Goal: Task Accomplishment & Management: Complete application form

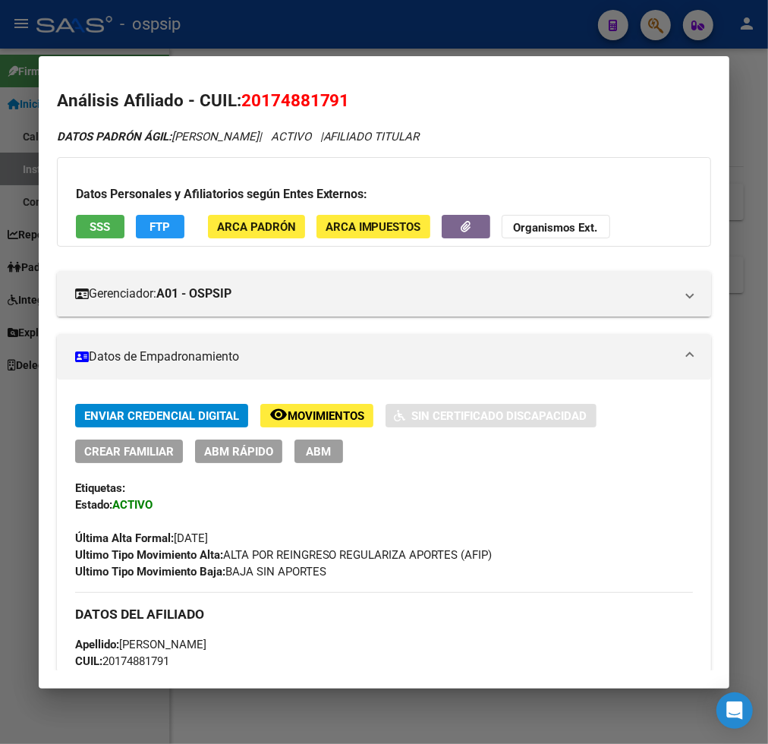
scroll to position [1180, 0]
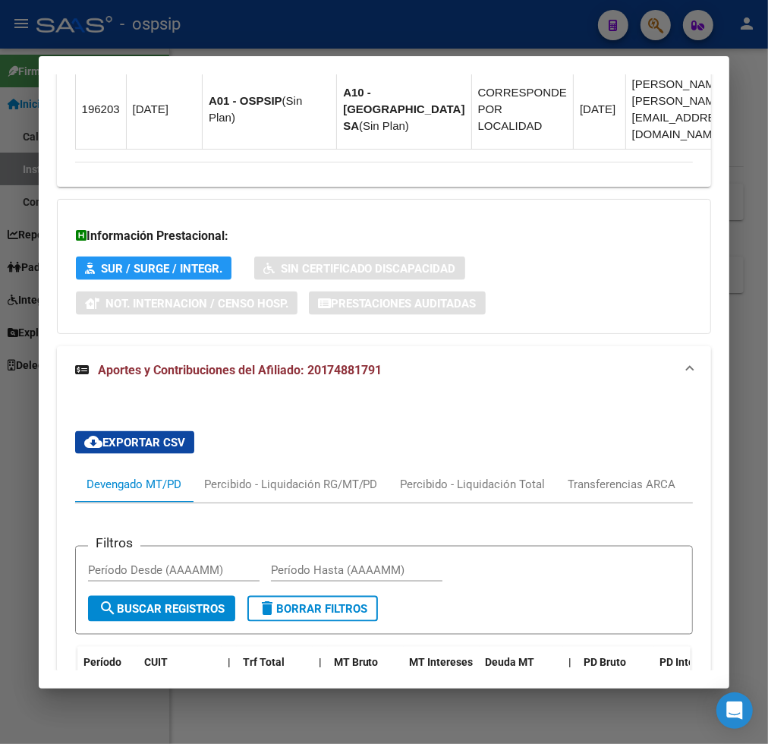
click at [651, 27] on div at bounding box center [384, 372] width 768 height 744
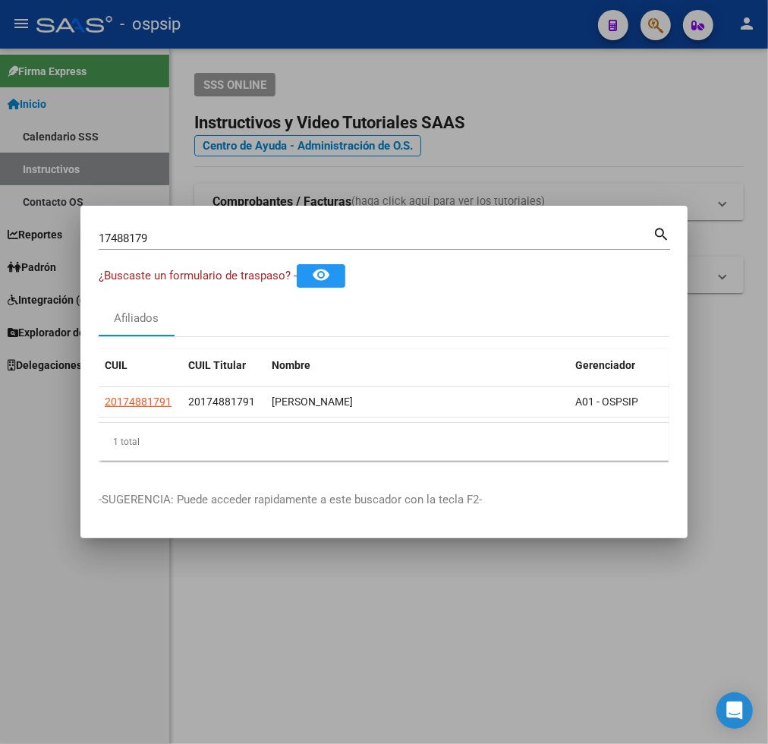
click at [182, 237] on input "17488179" at bounding box center [376, 239] width 554 height 14
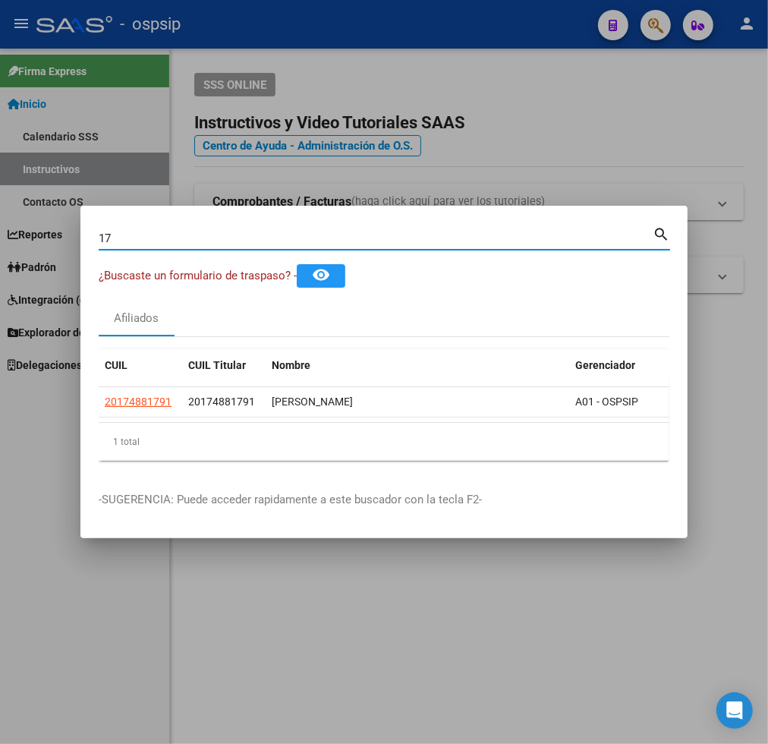
type input "1"
type input "30296642"
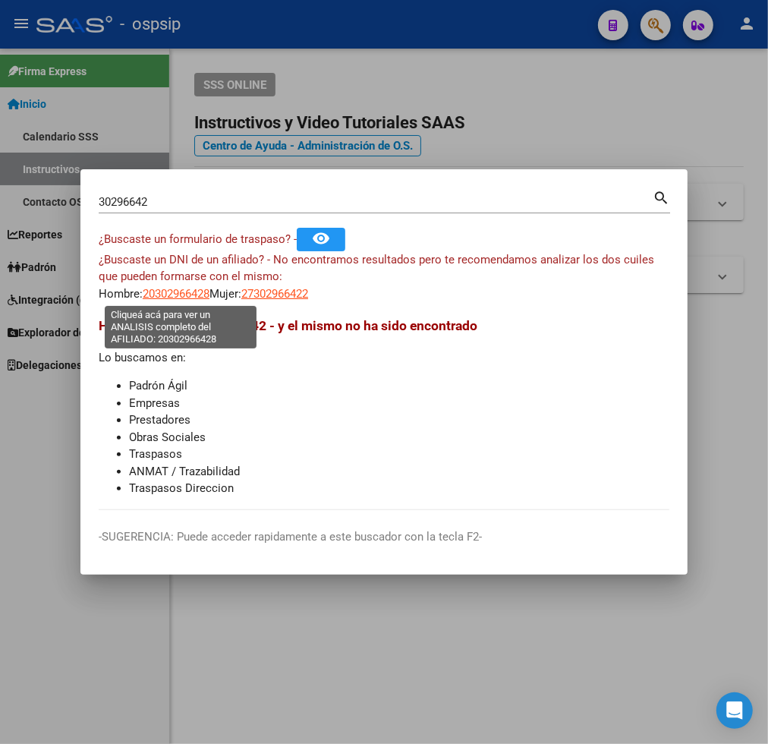
click at [169, 298] on span "20302966428" at bounding box center [176, 294] width 67 height 14
type textarea "20302966428"
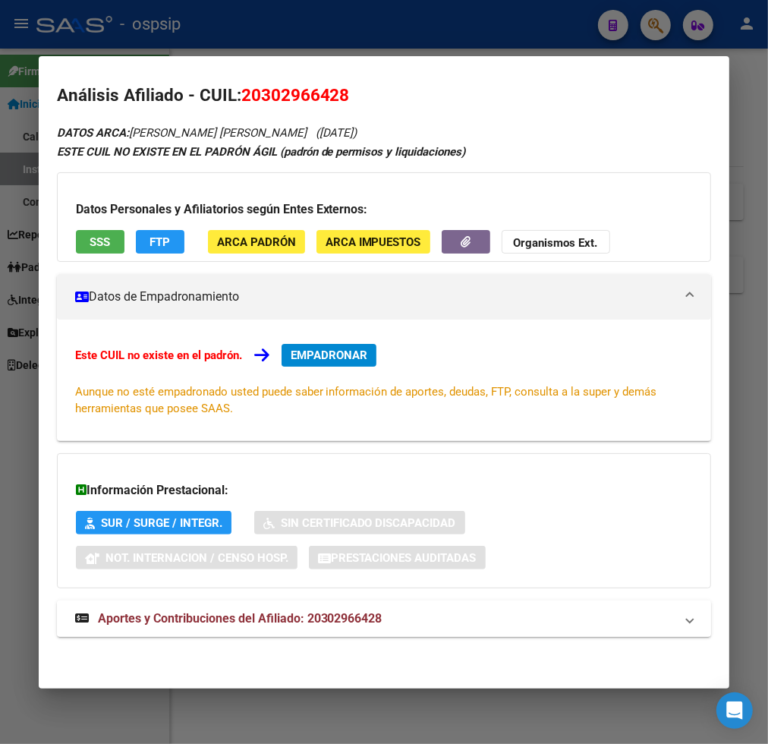
scroll to position [6, 0]
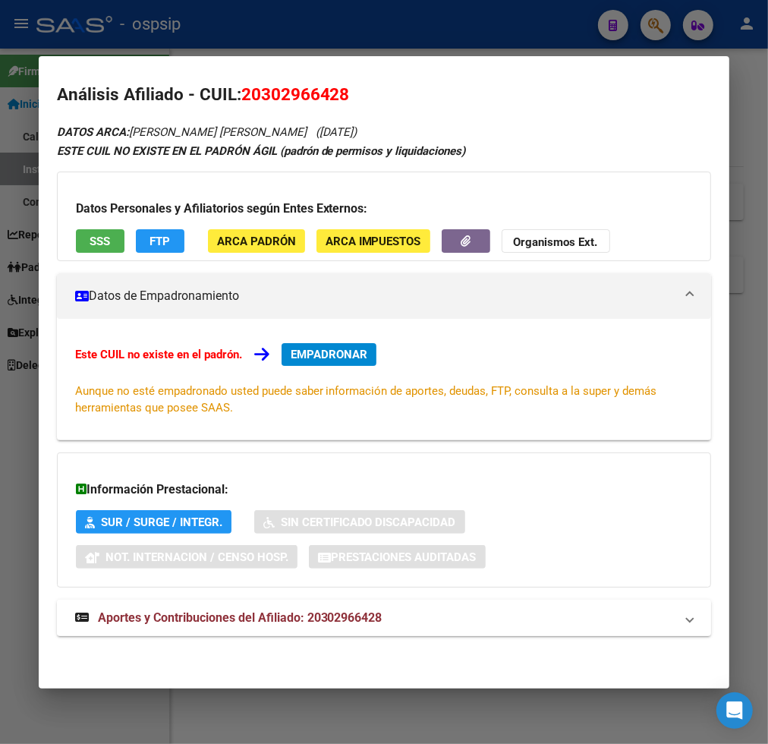
click at [194, 613] on span "Aportes y Contribuciones del Afiliado: 20302966428" at bounding box center [240, 617] width 285 height 14
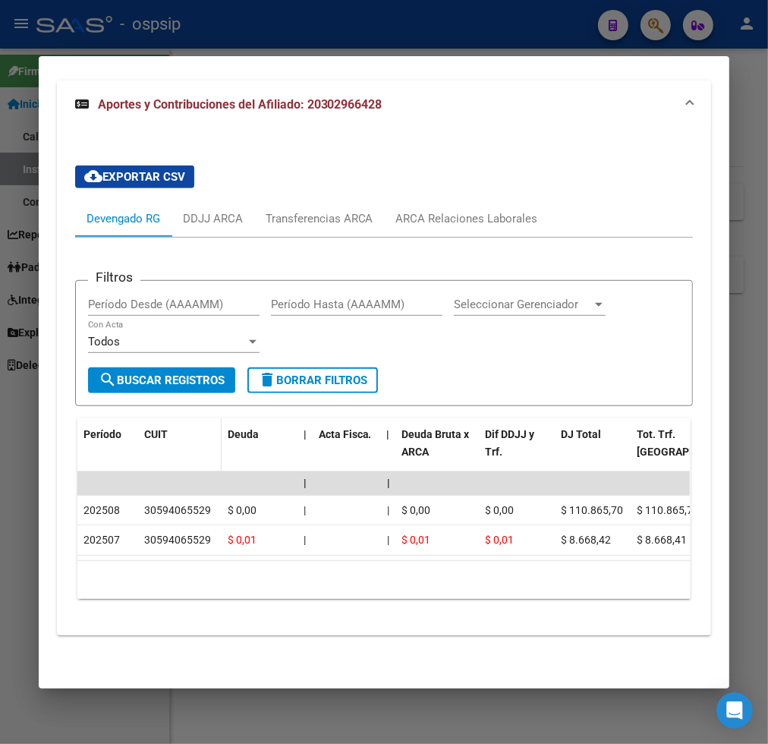
scroll to position [537, 0]
click at [472, 214] on div "ARCA Relaciones Laborales" at bounding box center [467, 218] width 142 height 17
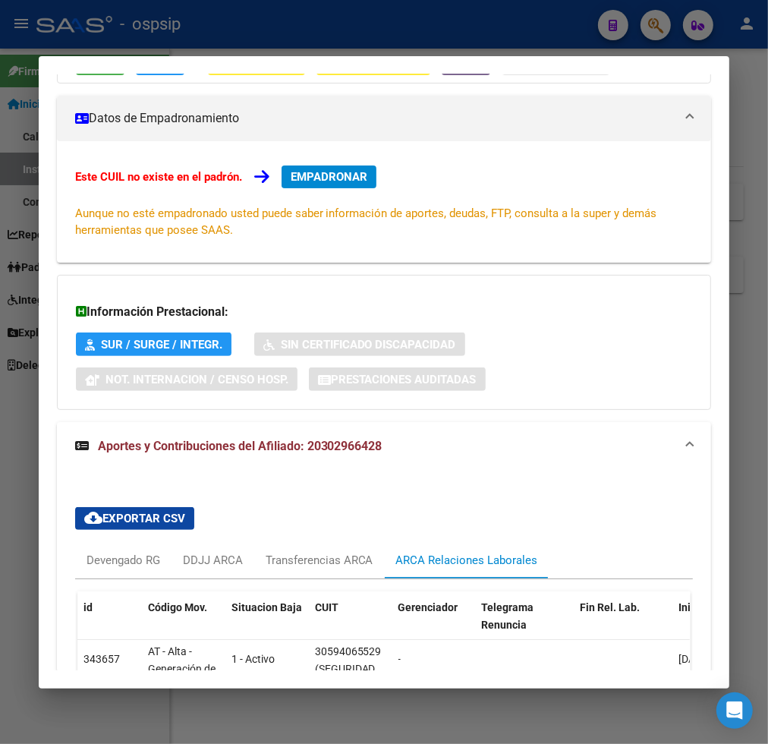
scroll to position [0, 0]
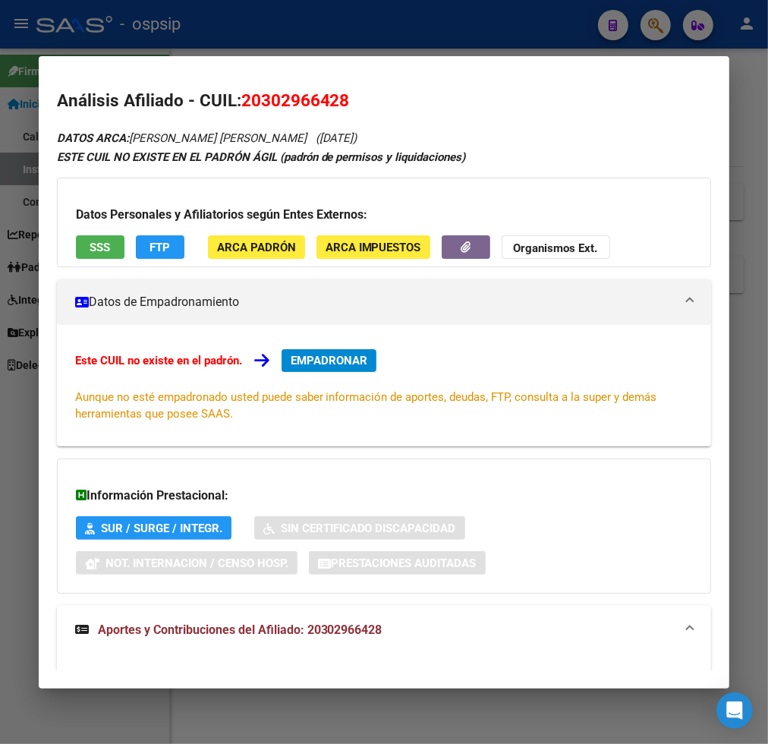
click at [331, 355] on span "EMPADRONAR" at bounding box center [329, 361] width 77 height 14
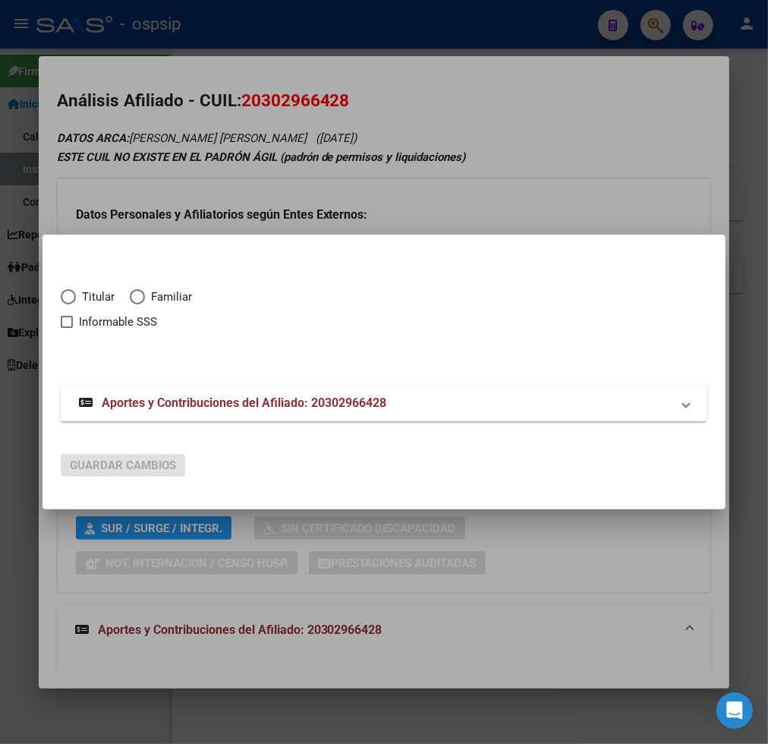
click at [71, 294] on span "Elija una opción" at bounding box center [68, 296] width 15 height 15
click at [71, 294] on input "Titular" at bounding box center [68, 296] width 15 height 15
radio input "true"
checkbox input "true"
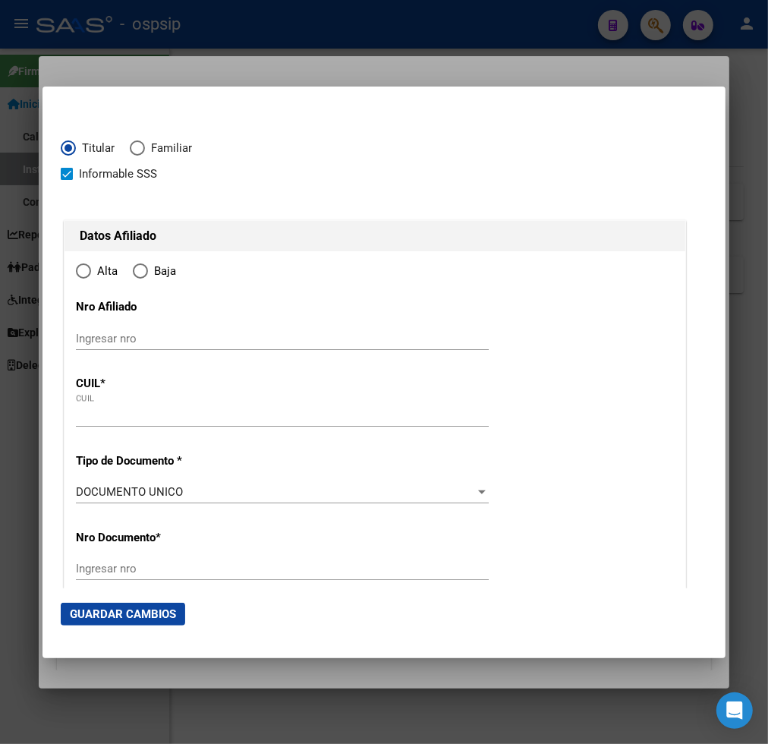
type input "20-30296642-8"
type input "30296642"
type input "COCERES"
type input "PEDRO ANASTASIO"
type input "1983-06-15"
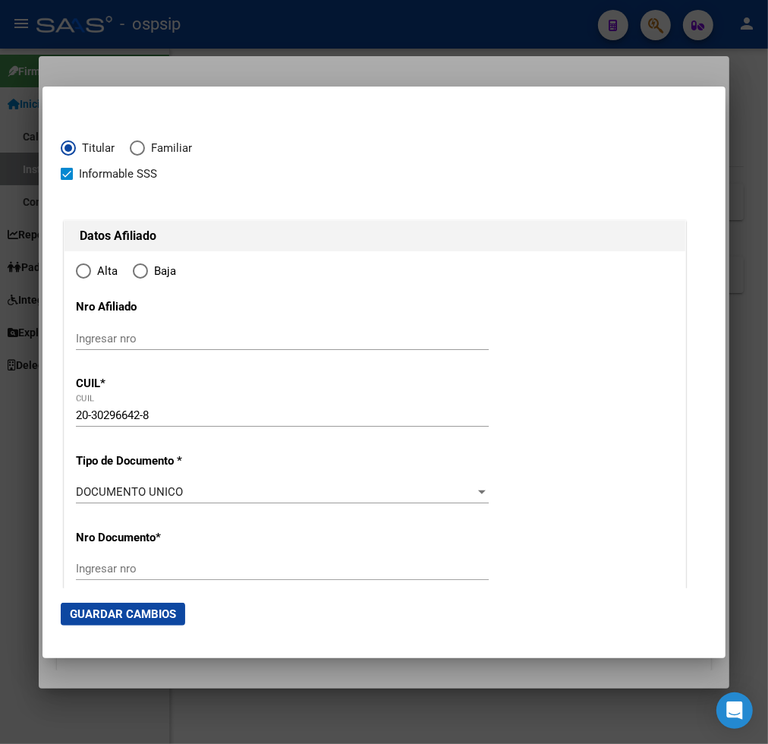
type input "FIORITO"
type input "1828"
type input "RICARDO PALMA"
type input "730"
radio input "true"
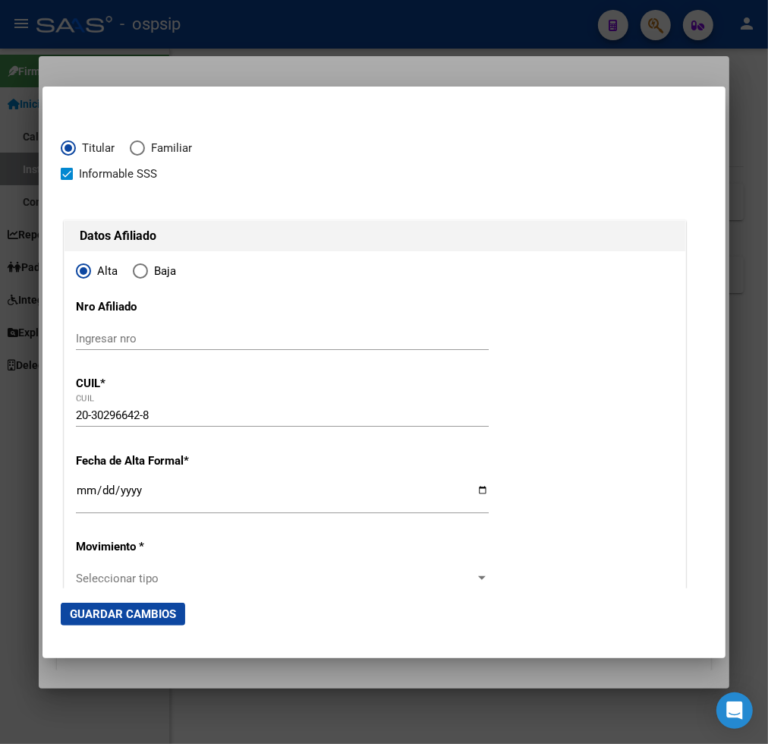
type input "FIORITO"
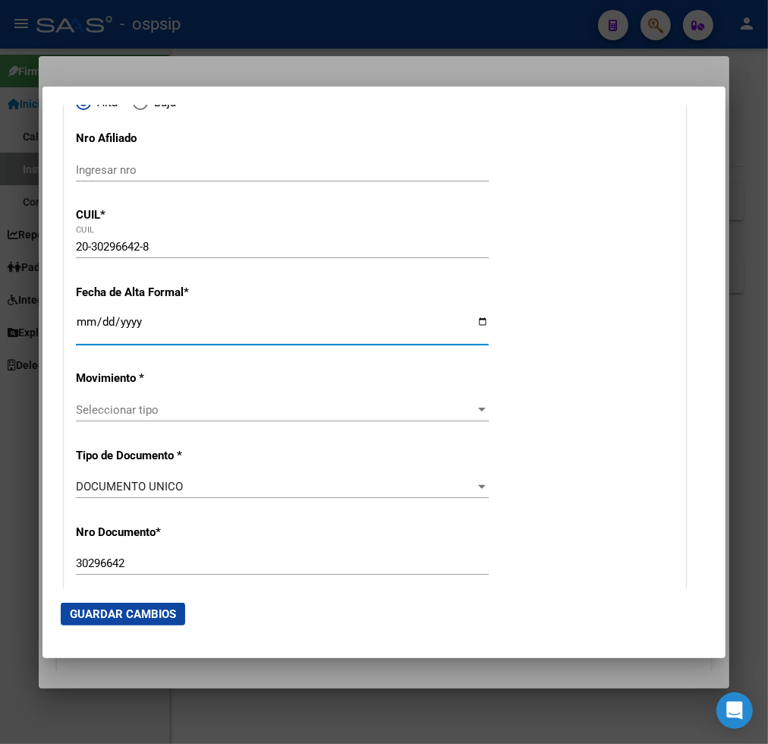
click at [84, 330] on input "Ingresar fecha" at bounding box center [282, 328] width 413 height 24
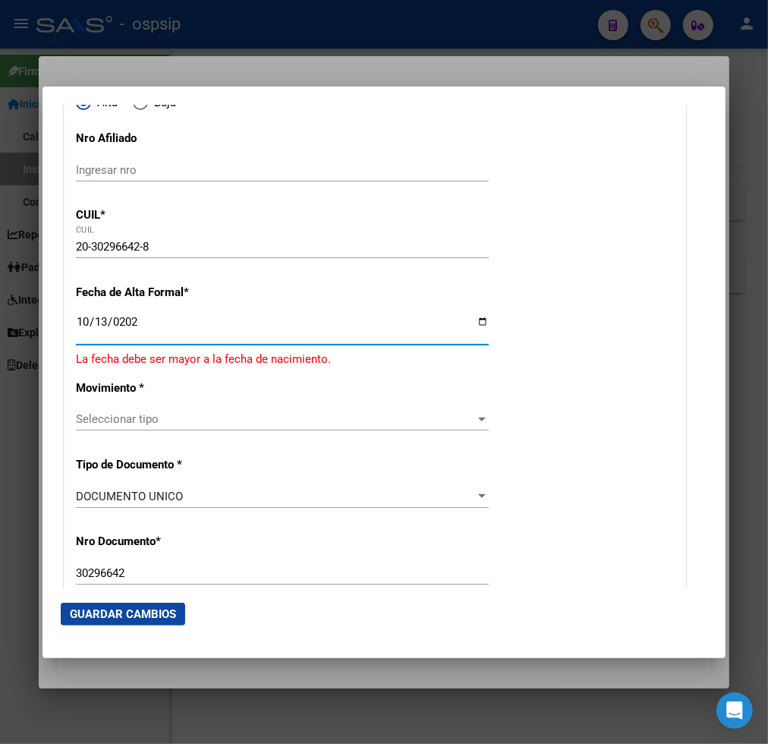
type input "[DATE]"
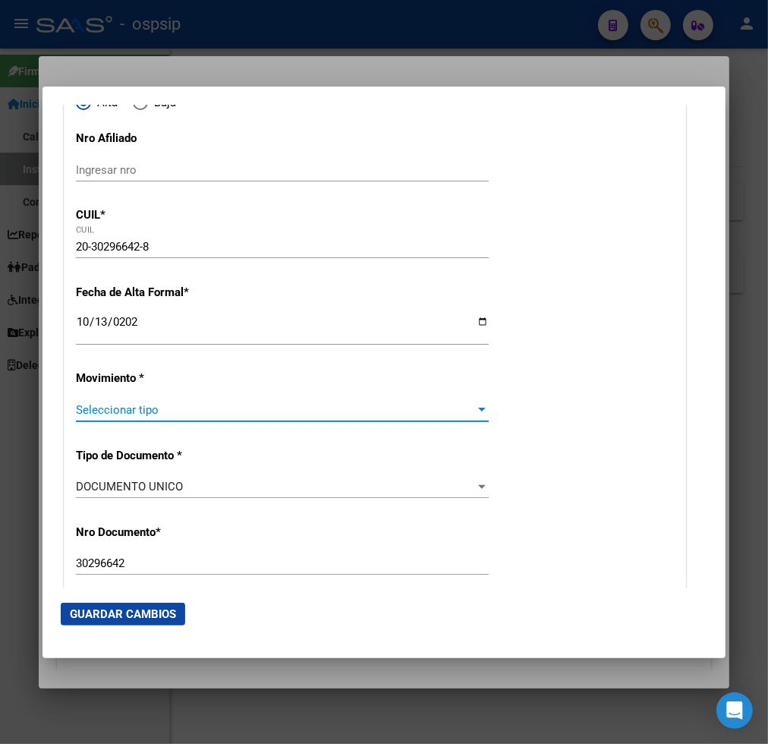
click at [296, 415] on span "Seleccionar tipo" at bounding box center [275, 410] width 399 height 14
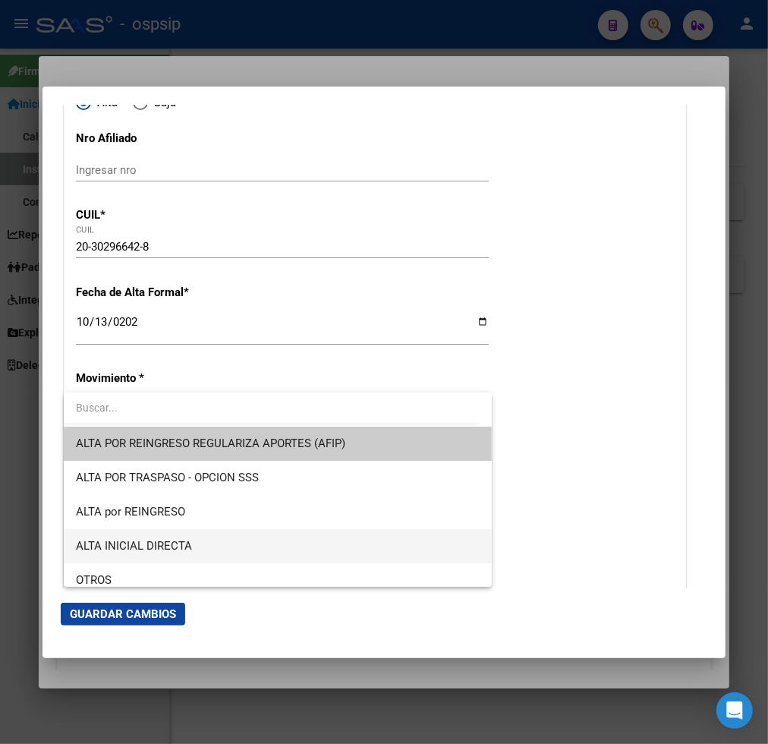
click at [238, 543] on span "ALTA INICIAL DIRECTA" at bounding box center [278, 546] width 404 height 34
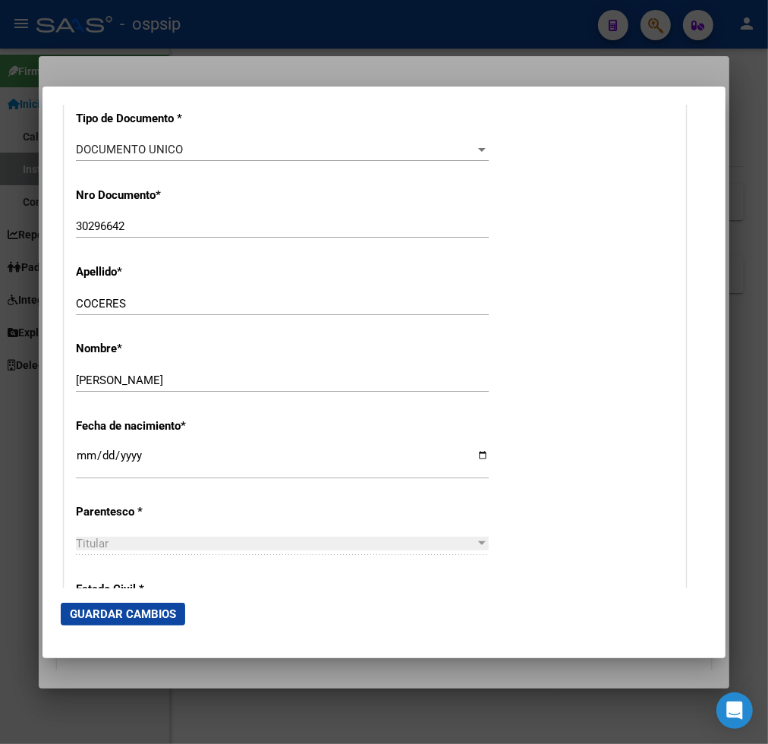
scroll to position [674, 0]
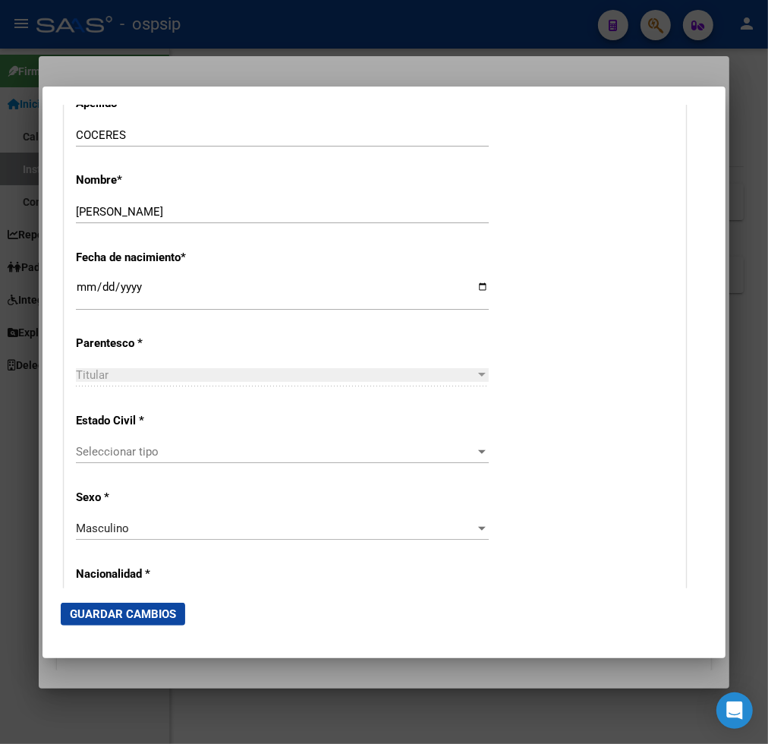
click at [191, 459] on div "Seleccionar tipo Seleccionar tipo" at bounding box center [282, 451] width 413 height 23
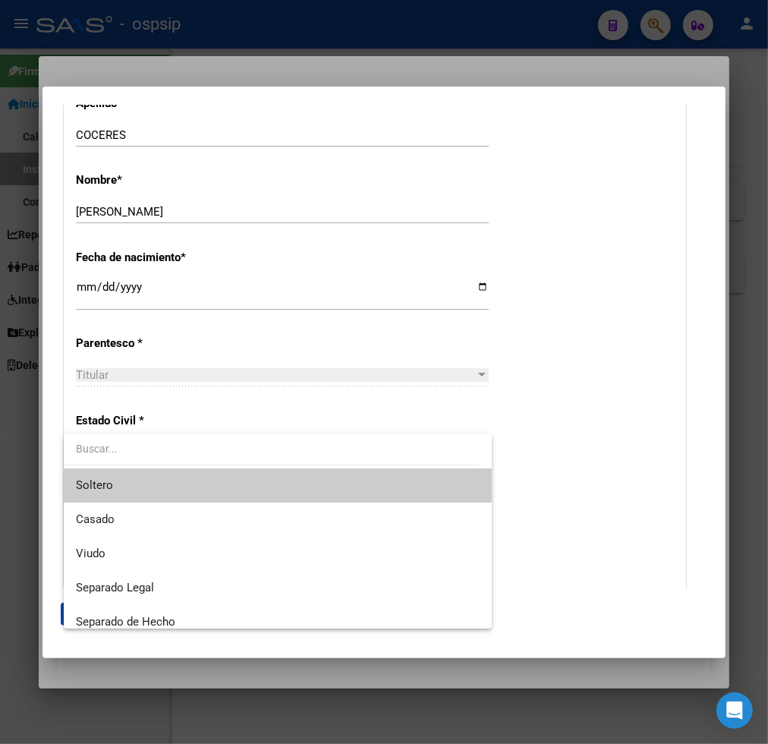
click at [195, 493] on span "Soltero" at bounding box center [278, 485] width 404 height 34
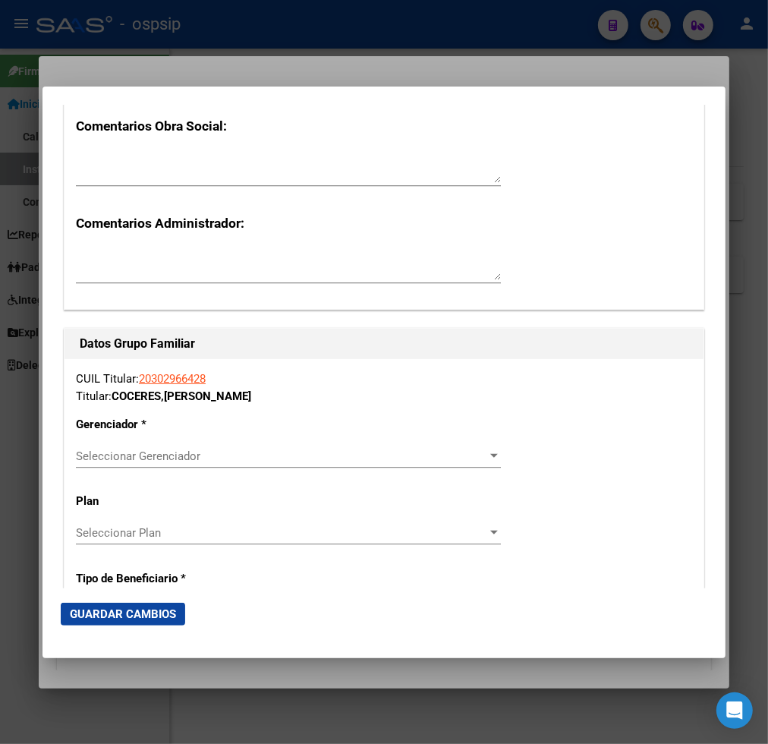
scroll to position [2446, 0]
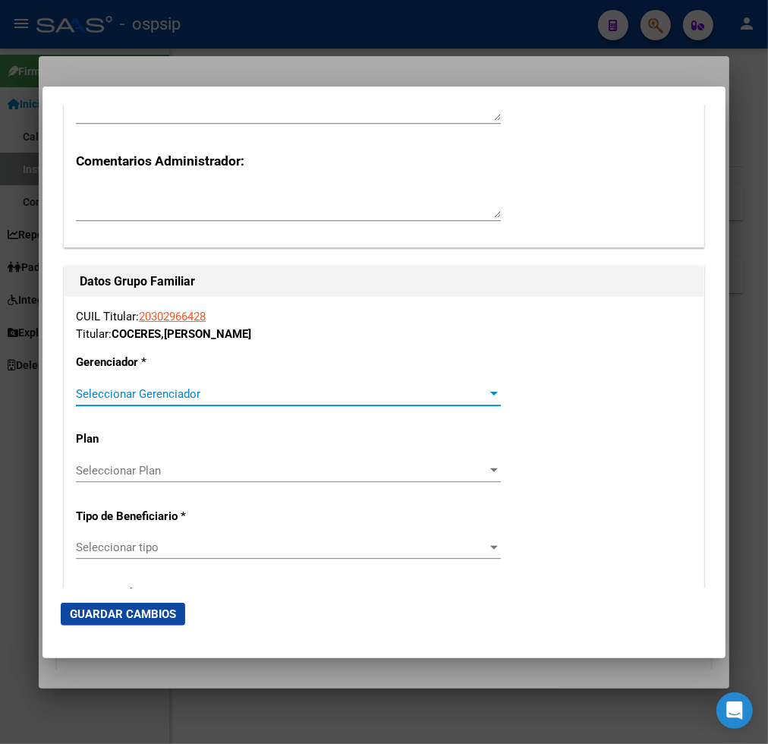
click at [376, 388] on span "Seleccionar Gerenciador" at bounding box center [281, 394] width 411 height 14
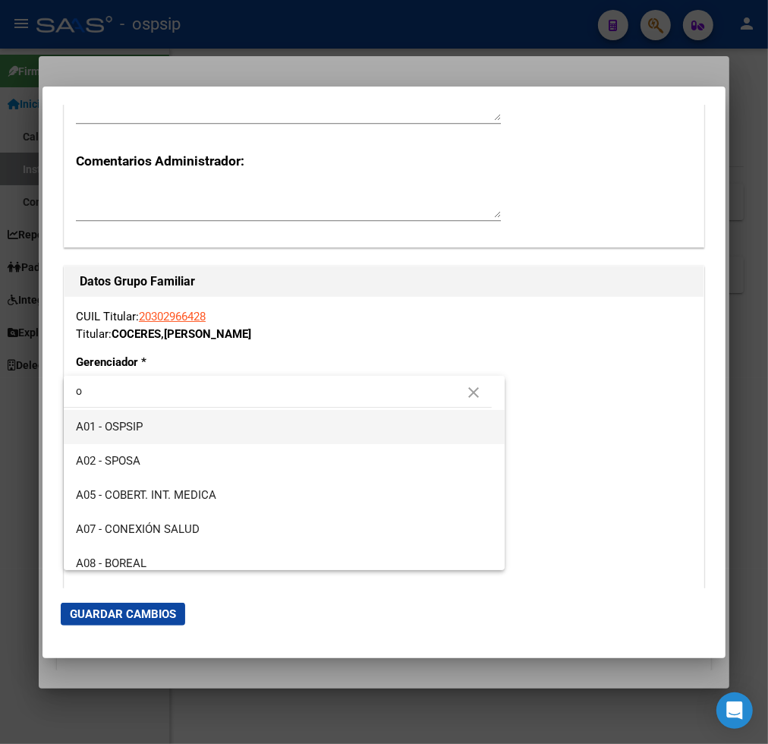
type input "o"
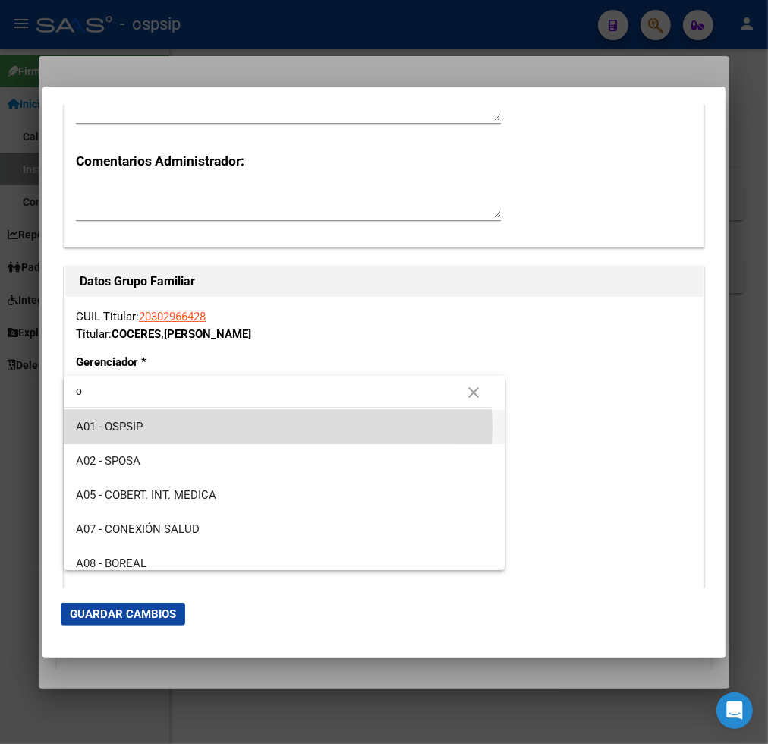
click at [263, 427] on span "A01 - OSPSIP" at bounding box center [284, 427] width 417 height 34
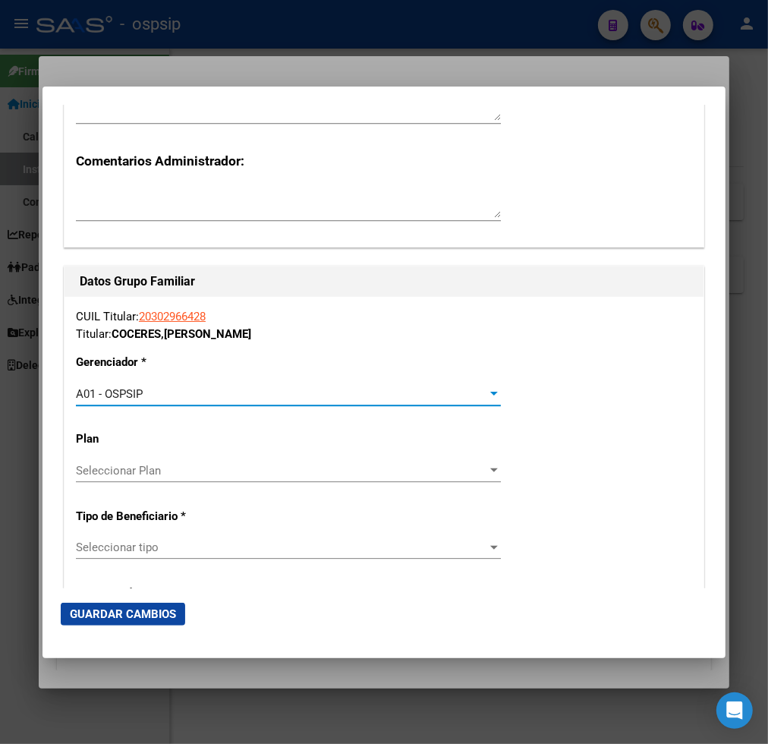
click at [206, 543] on span "Seleccionar tipo" at bounding box center [281, 548] width 411 height 14
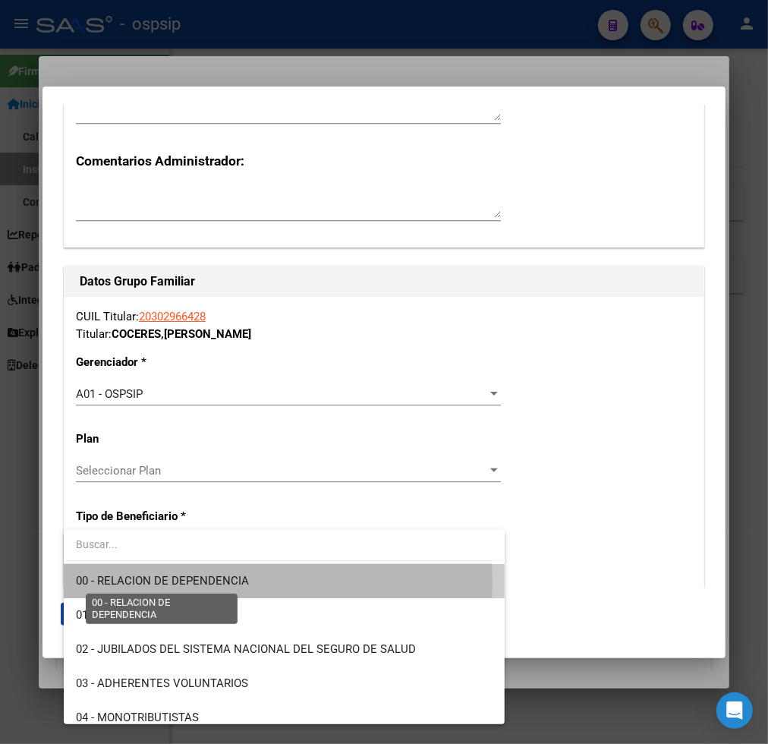
click at [197, 581] on span "00 - RELACION DE DEPENDENCIA" at bounding box center [162, 581] width 173 height 14
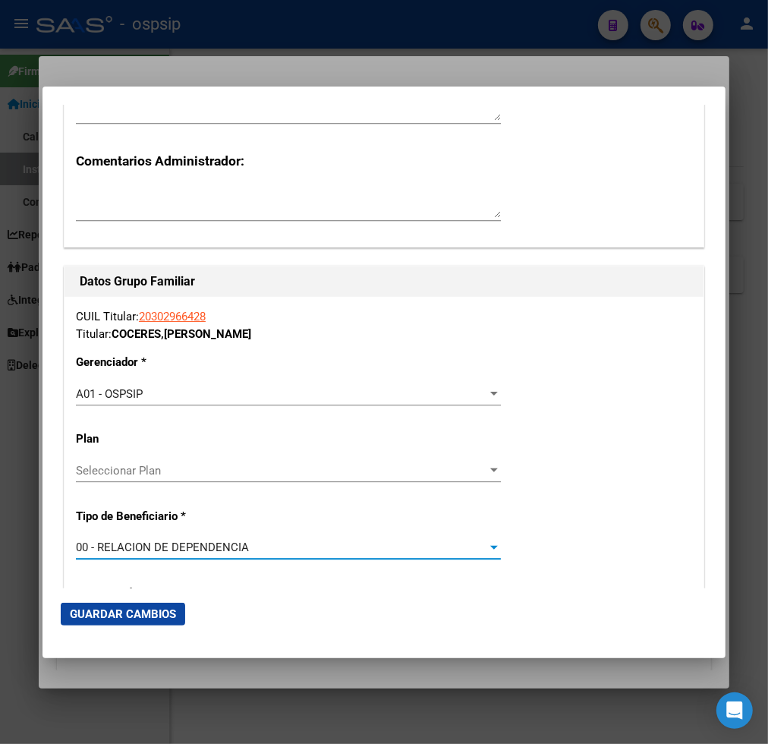
type input "30-59406552-9"
click at [114, 611] on span "Guardar Cambios" at bounding box center [123, 614] width 106 height 14
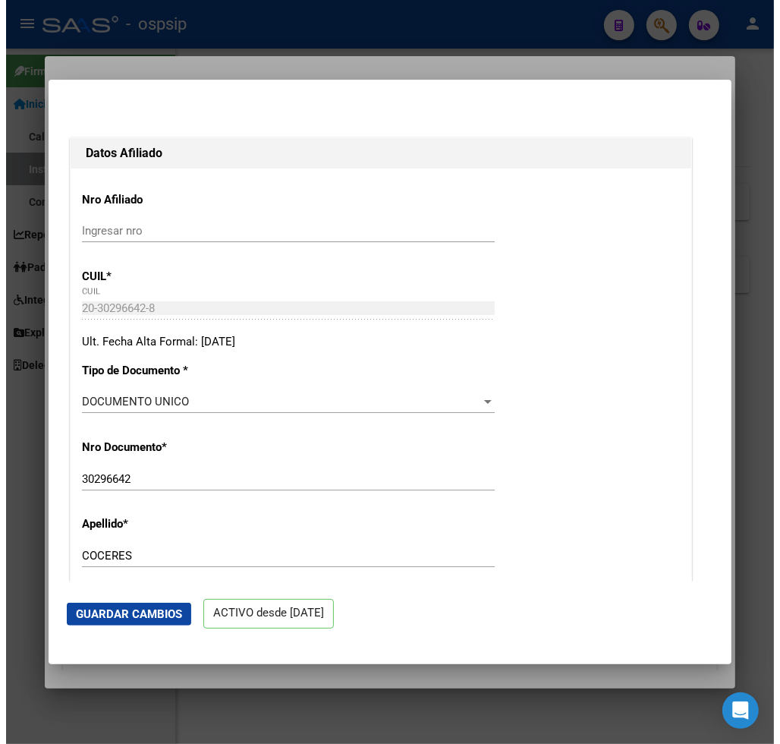
scroll to position [0, 0]
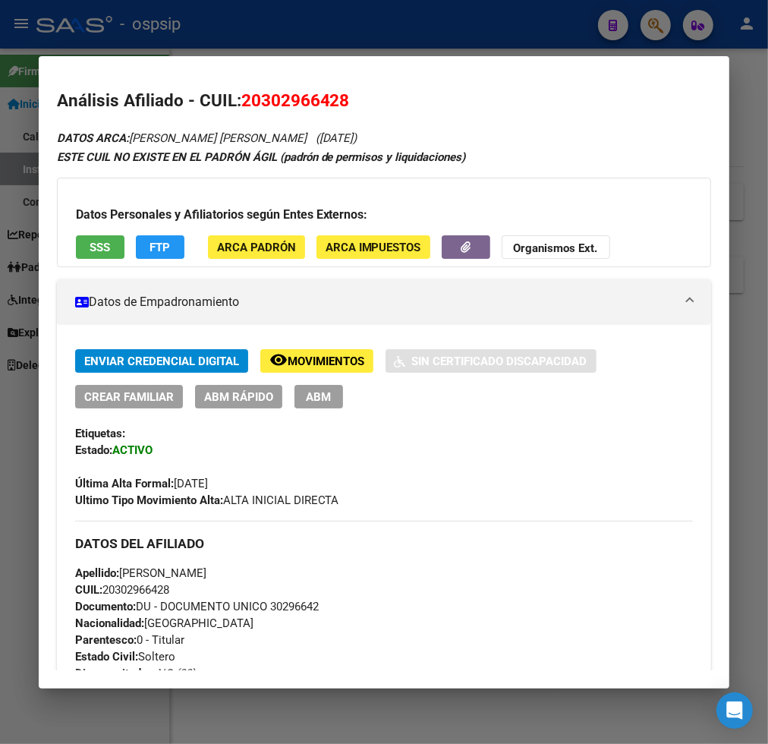
click at [307, 400] on span "ABM" at bounding box center [318, 397] width 25 height 14
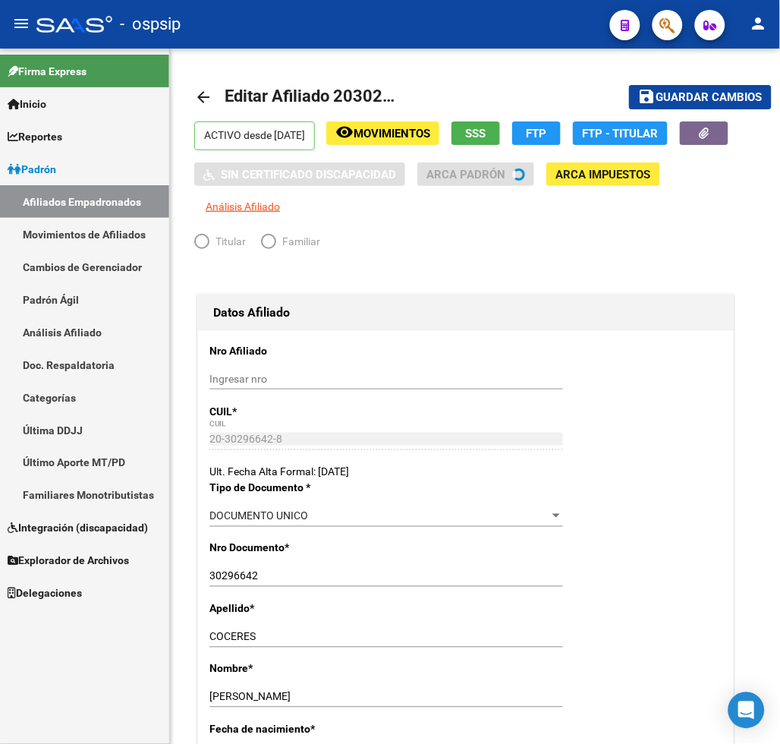
radio input "true"
type input "30-59406552-9"
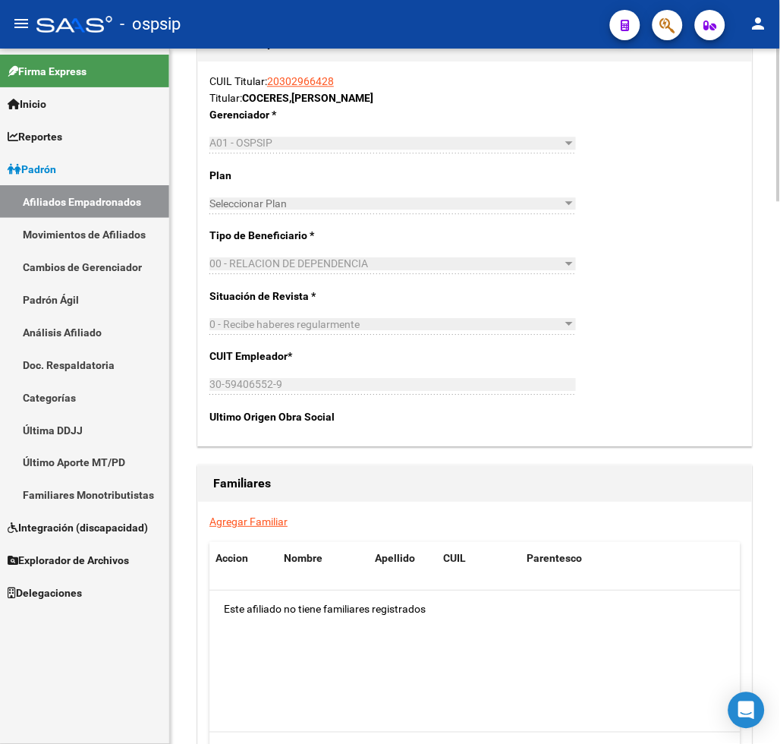
scroll to position [2362, 0]
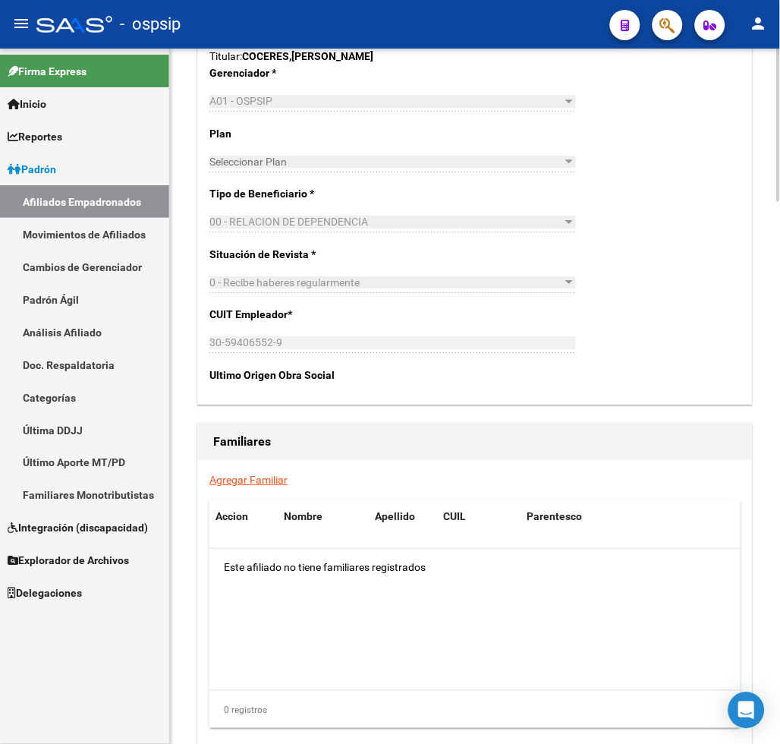
click at [254, 474] on link "Agregar Familiar" at bounding box center [249, 480] width 78 height 12
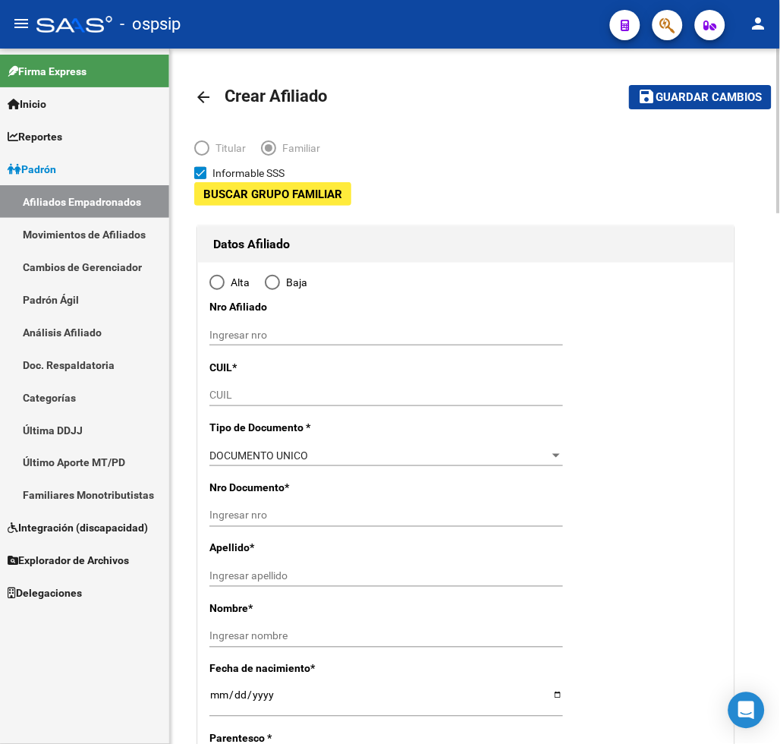
type input "30-59406552-9"
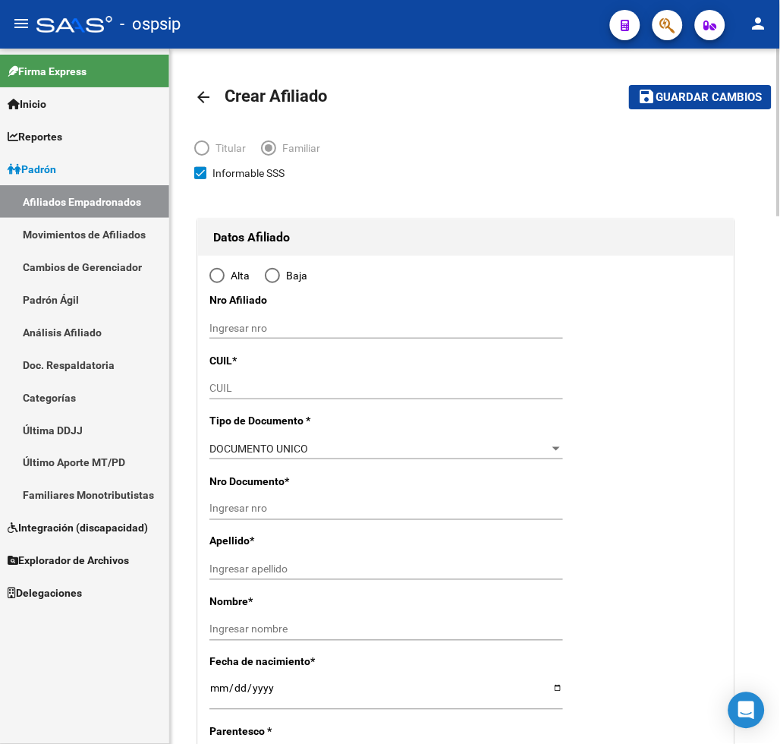
type input "FIORITO"
type input "1828"
type input "RICARDO PALMA"
type input "730"
radio input "true"
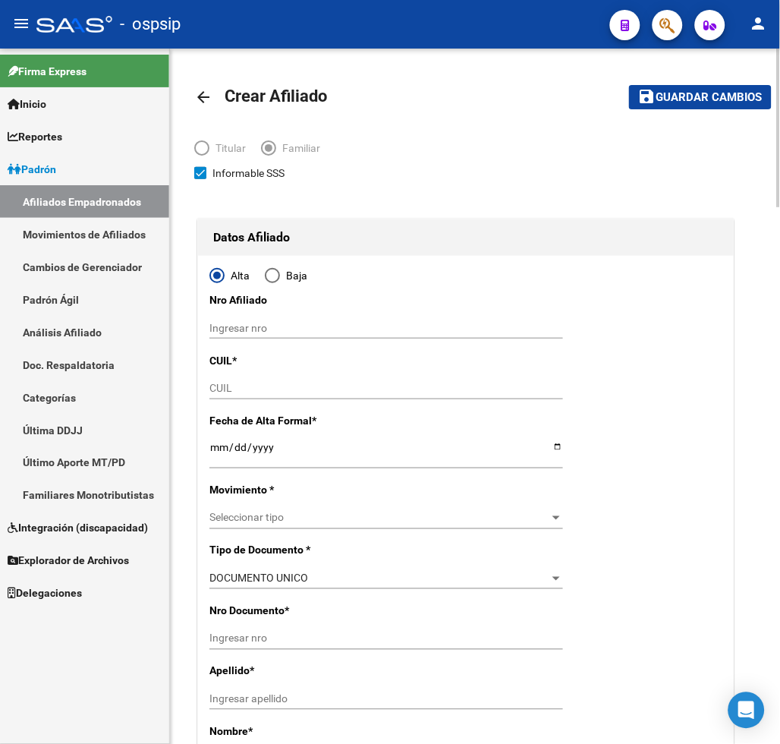
type input "30-59406552-9"
click at [260, 329] on input "Ingresar nro" at bounding box center [387, 328] width 354 height 13
type input "27-47956589-4"
drag, startPoint x: 211, startPoint y: 326, endPoint x: 333, endPoint y: 326, distance: 121.5
click at [333, 326] on input "27-47956589-4" at bounding box center [387, 328] width 354 height 13
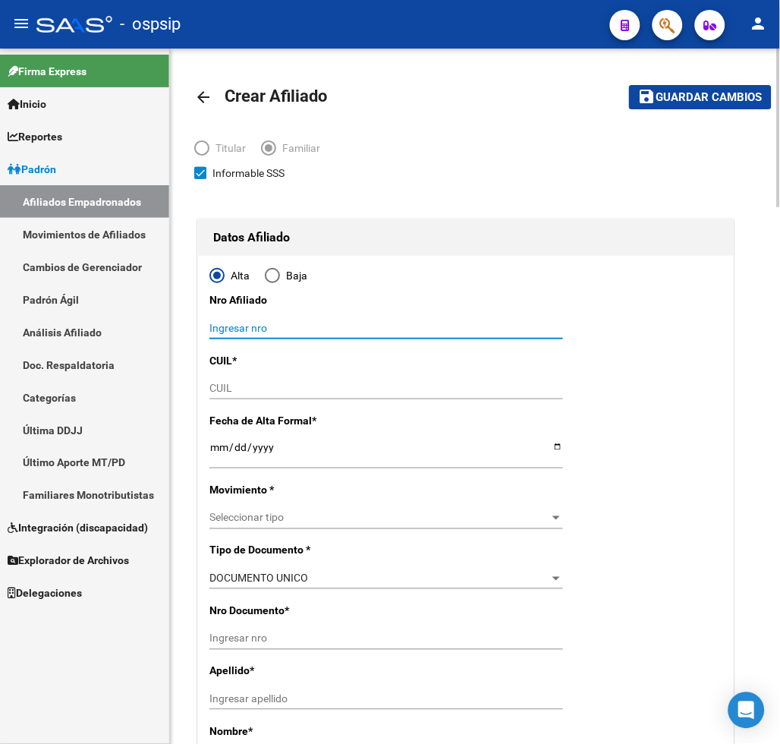
click at [222, 387] on input "CUIL" at bounding box center [387, 388] width 354 height 13
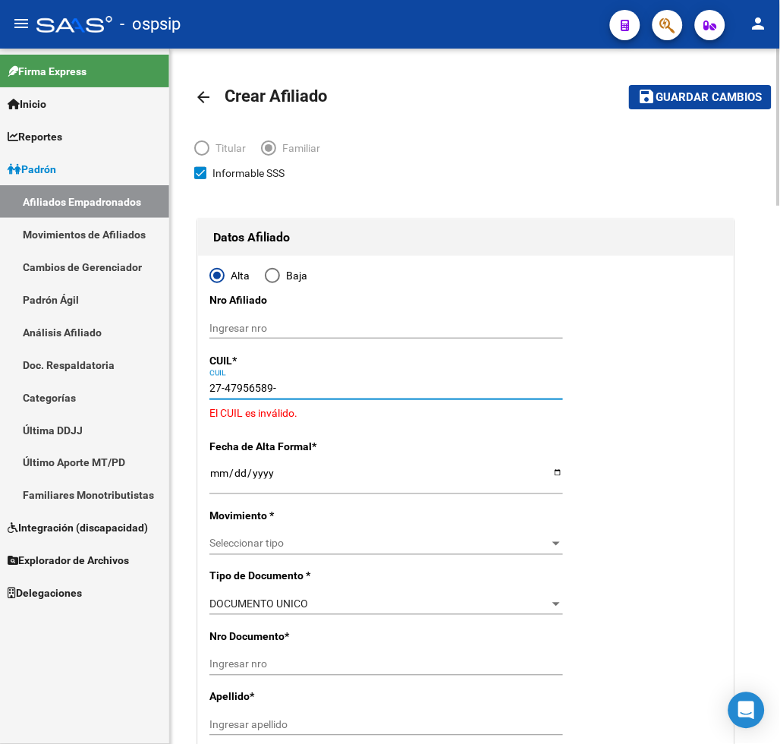
type input "27-47956589-4"
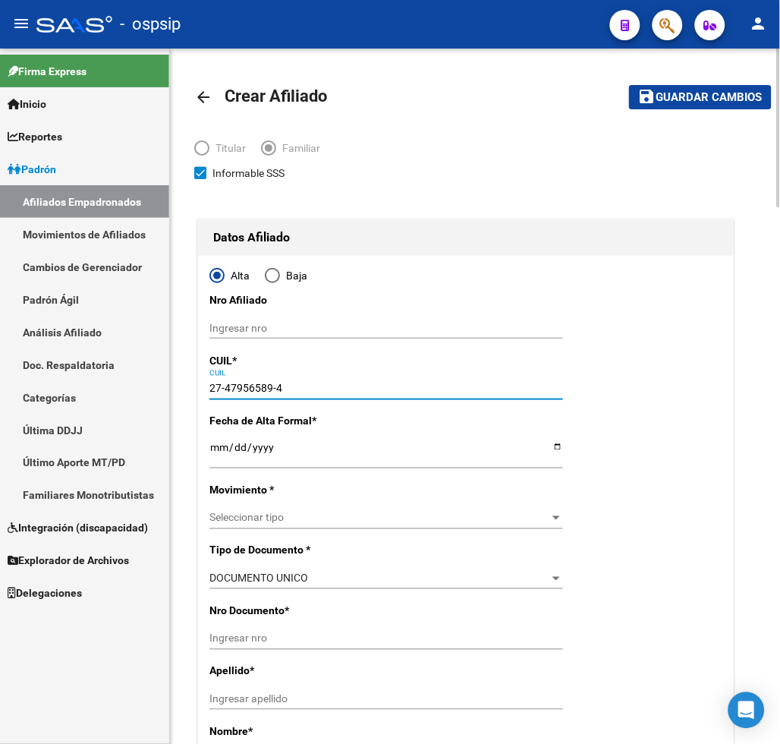
type input "47956589"
type input "COCERES IRIS ABRIL"
type input "2007-03-29"
type input "LOMAS DE ZAMORA"
type input "1832"
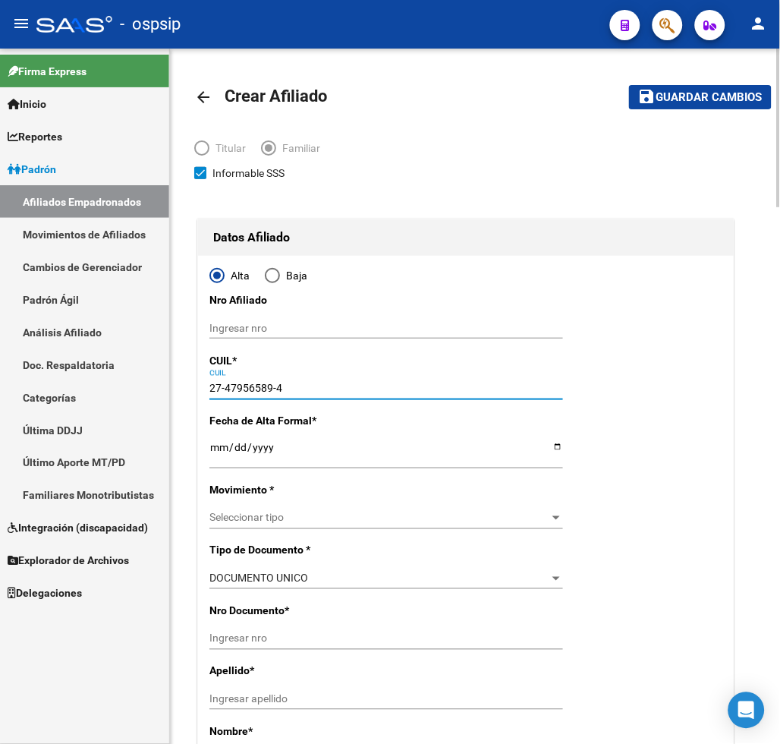
type input "HORACIO QUIROGA"
type input "2565"
type input "27-47956589-4"
click at [218, 452] on input "Ingresar fecha" at bounding box center [387, 452] width 354 height 23
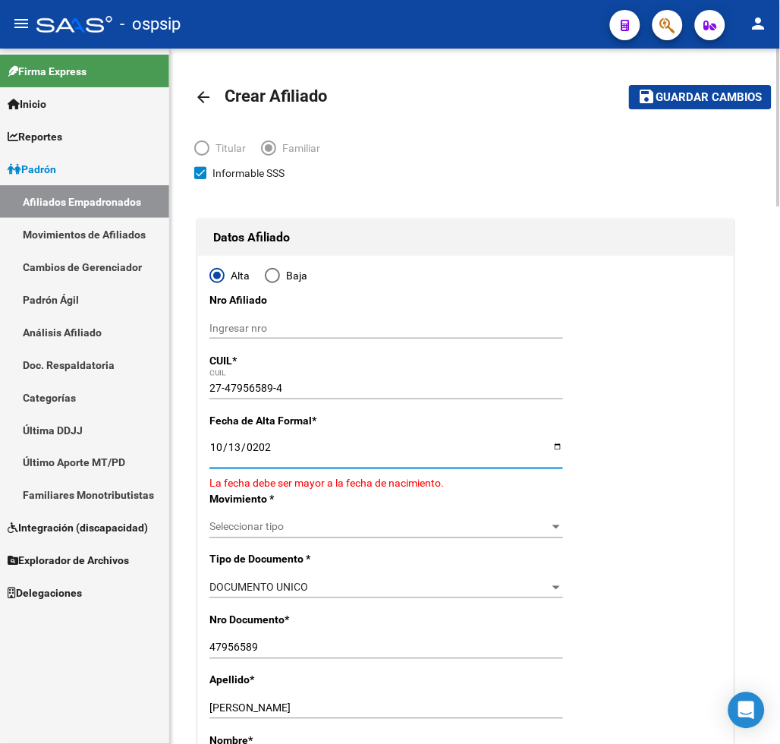
type input "[DATE]"
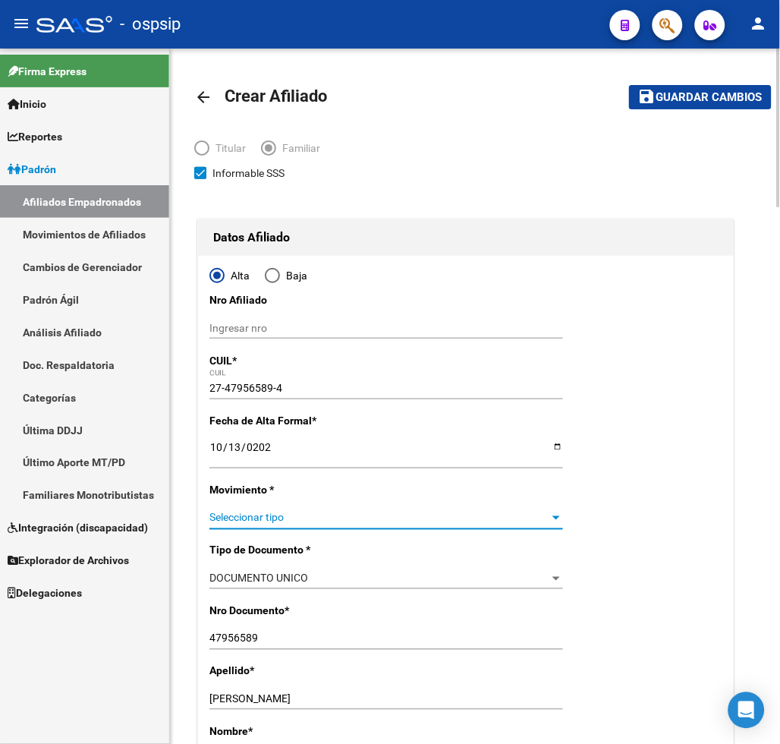
click at [307, 514] on span "Seleccionar tipo" at bounding box center [380, 518] width 340 height 13
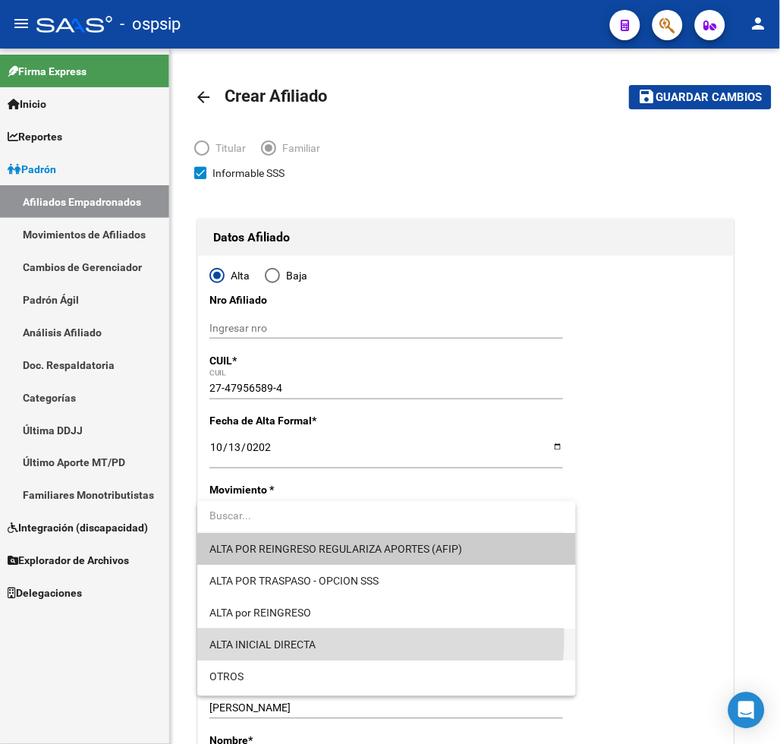
click at [359, 639] on span "ALTA INICIAL DIRECTA" at bounding box center [387, 645] width 355 height 32
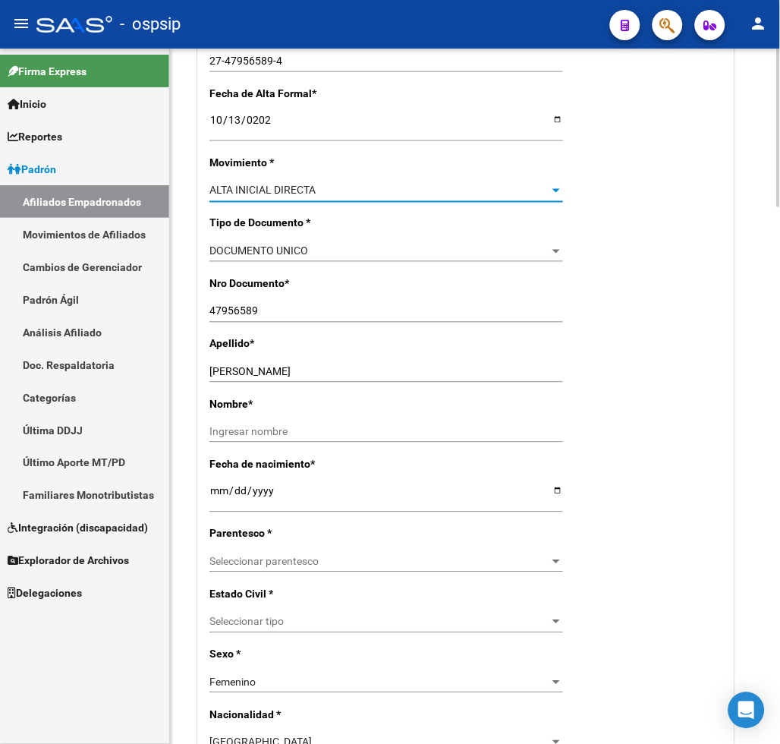
scroll to position [337, 0]
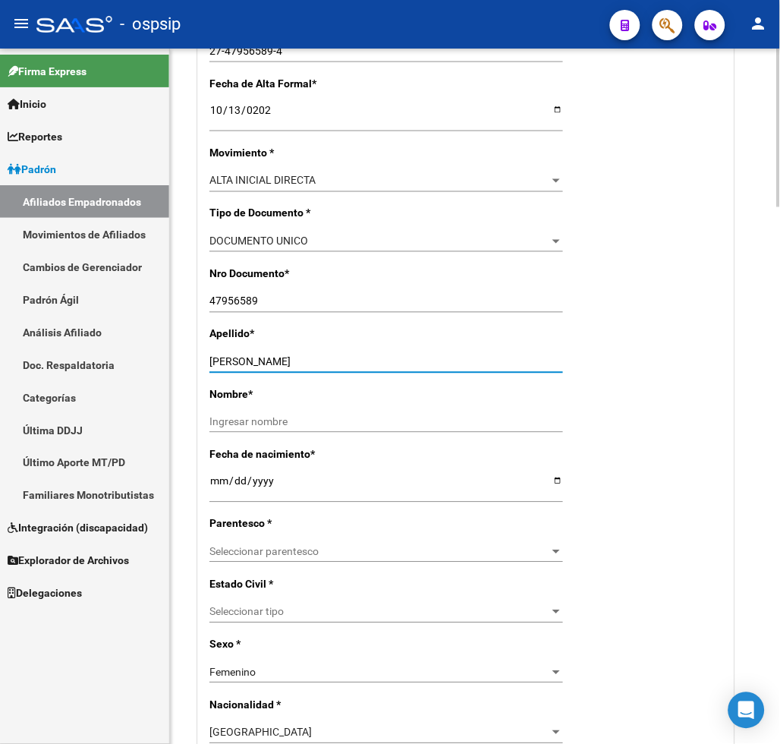
drag, startPoint x: 255, startPoint y: 361, endPoint x: 323, endPoint y: 361, distance: 68.3
click at [323, 361] on input "COCERES IRIS ABRIL" at bounding box center [387, 362] width 354 height 13
click at [332, 356] on input "COCERES IRIS ABRIL" at bounding box center [387, 362] width 354 height 13
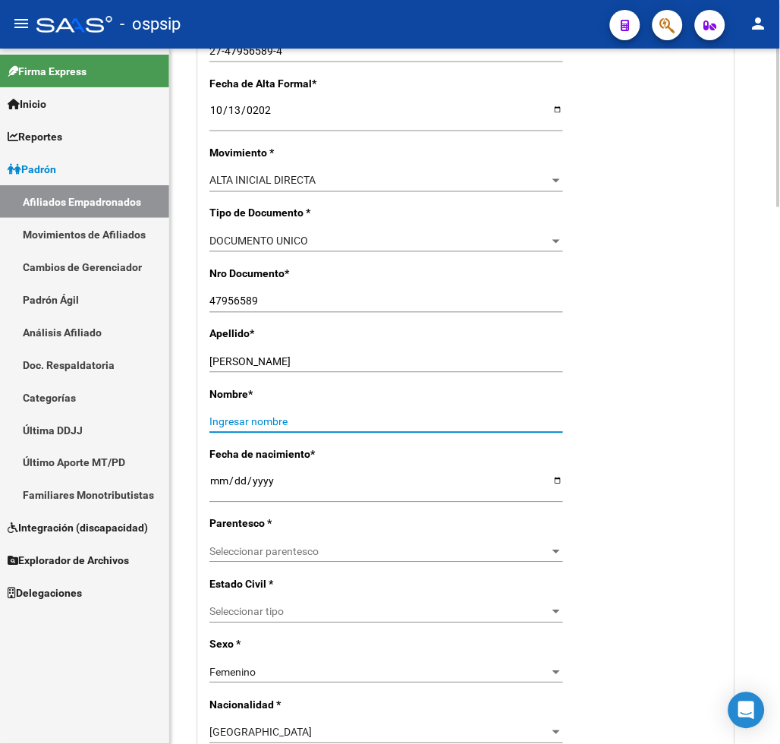
click at [258, 427] on input "Ingresar nombre" at bounding box center [387, 422] width 354 height 13
type input "IRIS ABRIL"
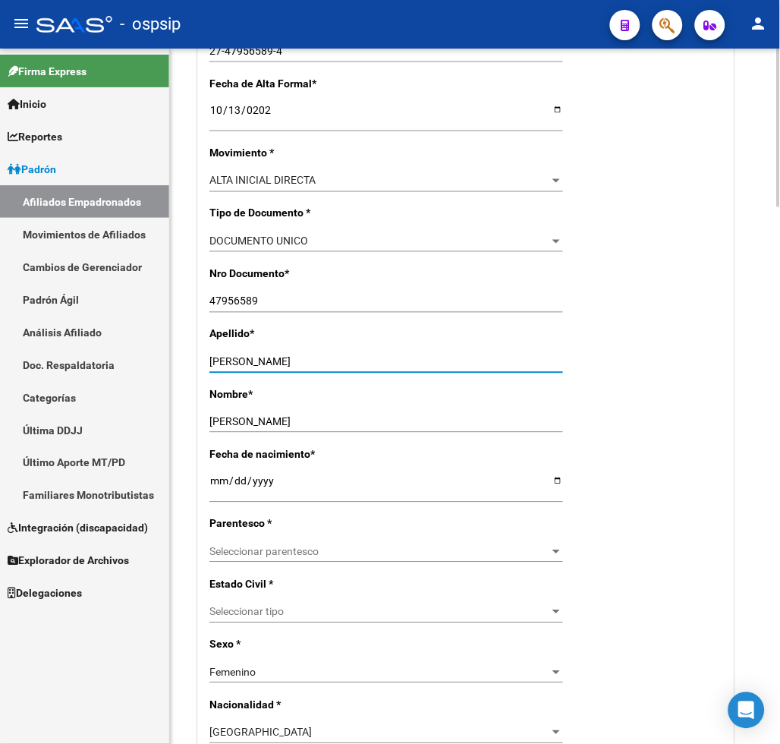
drag, startPoint x: 257, startPoint y: 358, endPoint x: 406, endPoint y: 366, distance: 149.7
click at [406, 366] on input "COCERES IRIS ABRIL" at bounding box center [387, 362] width 354 height 13
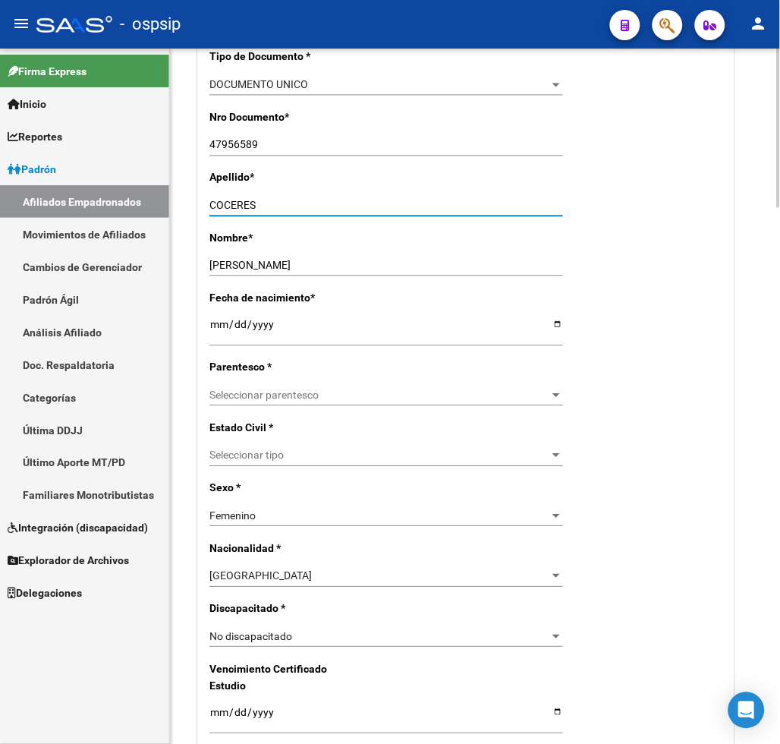
scroll to position [506, 0]
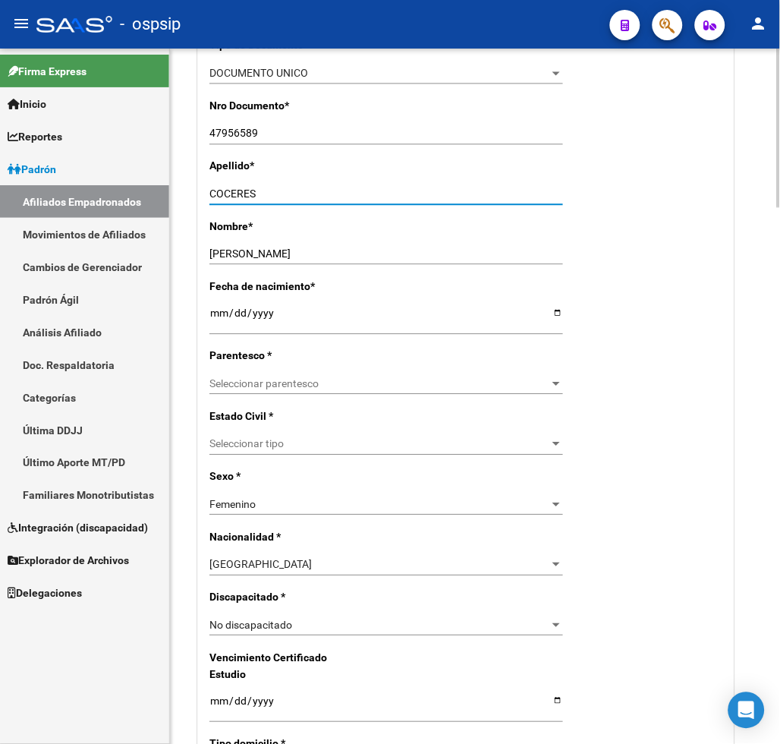
type input "COCERES"
click at [347, 380] on span "Seleccionar parentesco" at bounding box center [380, 383] width 340 height 13
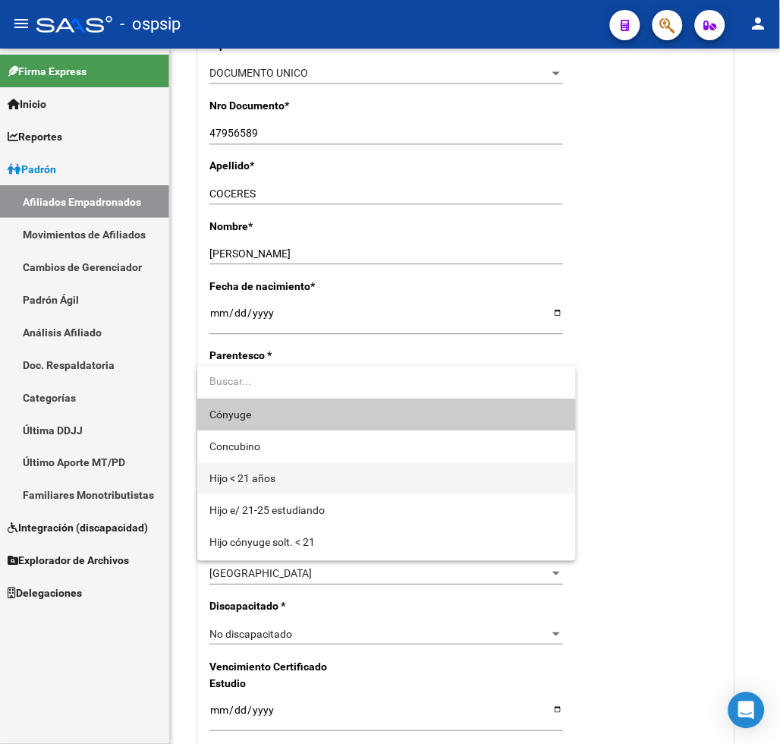
click at [336, 481] on span "Hijo < 21 años" at bounding box center [387, 478] width 355 height 32
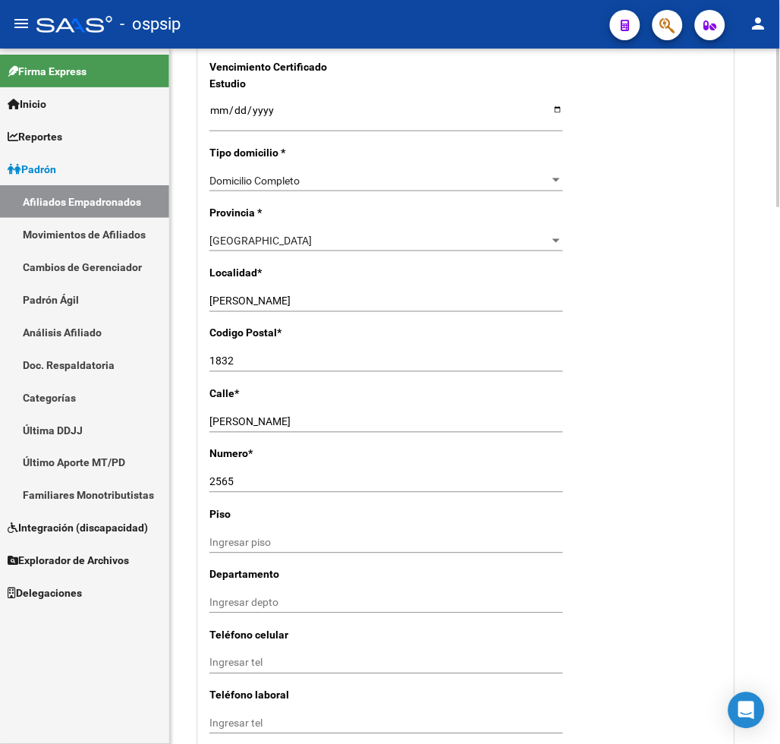
scroll to position [1518, 0]
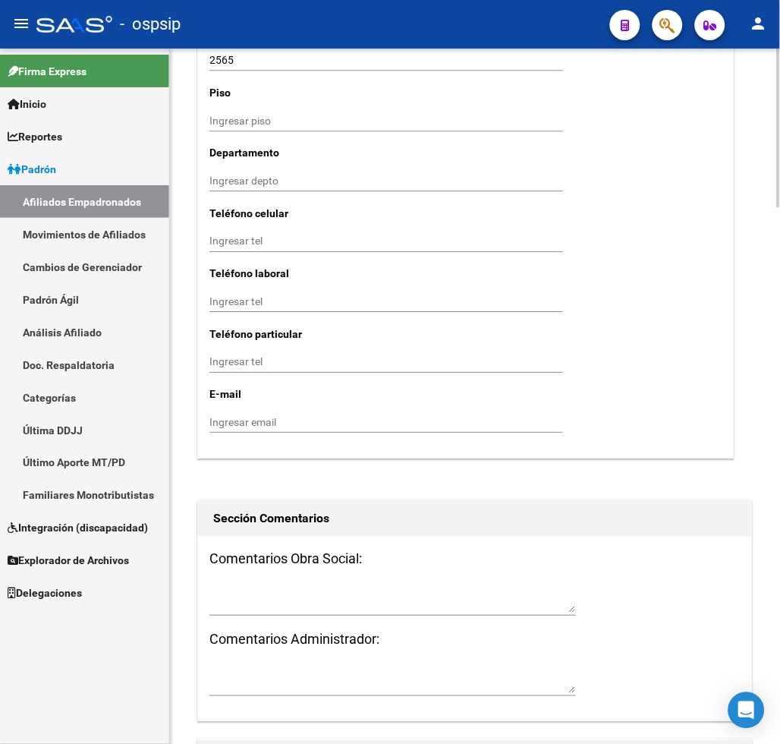
click at [270, 584] on textarea at bounding box center [393, 598] width 367 height 29
type textarea "a"
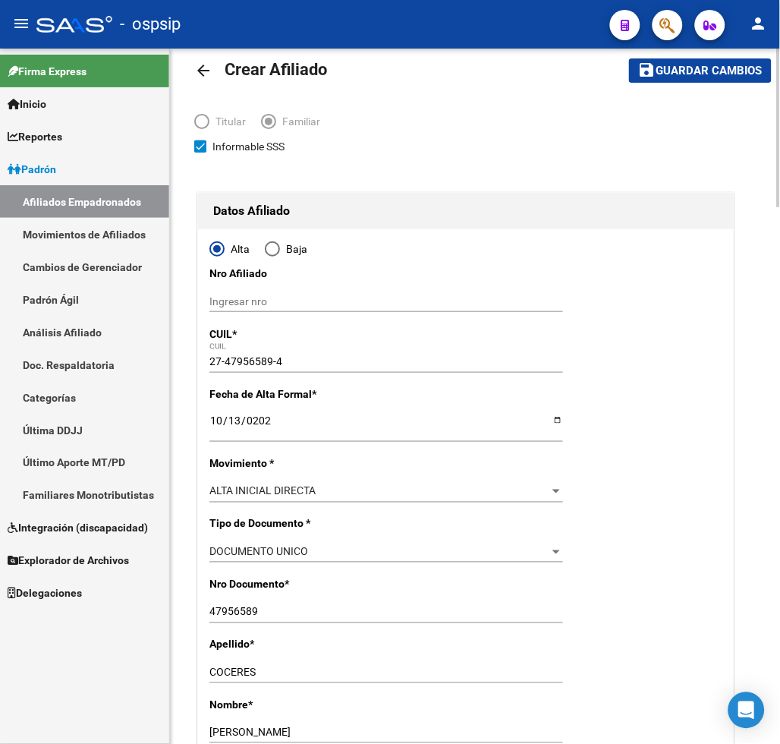
scroll to position [0, 0]
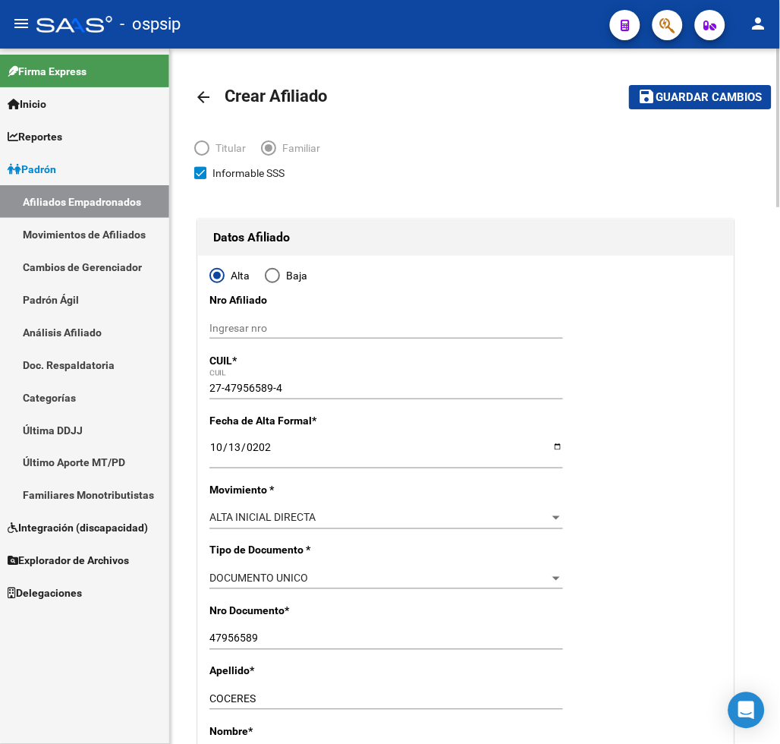
type textarea "Adjunto cerrtificado"
click at [698, 93] on span "Guardar cambios" at bounding box center [710, 98] width 106 height 14
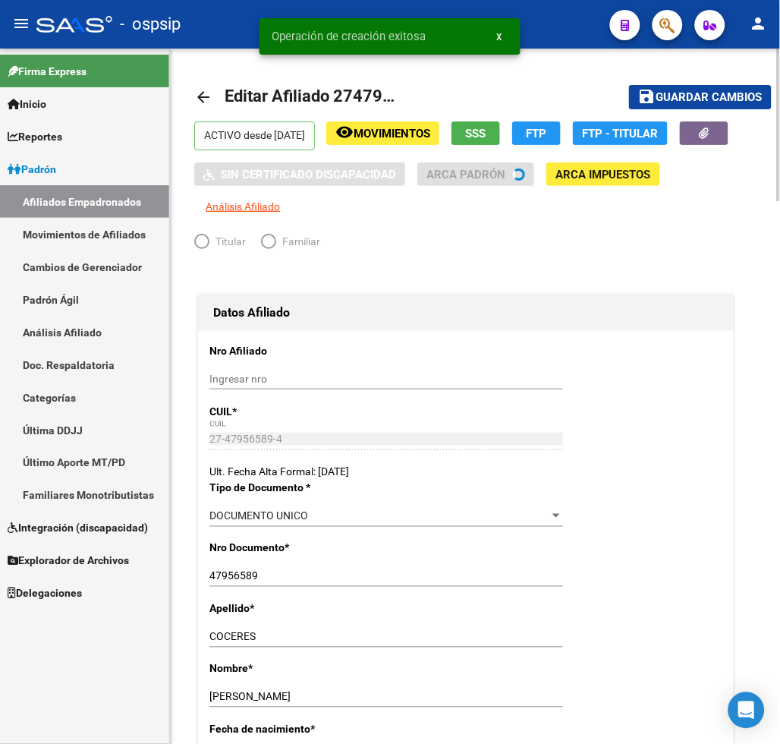
radio input "true"
type input "30-59406552-9"
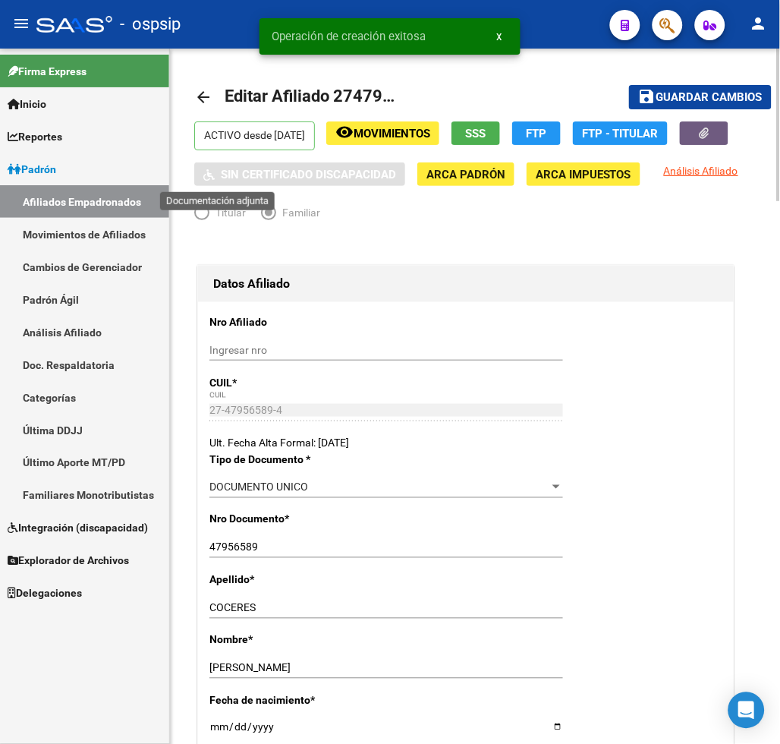
click at [680, 145] on button "button" at bounding box center [704, 133] width 49 height 24
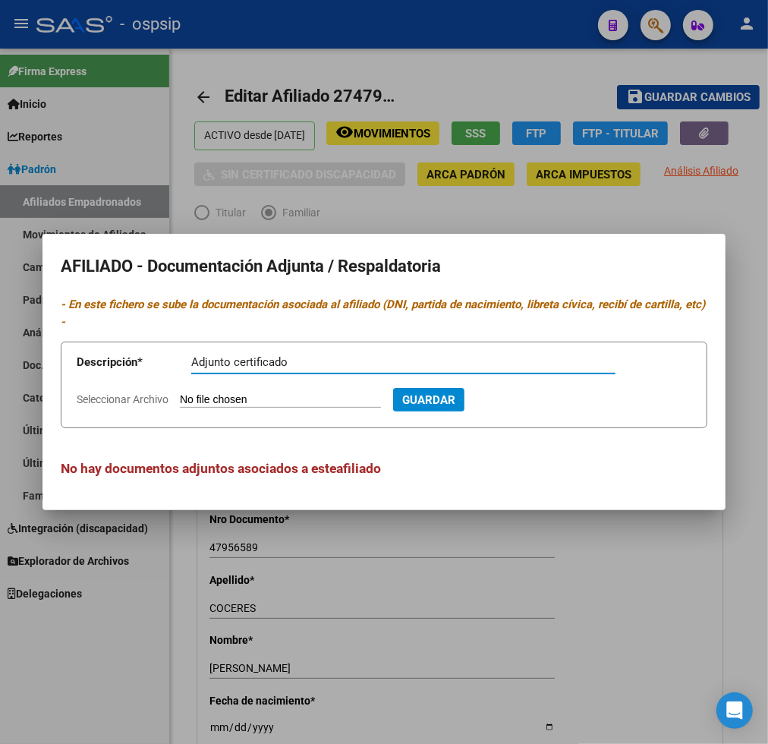
type input "Adjunto certificado"
click at [241, 395] on input "Seleccionar Archivo" at bounding box center [280, 400] width 201 height 14
type input "C:\fakepath\1001194857.jpg"
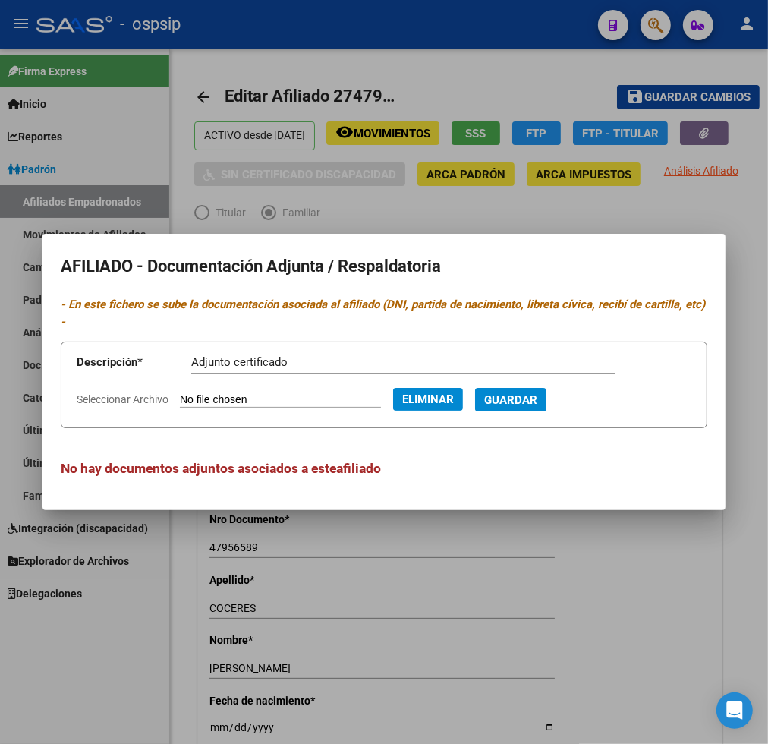
click at [527, 397] on span "Guardar" at bounding box center [510, 400] width 53 height 14
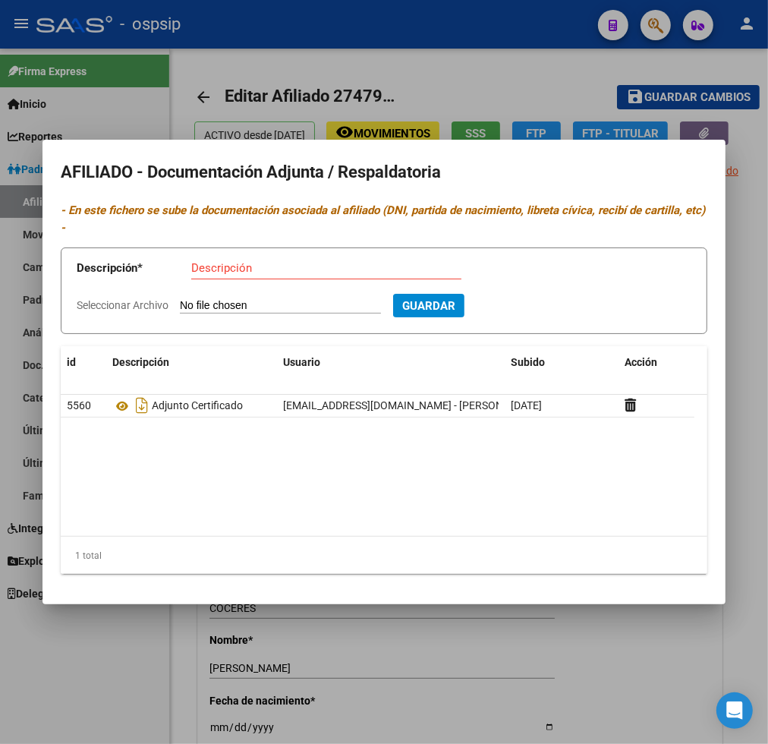
click at [127, 102] on div at bounding box center [384, 372] width 768 height 744
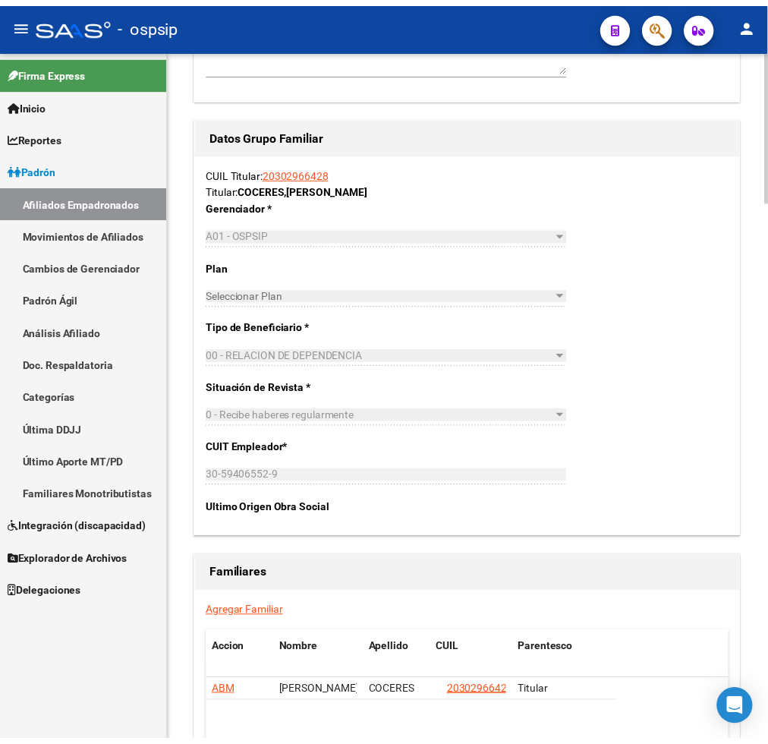
scroll to position [2473, 0]
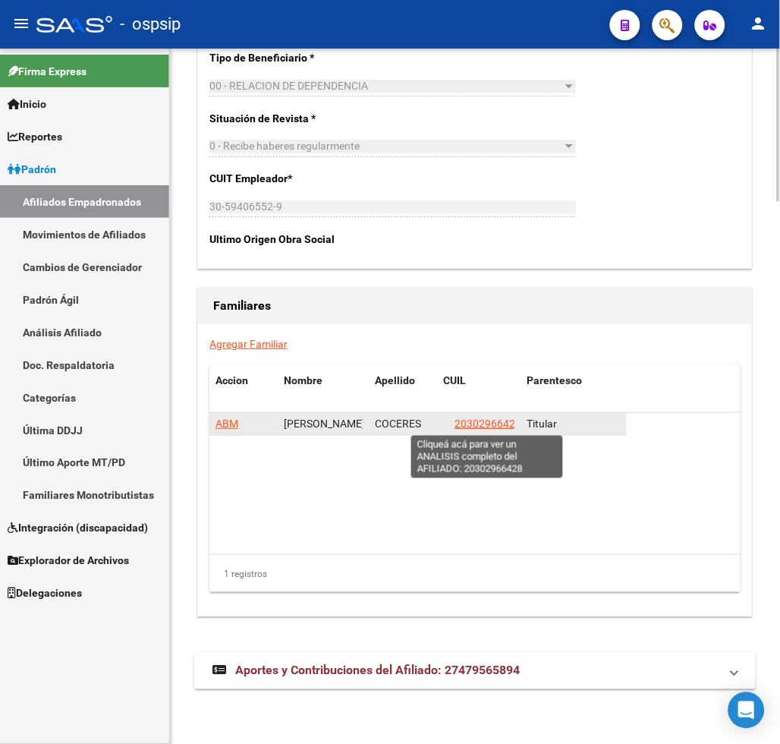
click at [469, 427] on span "20302966428" at bounding box center [488, 424] width 67 height 12
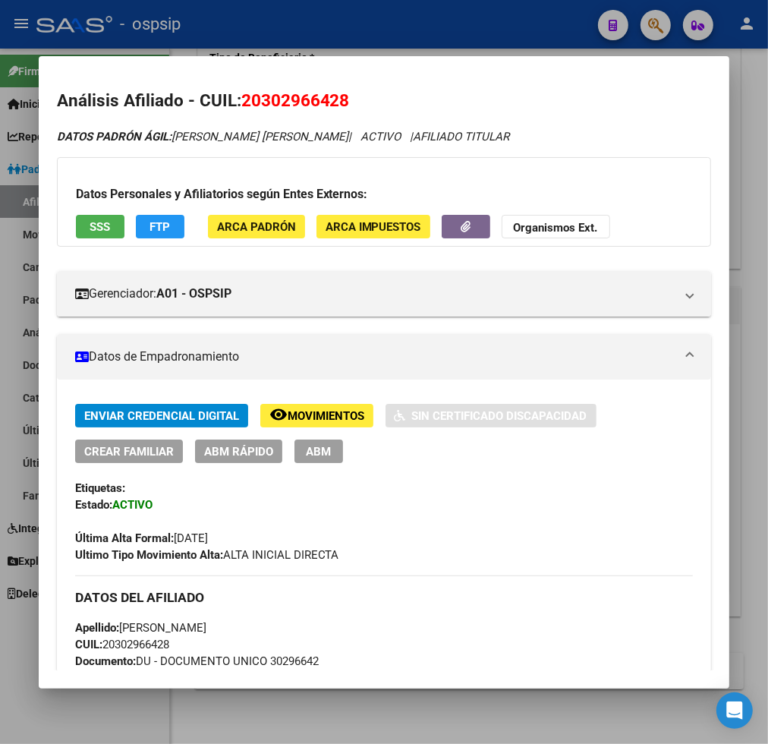
drag, startPoint x: 257, startPoint y: 96, endPoint x: 336, endPoint y: 102, distance: 79.1
click at [336, 102] on span "20302966428" at bounding box center [295, 100] width 109 height 20
copy span "30296642"
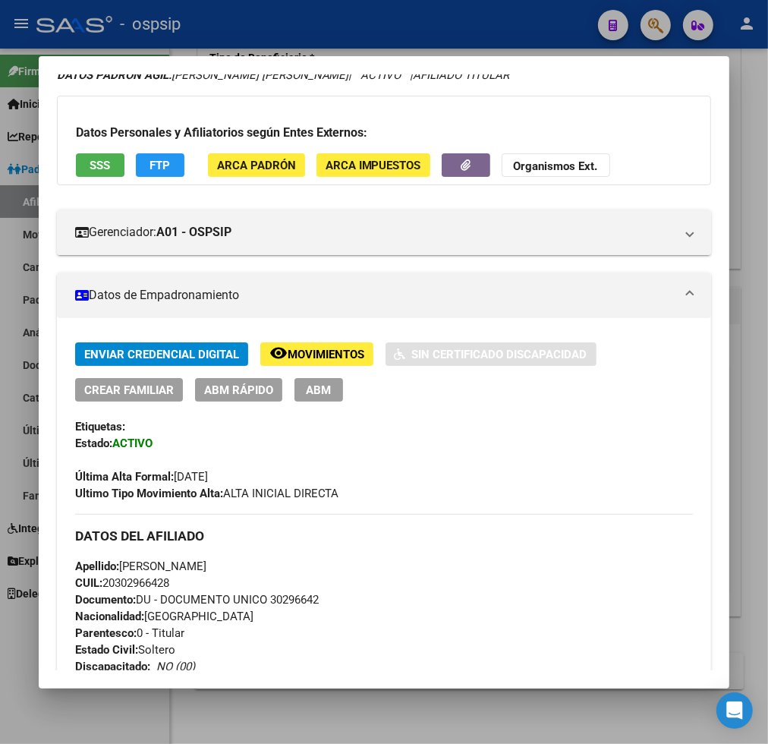
scroll to position [0, 0]
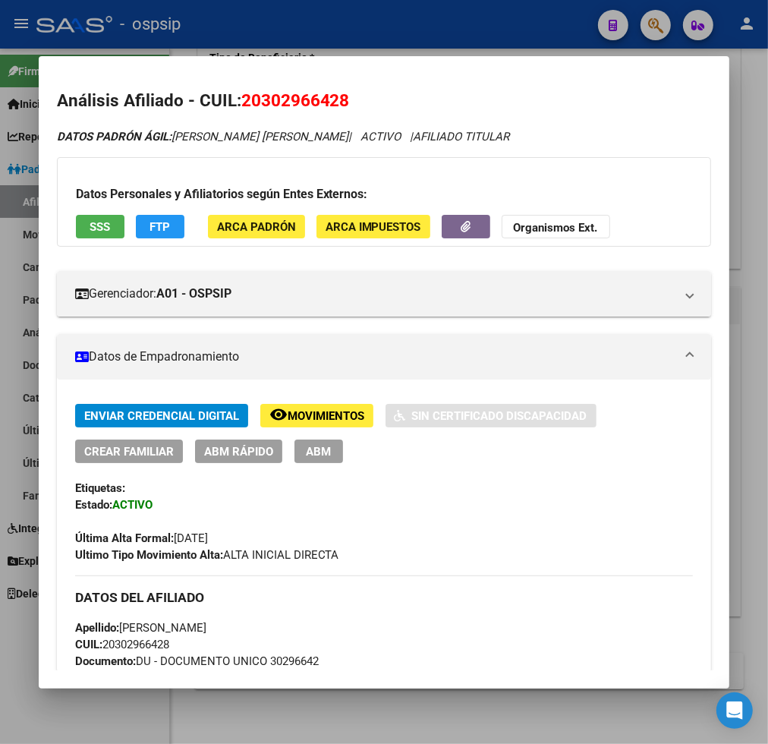
copy span "30296642"
click at [660, 24] on div at bounding box center [384, 372] width 768 height 744
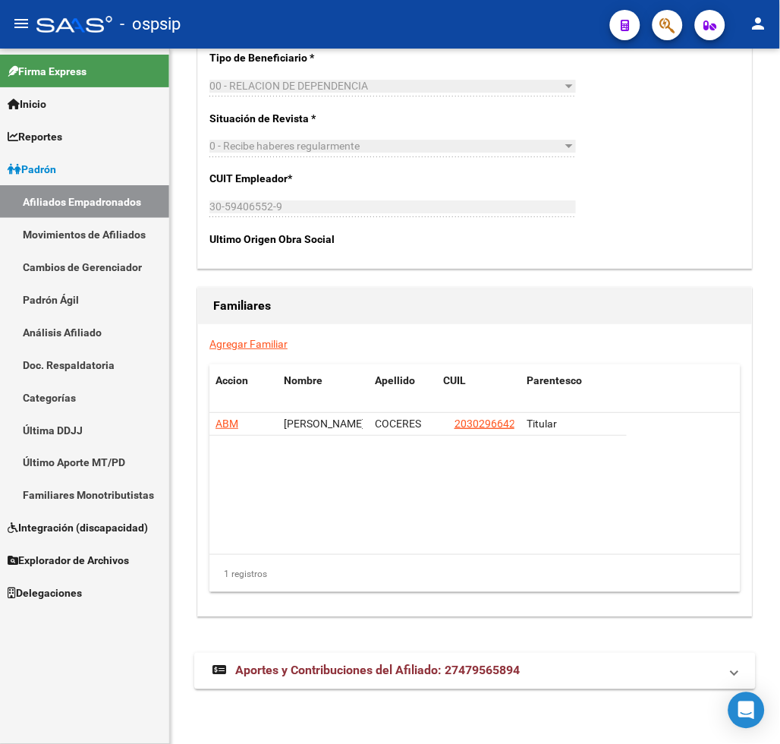
click at [657, 24] on button "button" at bounding box center [668, 25] width 30 height 30
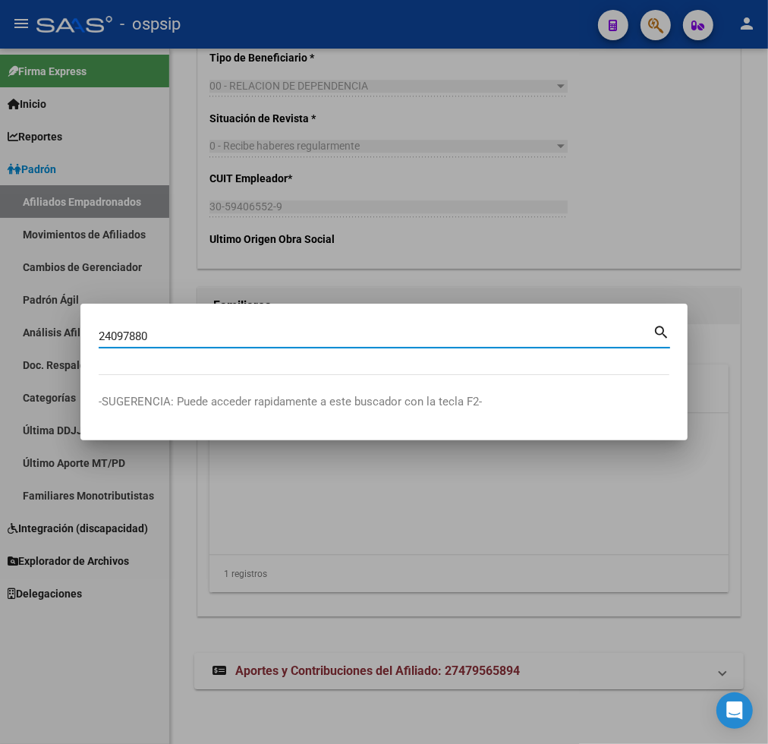
type input "24097880"
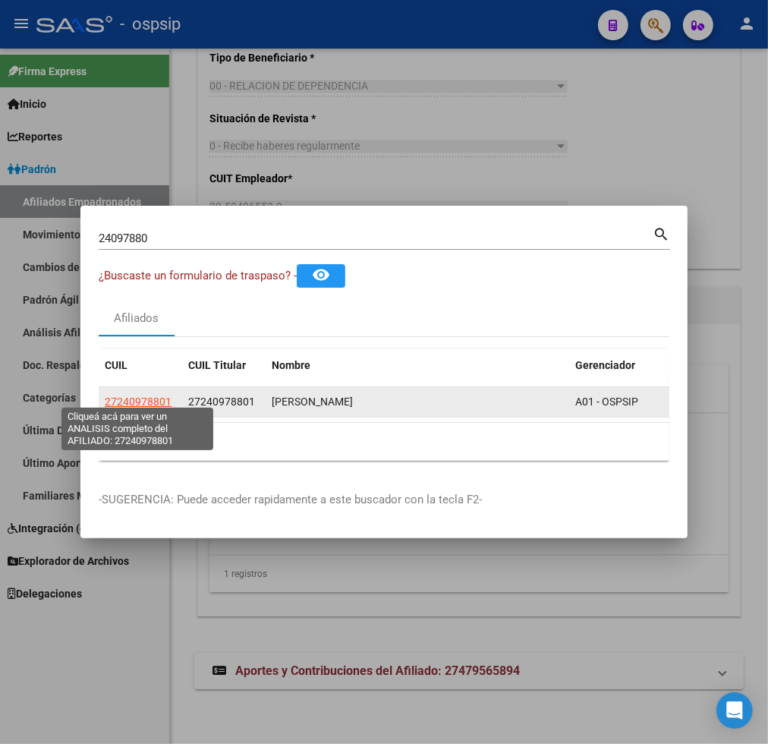
click at [150, 396] on span "27240978801" at bounding box center [138, 402] width 67 height 12
type textarea "27240978801"
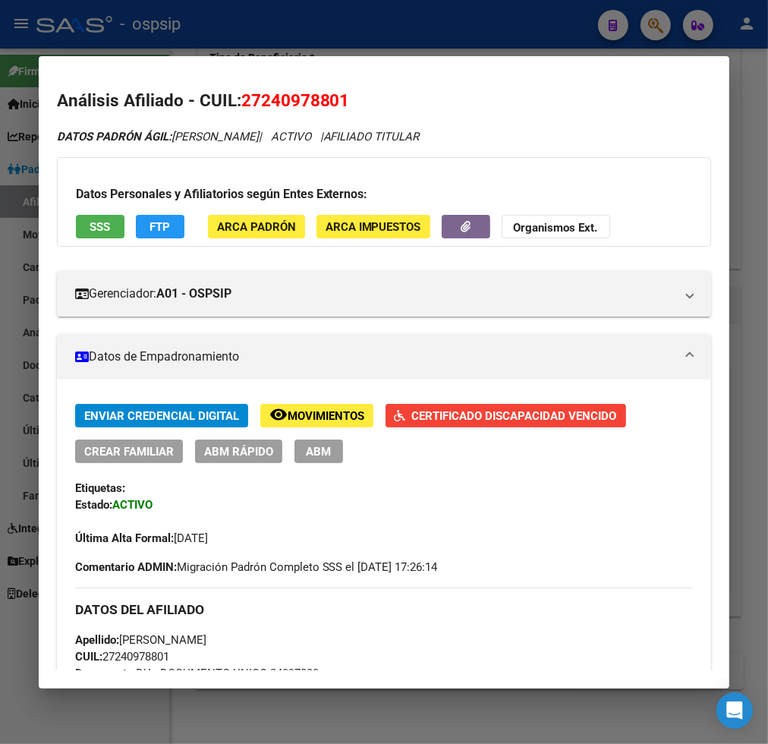
click at [323, 449] on span "ABM" at bounding box center [318, 452] width 25 height 14
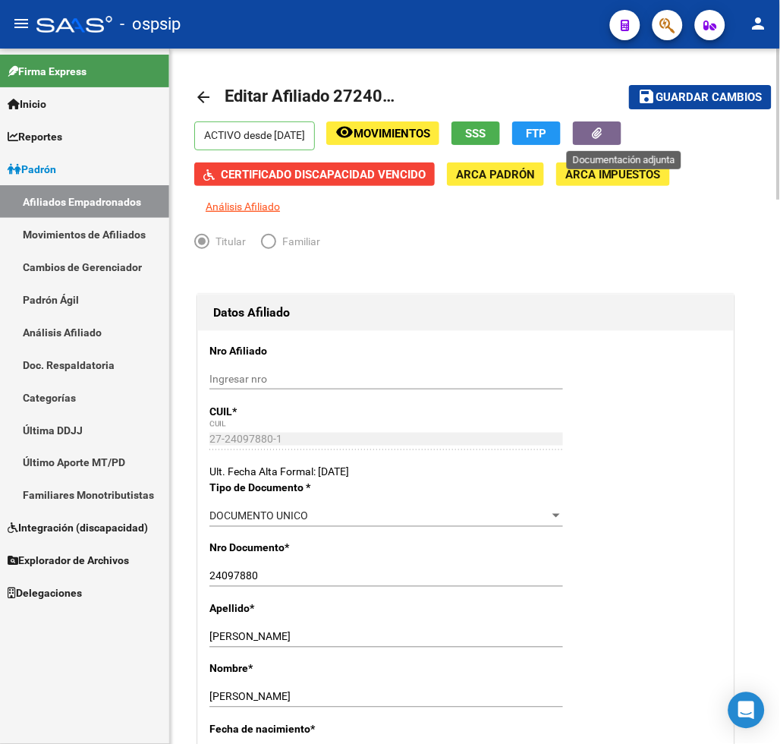
click at [608, 137] on button "button" at bounding box center [597, 133] width 49 height 24
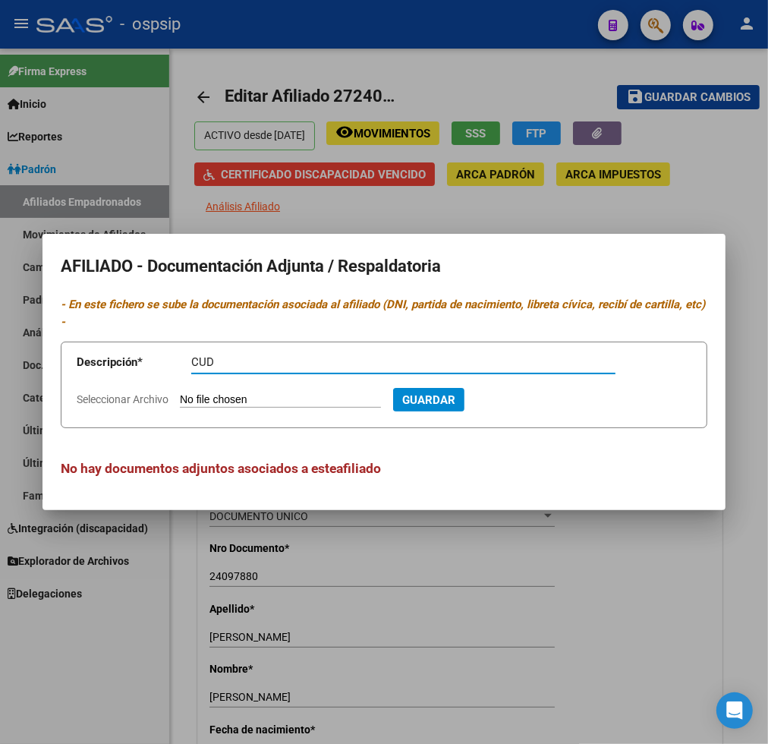
type input "CUD"
click at [256, 399] on input "Seleccionar Archivo" at bounding box center [280, 400] width 201 height 14
type input "C:\fakepath\certificado_cud.pdf"
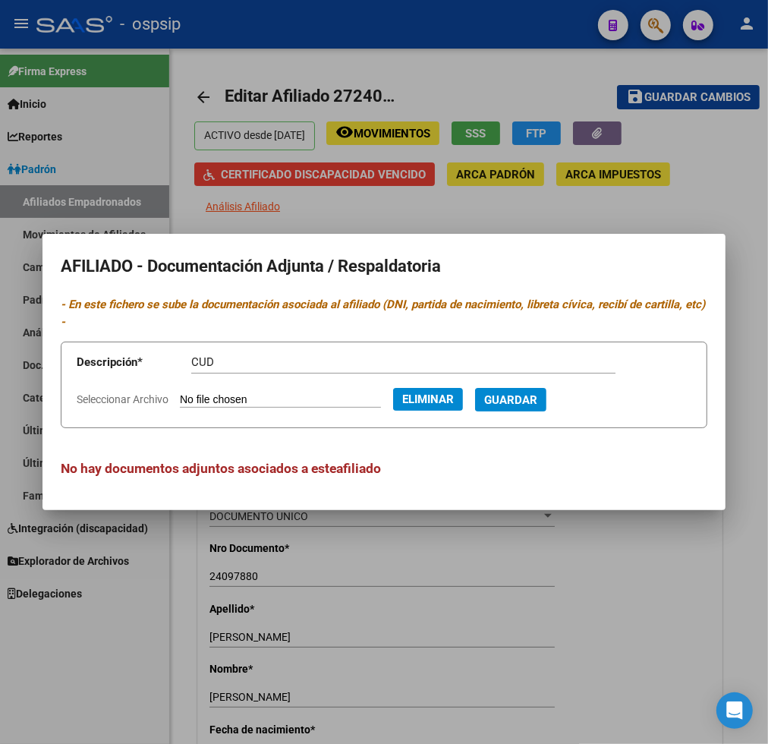
click at [537, 395] on span "Guardar" at bounding box center [510, 400] width 53 height 14
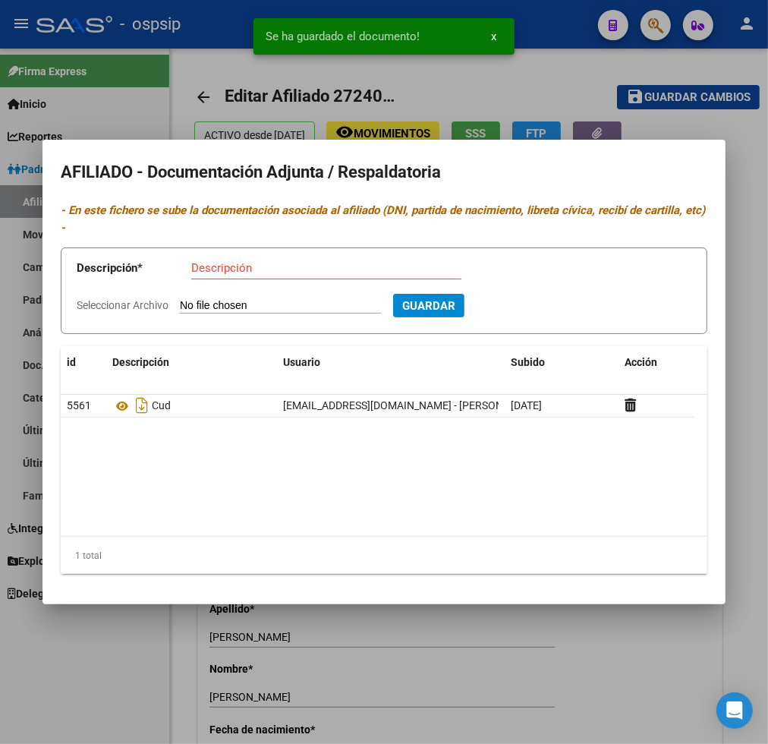
click at [503, 630] on div at bounding box center [384, 372] width 768 height 744
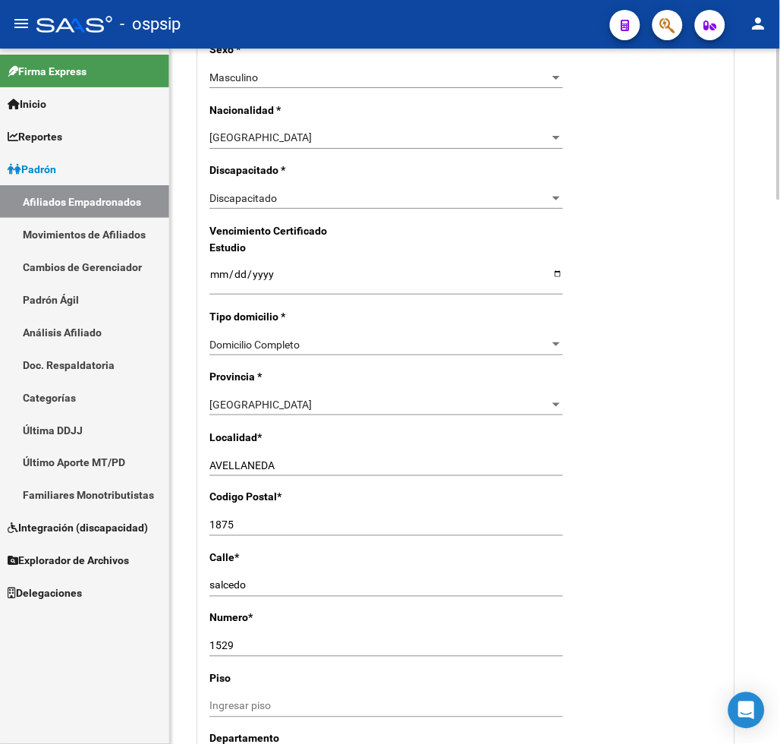
scroll to position [843, 0]
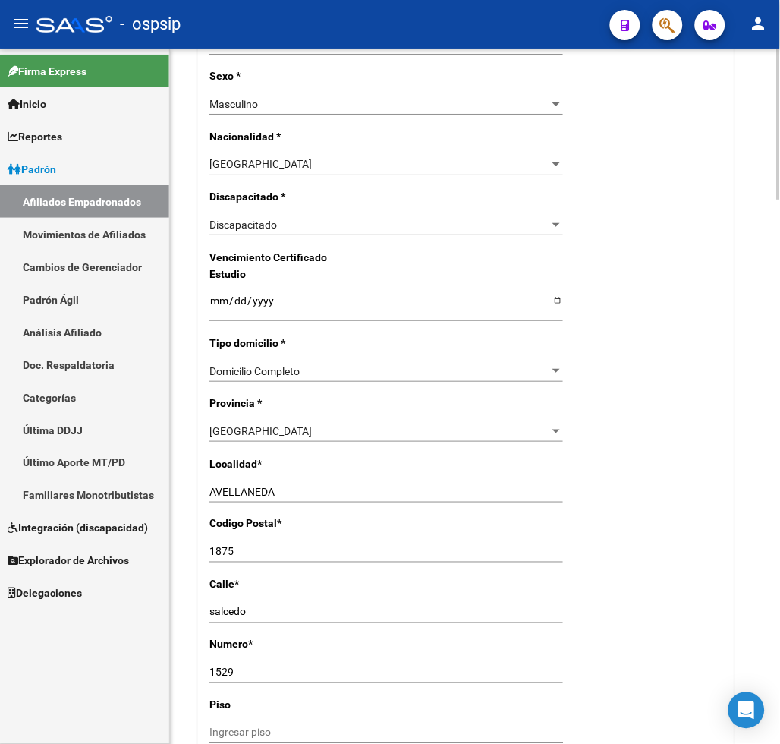
click at [332, 234] on div "Discapacitado Seleccionar tipo" at bounding box center [387, 224] width 354 height 21
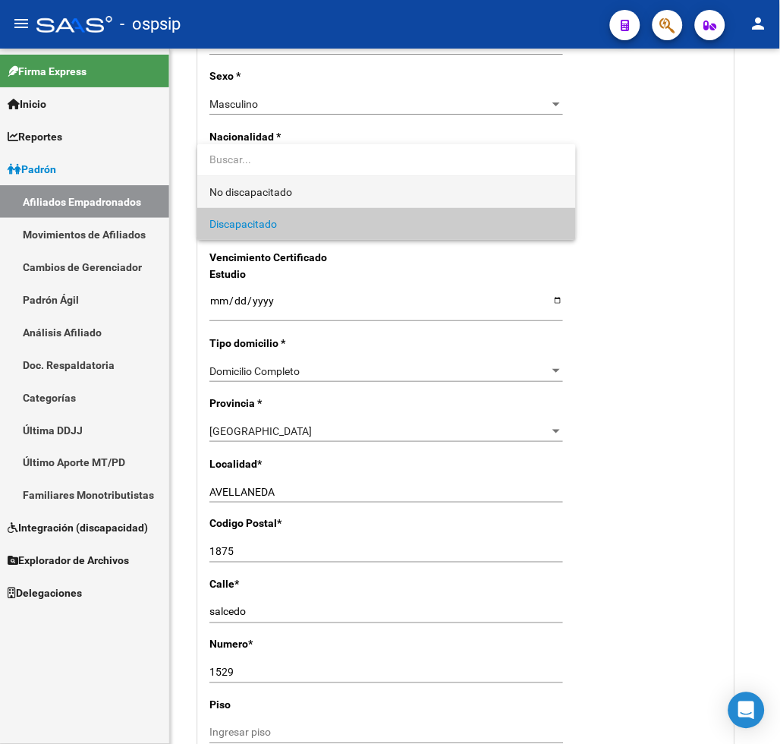
click at [344, 191] on span "No discapacitado" at bounding box center [387, 192] width 355 height 32
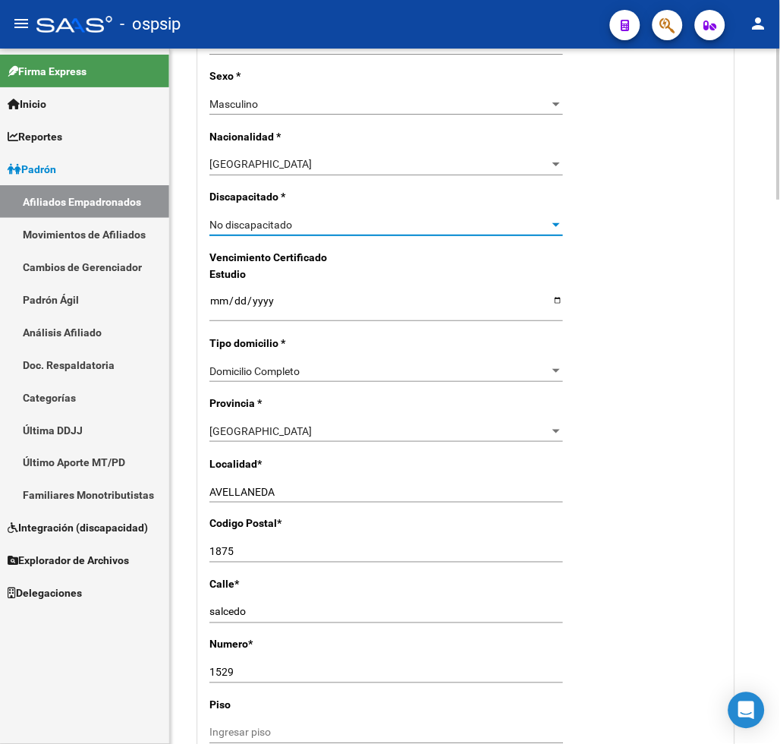
click at [340, 229] on div "No discapacitado" at bounding box center [380, 225] width 340 height 13
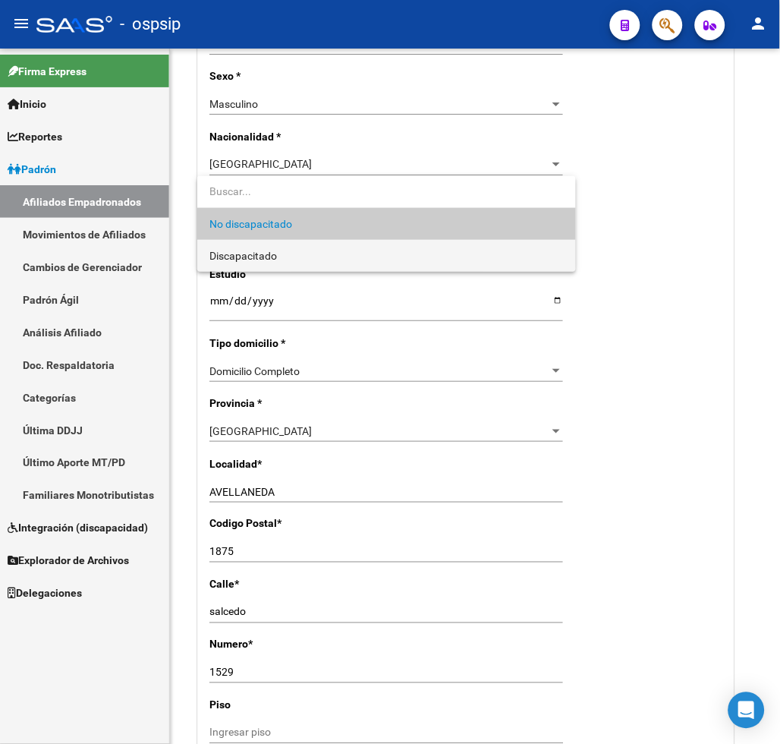
click at [330, 257] on span "Discapacitado" at bounding box center [387, 256] width 355 height 32
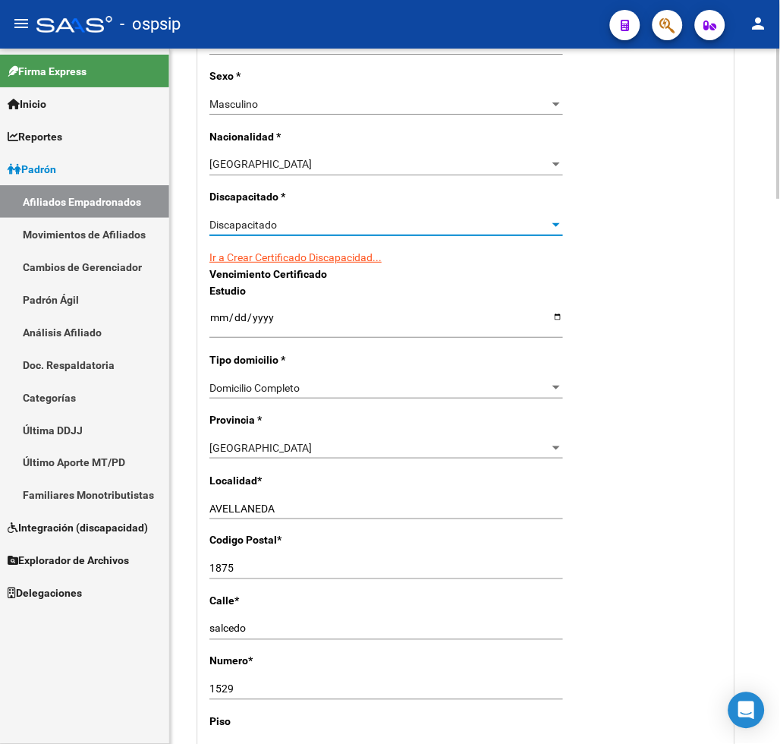
click at [276, 255] on link "Ir a Crear Certificado Discapacidad..." at bounding box center [296, 257] width 172 height 12
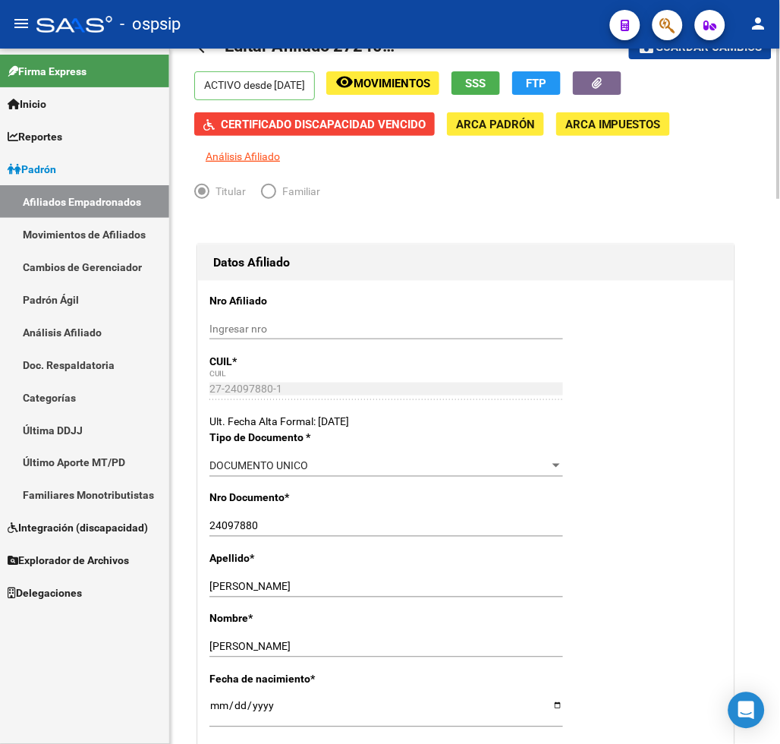
scroll to position [0, 0]
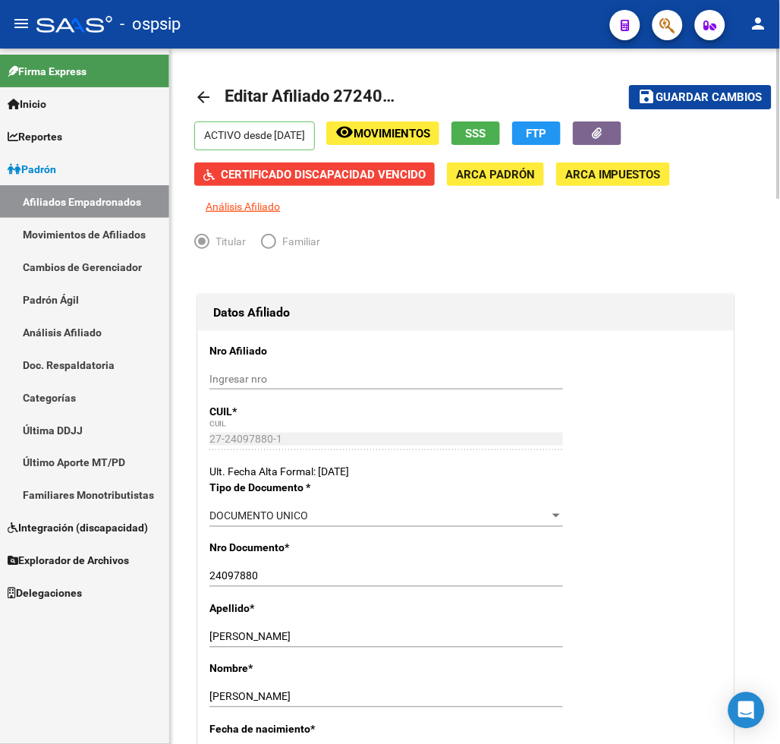
click at [689, 94] on span "Guardar cambios" at bounding box center [710, 98] width 106 height 14
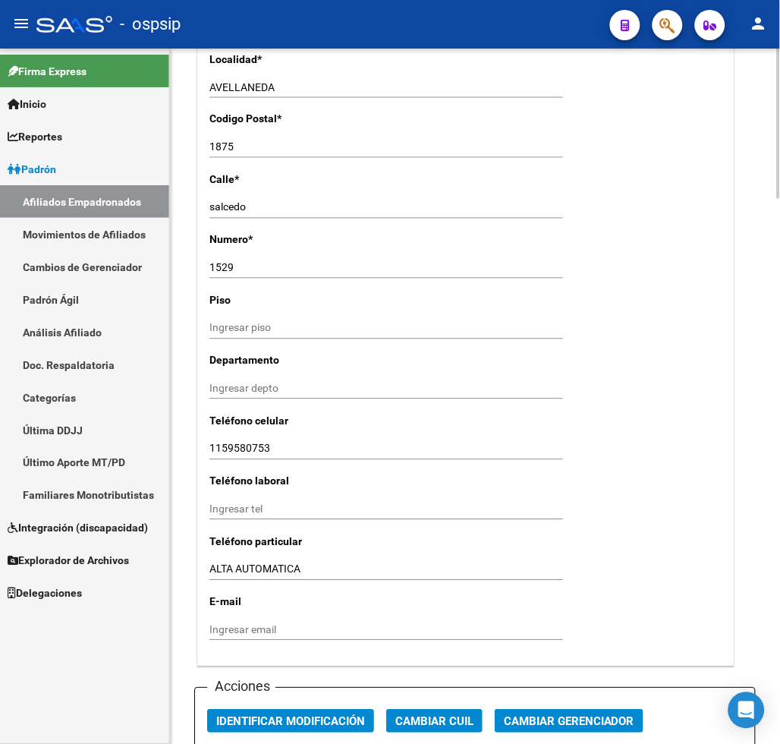
scroll to position [1603, 0]
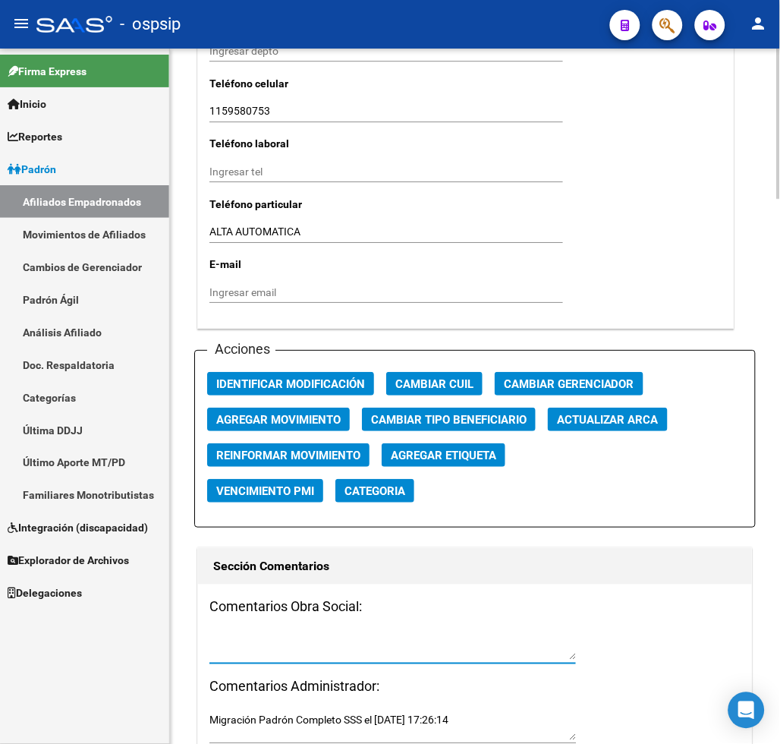
click at [233, 635] on textarea at bounding box center [393, 646] width 367 height 29
type textarea "s"
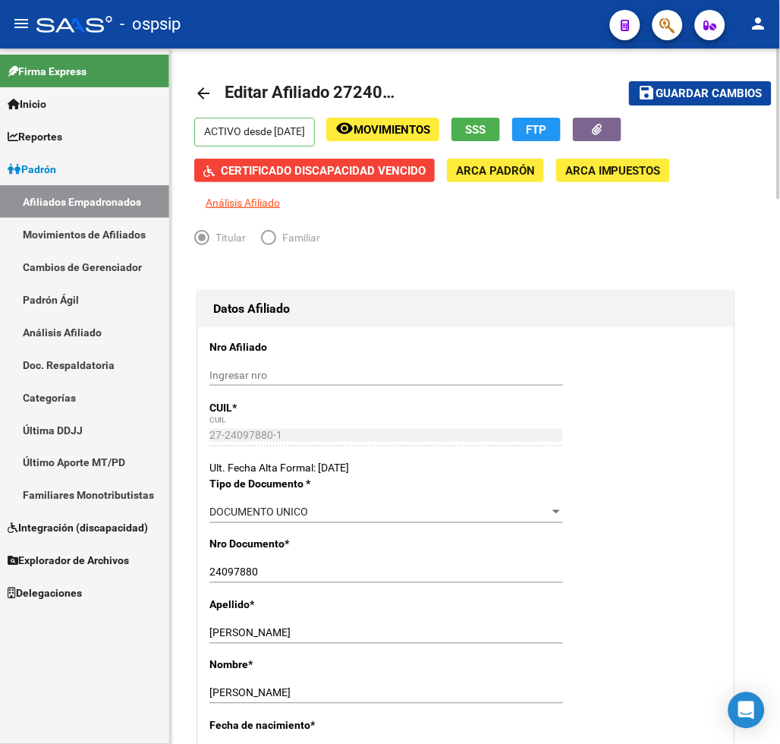
scroll to position [0, 0]
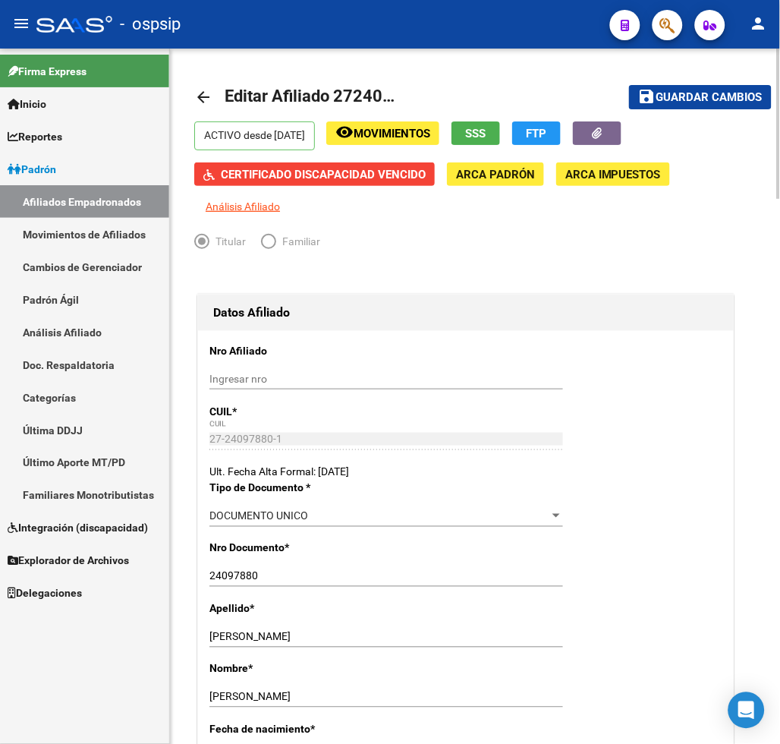
type textarea "Se adjunta nuevo CUD actualizado"
click at [684, 93] on span "Guardar cambios" at bounding box center [710, 98] width 106 height 14
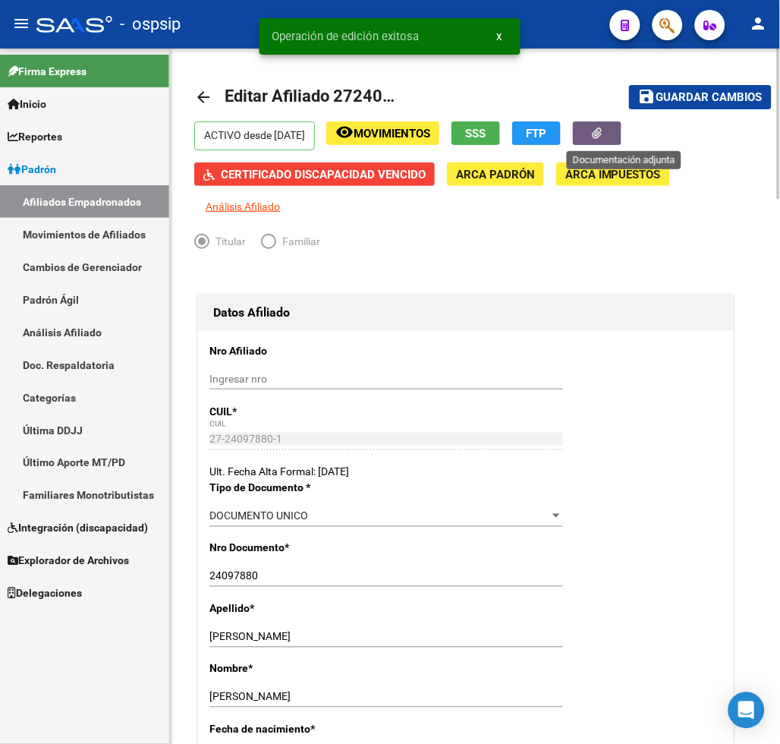
click at [601, 134] on button "button" at bounding box center [597, 133] width 49 height 24
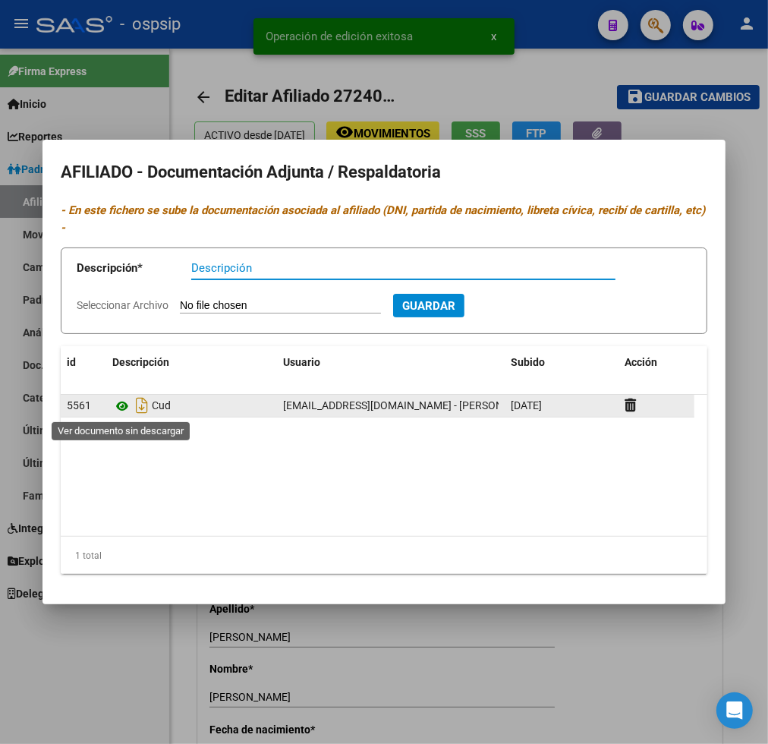
click at [118, 408] on icon at bounding box center [122, 406] width 20 height 18
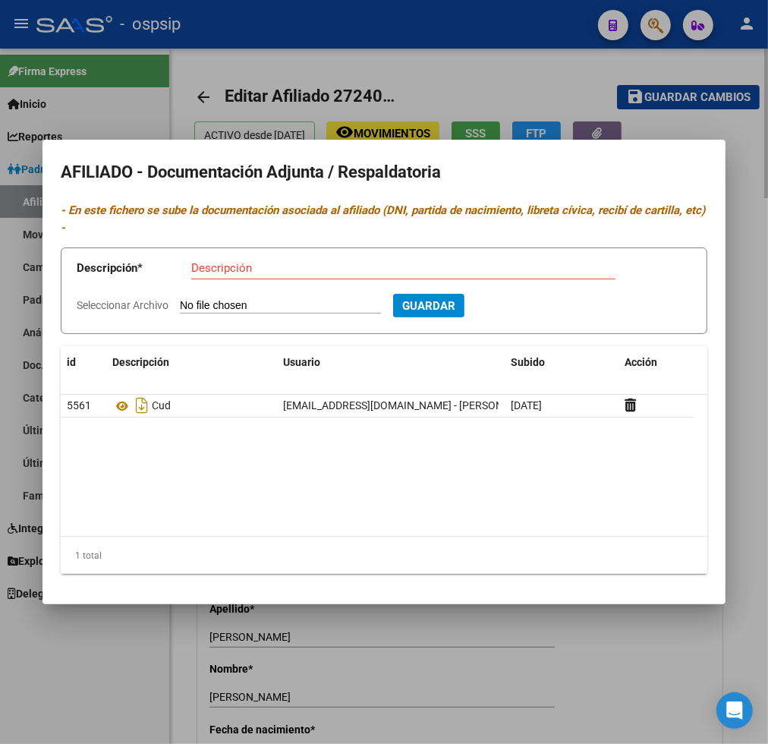
drag, startPoint x: 438, startPoint y: 65, endPoint x: 414, endPoint y: 154, distance: 91.9
click at [439, 65] on div at bounding box center [384, 372] width 768 height 744
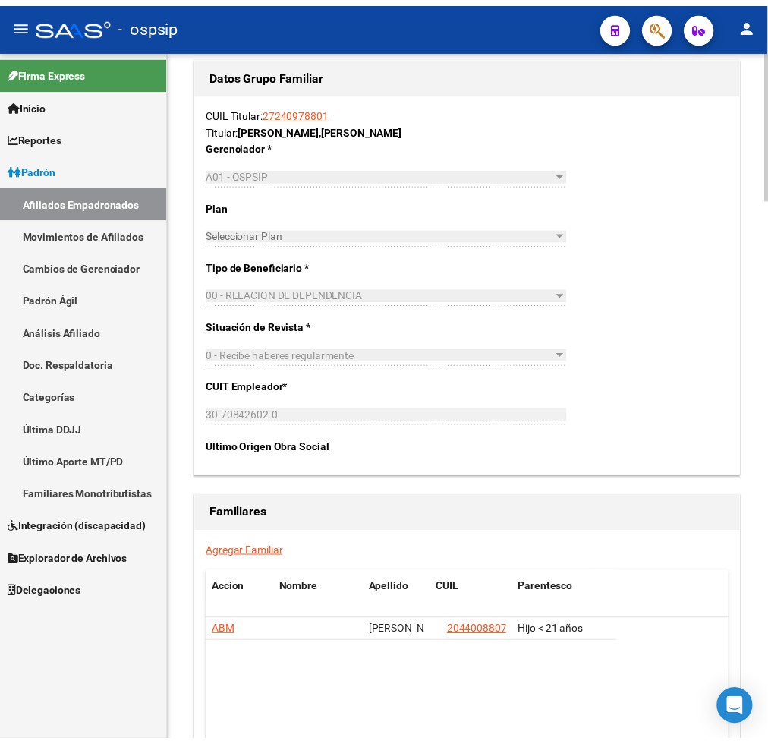
scroll to position [2526, 0]
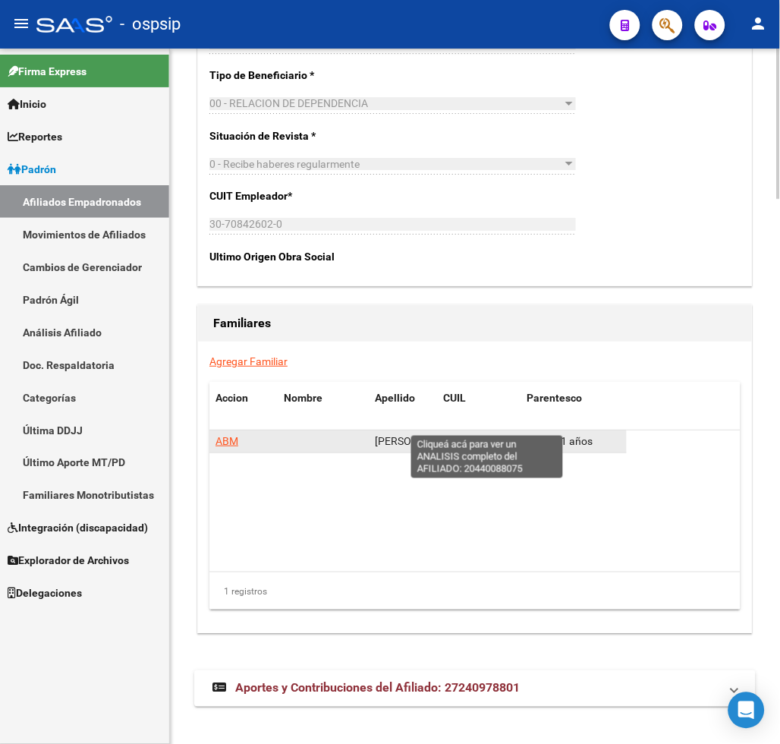
click at [486, 435] on span "20440088075" at bounding box center [488, 441] width 67 height 12
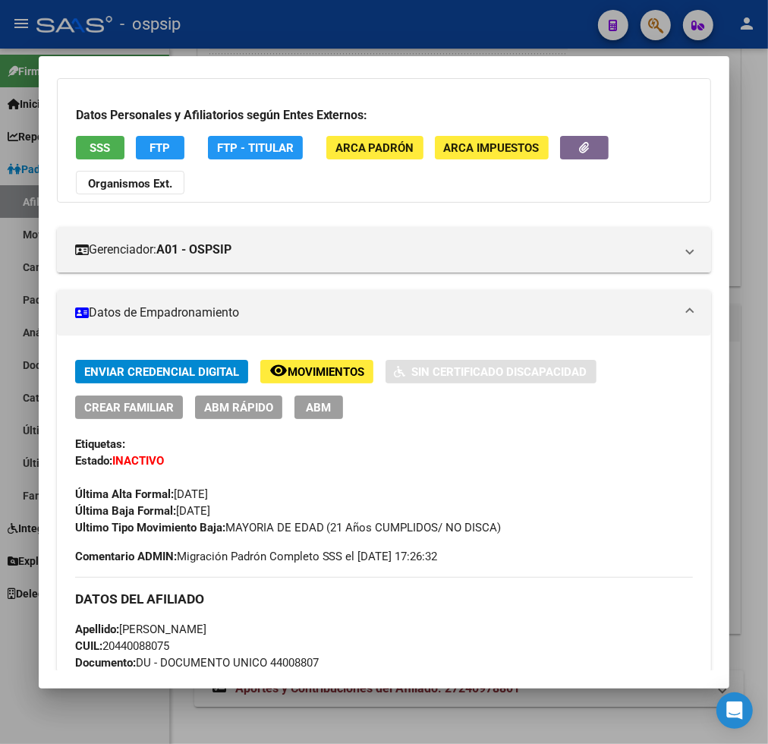
scroll to position [0, 0]
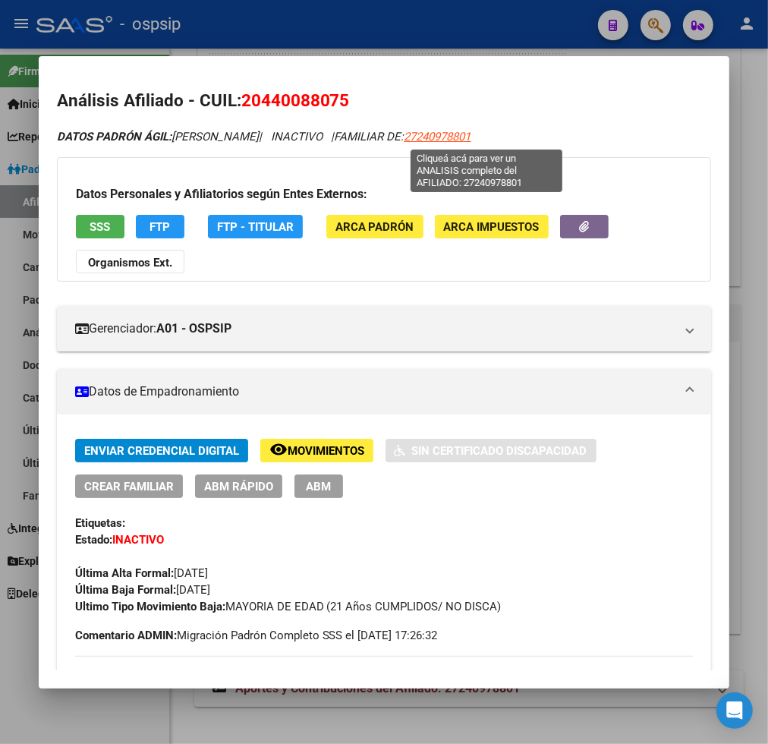
click at [471, 141] on span "27240978801" at bounding box center [438, 137] width 67 height 14
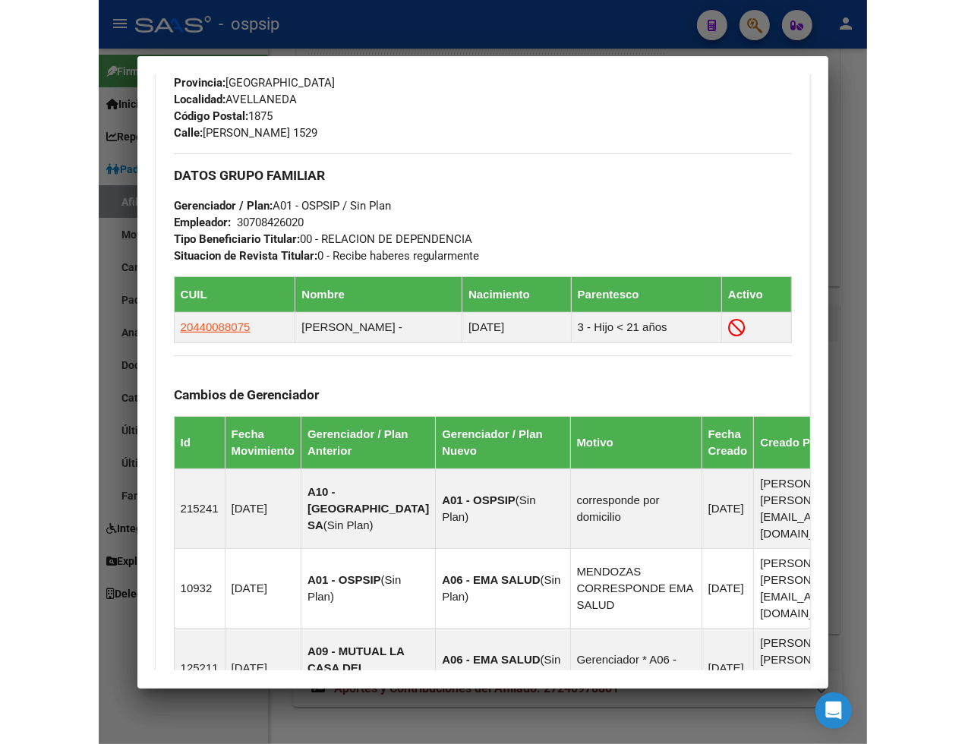
scroll to position [759, 0]
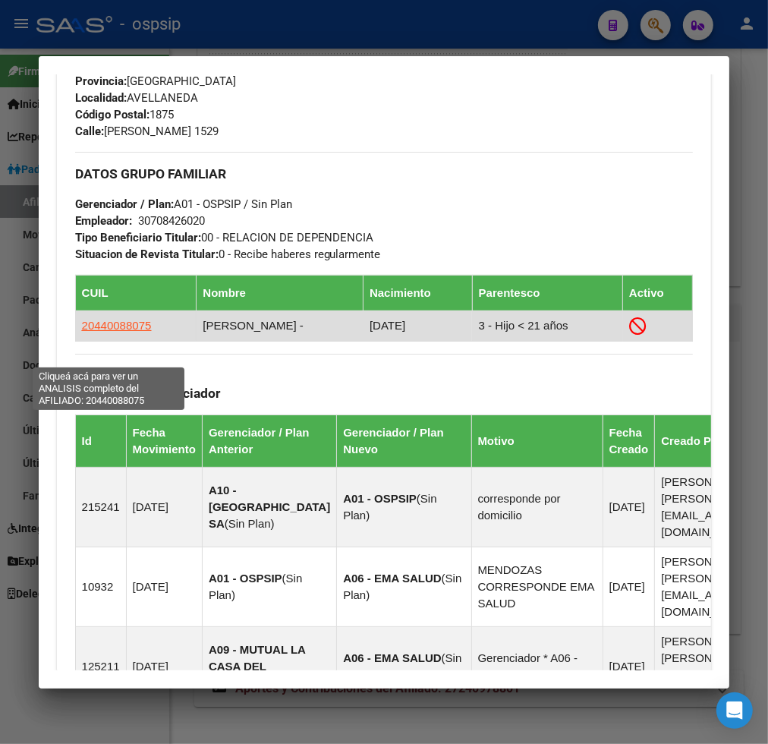
click at [109, 332] on span "20440088075" at bounding box center [117, 325] width 70 height 13
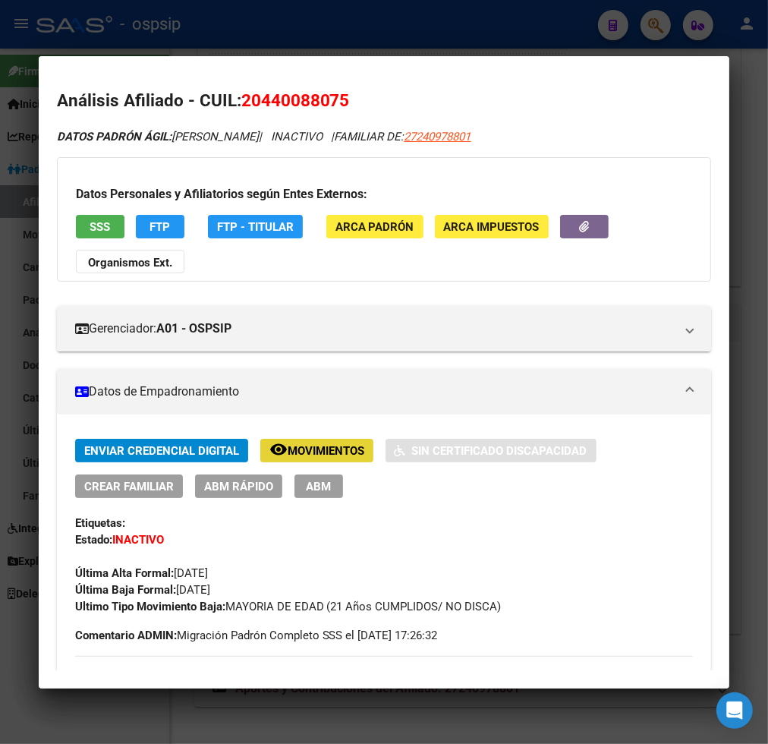
click at [323, 454] on span "Movimientos" at bounding box center [326, 451] width 77 height 14
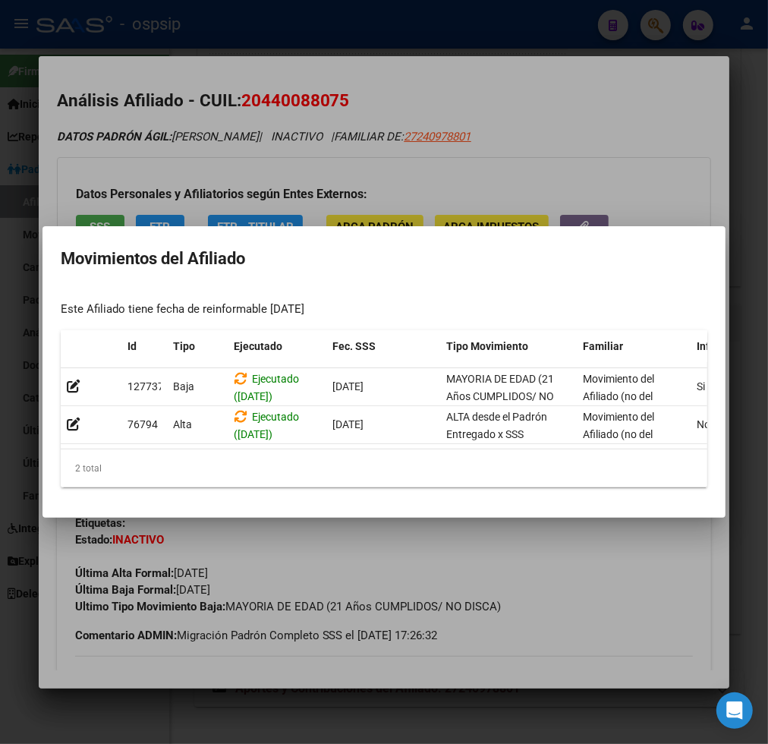
click at [572, 646] on div at bounding box center [384, 372] width 768 height 744
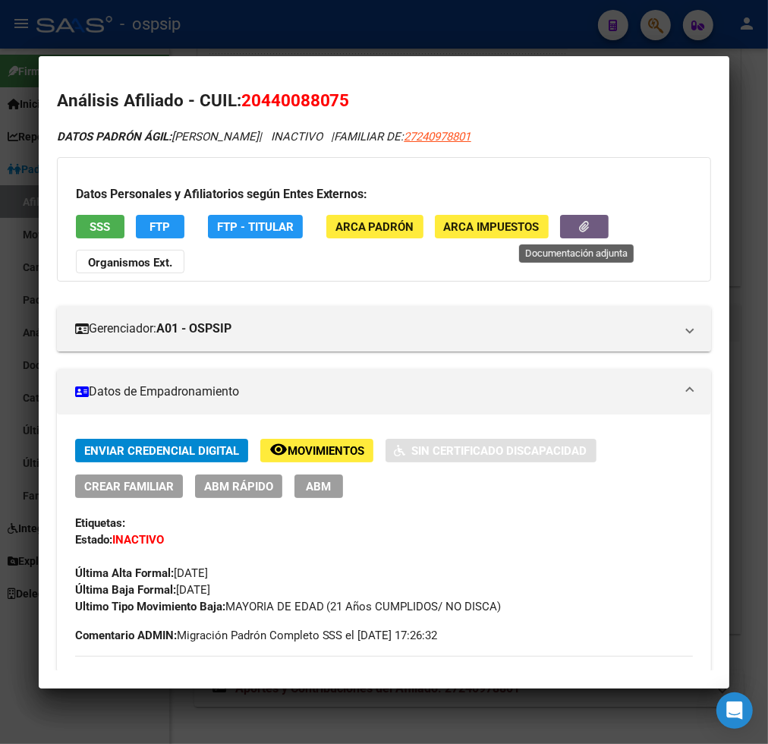
click at [560, 225] on button "button" at bounding box center [584, 227] width 49 height 24
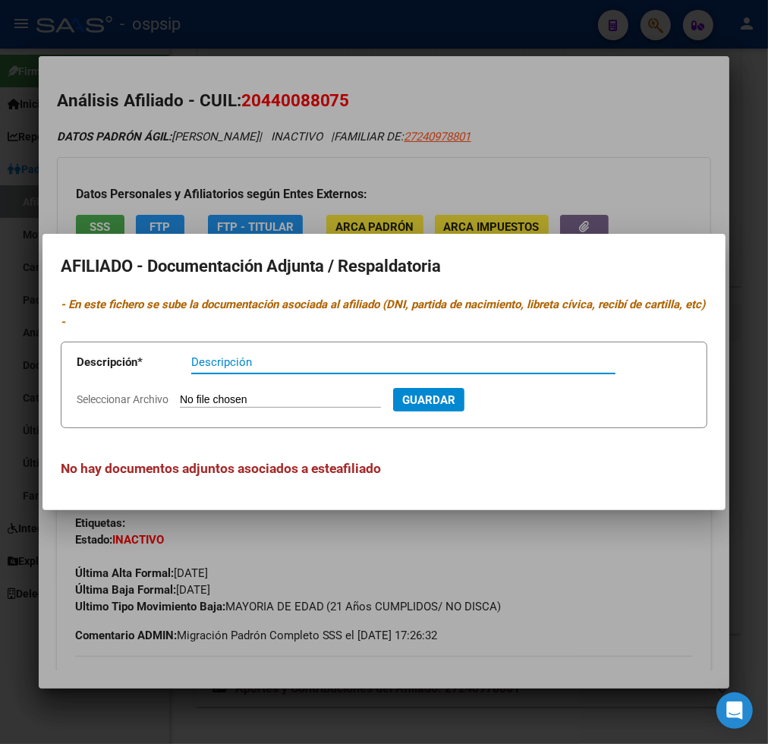
click at [615, 168] on div at bounding box center [384, 372] width 768 height 744
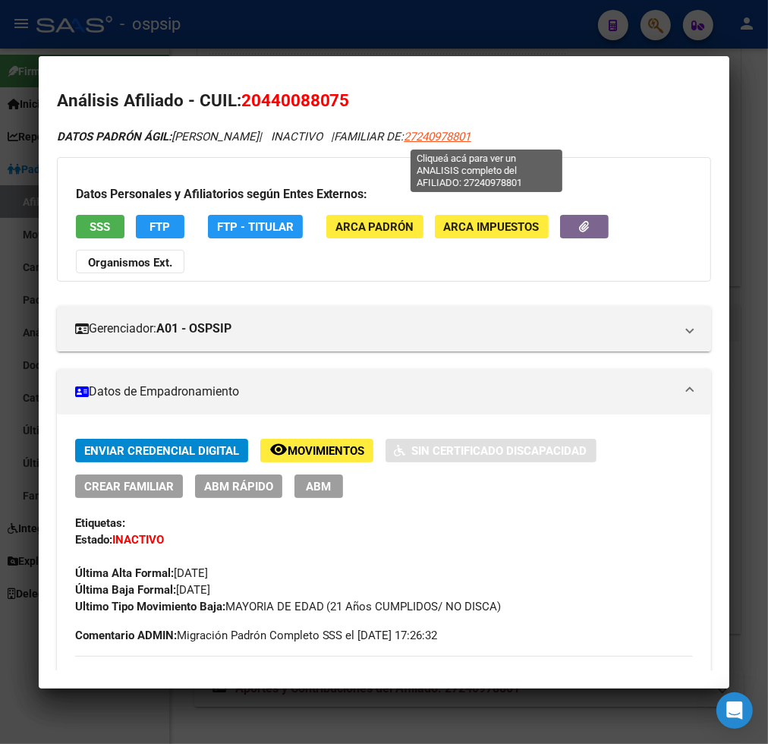
click at [471, 140] on span "27240978801" at bounding box center [438, 137] width 67 height 14
type textarea "27240978801"
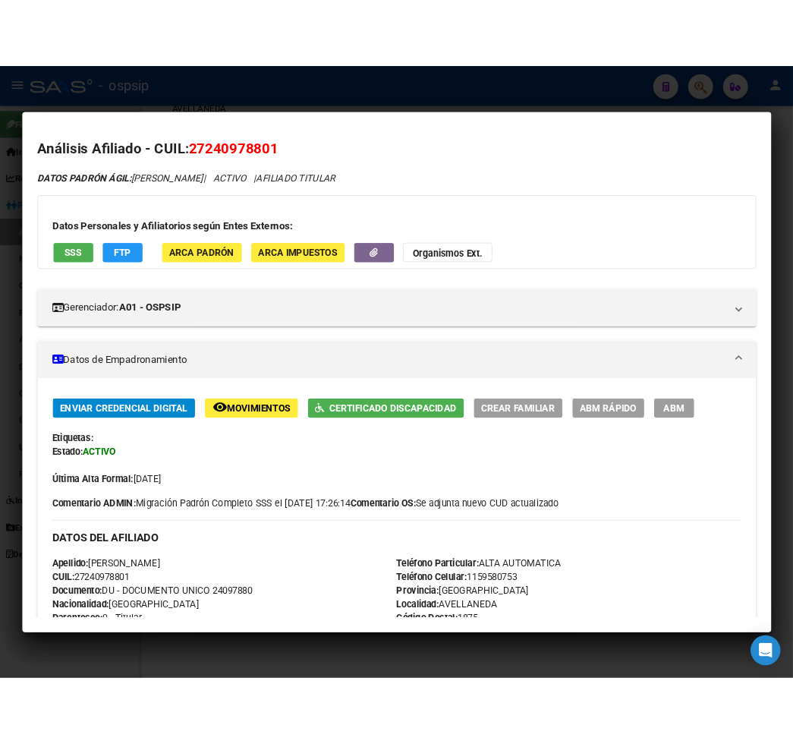
scroll to position [704, 0]
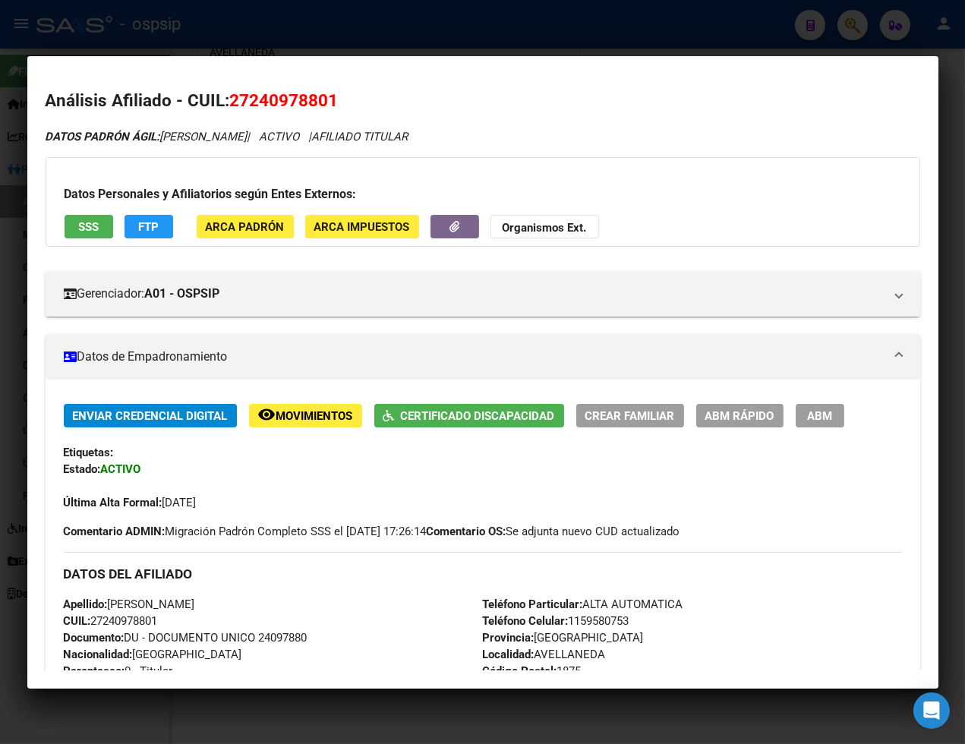
click at [767, 19] on div at bounding box center [482, 372] width 965 height 744
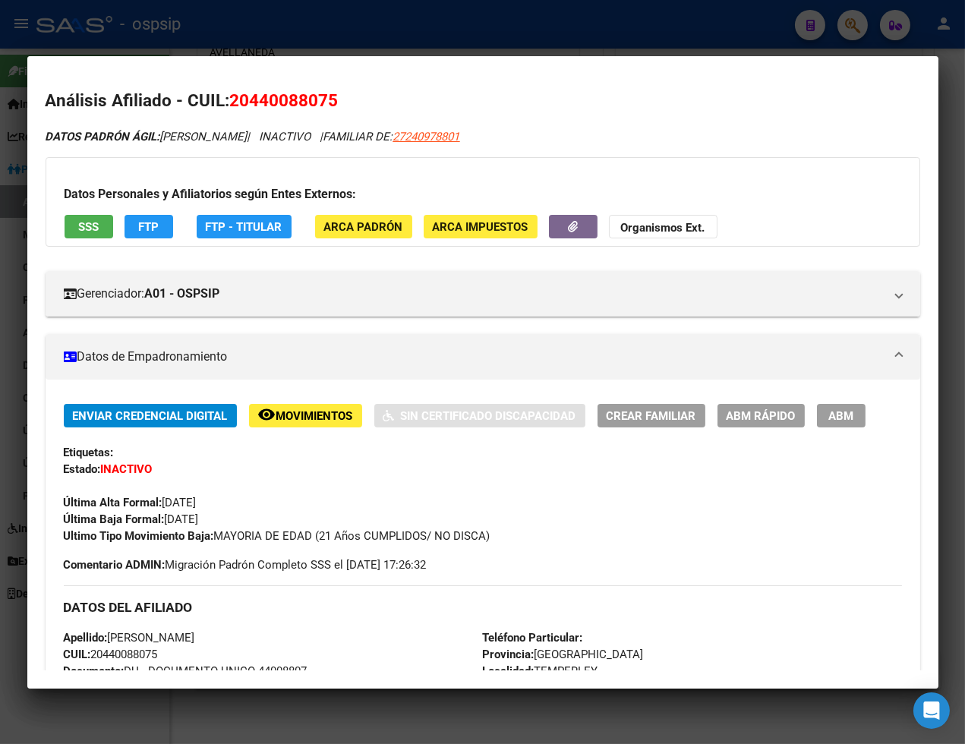
click at [767, 19] on div at bounding box center [482, 372] width 965 height 744
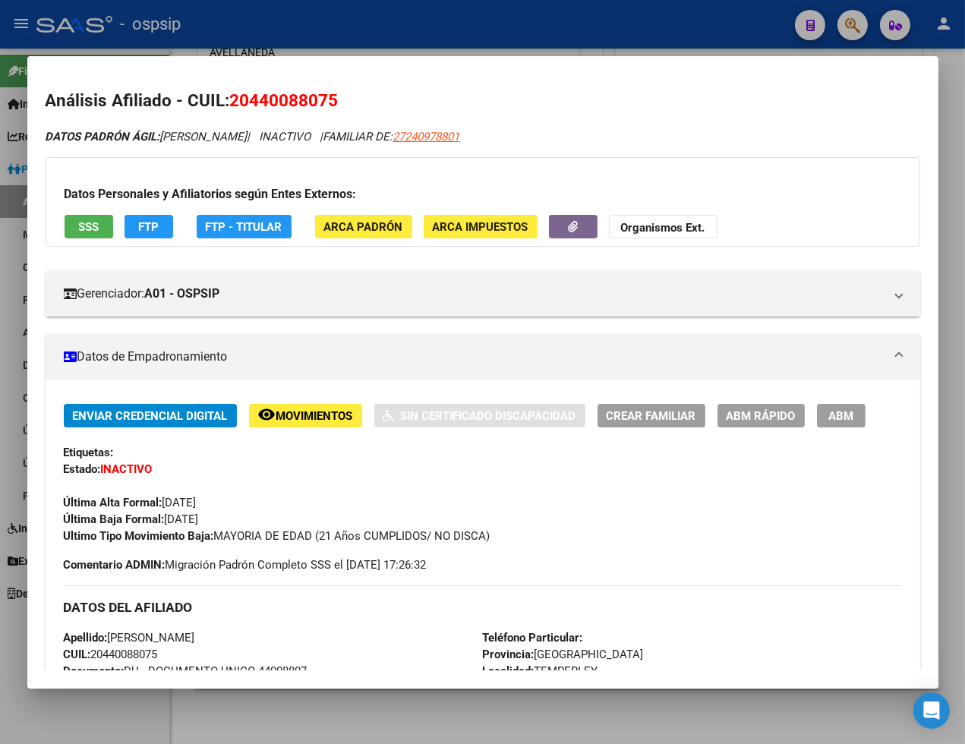
click at [767, 19] on div at bounding box center [482, 372] width 965 height 744
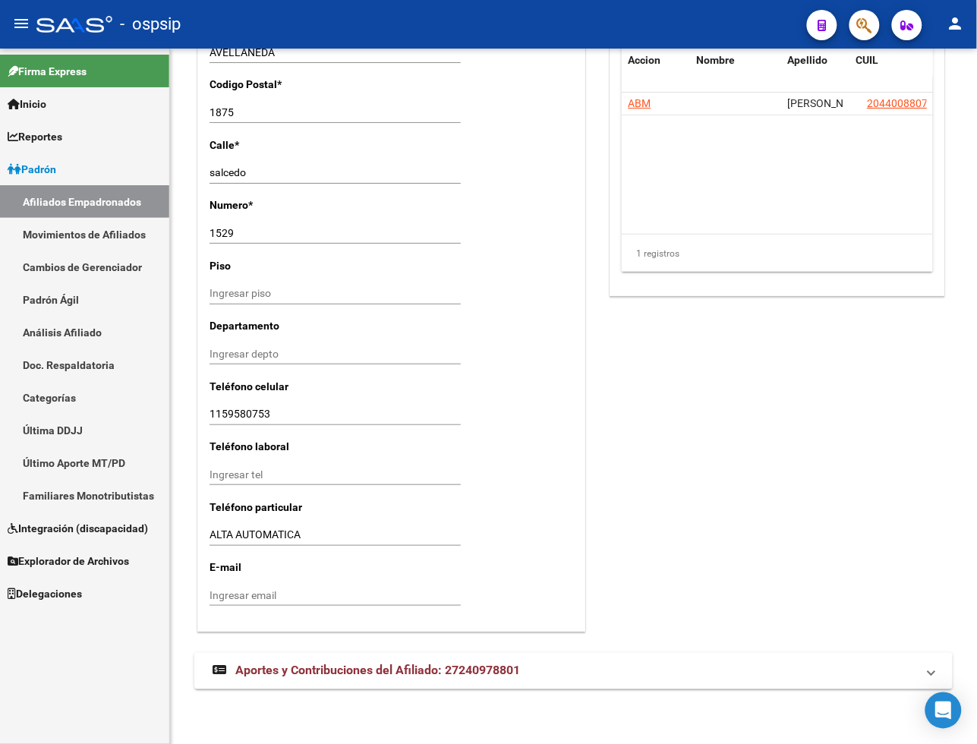
click at [767, 19] on button "button" at bounding box center [864, 25] width 30 height 30
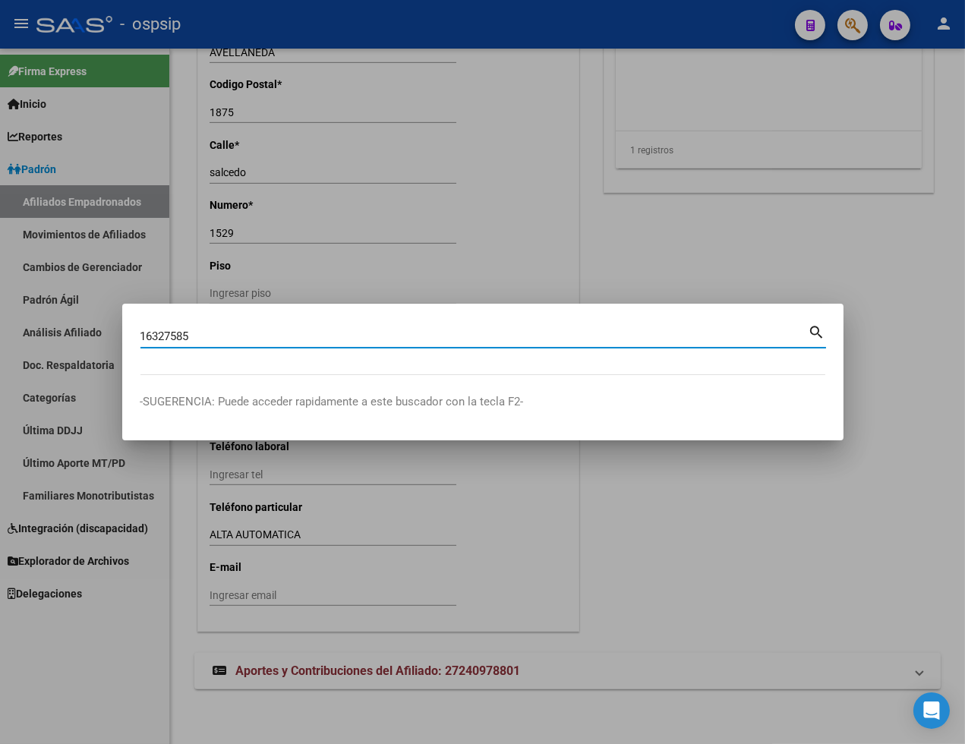
type input "16327585"
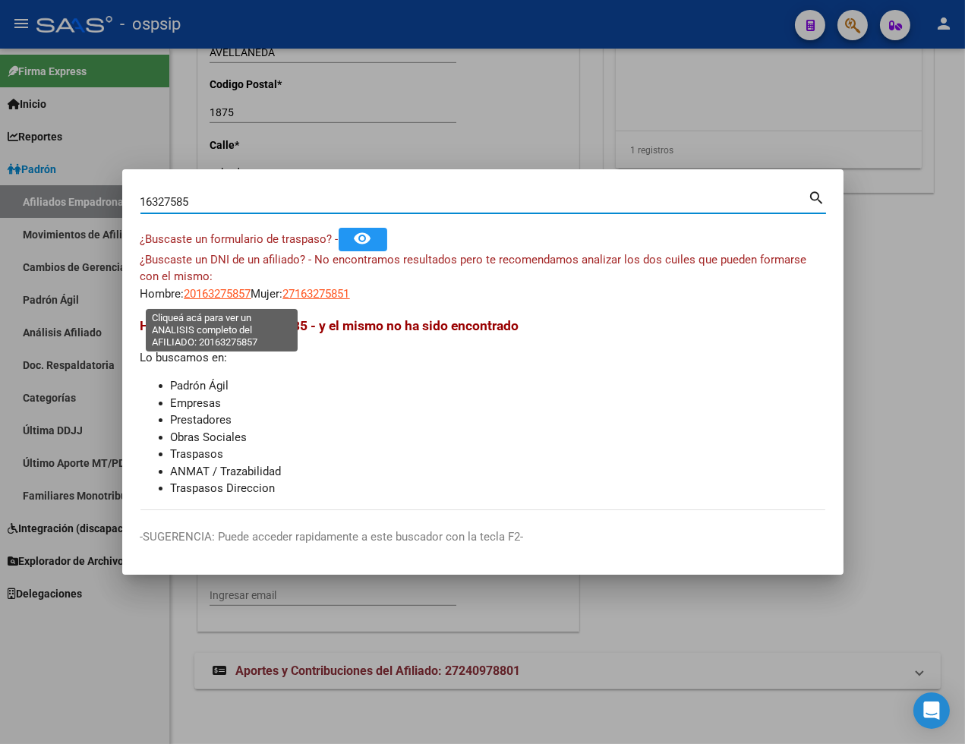
click at [224, 297] on span "20163275857" at bounding box center [217, 294] width 67 height 14
type textarea "20163275857"
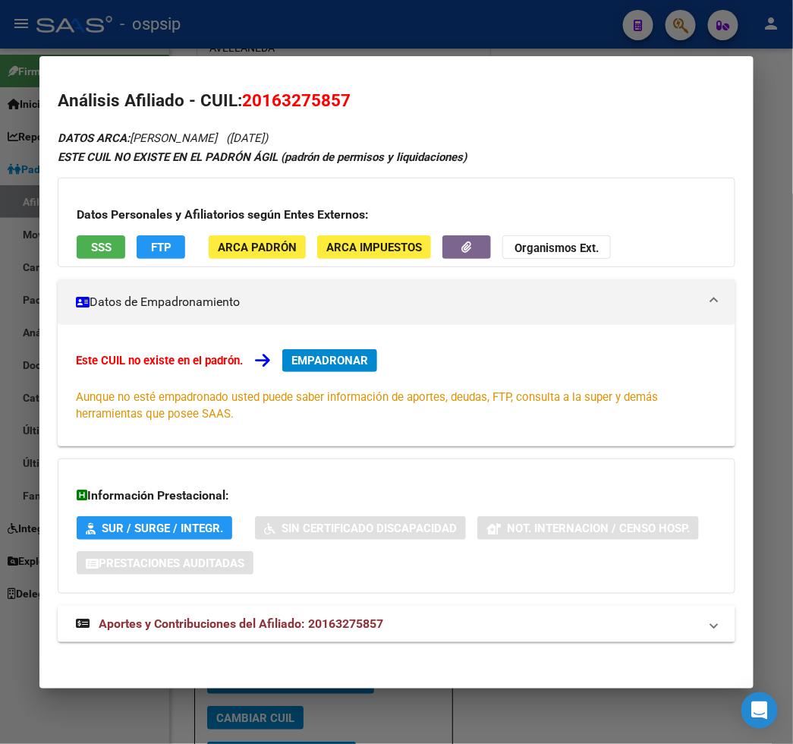
scroll to position [2498, 0]
click at [300, 365] on span "EMPADRONAR" at bounding box center [330, 361] width 77 height 14
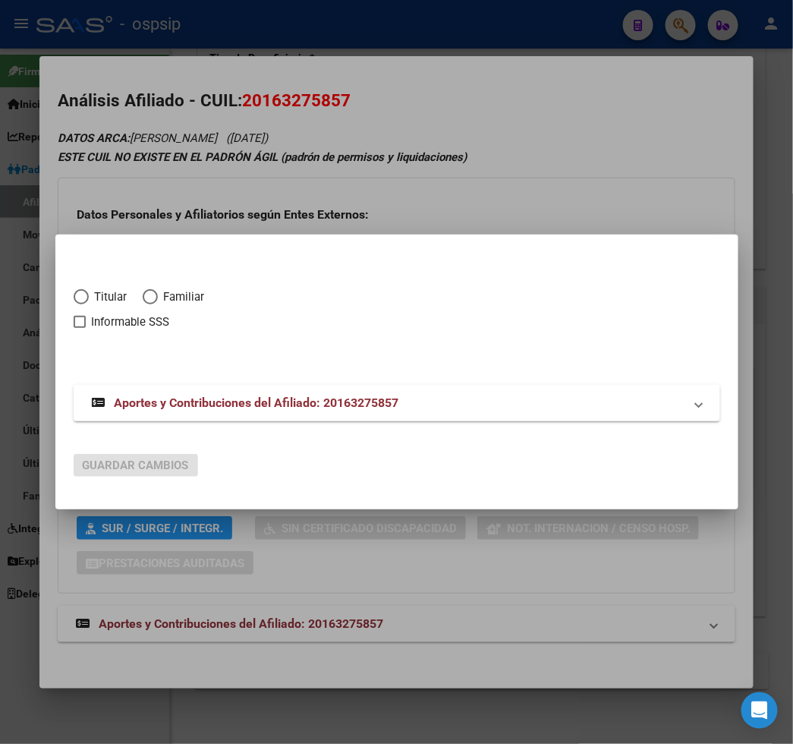
click at [74, 298] on span "Elija una opción" at bounding box center [81, 296] width 15 height 15
click at [74, 298] on input "Titular" at bounding box center [81, 296] width 15 height 15
radio input "true"
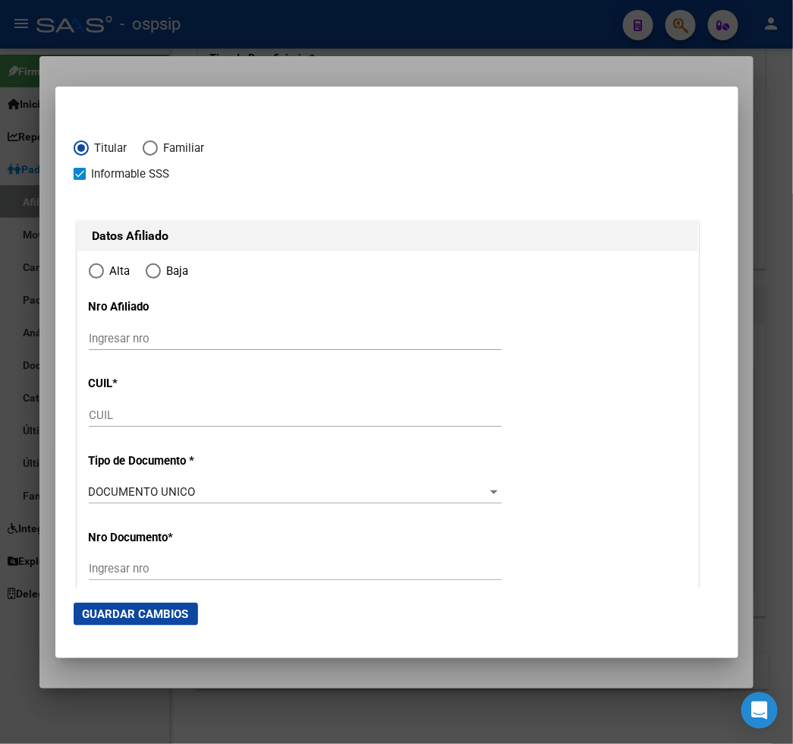
checkbox input "true"
type input "20-16327585-7"
type input "16327585"
type input "GERVASONI"
type input "[PERSON_NAME]"
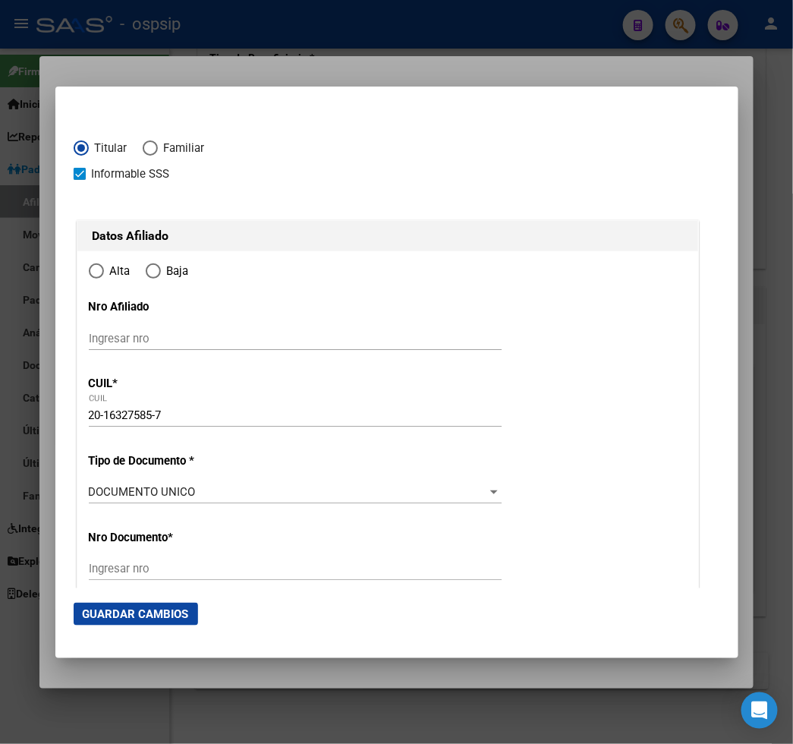
type input "[DATE]"
type input "[PERSON_NAME]"
type input "1812"
type input "MENDOZA"
type input "864"
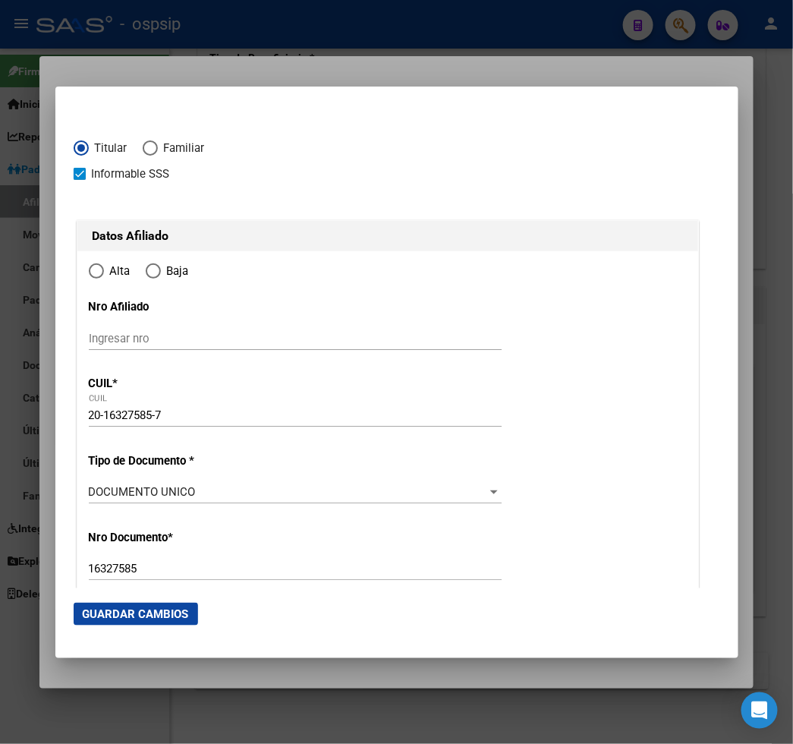
radio input "true"
type input "[PERSON_NAME]"
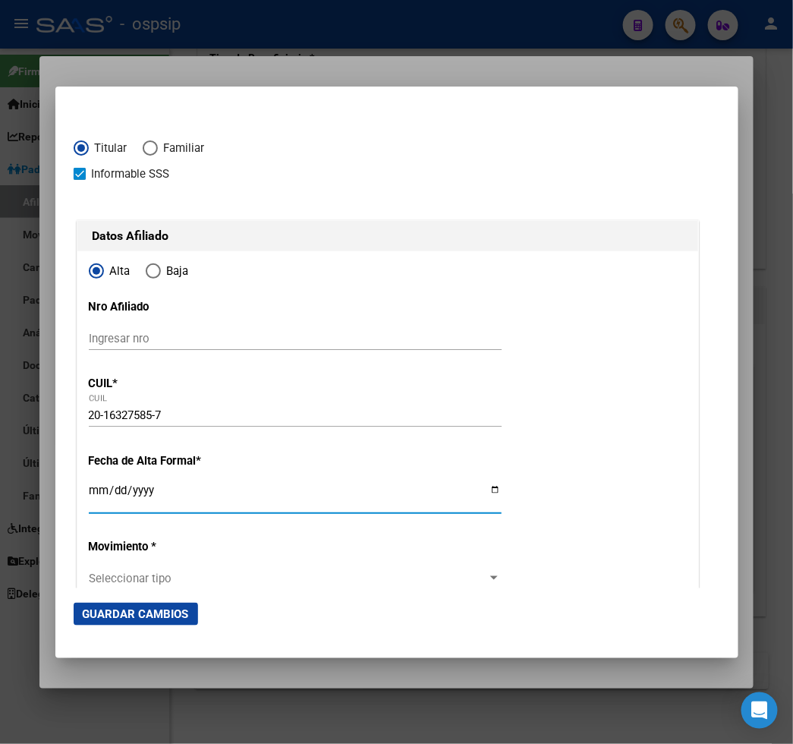
drag, startPoint x: 66, startPoint y: 490, endPoint x: 89, endPoint y: 468, distance: 31.7
click at [89, 488] on input "Ingresar fecha" at bounding box center [295, 496] width 413 height 24
type input "2025-10-01"
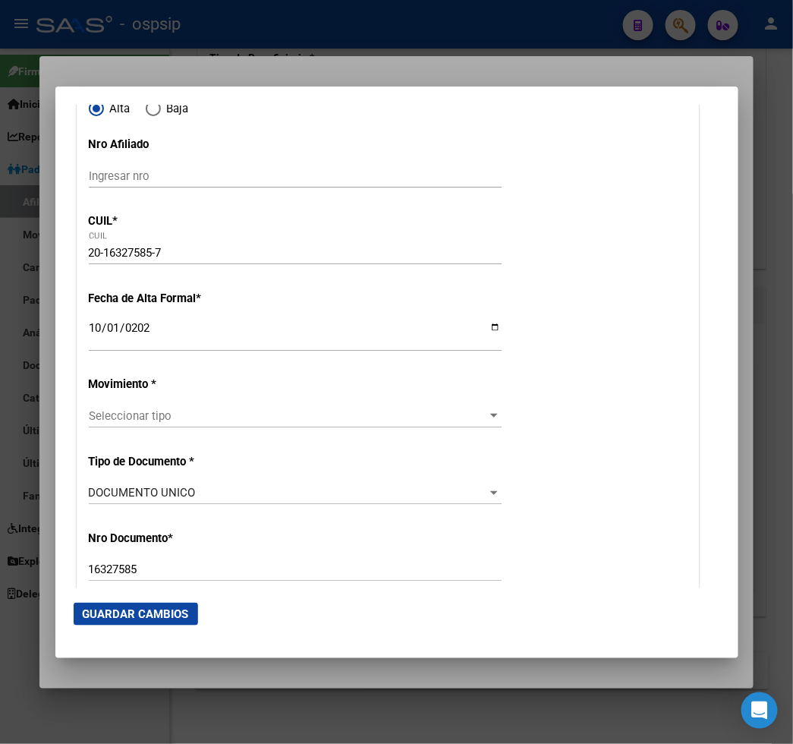
scroll to position [169, 0]
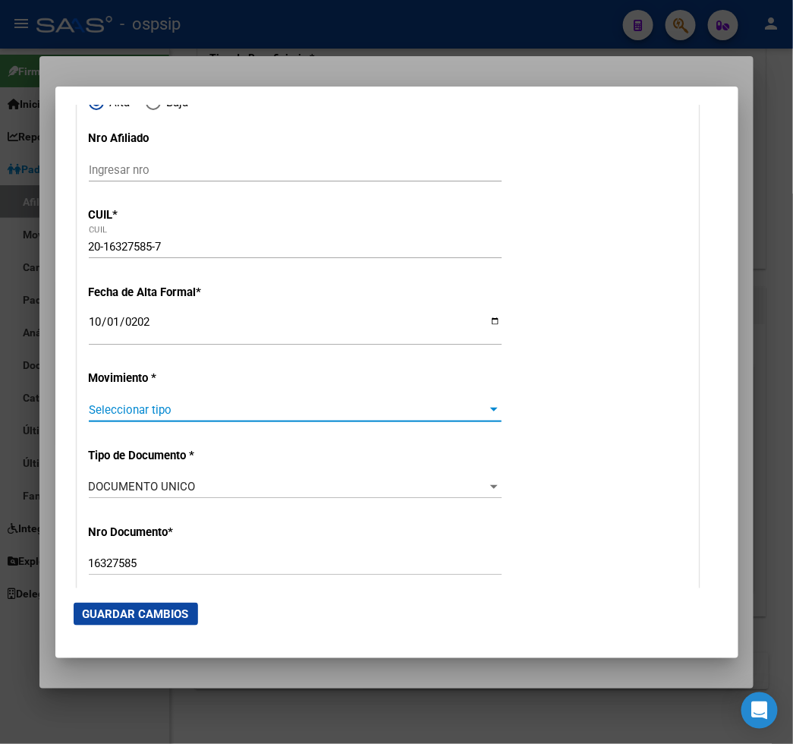
click at [195, 416] on span "Seleccionar tipo" at bounding box center [288, 410] width 399 height 14
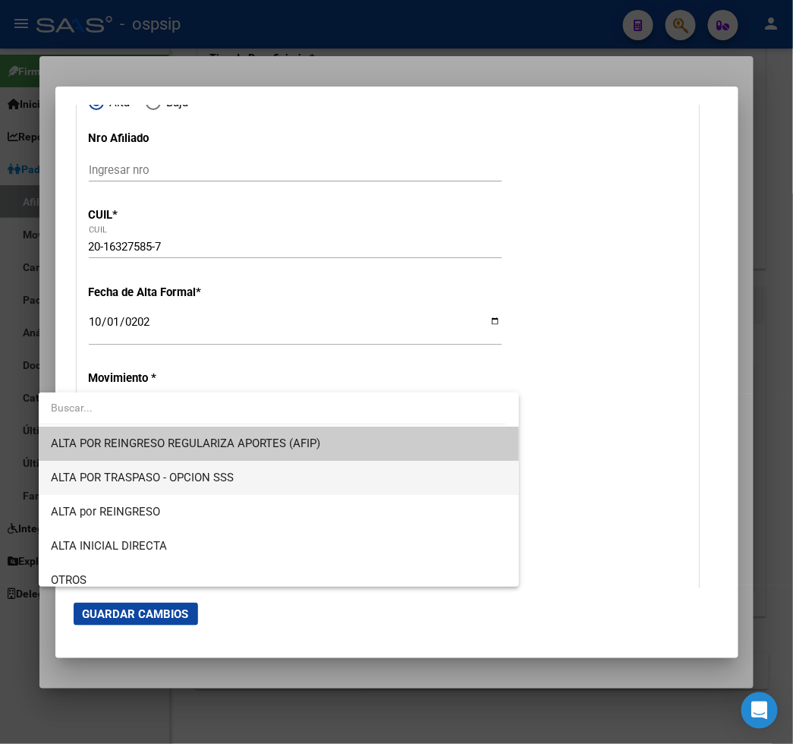
click at [258, 476] on span "ALTA POR TRASPASO - OPCION SSS" at bounding box center [279, 478] width 456 height 34
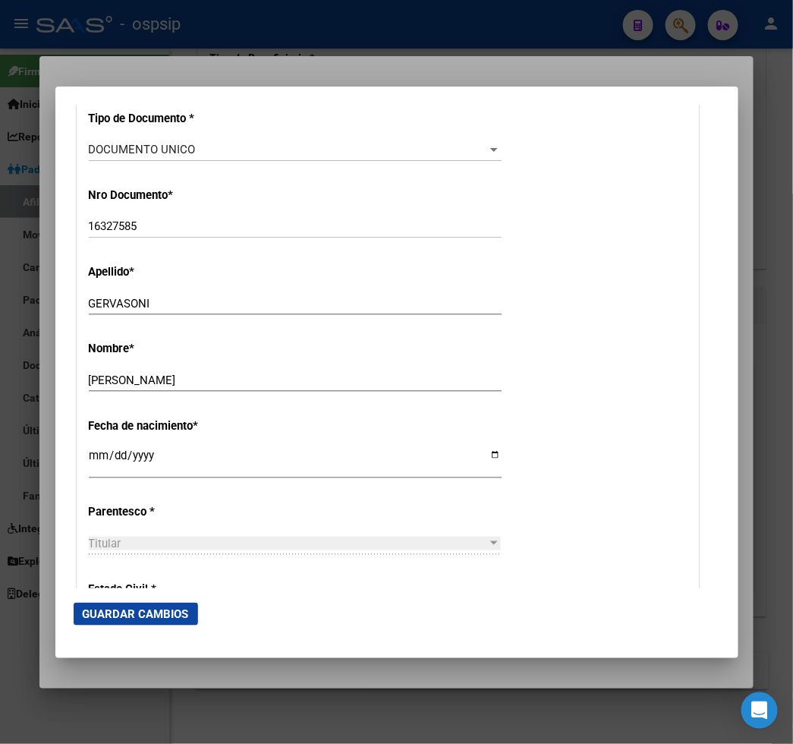
scroll to position [759, 0]
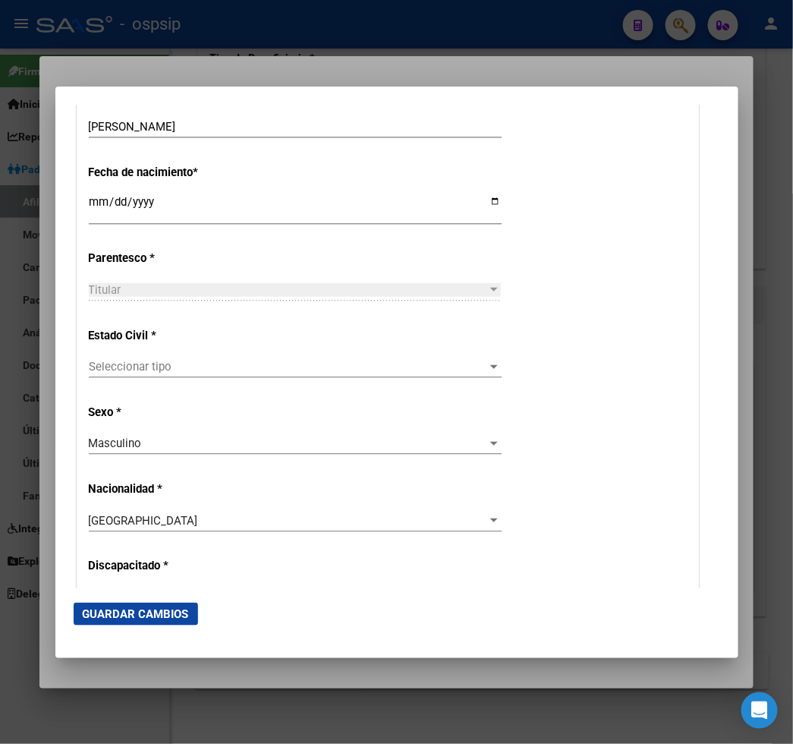
click at [177, 363] on span "Seleccionar tipo" at bounding box center [288, 367] width 399 height 14
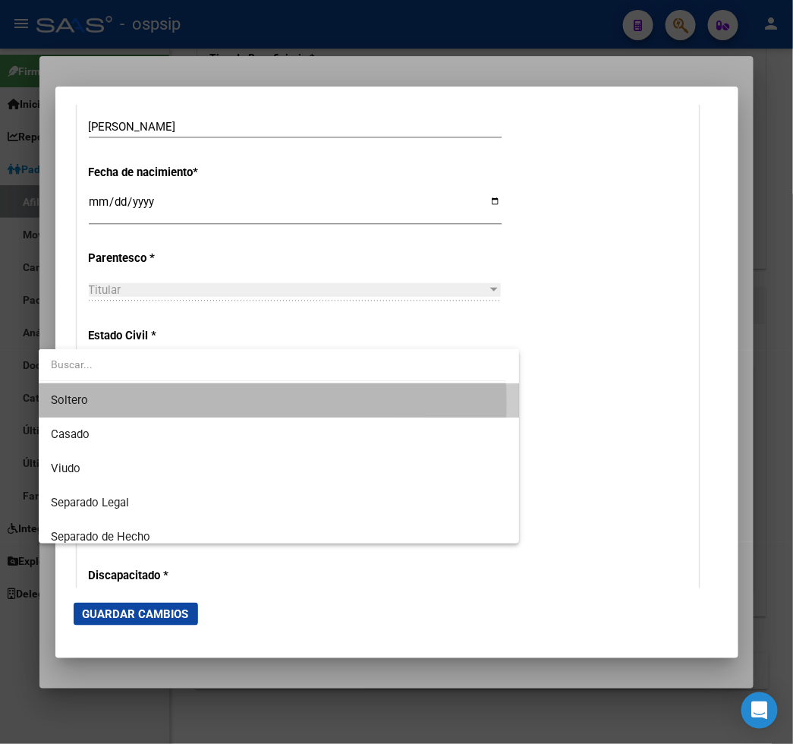
click at [164, 403] on span "Soltero" at bounding box center [279, 400] width 456 height 34
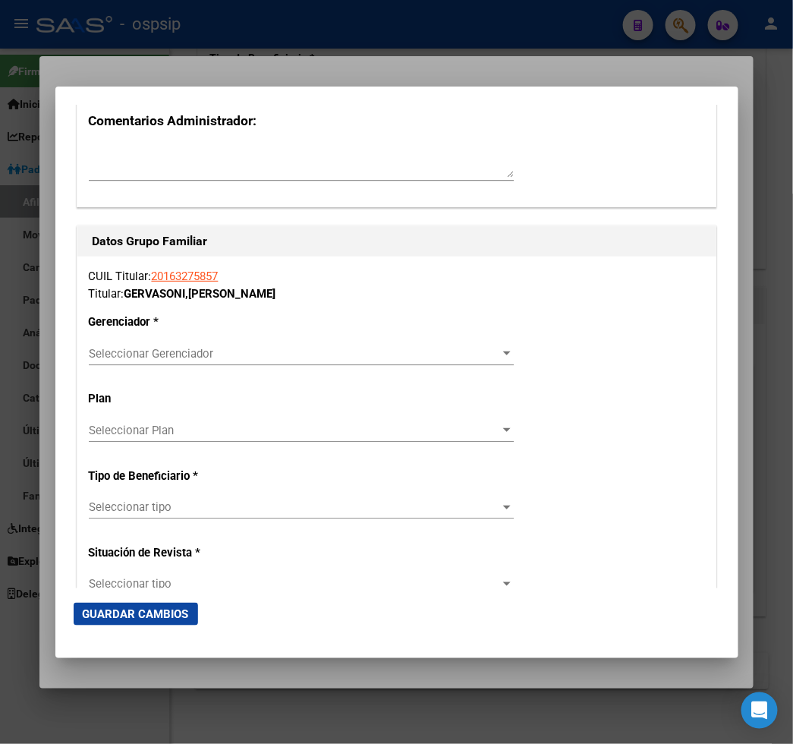
scroll to position [2530, 0]
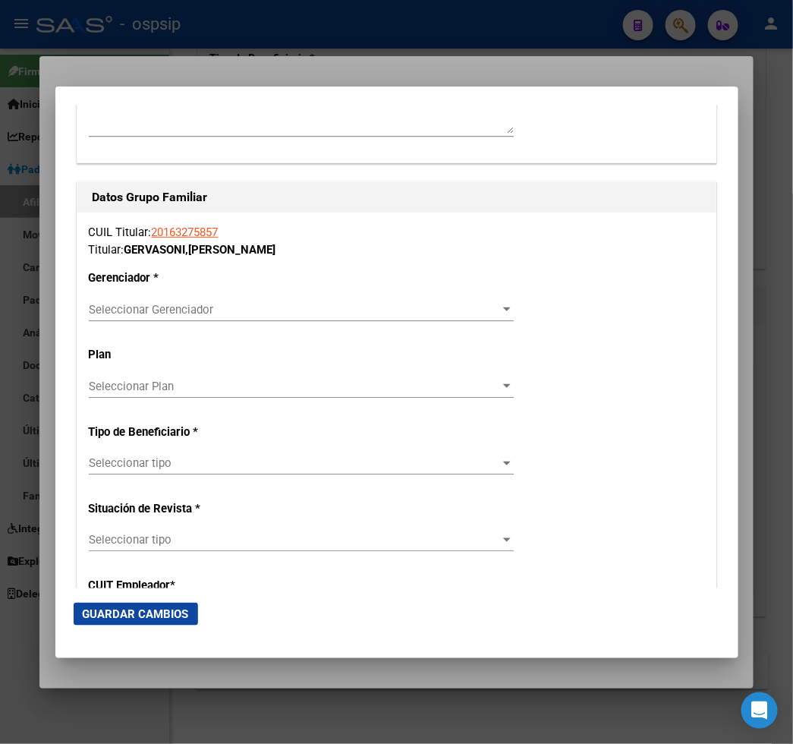
click at [448, 316] on div "Seleccionar Gerenciador Seleccionar Gerenciador" at bounding box center [301, 309] width 425 height 23
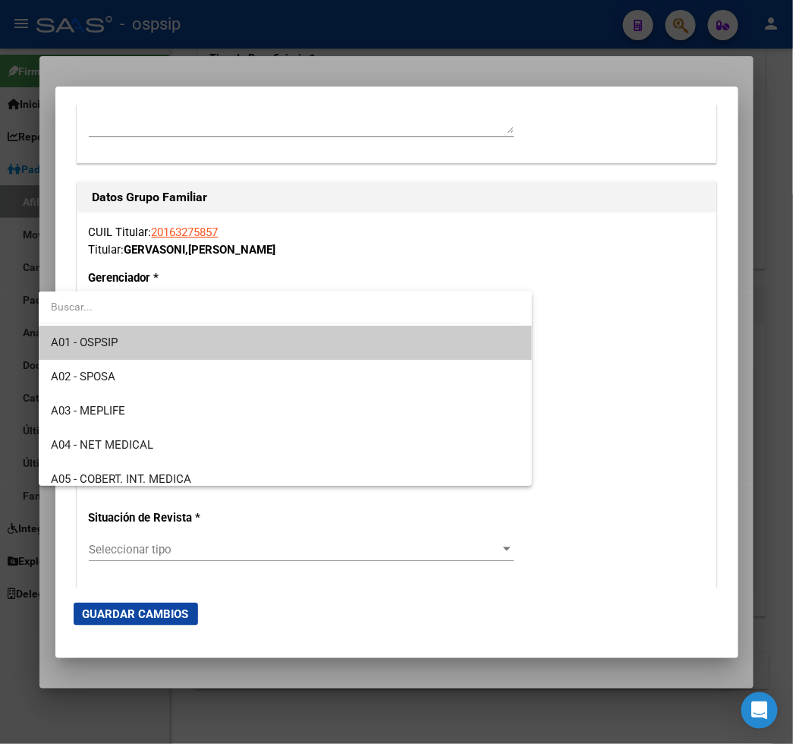
click at [308, 349] on span "A01 - OSPSIP" at bounding box center [285, 343] width 469 height 34
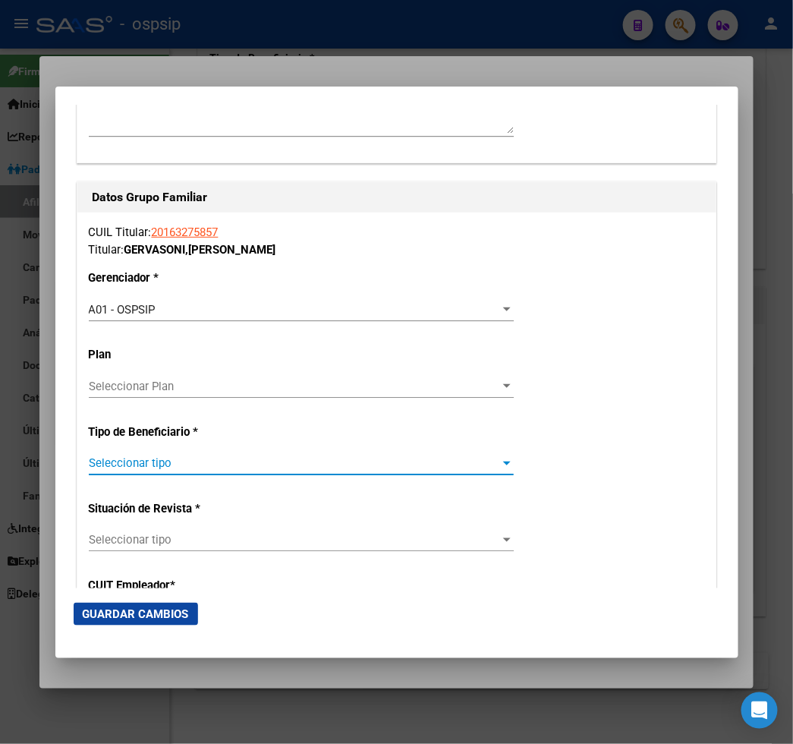
click at [260, 461] on span "Seleccionar tipo" at bounding box center [294, 463] width 411 height 14
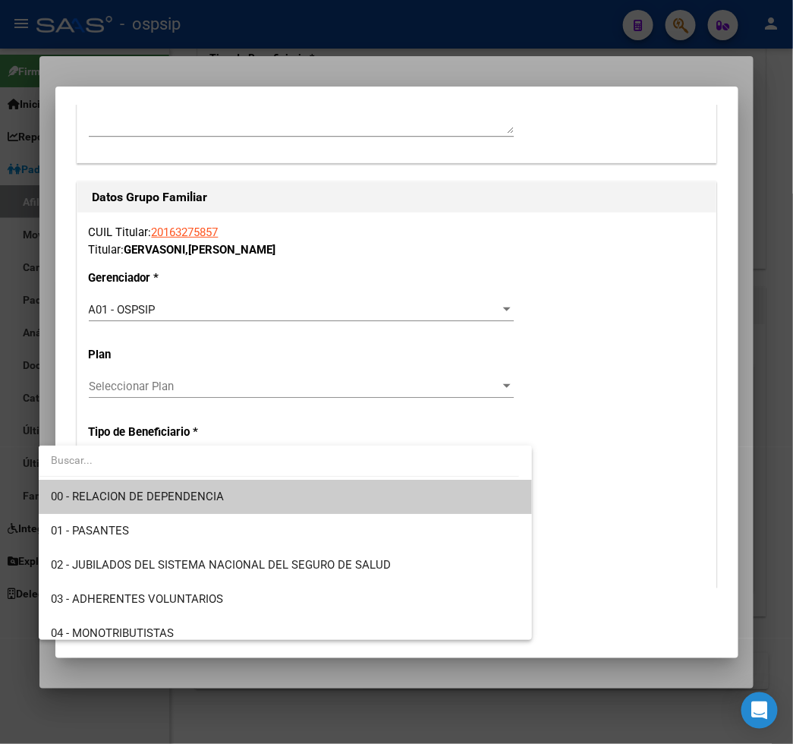
click at [252, 499] on span "00 - RELACION DE DEPENDENCIA" at bounding box center [285, 497] width 469 height 34
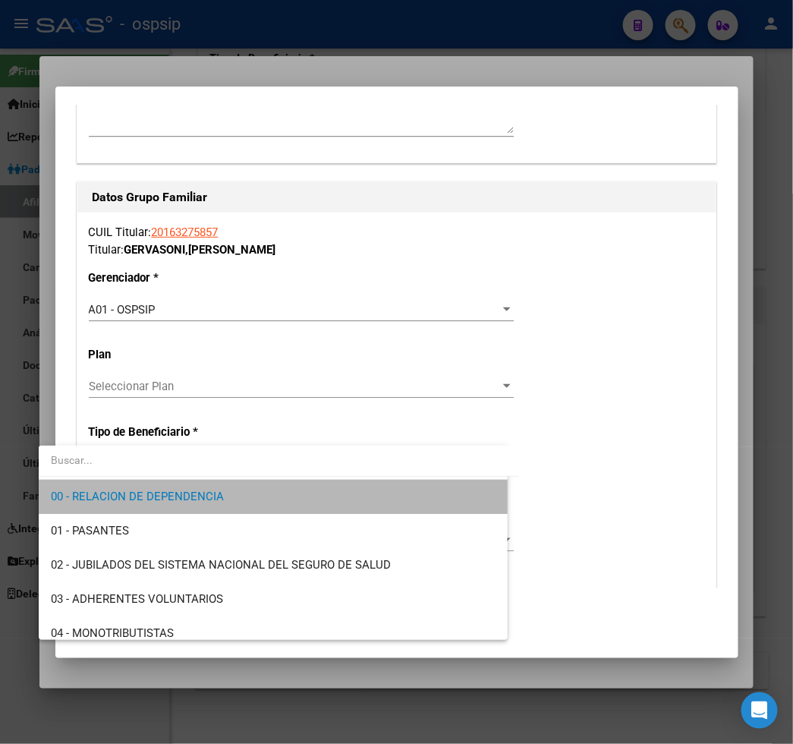
type input "30-70946346-9"
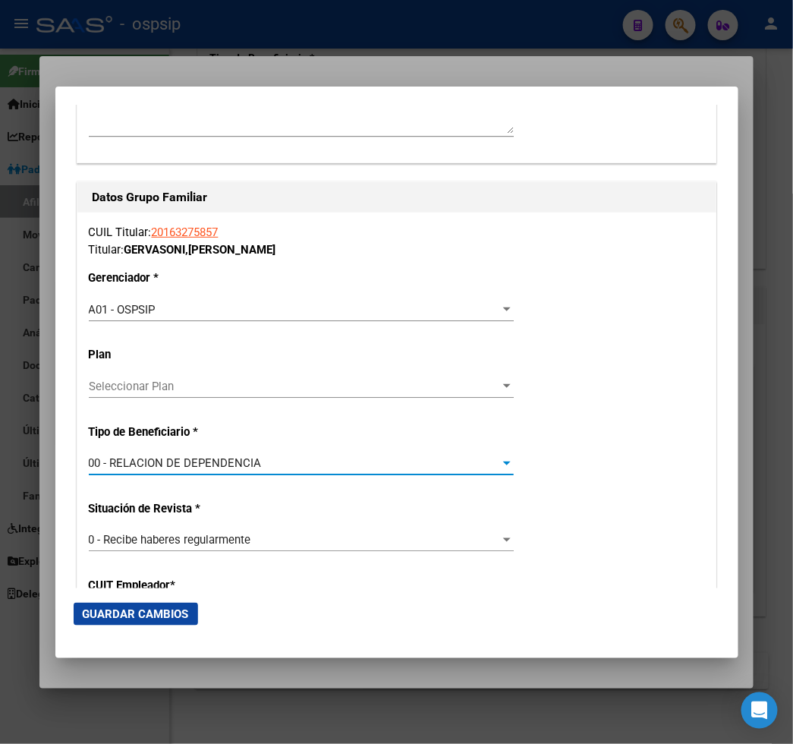
click at [84, 613] on span "Guardar Cambios" at bounding box center [136, 614] width 106 height 14
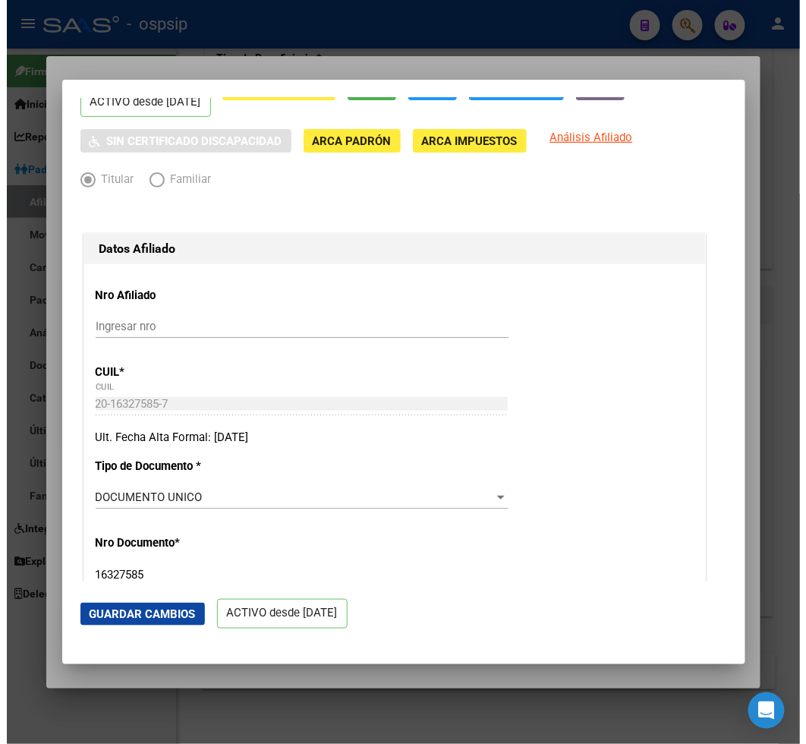
scroll to position [0, 0]
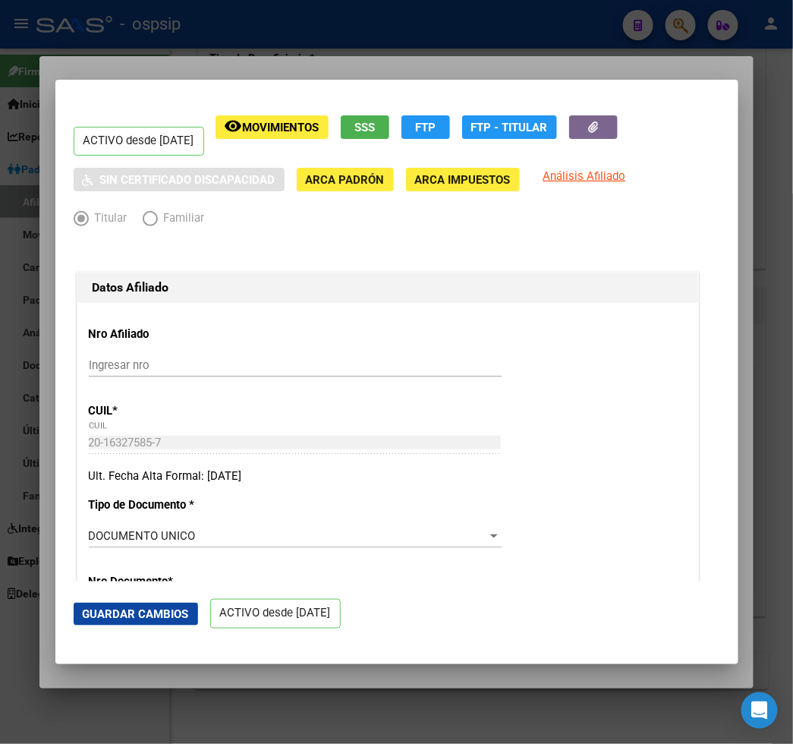
click at [478, 296] on h1 "Datos Afiliado" at bounding box center [388, 288] width 591 height 18
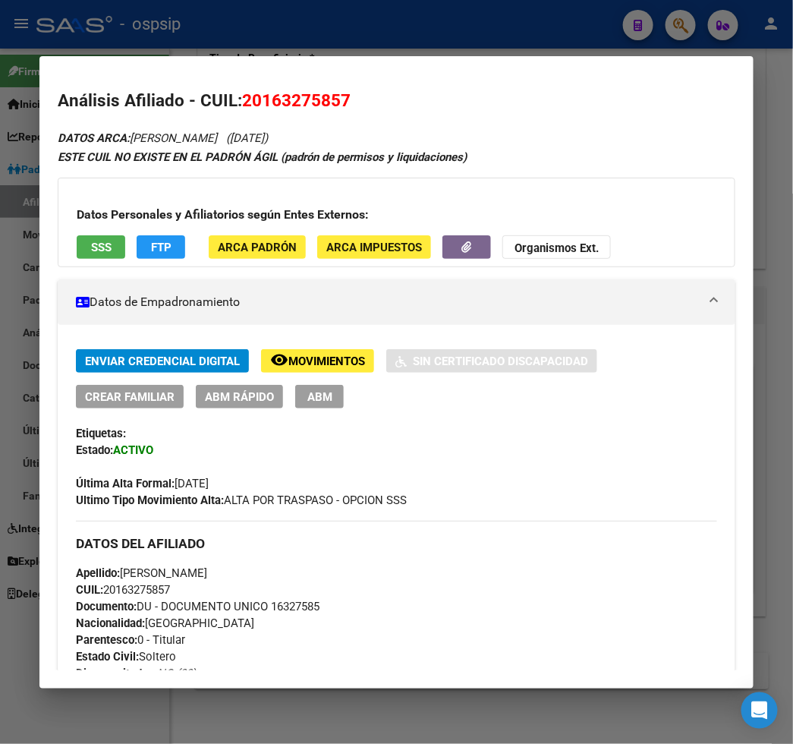
click at [307, 402] on span "ABM" at bounding box center [319, 397] width 25 height 14
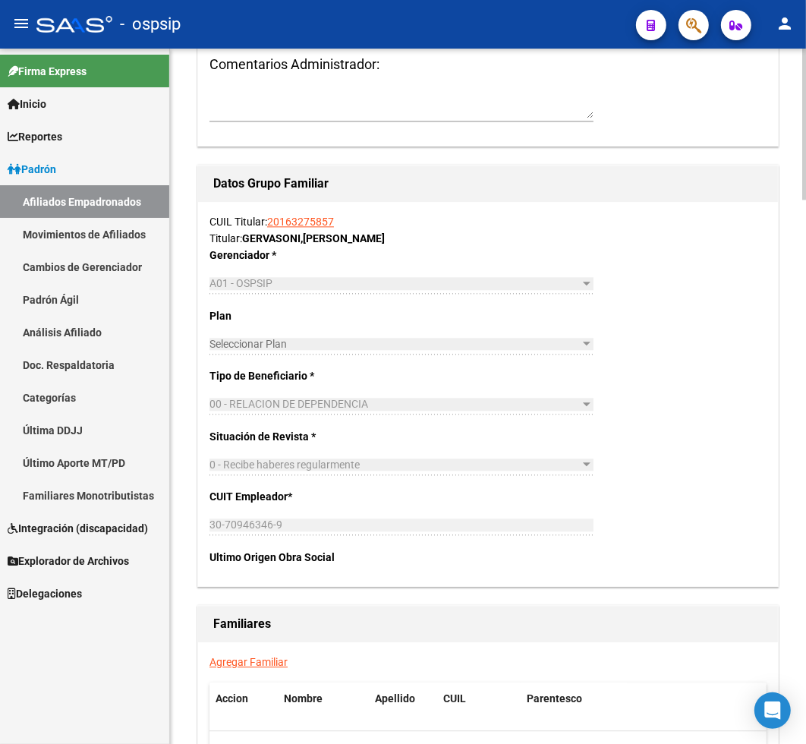
scroll to position [2277, 0]
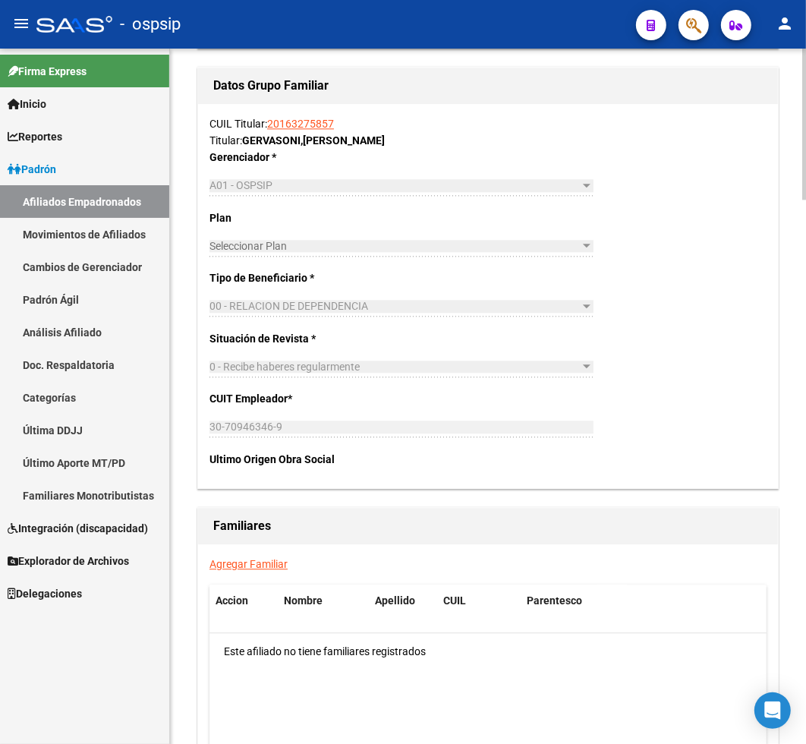
click at [237, 566] on link "Agregar Familiar" at bounding box center [249, 564] width 78 height 12
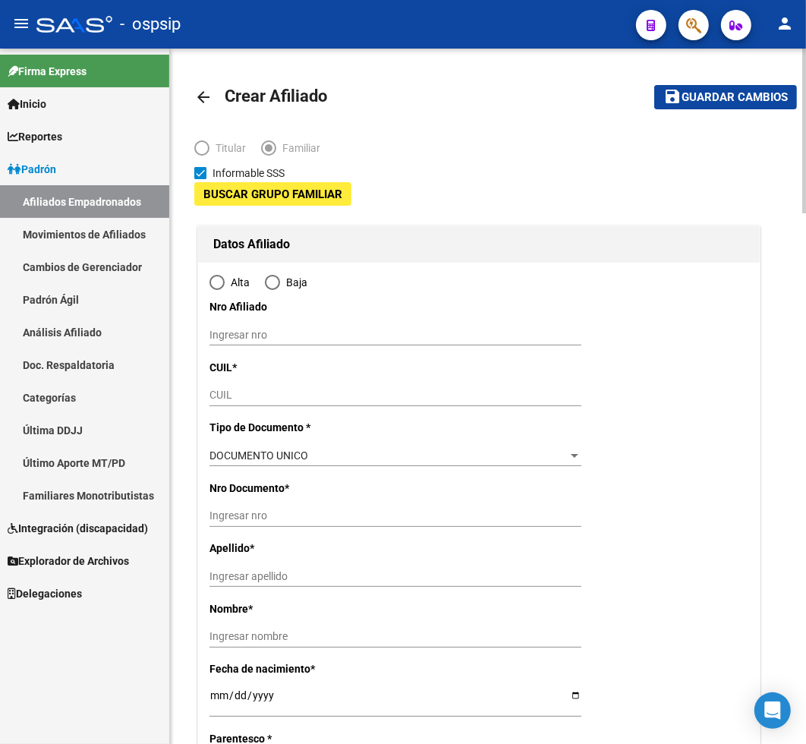
type input "30-70946346-9"
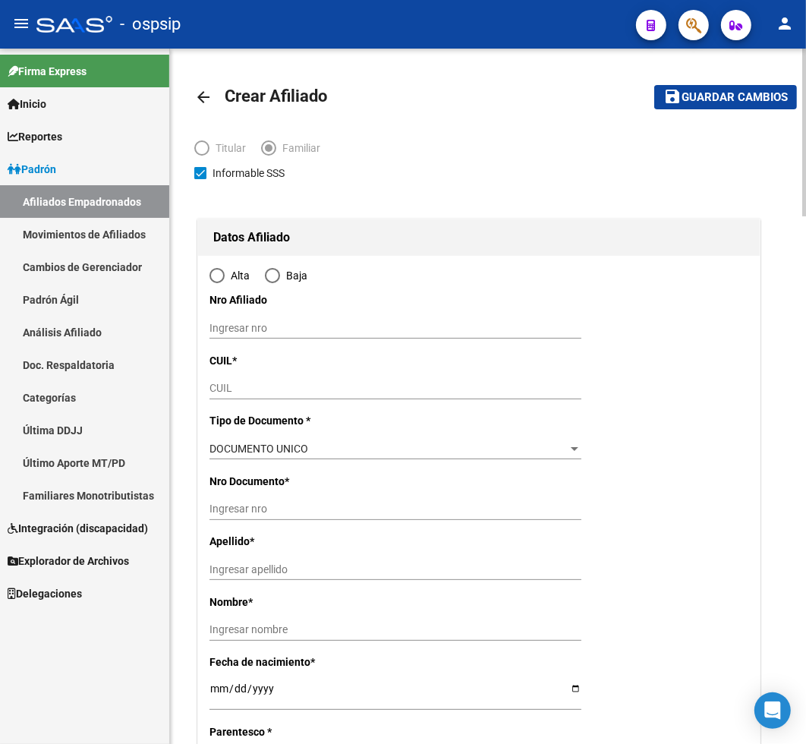
type input "[PERSON_NAME]"
type input "1812"
type input "MENDOZA"
type input "864"
radio input "true"
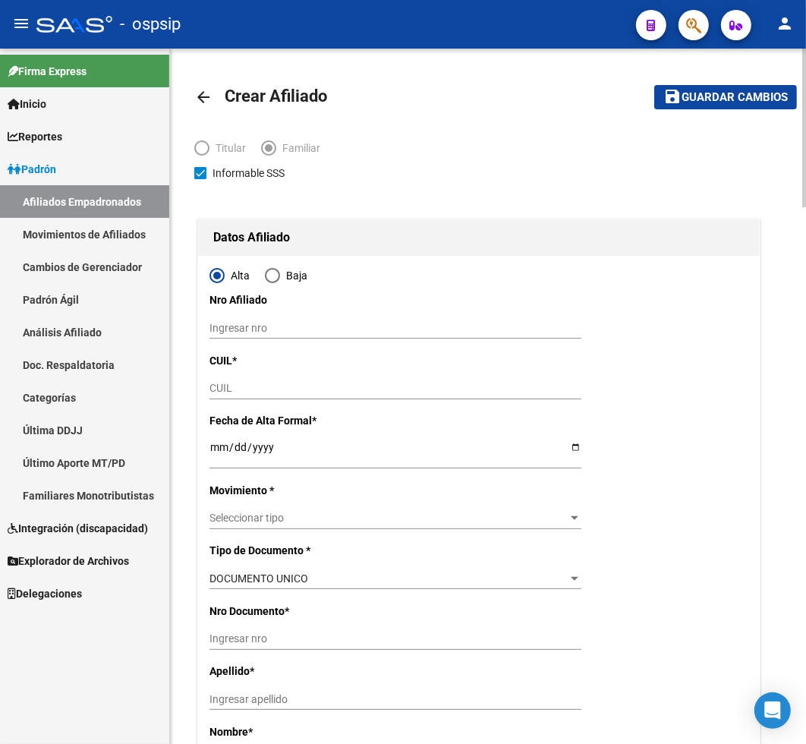
type input "30-70946346-9"
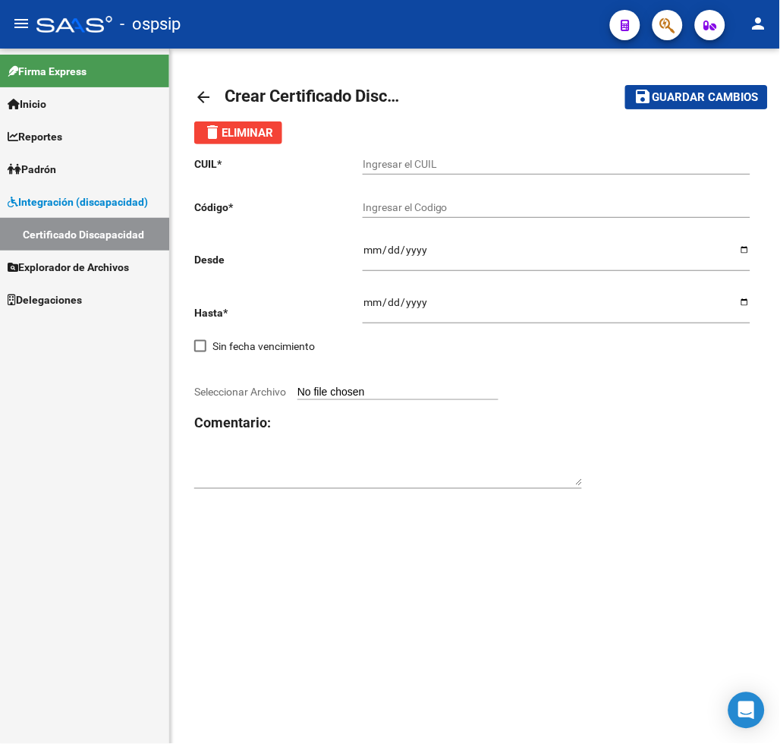
click at [407, 154] on div "Ingresar el CUIL" at bounding box center [557, 159] width 388 height 30
type input "27-24097880-1"
click at [367, 203] on input "Ingresar el Codigo" at bounding box center [557, 207] width 388 height 13
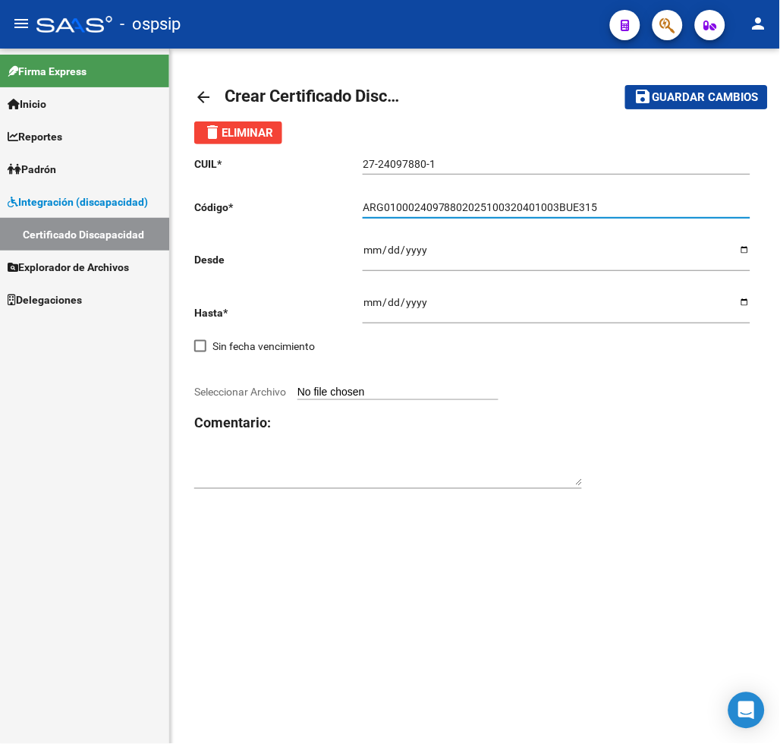
type input "ARG01000240978802025100320401003BUE315"
click at [373, 255] on input "Ingresar fec. Desde" at bounding box center [557, 255] width 388 height 23
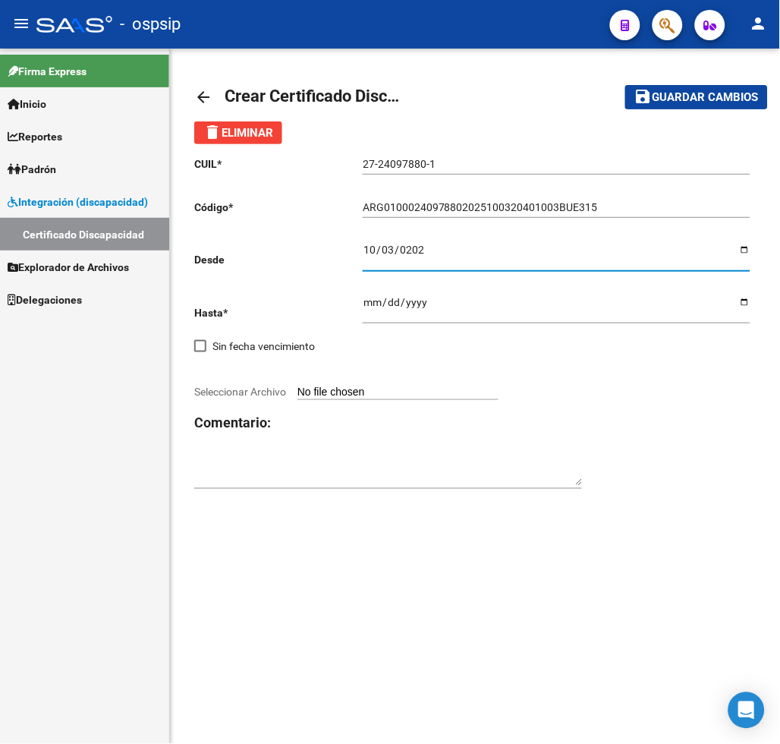
type input "[DATE]"
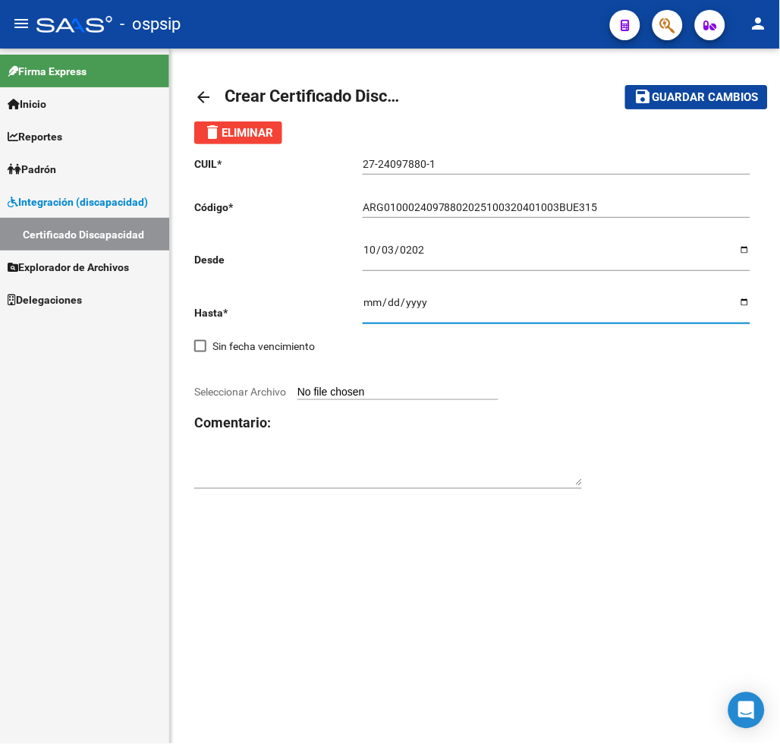
click at [377, 315] on input "Ingresar fec. Hasta" at bounding box center [557, 307] width 388 height 23
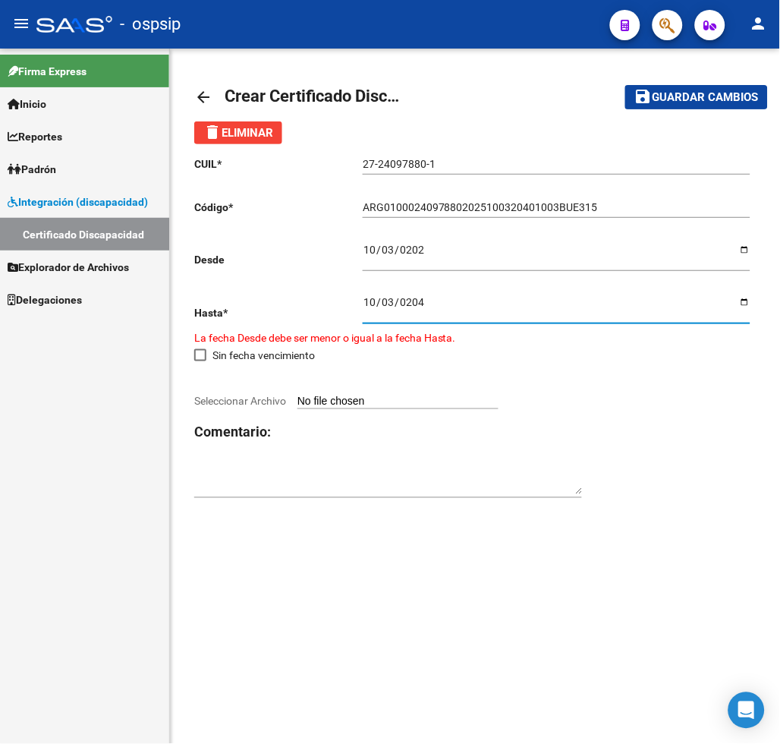
type input "[DATE]"
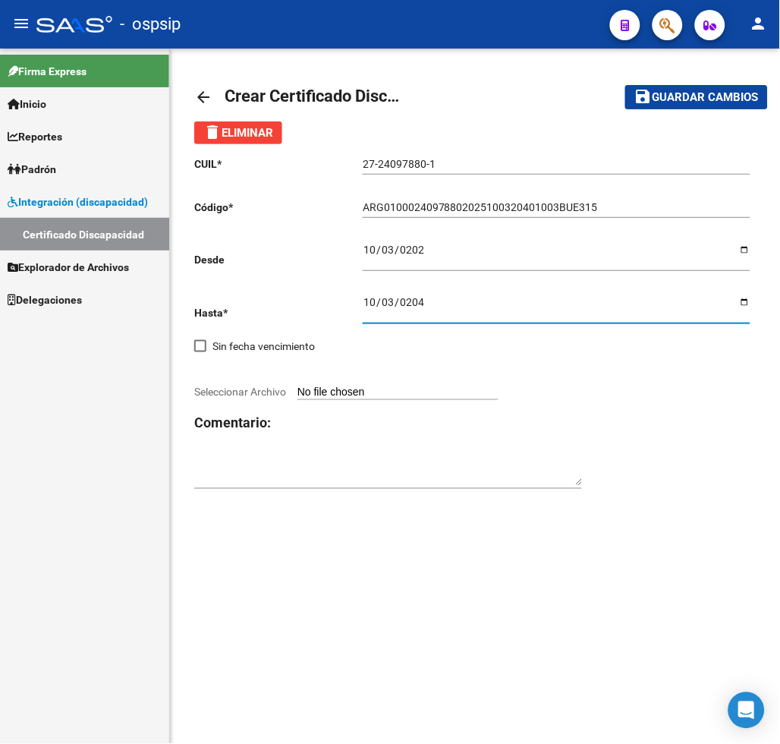
click at [345, 395] on input "Seleccionar Archivo" at bounding box center [398, 393] width 201 height 14
type input "C:\fakepath\certificado_cud.pdf"
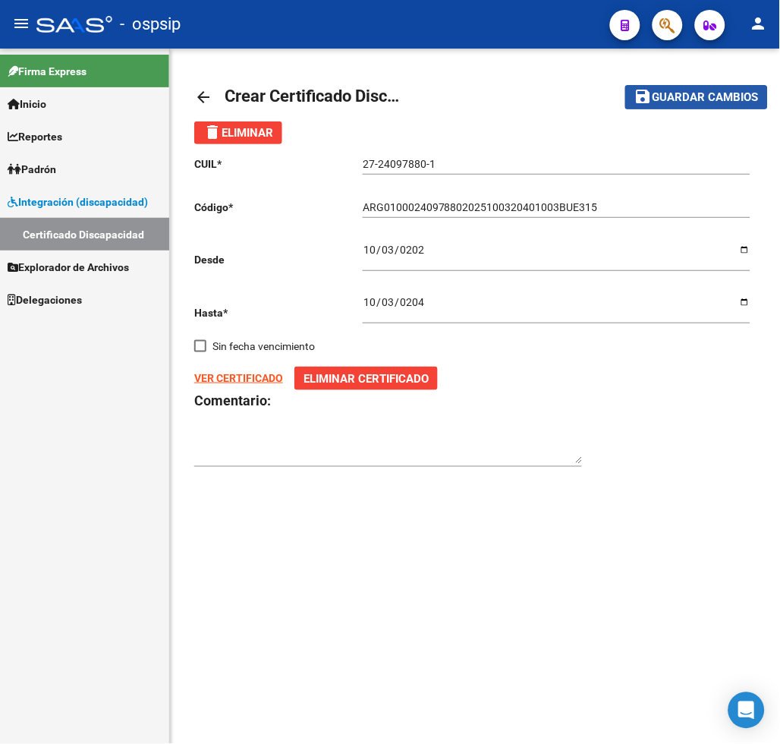
click at [691, 99] on span "Guardar cambios" at bounding box center [706, 98] width 106 height 14
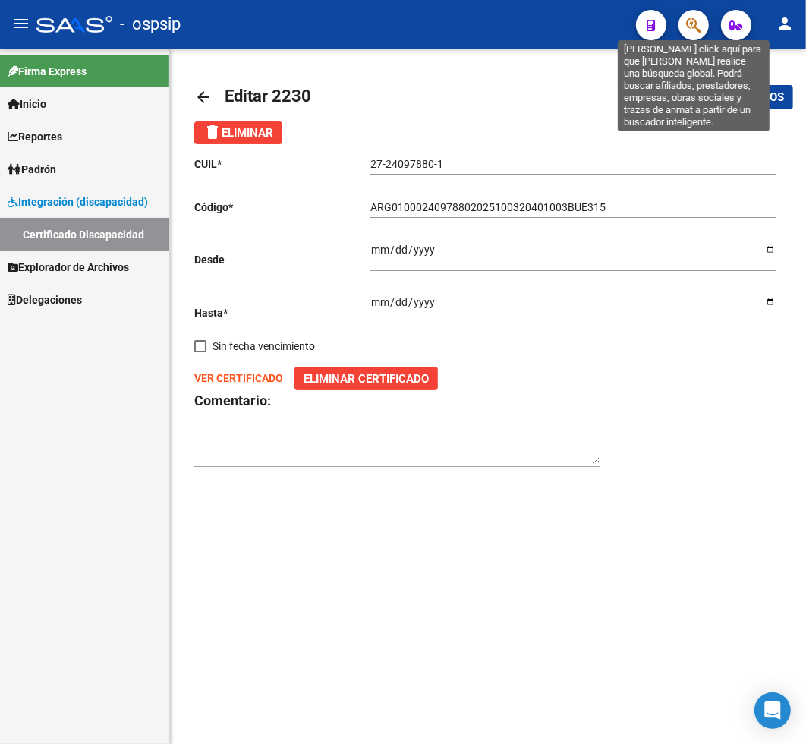
click at [701, 24] on icon "button" at bounding box center [693, 25] width 15 height 17
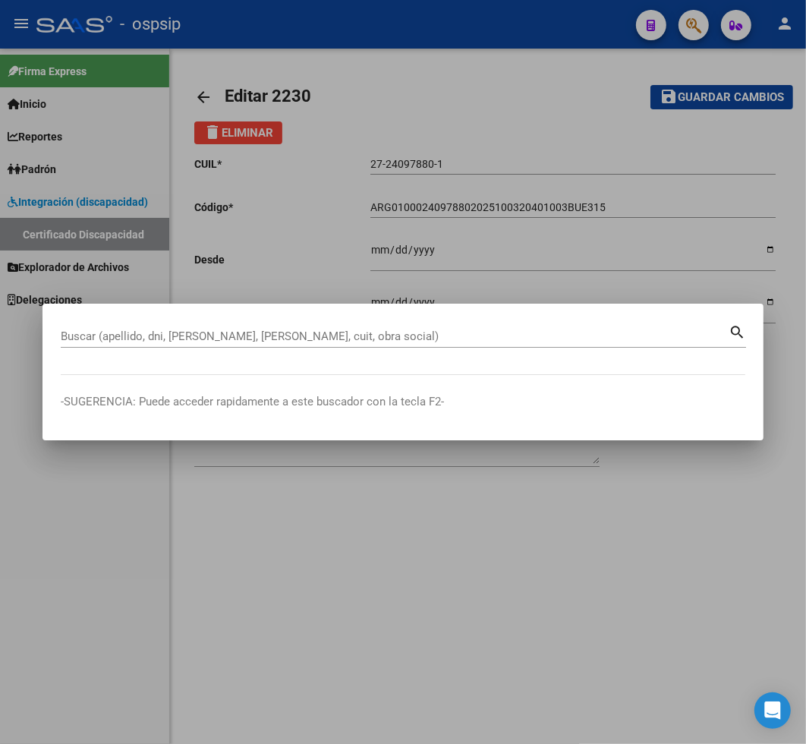
click at [109, 332] on input "Buscar (apellido, dni, [PERSON_NAME], [PERSON_NAME], cuit, obra social)" at bounding box center [395, 336] width 668 height 14
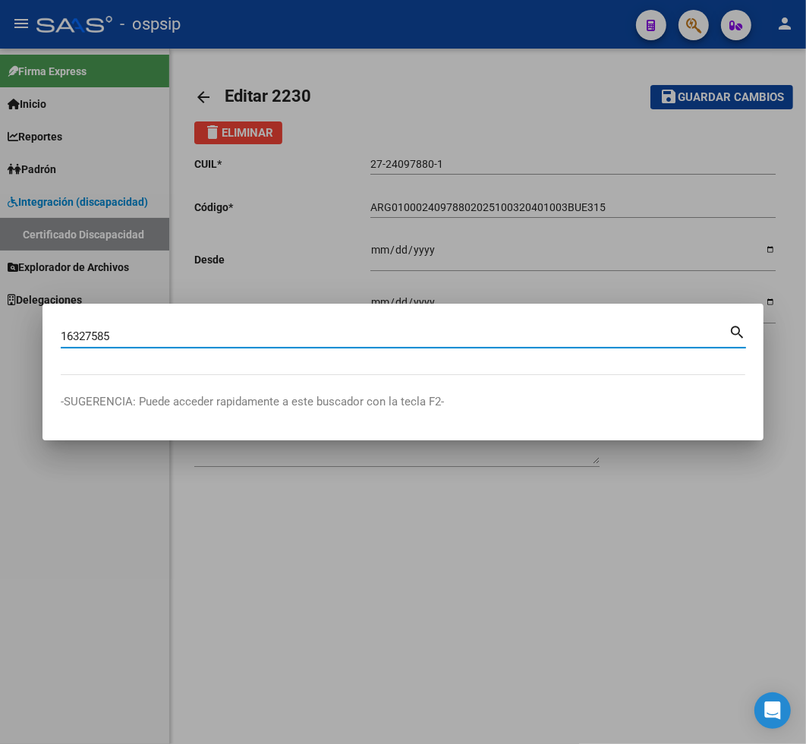
type input "16327585"
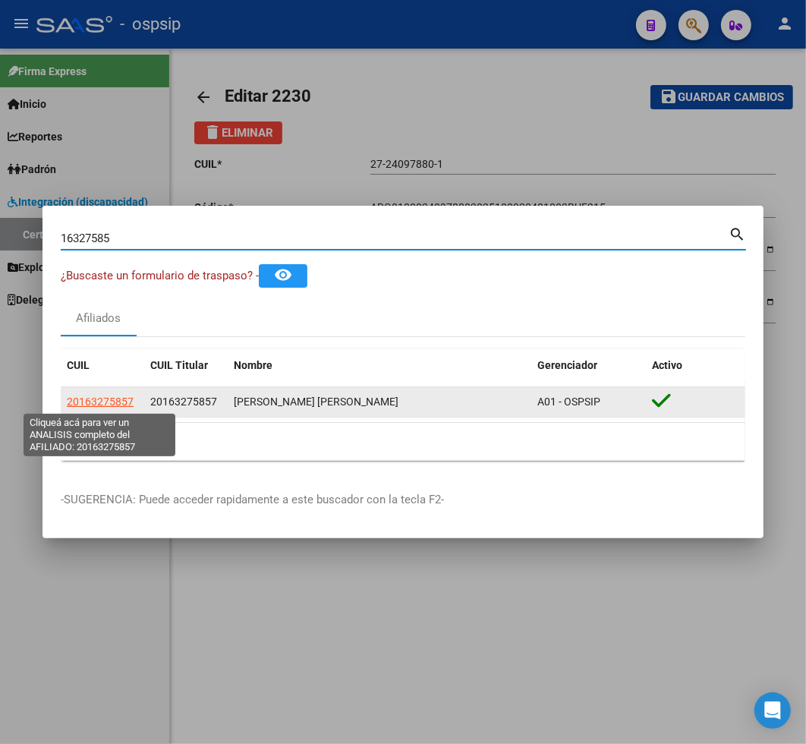
click at [93, 402] on span "20163275857" at bounding box center [100, 402] width 67 height 12
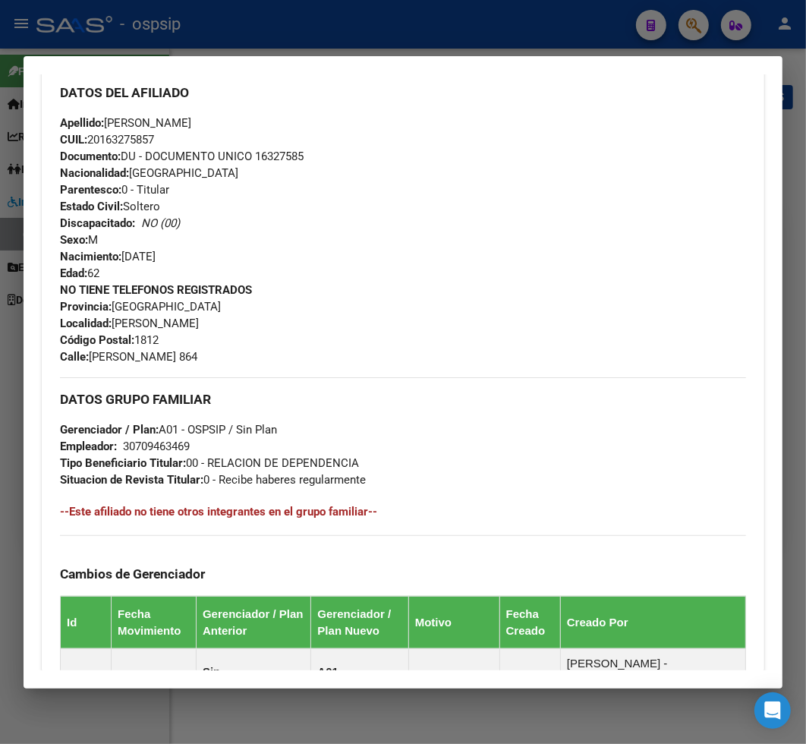
scroll to position [337, 0]
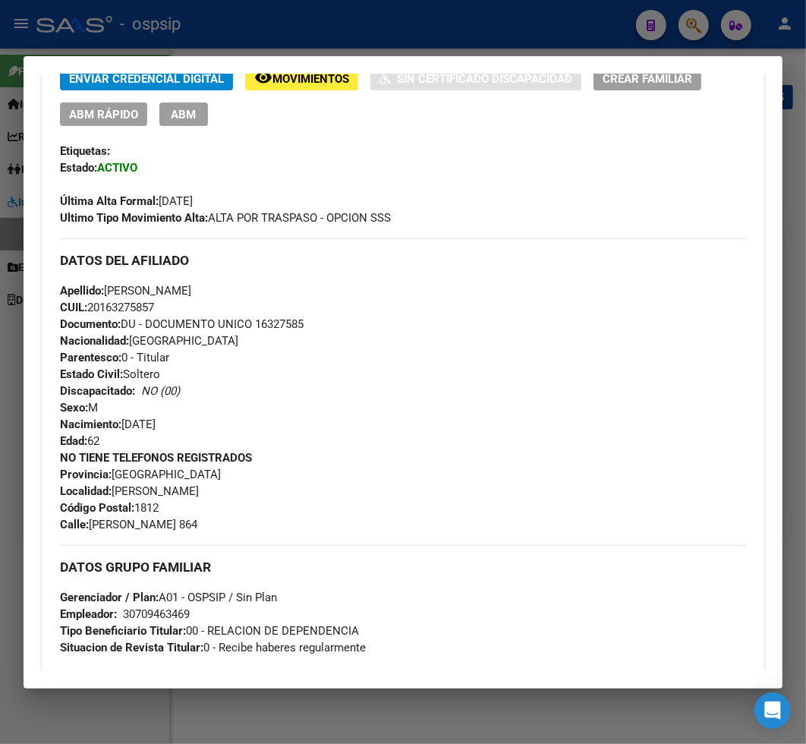
click at [172, 109] on span "ABM" at bounding box center [184, 115] width 25 height 14
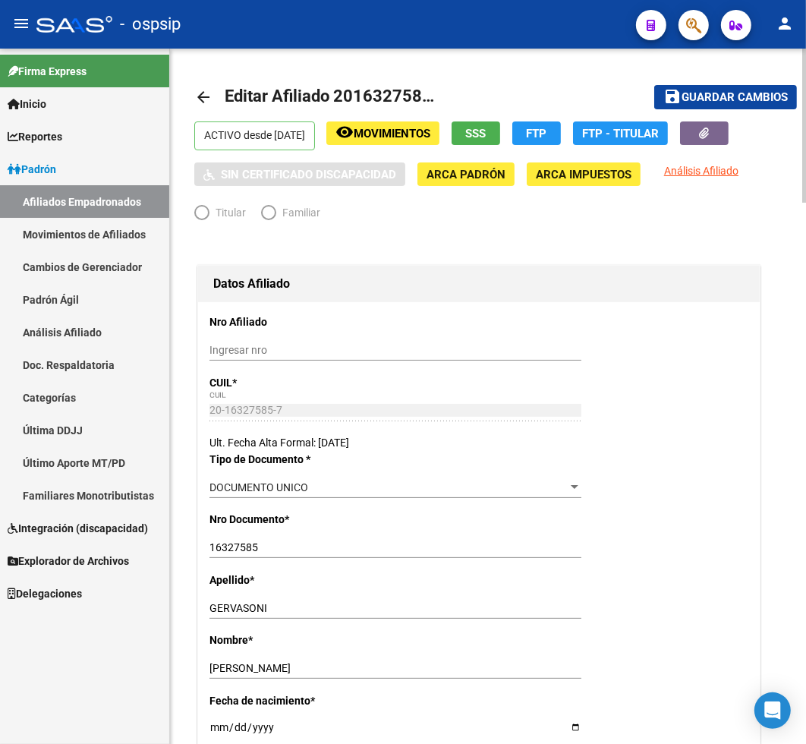
radio input "true"
type input "30-70946346-9"
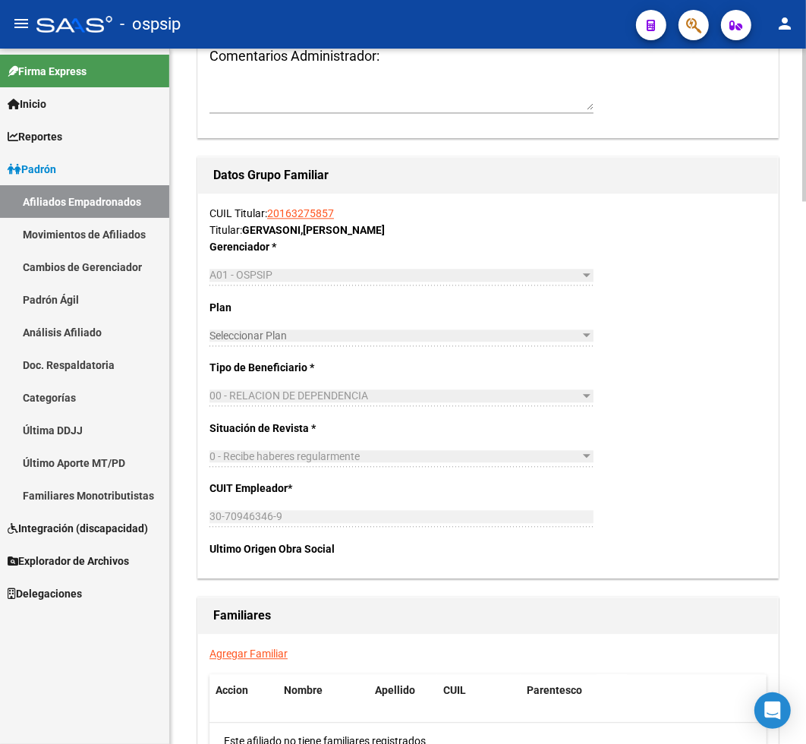
scroll to position [2362, 0]
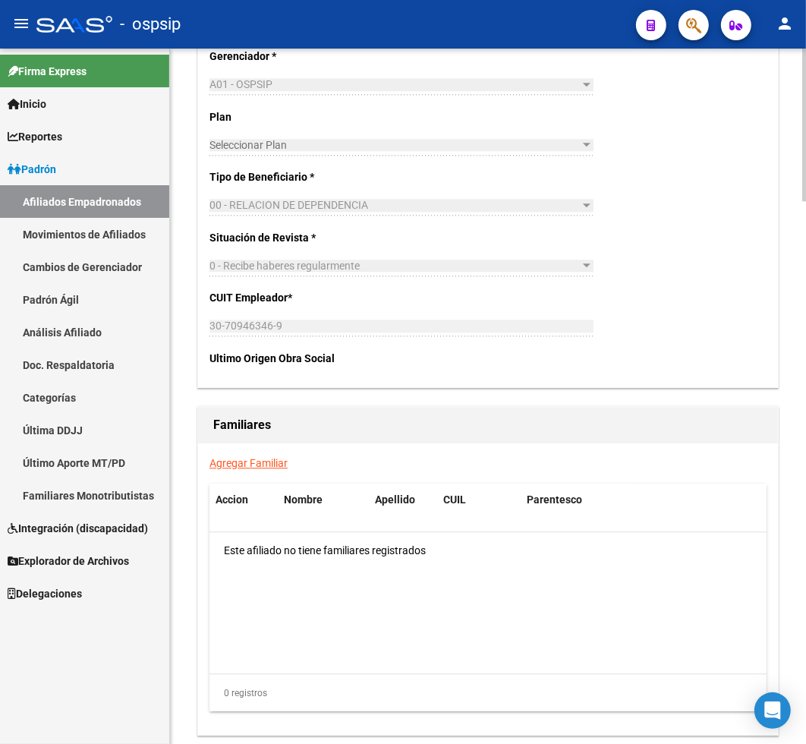
click at [233, 459] on link "Agregar Familiar" at bounding box center [249, 463] width 78 height 12
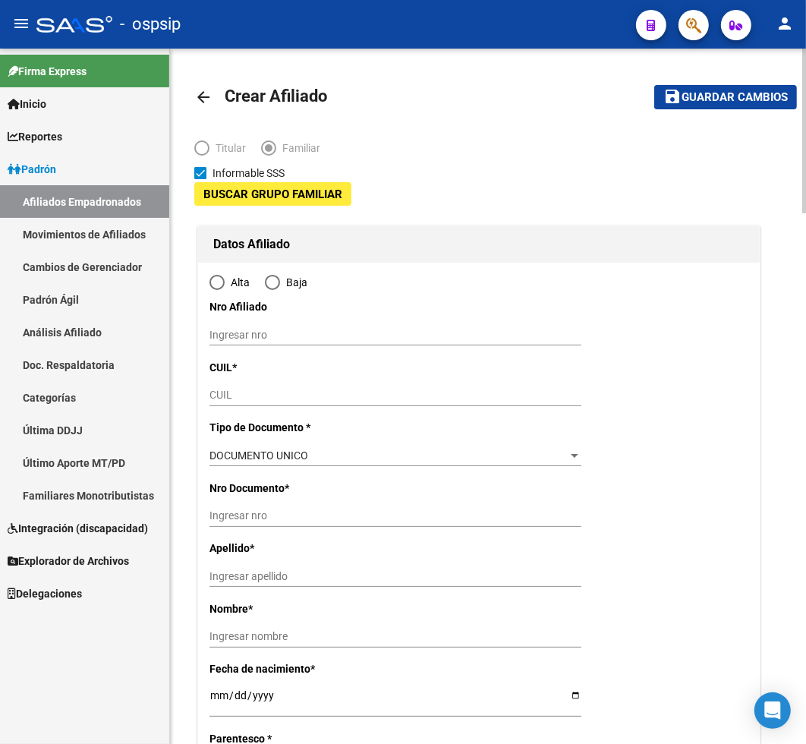
type input "30-70946346-9"
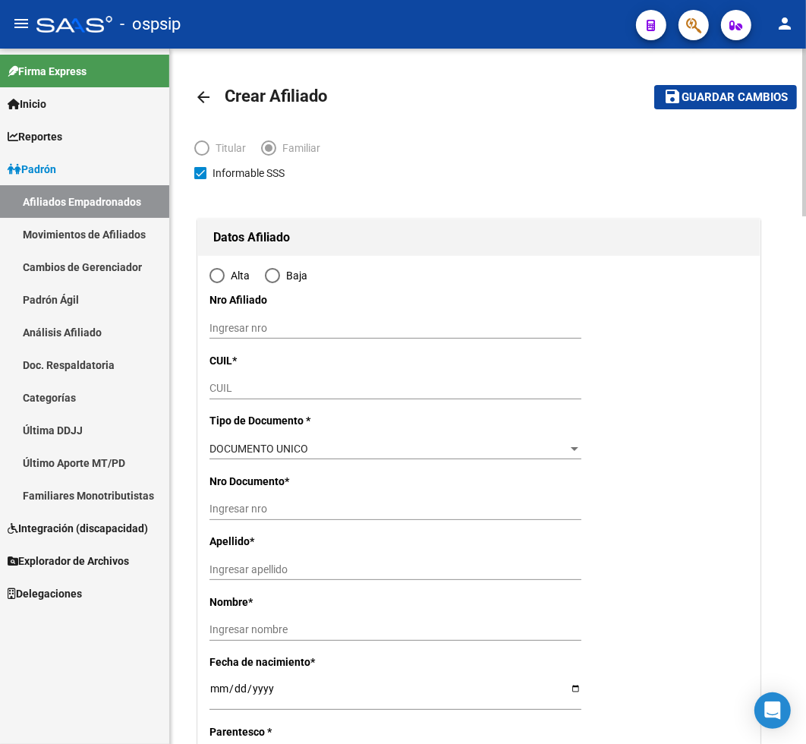
type input "[PERSON_NAME]"
type input "1812"
type input "MENDOZA"
type input "864"
radio input "true"
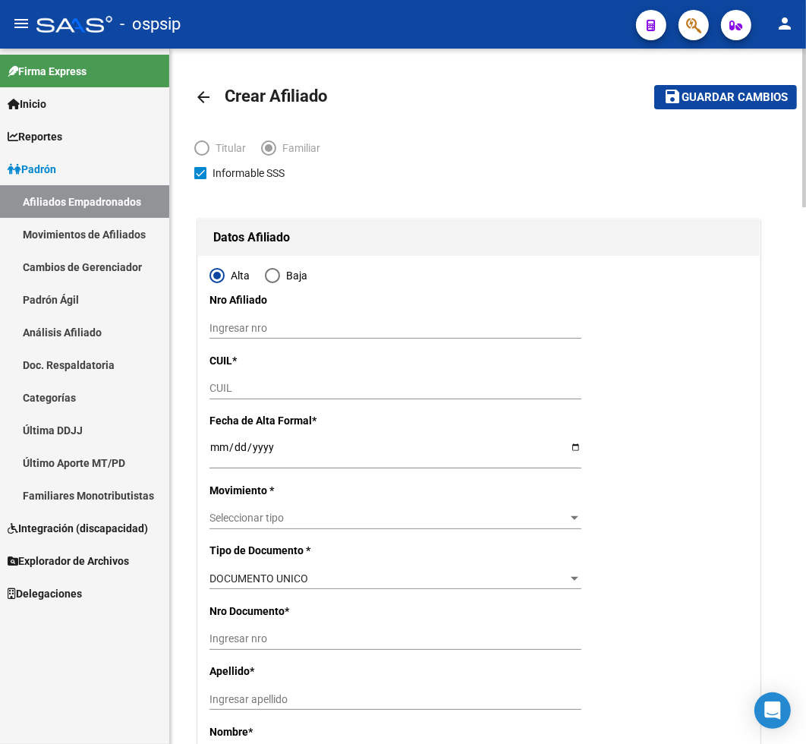
type input "30-70946346-9"
click at [222, 390] on input "CUIL" at bounding box center [396, 388] width 372 height 13
type input "20-53986942-7"
type input "53986942"
type input "[PERSON_NAME] [PERSON_NAME]"
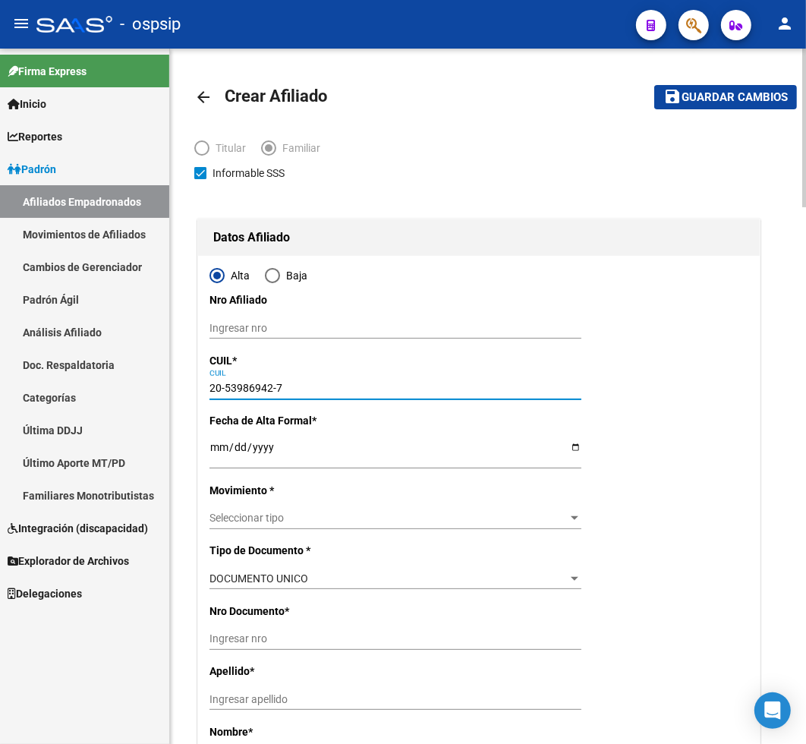
type input "[DATE]"
type input "[PERSON_NAME]"
type input "20-53986942-7"
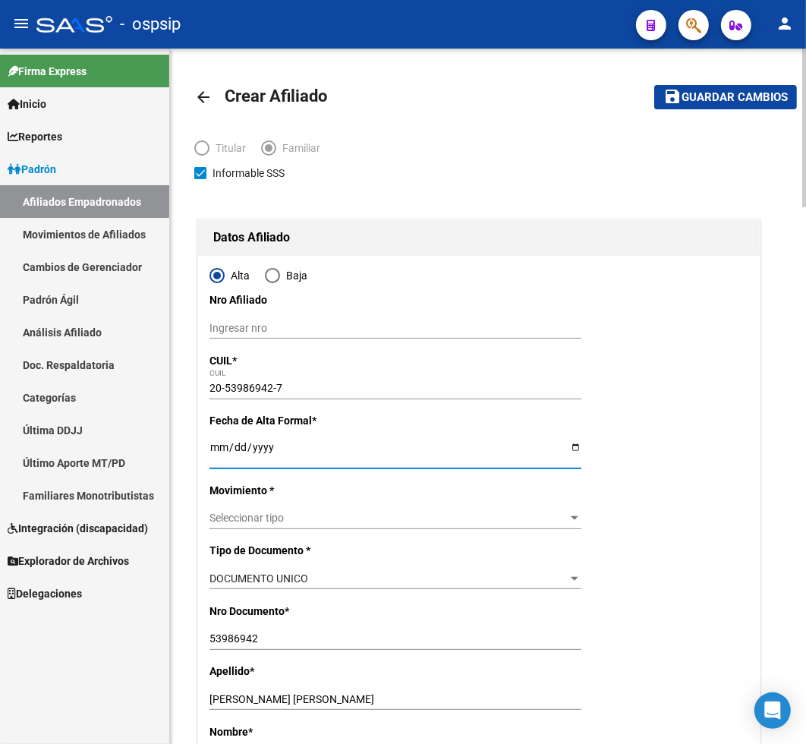
click at [217, 455] on input "Ingresar fecha" at bounding box center [396, 452] width 372 height 23
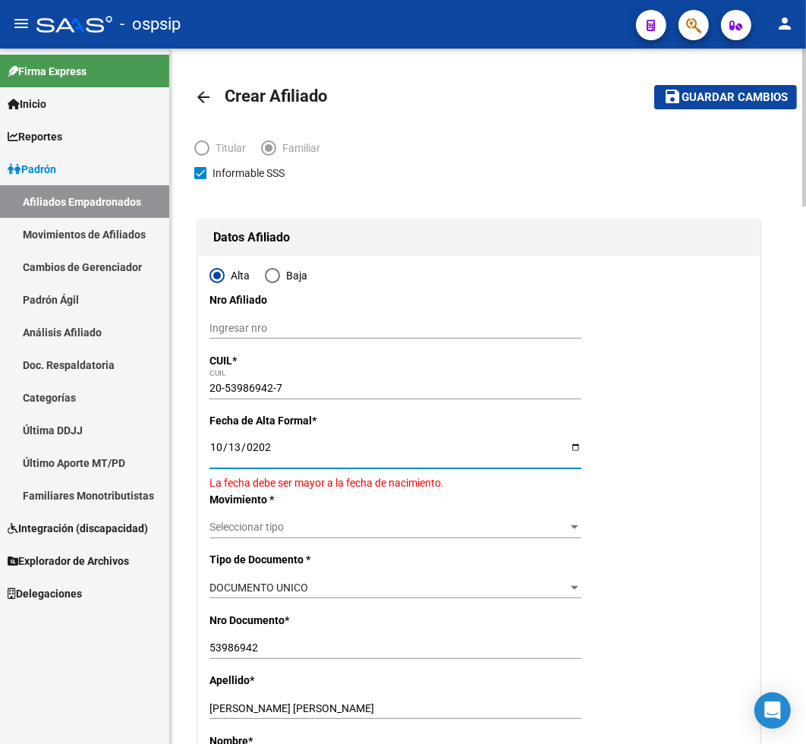
type input "[DATE]"
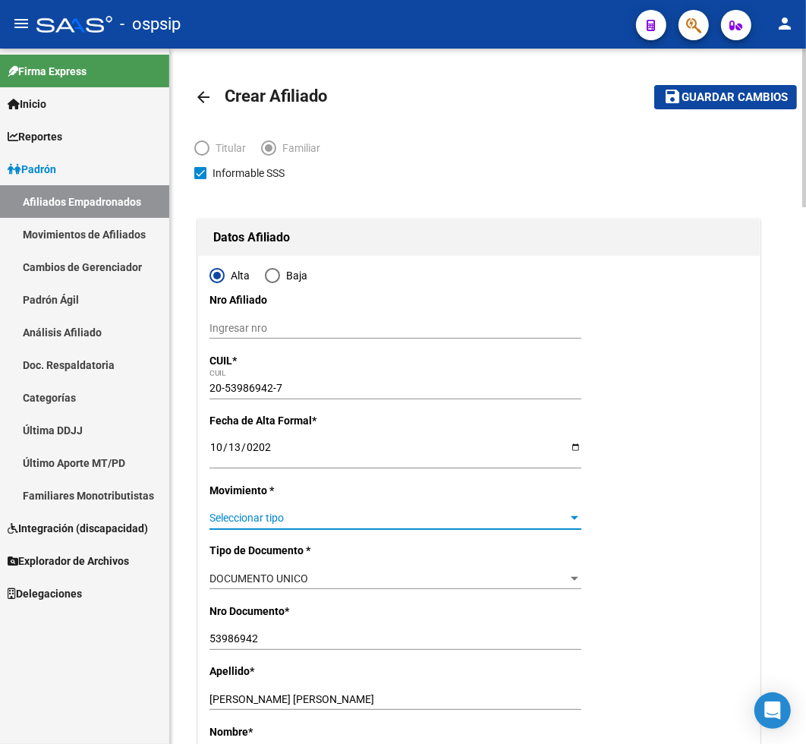
click at [304, 518] on span "Seleccionar tipo" at bounding box center [389, 518] width 358 height 13
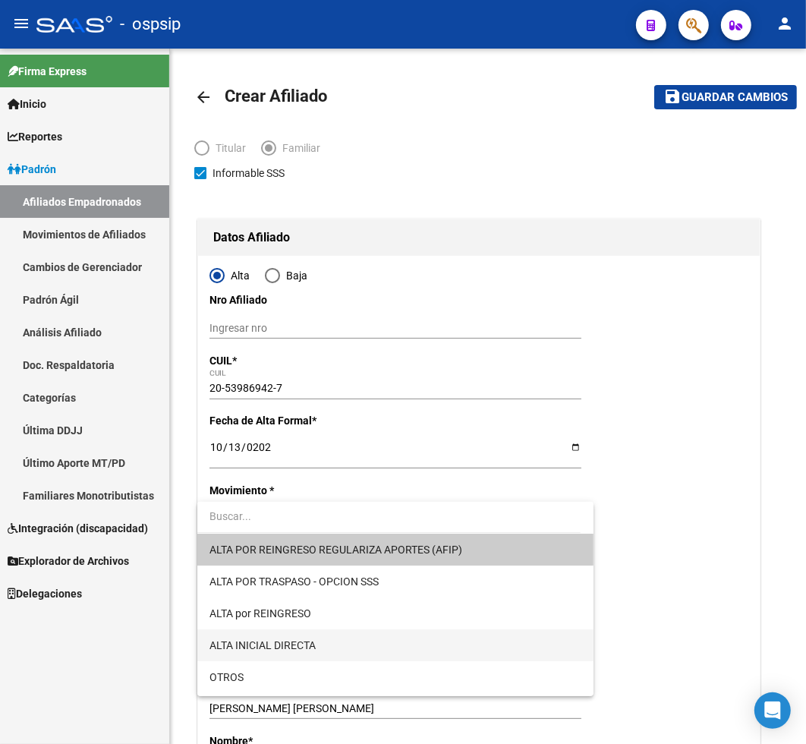
click at [332, 638] on span "ALTA INICIAL DIRECTA" at bounding box center [396, 645] width 372 height 32
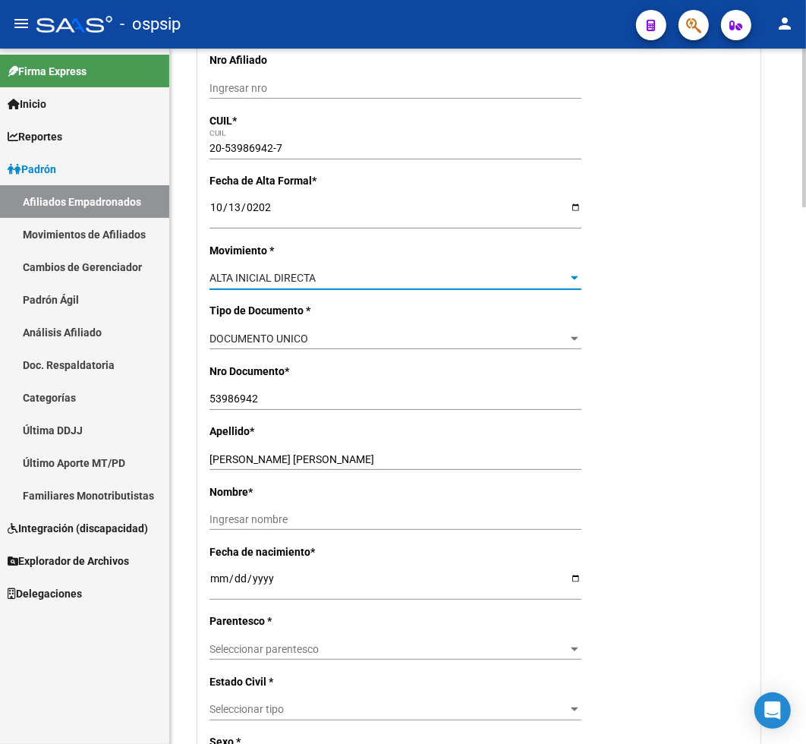
scroll to position [337, 0]
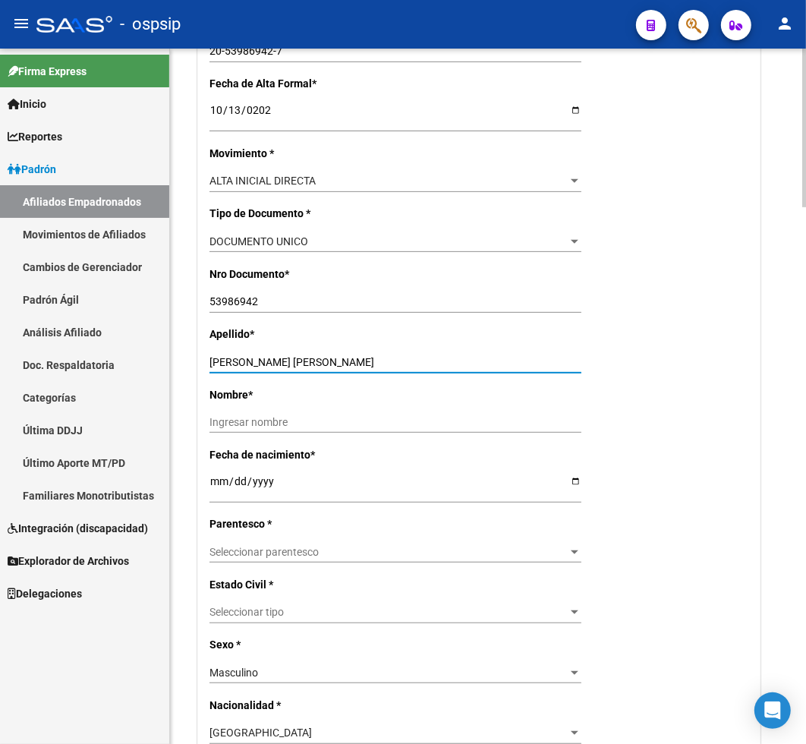
drag, startPoint x: 269, startPoint y: 358, endPoint x: 369, endPoint y: 363, distance: 99.6
click at [369, 363] on input "[PERSON_NAME] [PERSON_NAME]" at bounding box center [396, 362] width 372 height 13
click at [211, 421] on input "Ingresar nombre" at bounding box center [396, 422] width 372 height 13
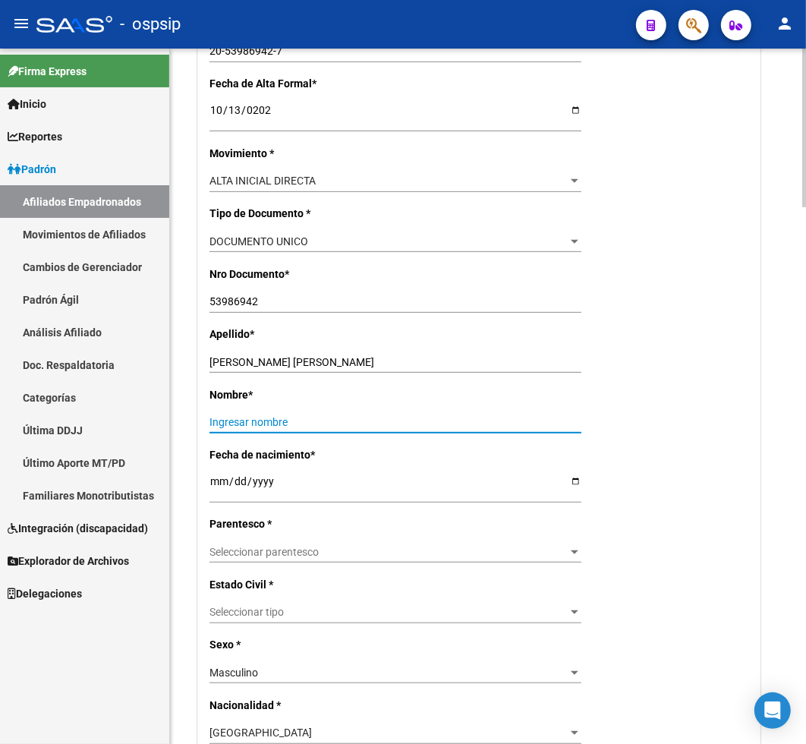
paste input "[PERSON_NAME]"
type input "[PERSON_NAME]"
drag, startPoint x: 266, startPoint y: 358, endPoint x: 380, endPoint y: 354, distance: 113.9
click at [269, 357] on input "[PERSON_NAME] [PERSON_NAME]" at bounding box center [396, 362] width 372 height 13
drag, startPoint x: 380, startPoint y: 354, endPoint x: 364, endPoint y: 351, distance: 16.2
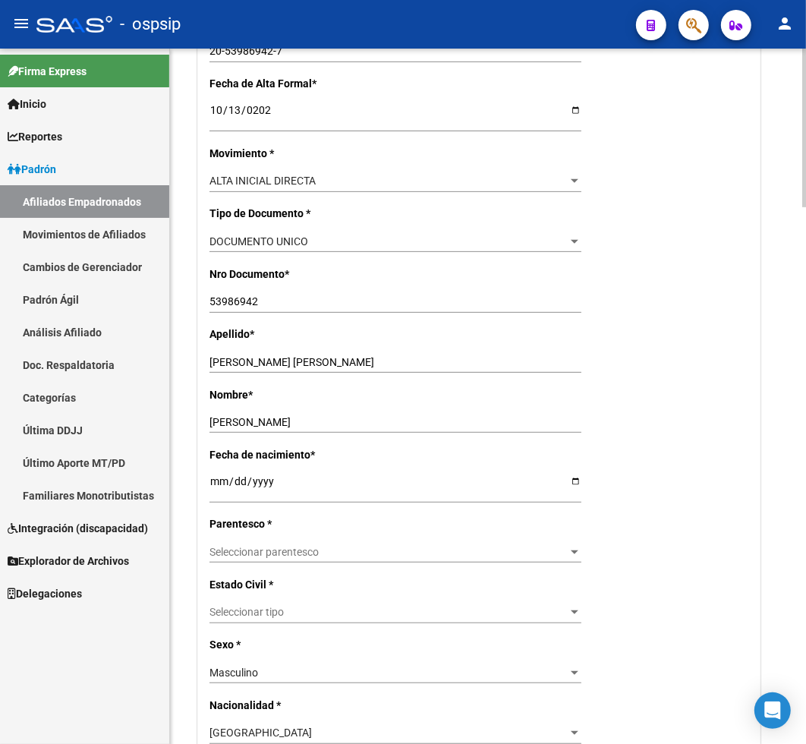
click at [427, 351] on div "[PERSON_NAME] [PERSON_NAME] Ingresar apellido" at bounding box center [396, 361] width 372 height 21
click at [355, 365] on input "[PERSON_NAME]" at bounding box center [396, 362] width 372 height 13
type input "GERVASONI"
click at [307, 550] on span "Seleccionar parentesco" at bounding box center [389, 552] width 358 height 13
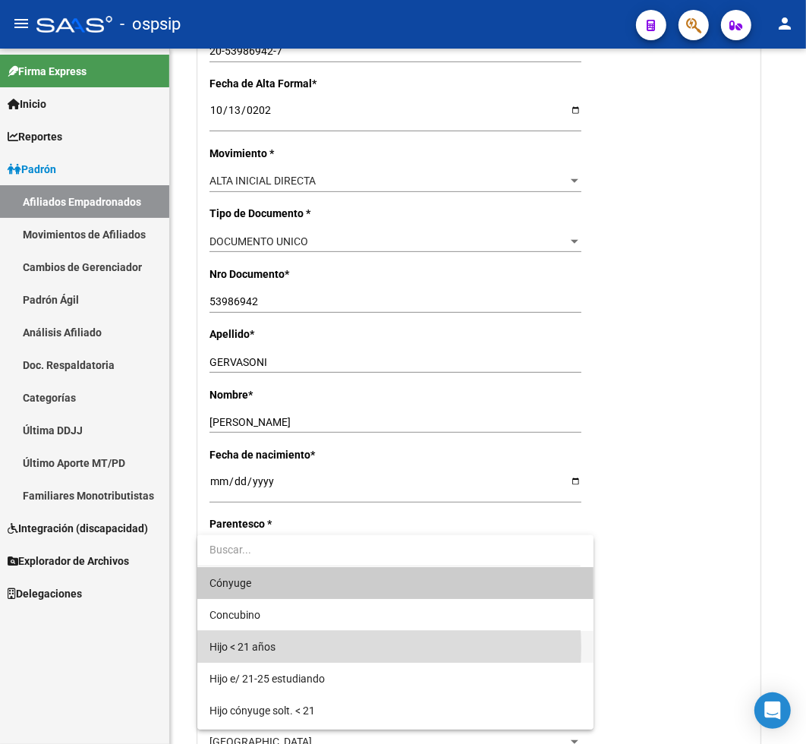
click at [319, 648] on span "Hijo < 21 años" at bounding box center [396, 647] width 372 height 32
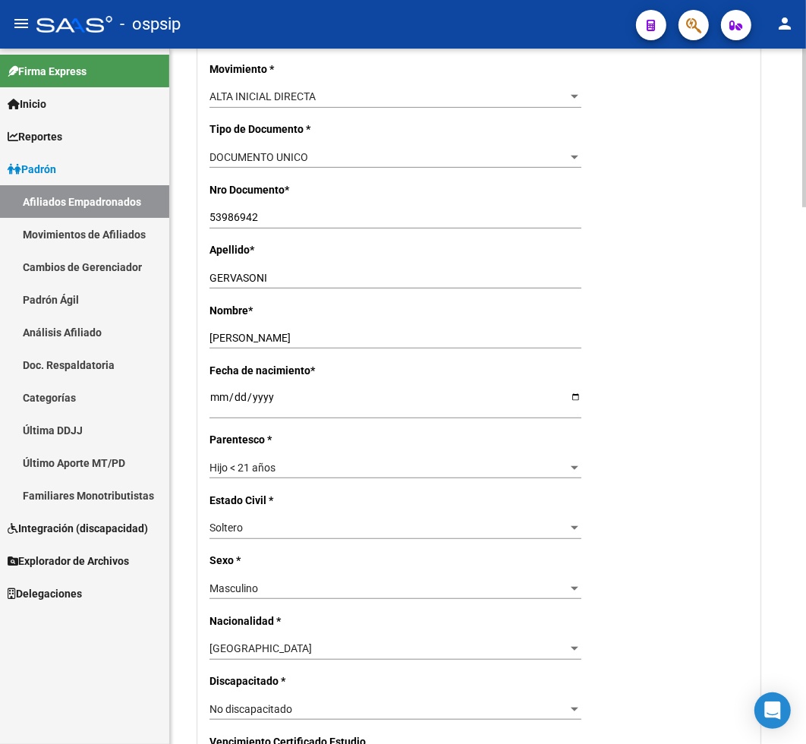
scroll to position [0, 0]
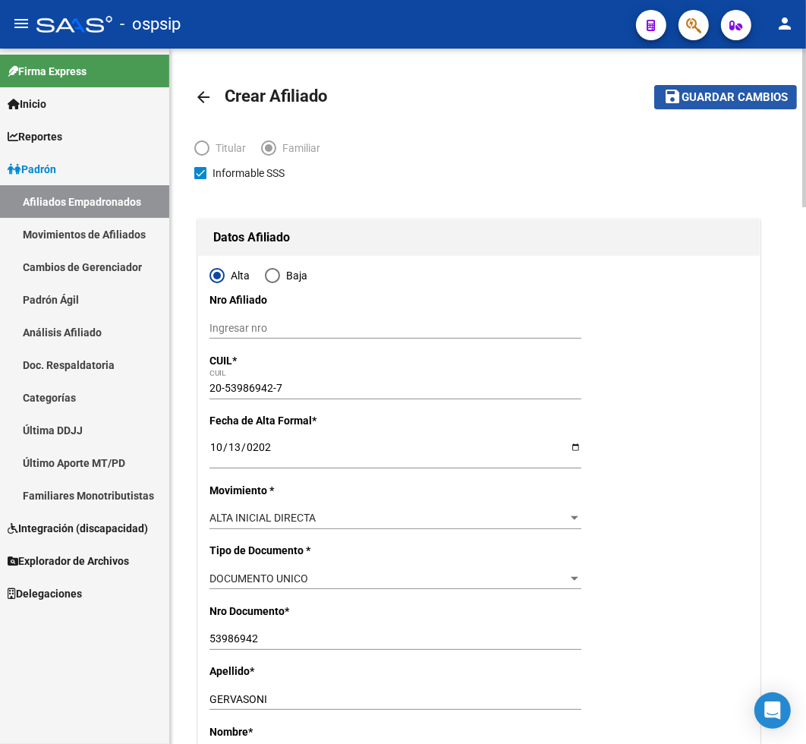
click at [719, 100] on span "Guardar cambios" at bounding box center [735, 98] width 106 height 14
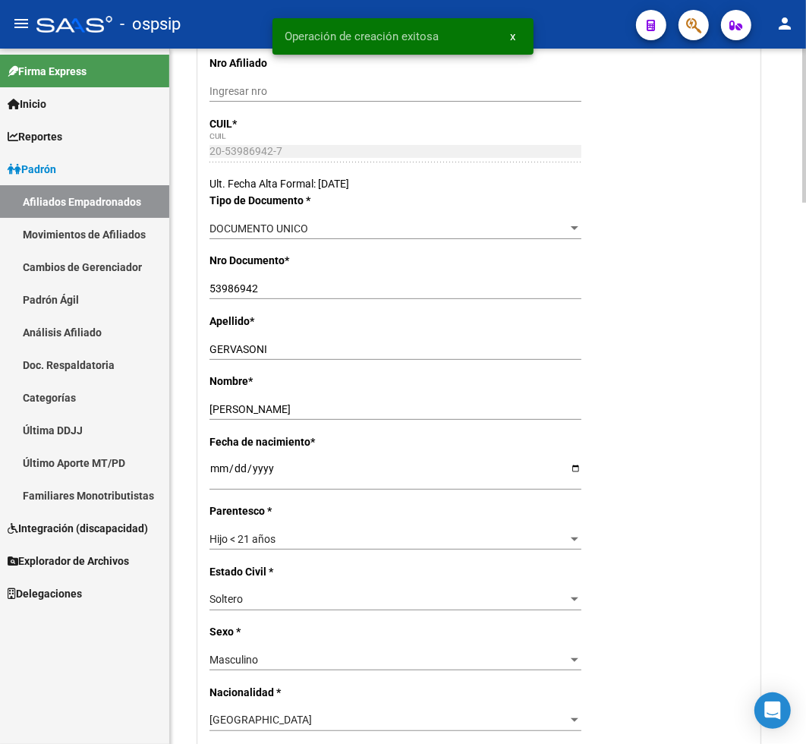
radio input "true"
type input "30-70946346-9"
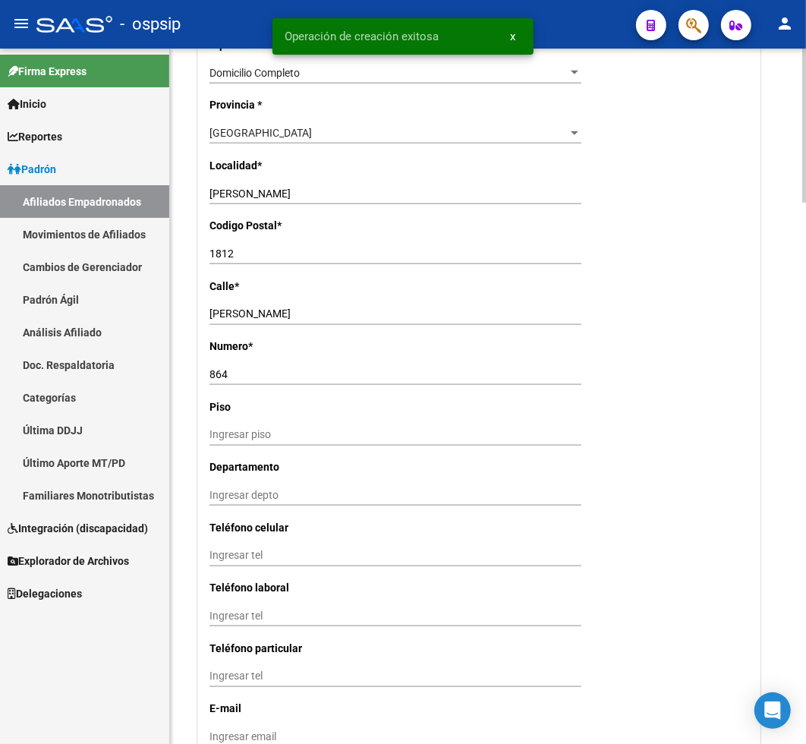
scroll to position [1433, 0]
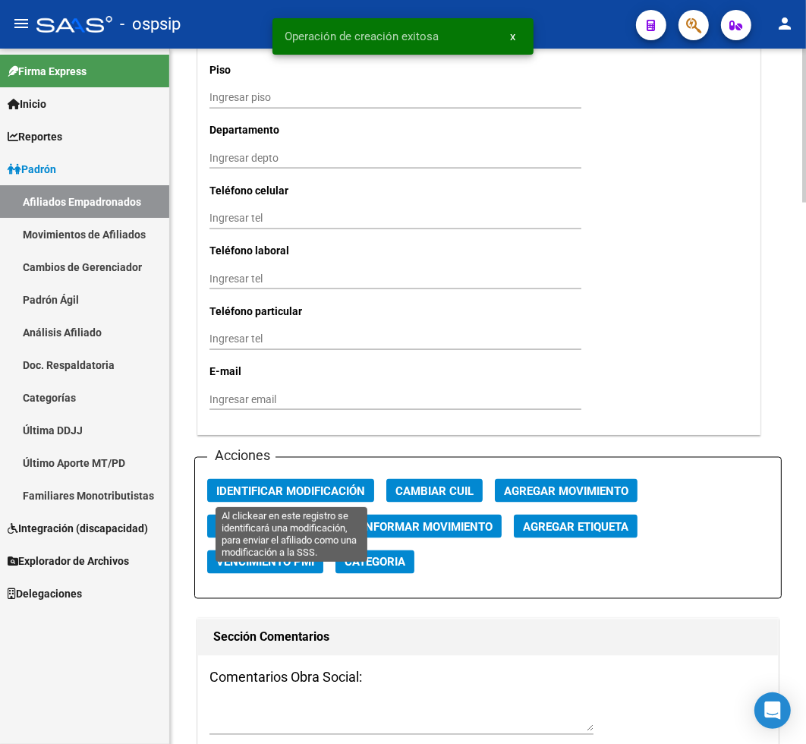
click at [284, 495] on span "Identificar Modificación" at bounding box center [290, 491] width 149 height 14
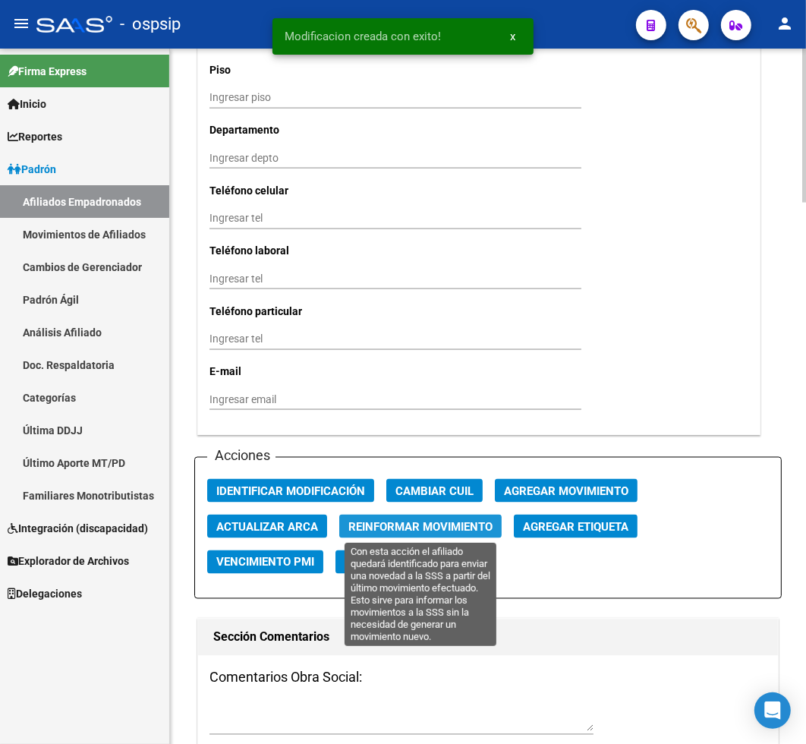
click at [358, 529] on span "Reinformar Movimiento" at bounding box center [420, 527] width 144 height 14
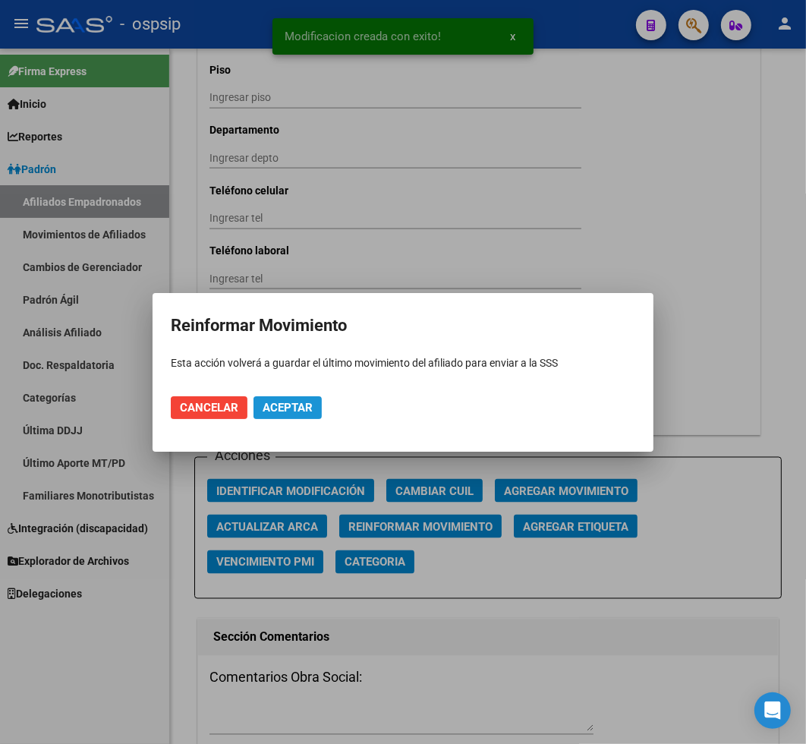
click at [300, 401] on span "Aceptar" at bounding box center [288, 408] width 50 height 14
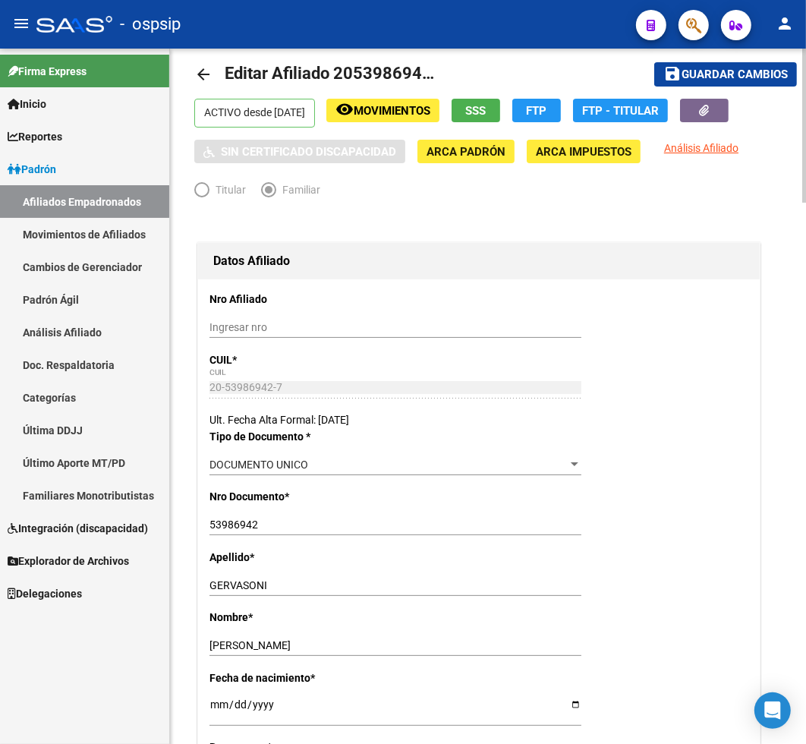
scroll to position [0, 0]
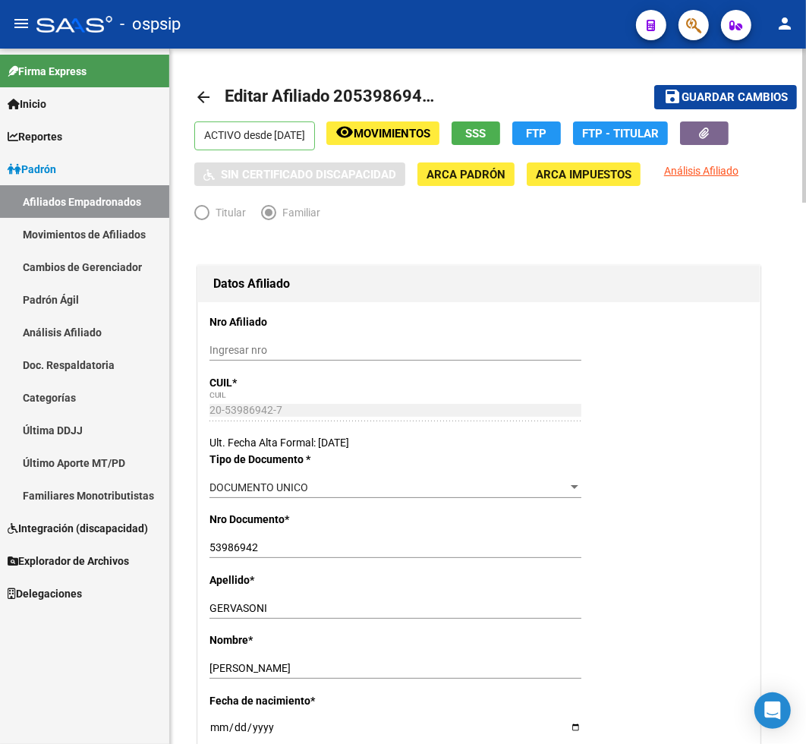
click at [413, 137] on span "Movimientos" at bounding box center [392, 134] width 77 height 14
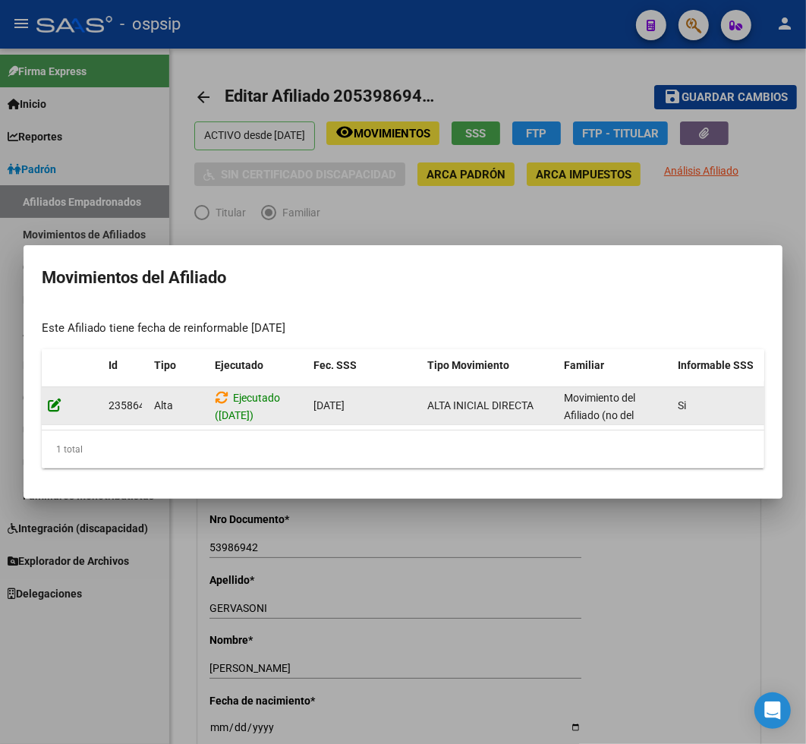
click at [53, 398] on icon at bounding box center [55, 405] width 14 height 14
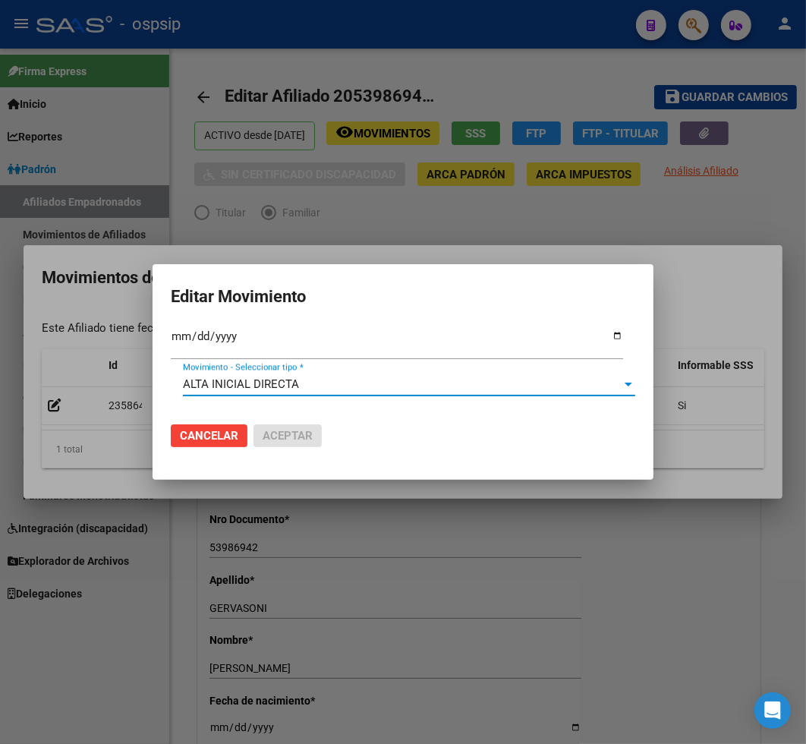
click at [629, 384] on div at bounding box center [629, 385] width 8 height 4
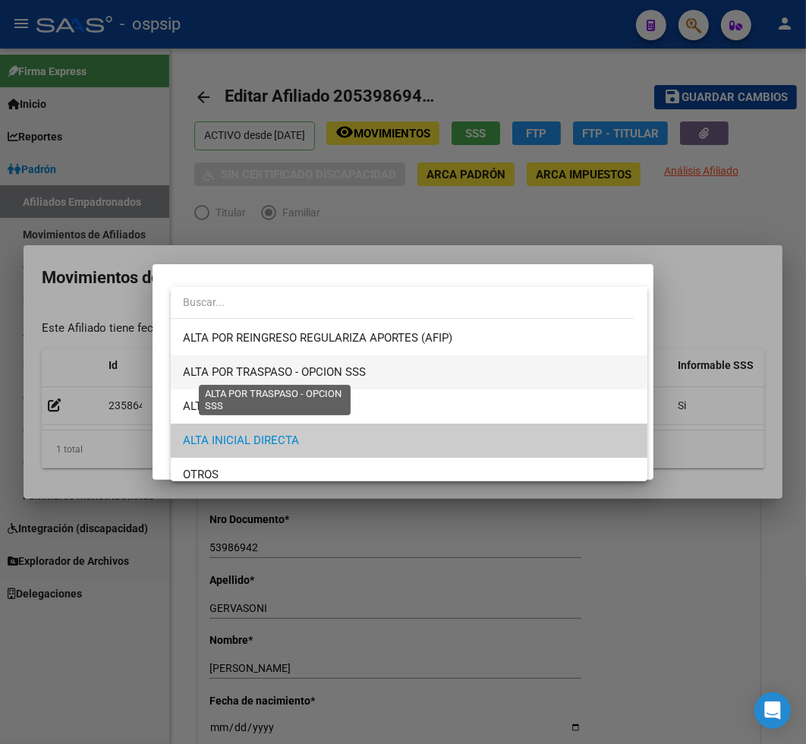
click at [363, 365] on span "ALTA POR TRASPASO - OPCION SSS" at bounding box center [274, 372] width 183 height 14
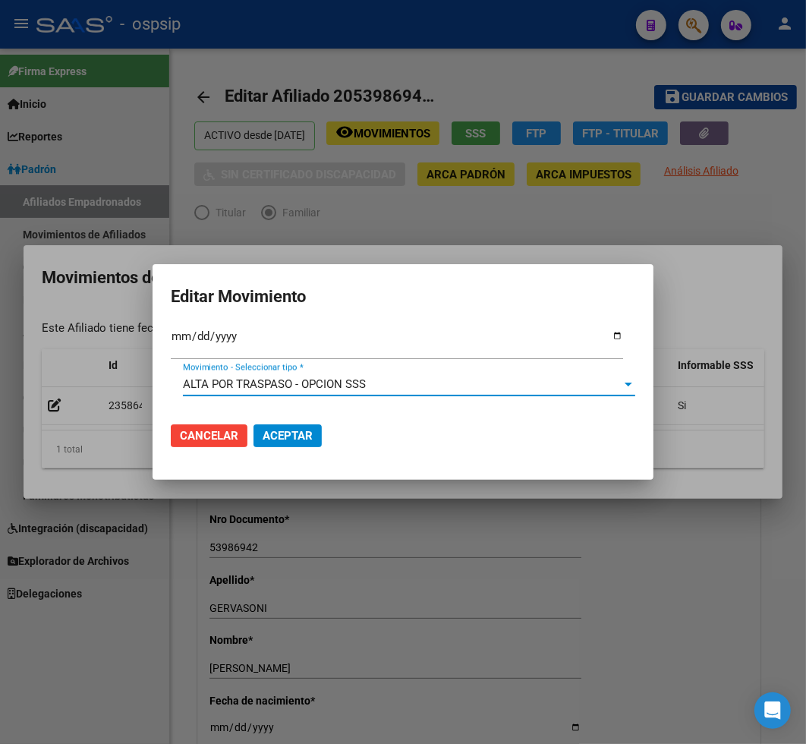
click at [301, 430] on span "Aceptar" at bounding box center [288, 436] width 50 height 14
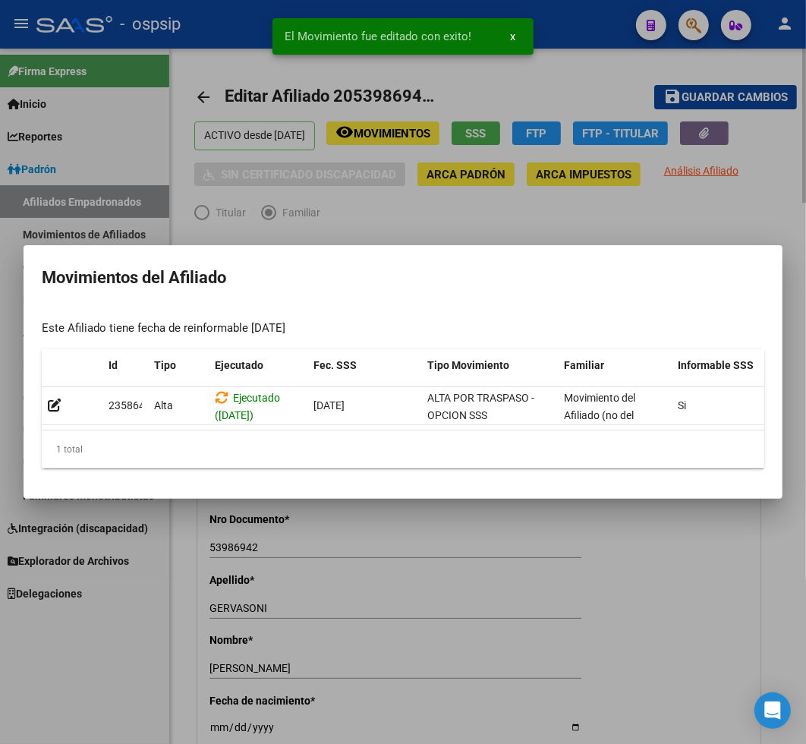
click at [618, 206] on div at bounding box center [403, 372] width 806 height 744
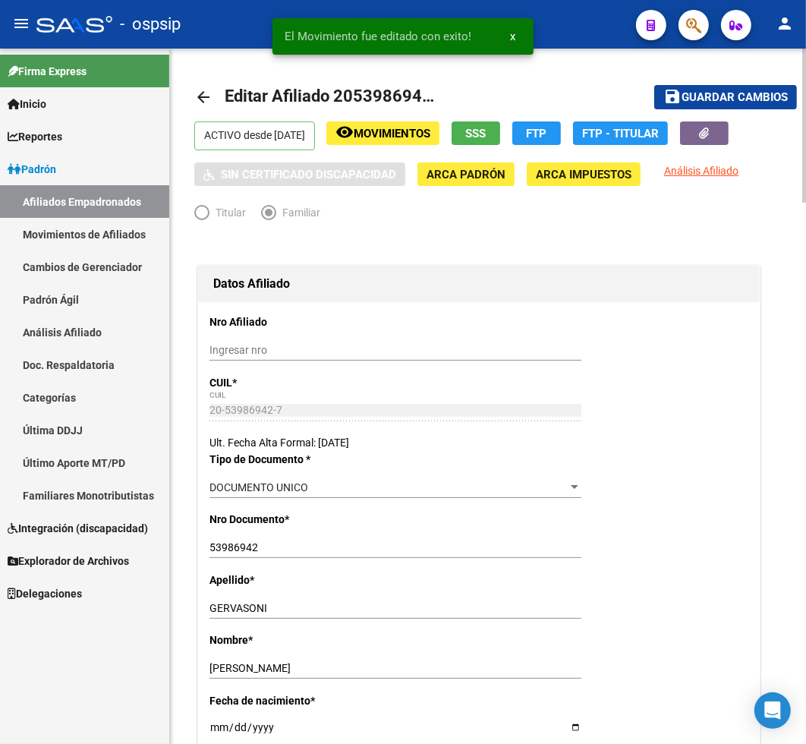
click at [711, 95] on span "Guardar cambios" at bounding box center [735, 98] width 106 height 14
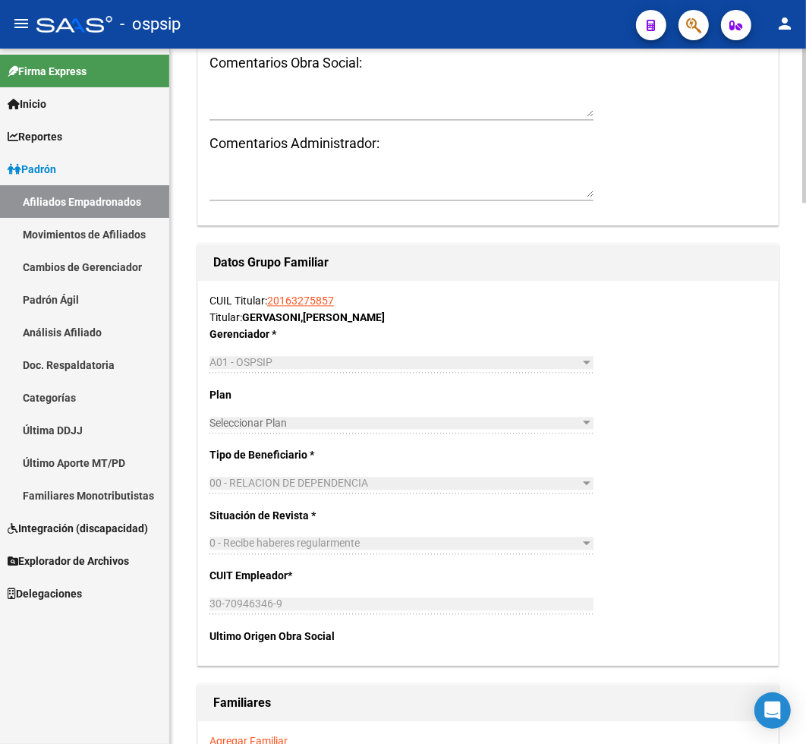
scroll to position [2277, 0]
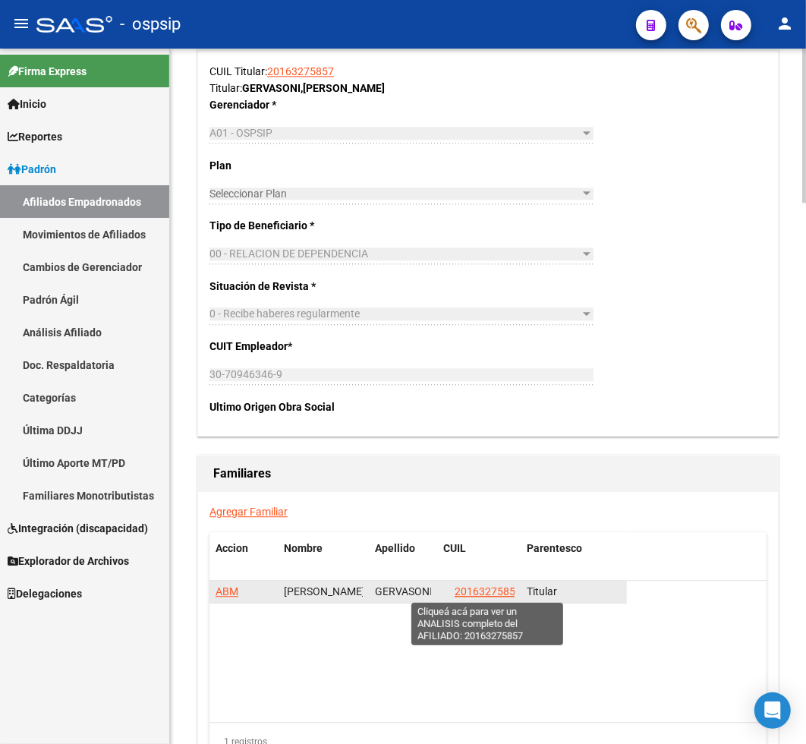
click at [486, 596] on span "20163275857" at bounding box center [488, 591] width 67 height 12
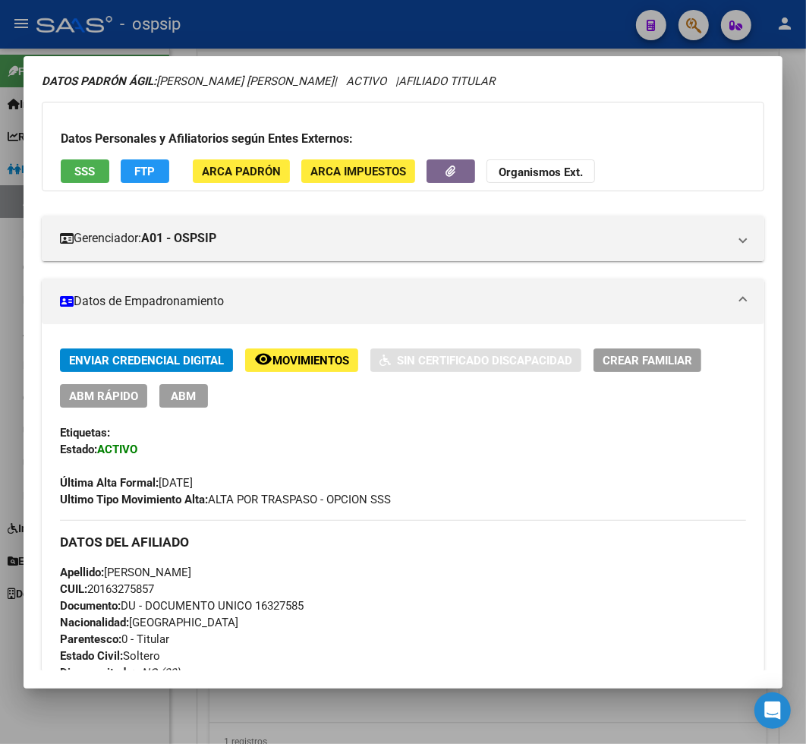
scroll to position [84, 0]
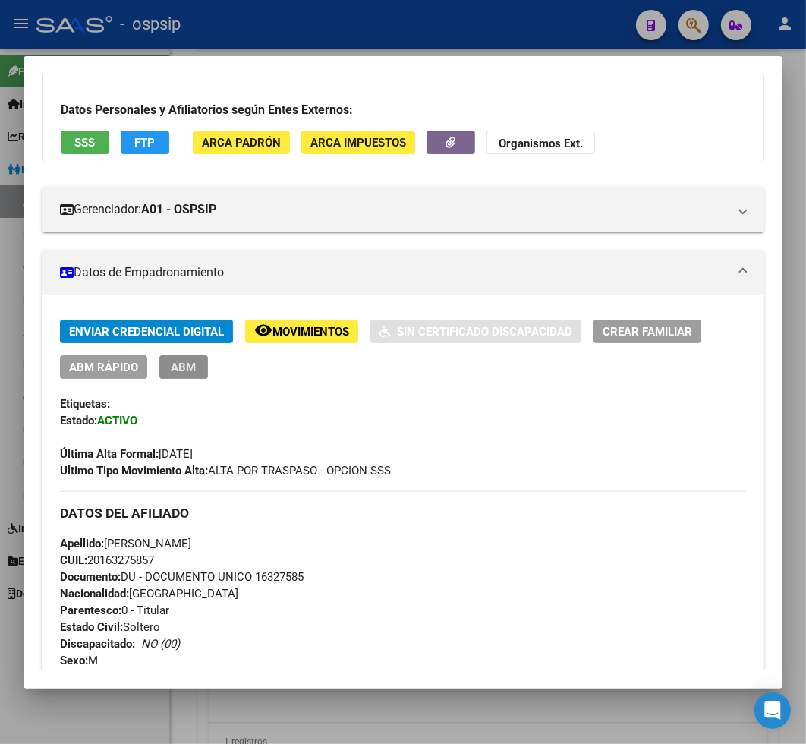
click at [179, 369] on span "ABM" at bounding box center [184, 368] width 25 height 14
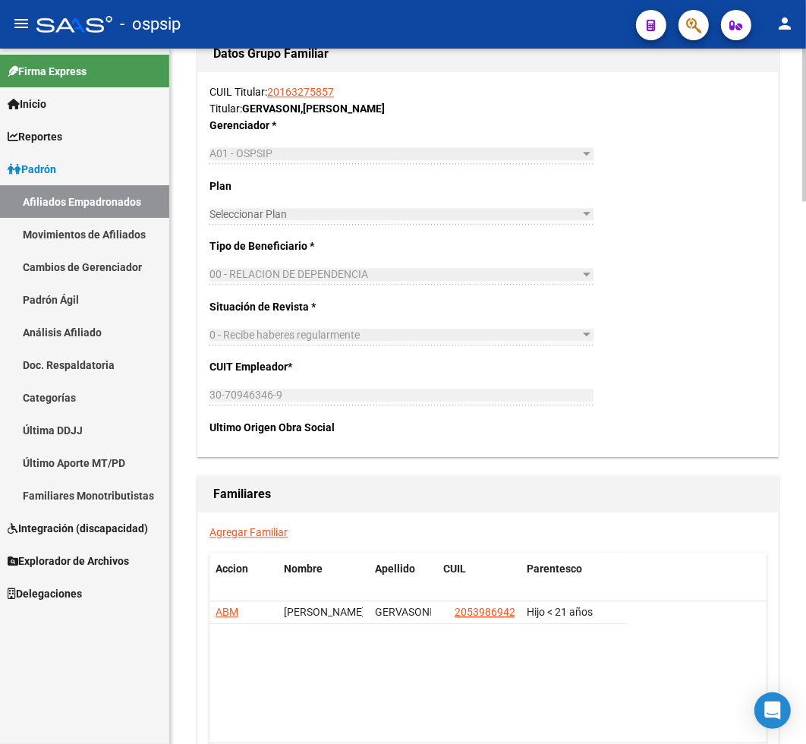
scroll to position [2362, 0]
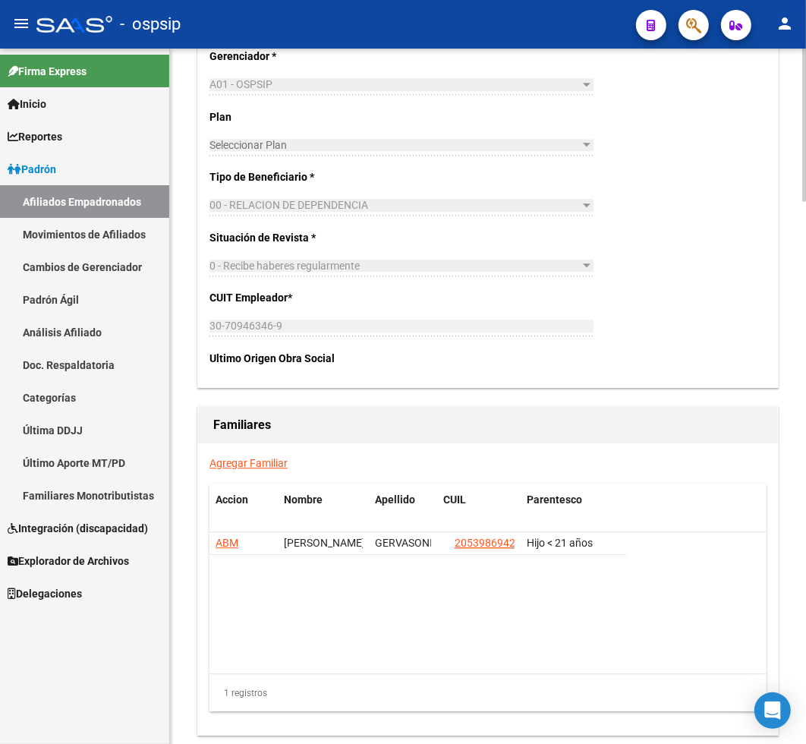
click at [238, 468] on link "Agregar Familiar" at bounding box center [249, 463] width 78 height 12
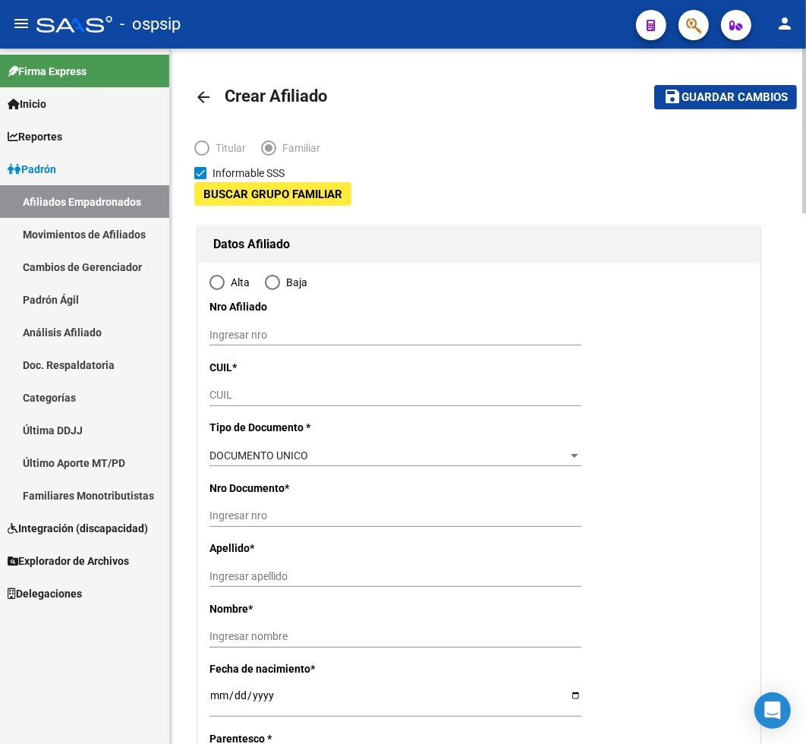
type input "30-70946346-9"
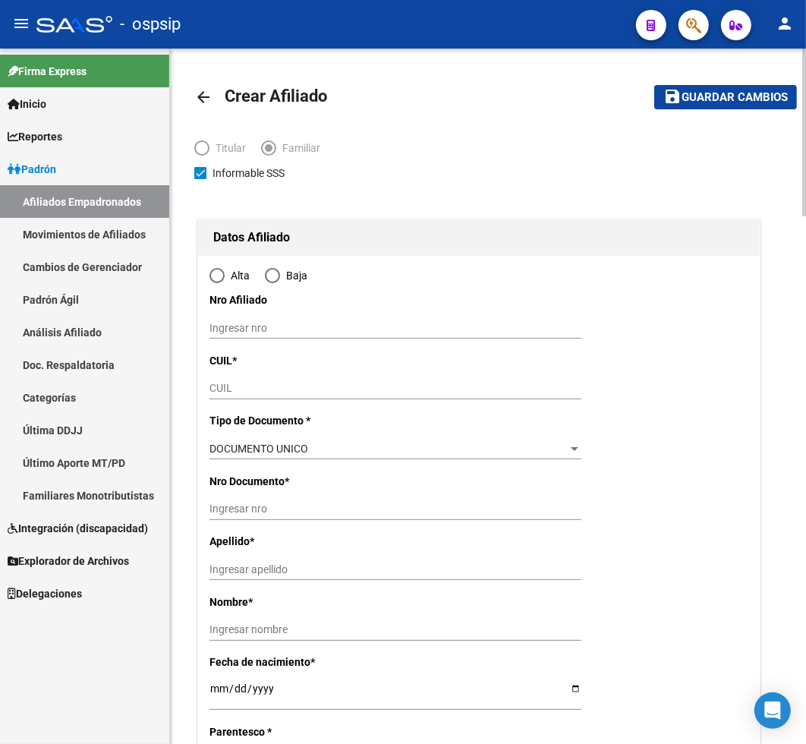
type input "[PERSON_NAME]"
type input "1812"
type input "MENDOZA"
type input "864"
radio input "true"
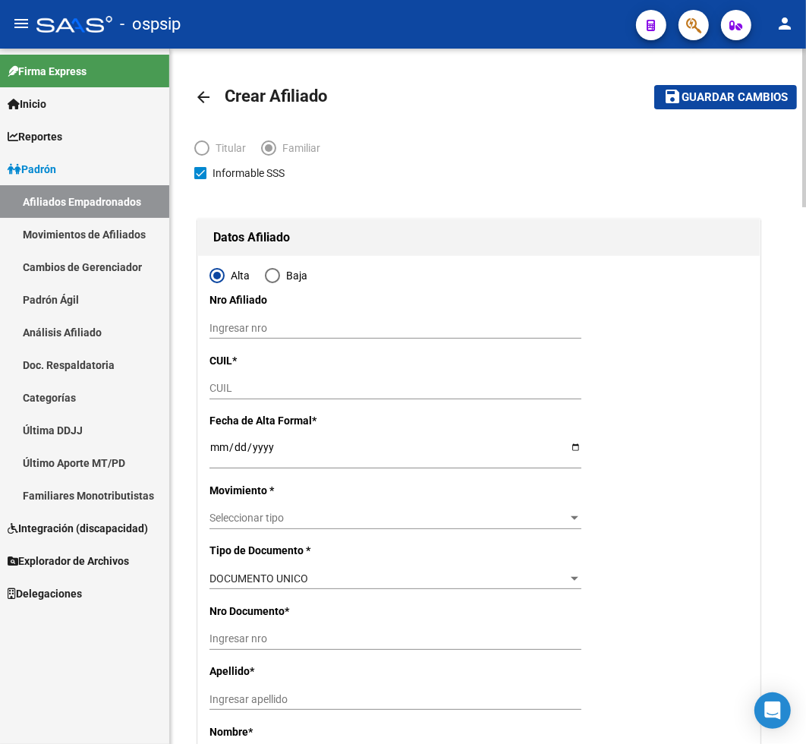
click at [234, 387] on input "CUIL" at bounding box center [396, 388] width 372 height 13
type input "30-70946346-9"
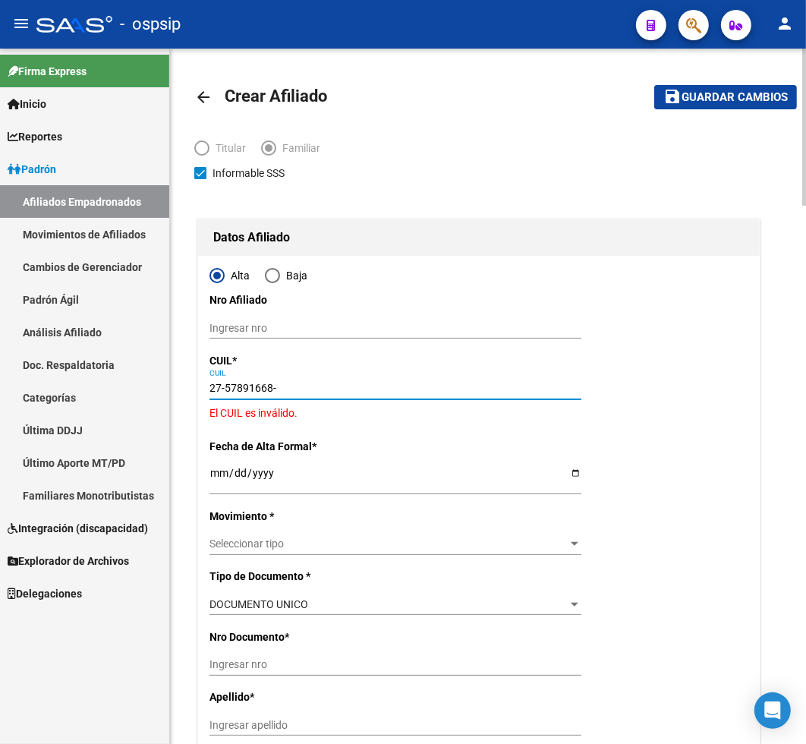
type input "27-57891668-2"
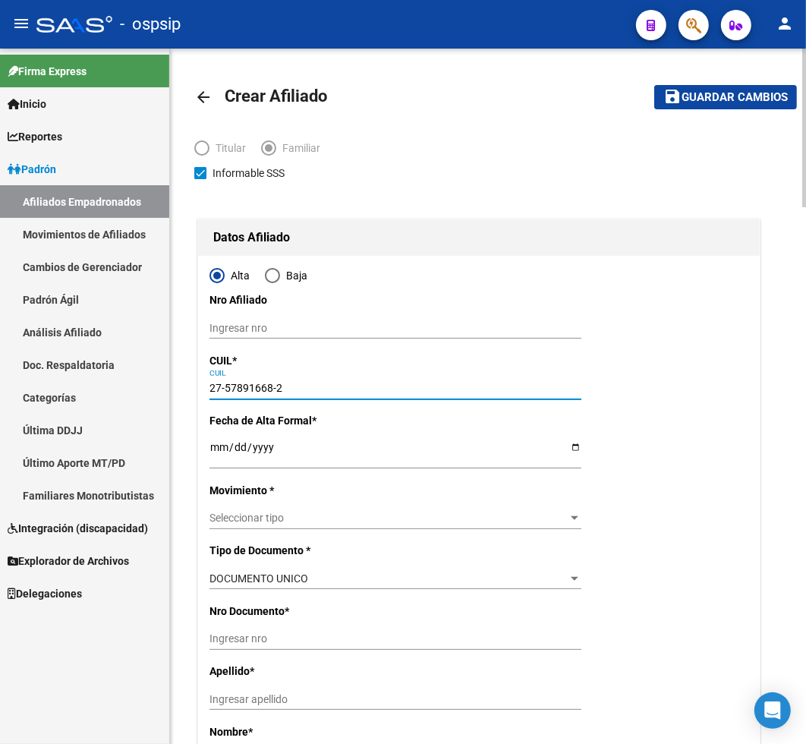
type input "57891668"
type input "GERVASONI"
type input "GENESIS ELEINNE"
type input "[DATE]"
type input "[PERSON_NAME]"
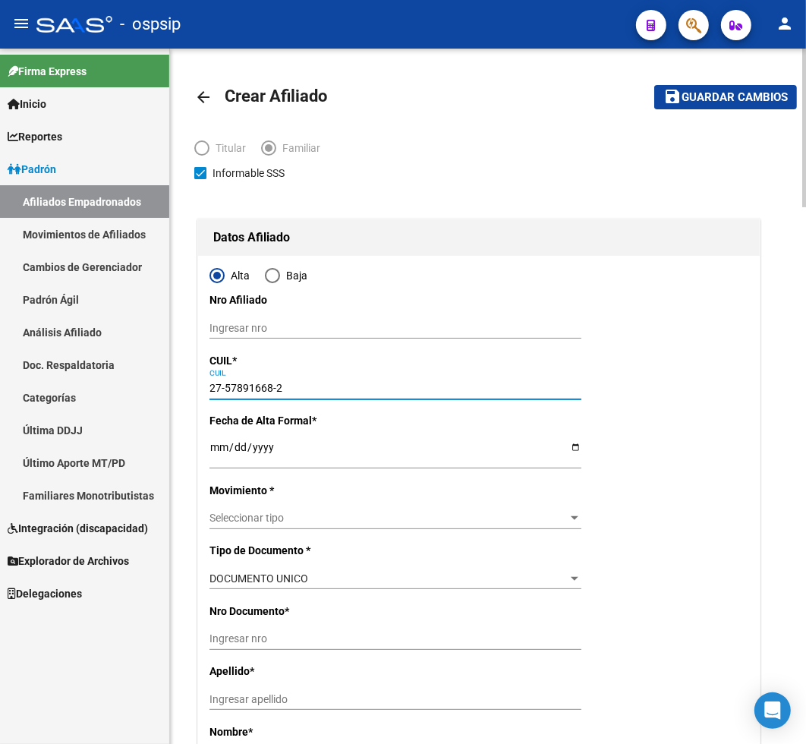
type input "[PERSON_NAME]"
type input "27-57891668-2"
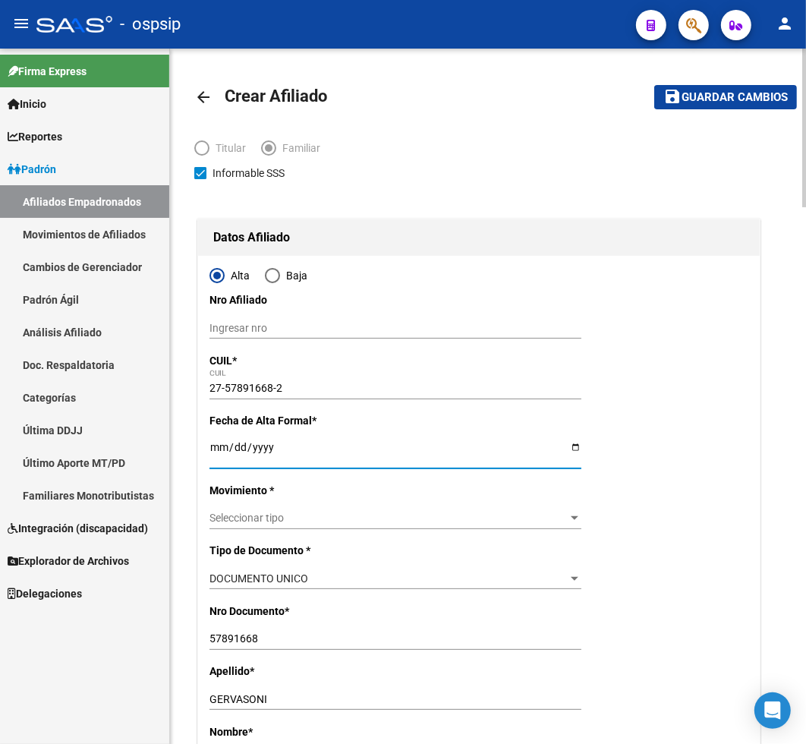
click at [215, 459] on input "Ingresar fecha" at bounding box center [396, 452] width 372 height 23
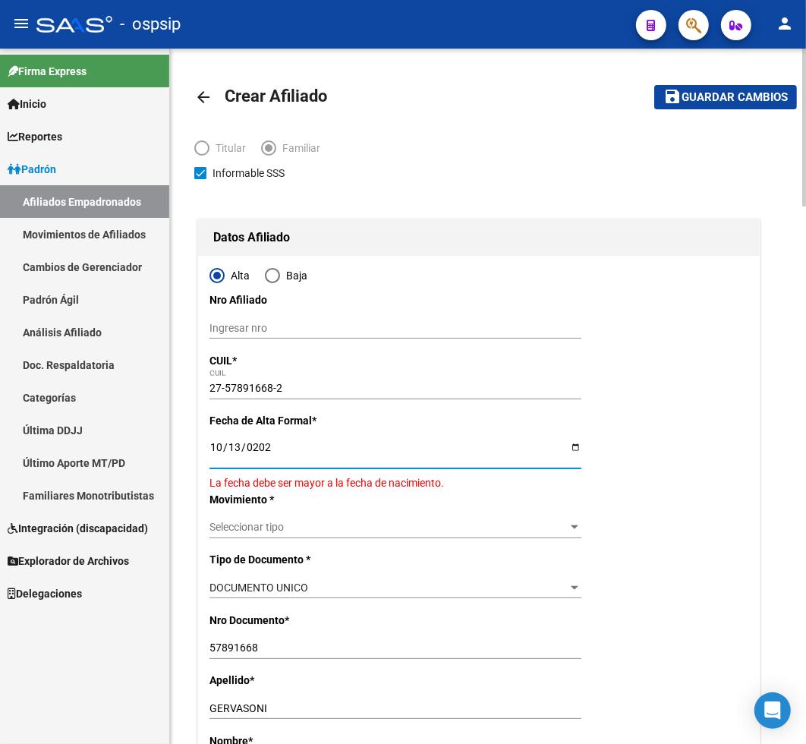
type input "[DATE]"
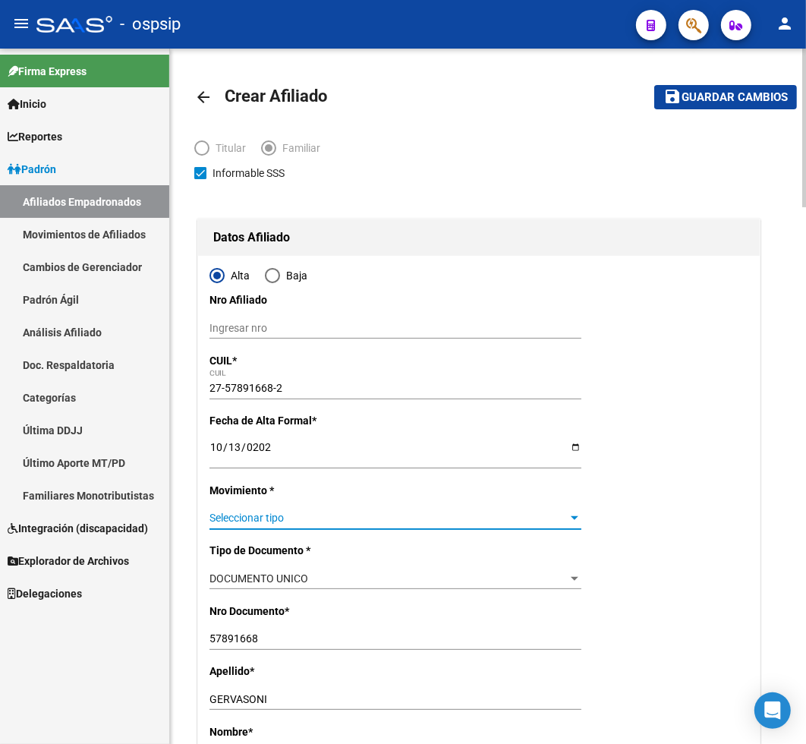
click at [243, 516] on span "Seleccionar tipo" at bounding box center [389, 518] width 358 height 13
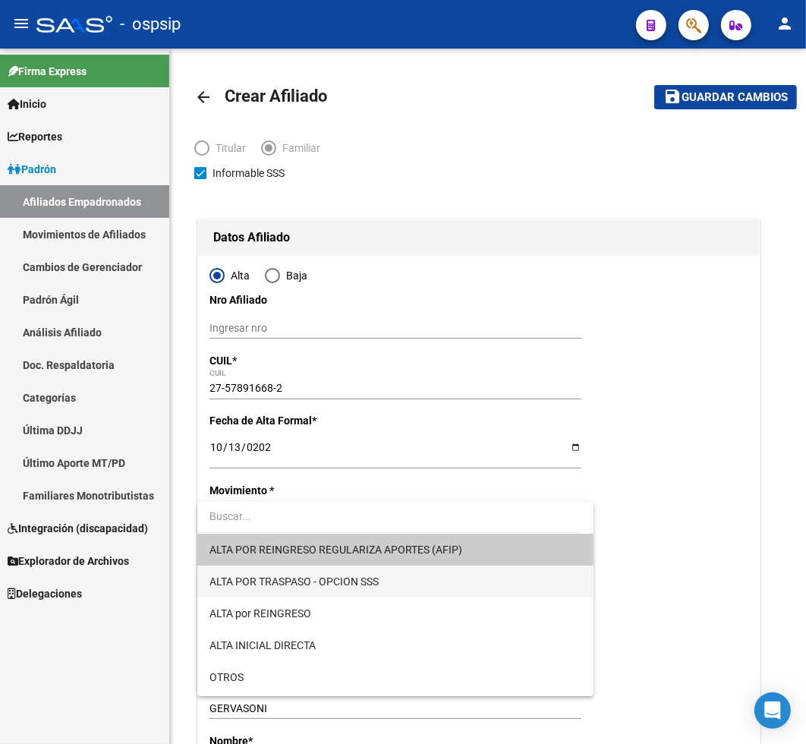
click at [404, 575] on span "ALTA POR TRASPASO - OPCION SSS" at bounding box center [396, 582] width 372 height 32
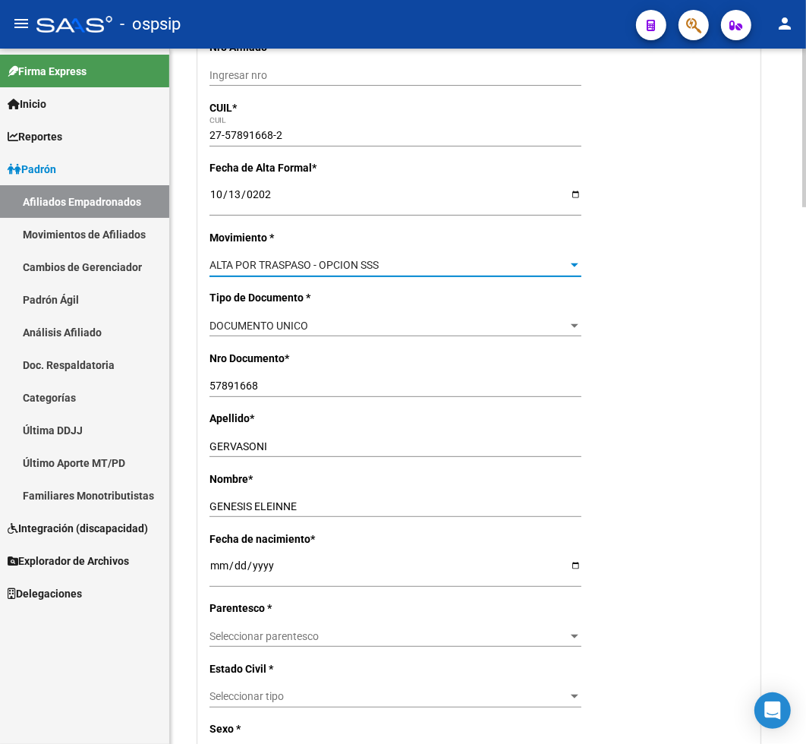
scroll to position [337, 0]
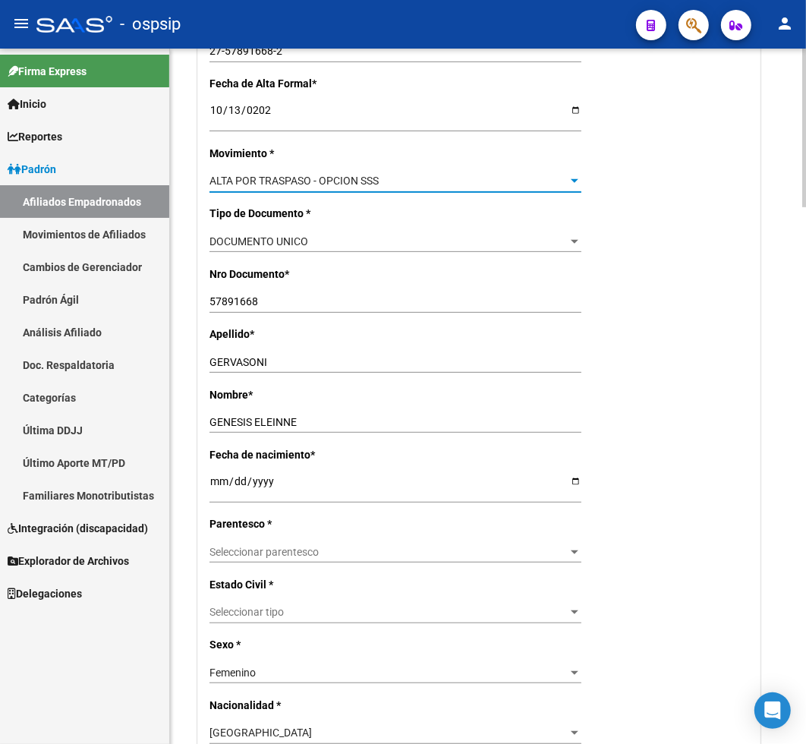
click at [384, 551] on span "Seleccionar parentesco" at bounding box center [389, 552] width 358 height 13
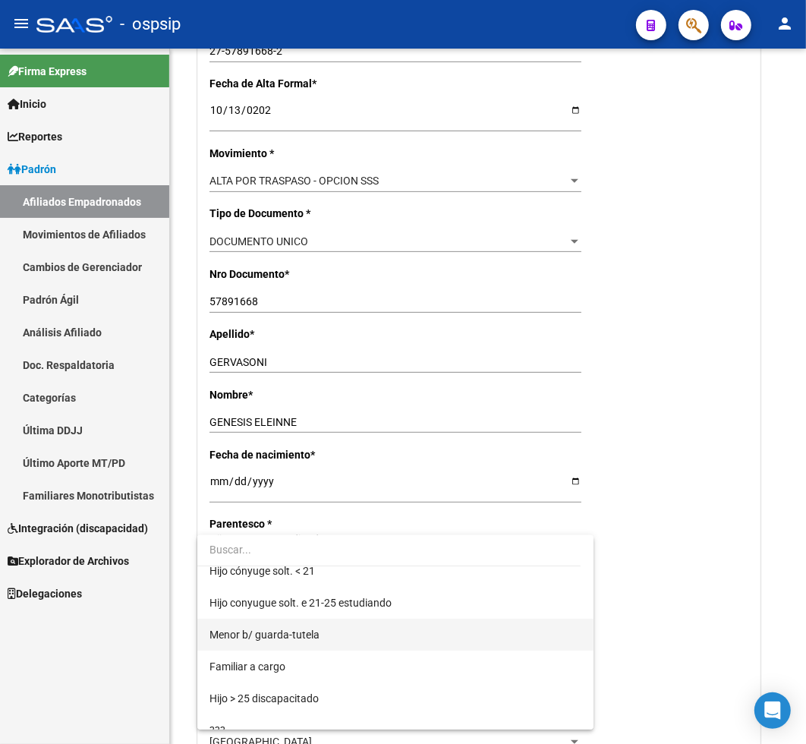
scroll to position [169, 0]
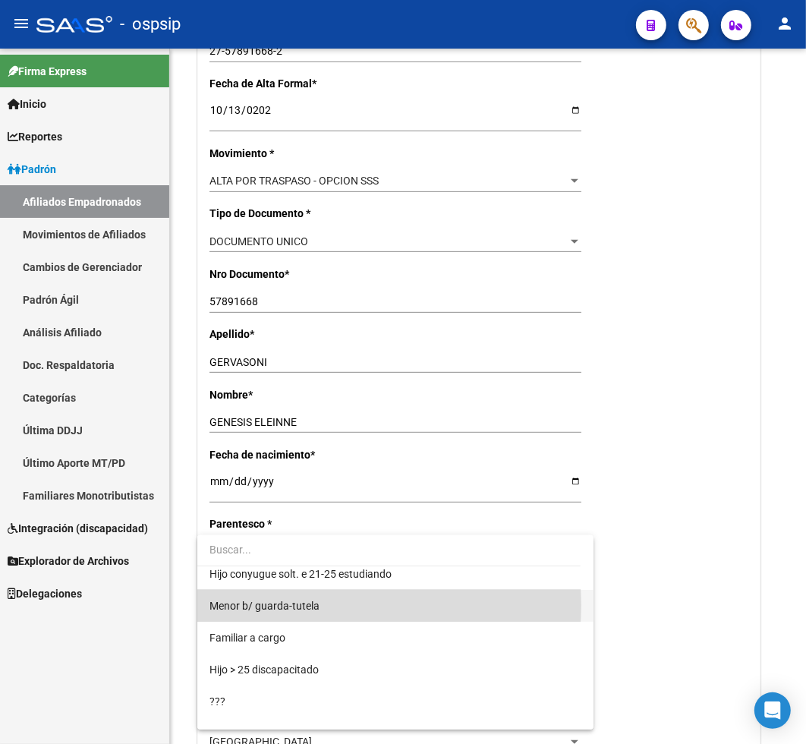
click at [338, 605] on span "Menor b/ guarda-tutela" at bounding box center [396, 606] width 372 height 32
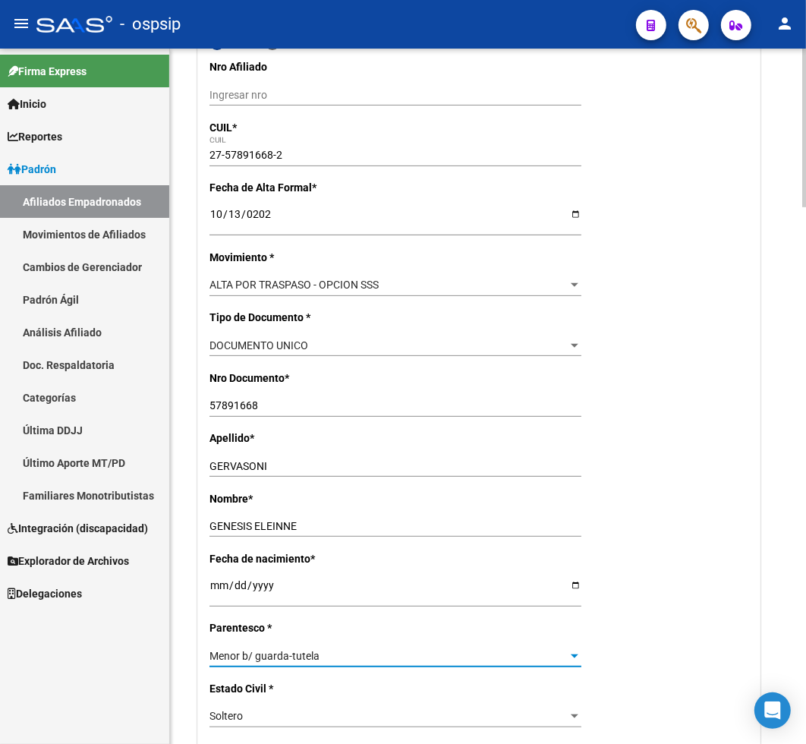
scroll to position [0, 0]
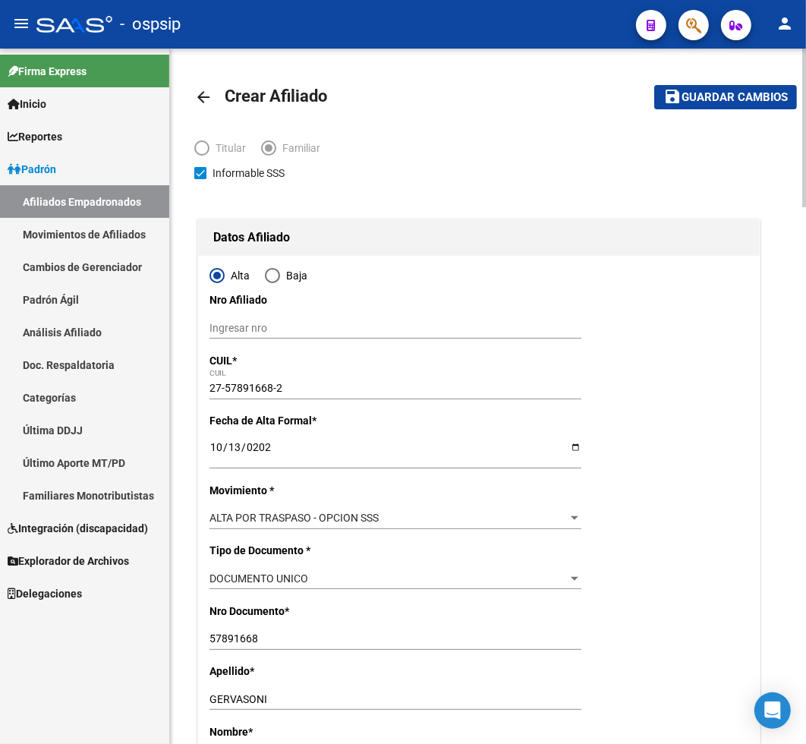
click at [693, 99] on span "Guardar cambios" at bounding box center [735, 98] width 106 height 14
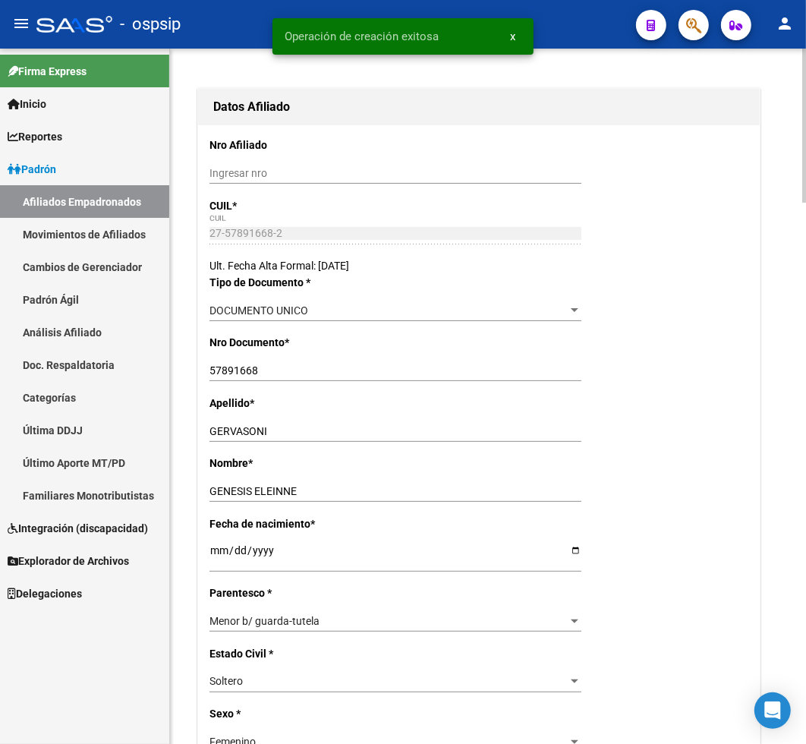
radio input "true"
type input "30-70946346-9"
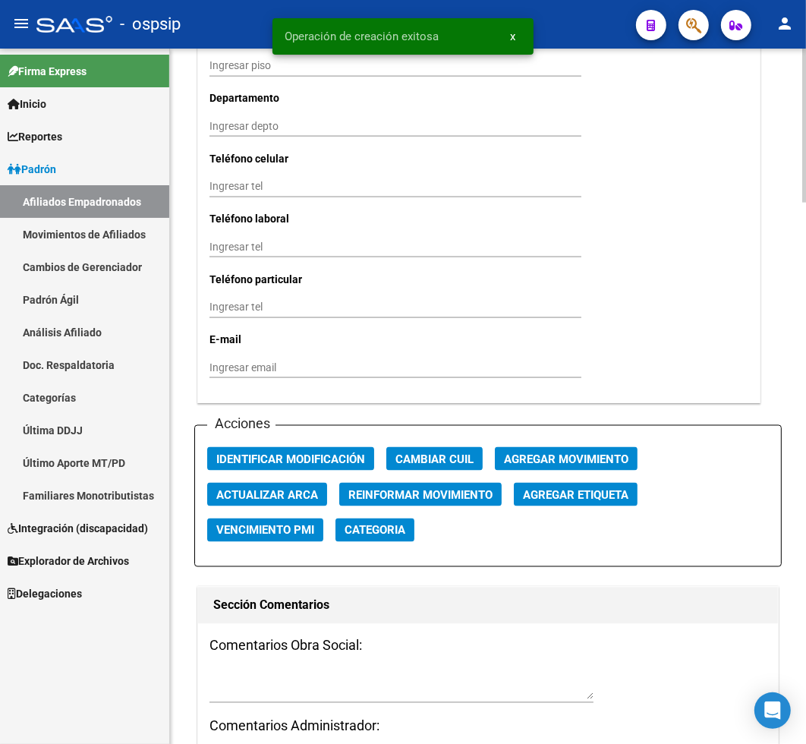
scroll to position [1603, 0]
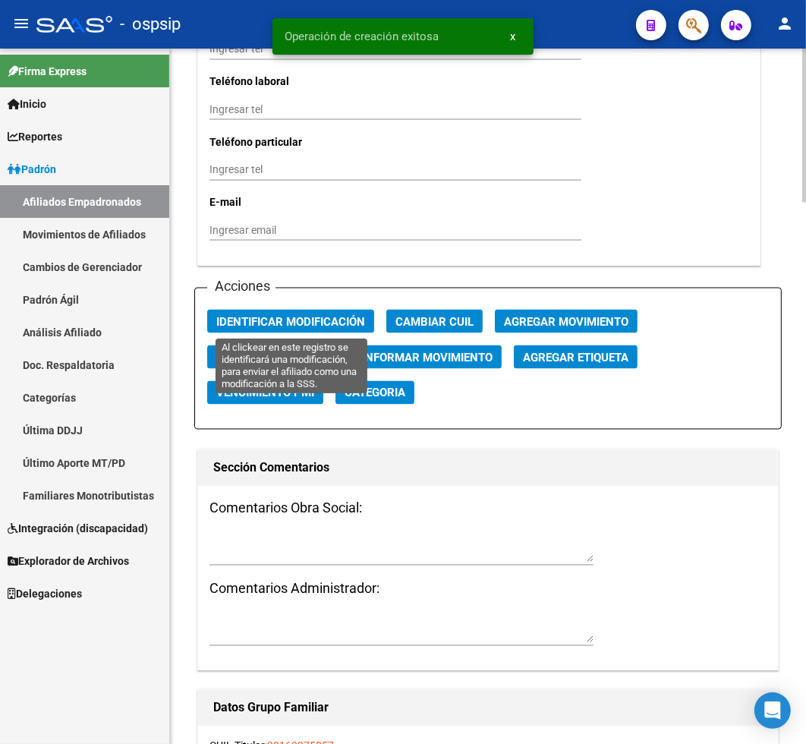
click at [323, 323] on span "Identificar Modificación" at bounding box center [290, 322] width 149 height 14
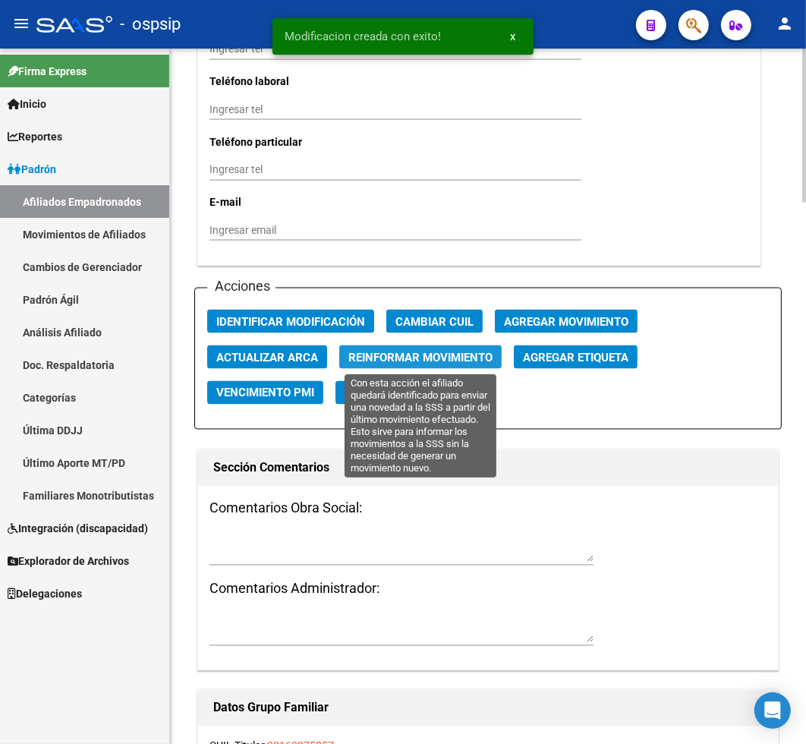
click at [383, 358] on span "Reinformar Movimiento" at bounding box center [420, 358] width 144 height 14
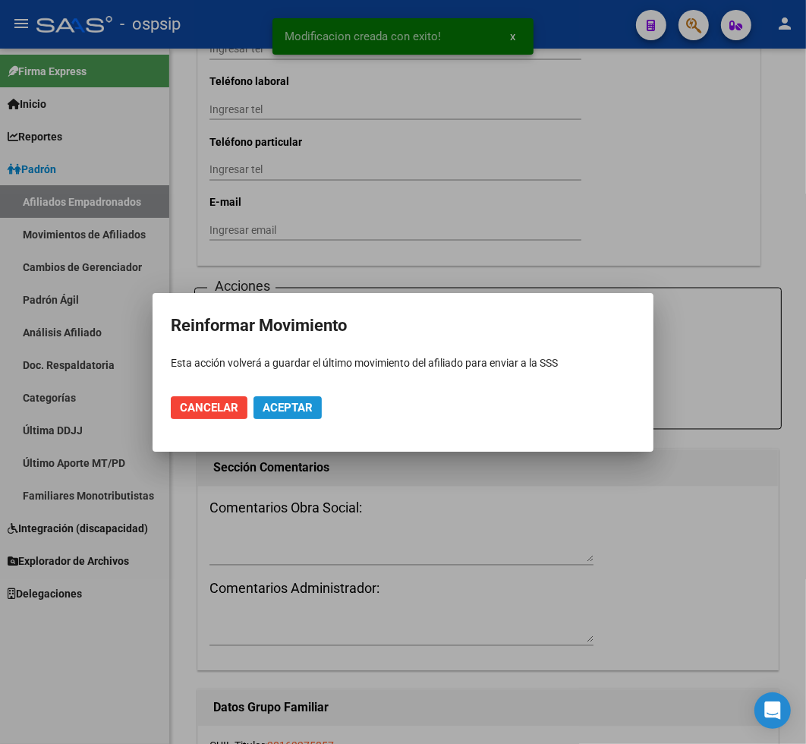
click at [286, 401] on span "Aceptar" at bounding box center [288, 408] width 50 height 14
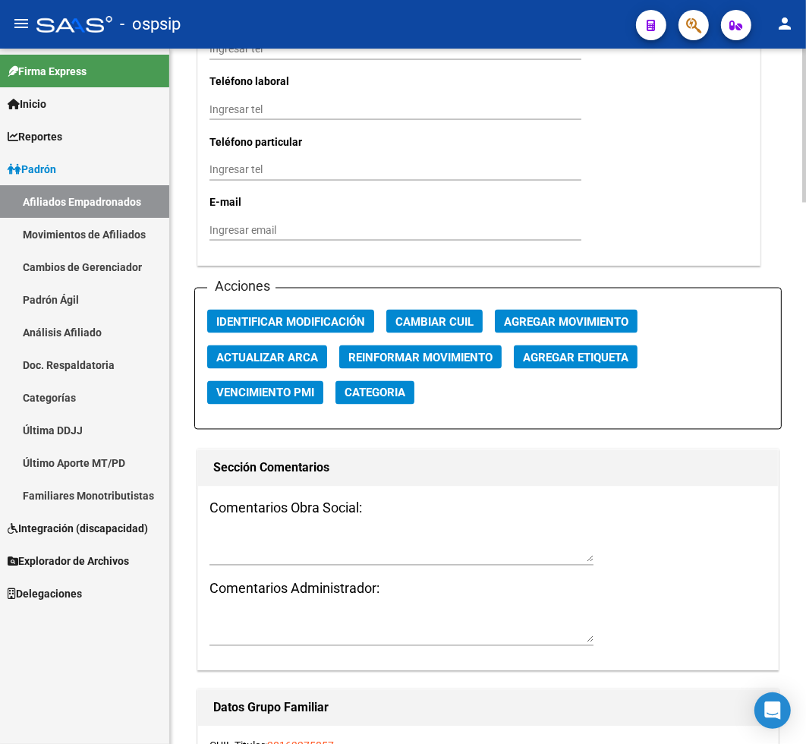
click at [254, 541] on textarea at bounding box center [402, 548] width 384 height 29
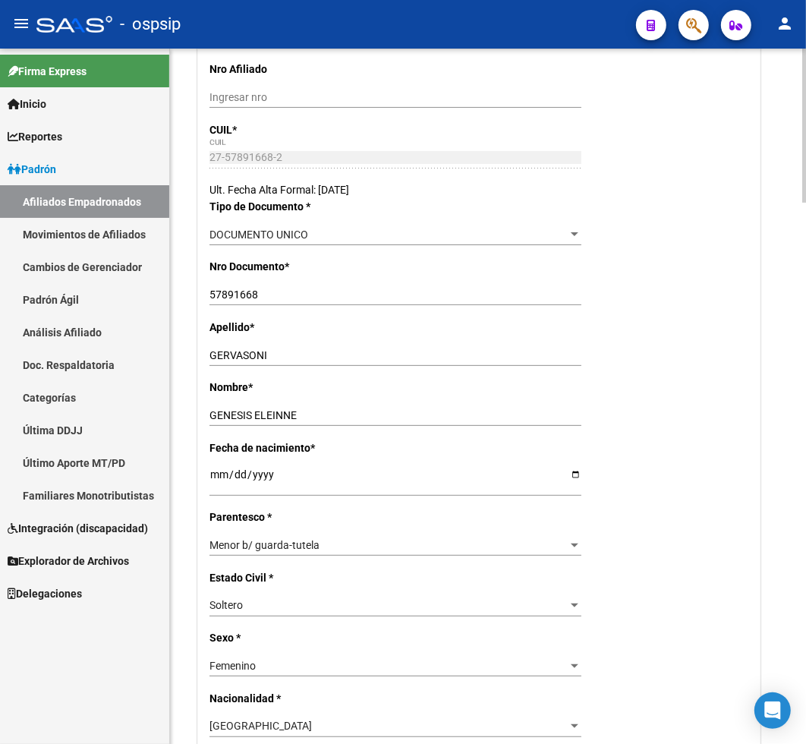
scroll to position [0, 0]
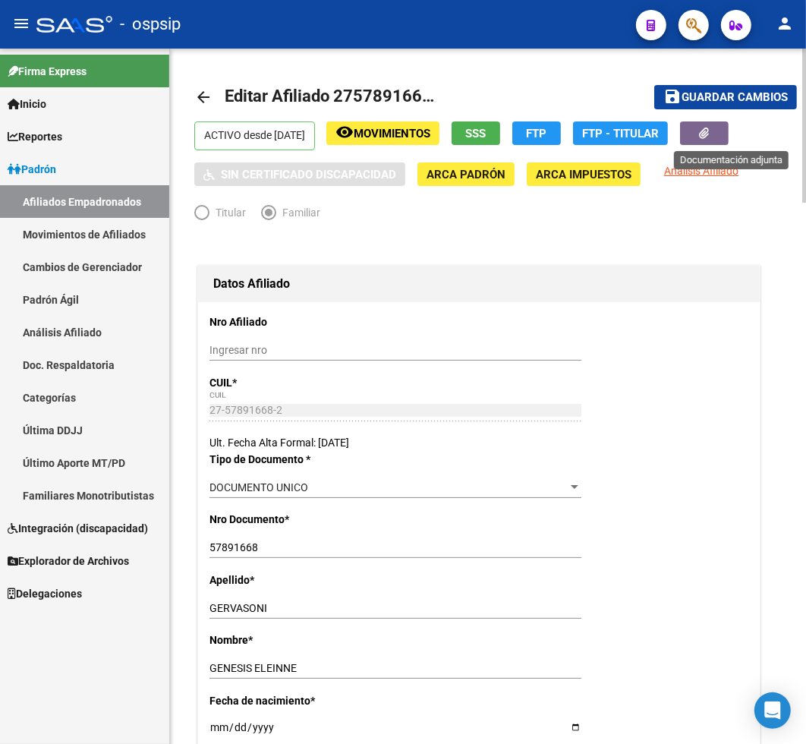
type textarea "[PERSON_NAME]"
click at [710, 126] on button "button" at bounding box center [704, 133] width 49 height 24
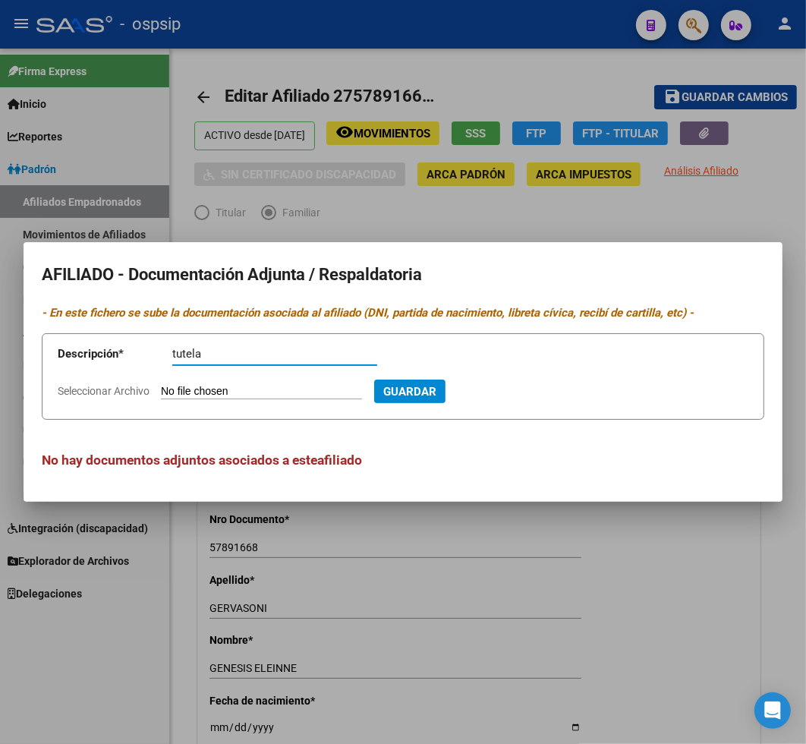
type input "tutela"
click at [193, 388] on input "Seleccionar Archivo" at bounding box center [261, 392] width 201 height 14
type input "C:\fakepath\TESTIMONIO.pdf"
click at [518, 392] on span "Guardar" at bounding box center [491, 392] width 53 height 14
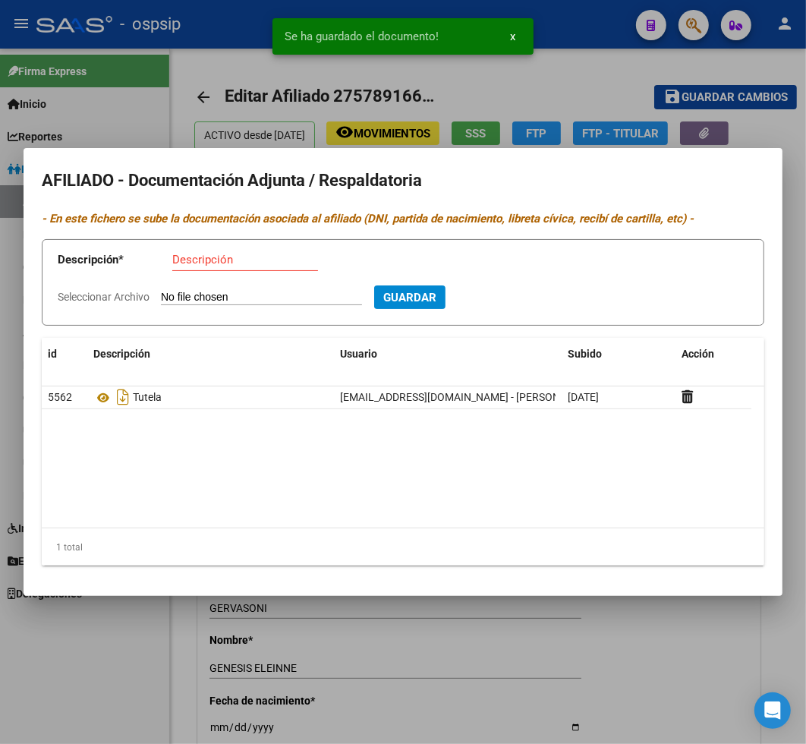
click at [664, 667] on div at bounding box center [403, 372] width 806 height 744
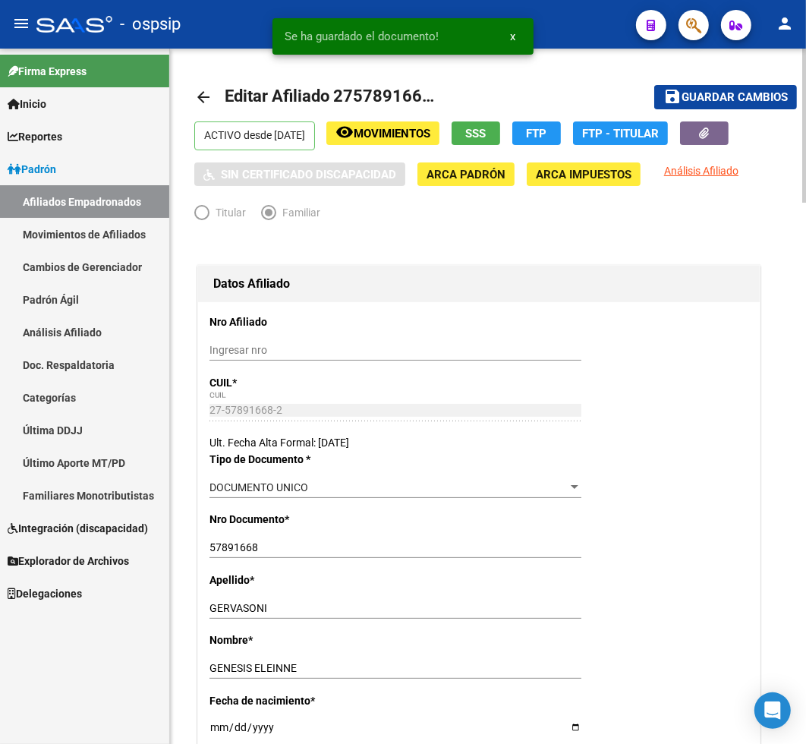
click at [725, 93] on span "Guardar cambios" at bounding box center [735, 98] width 106 height 14
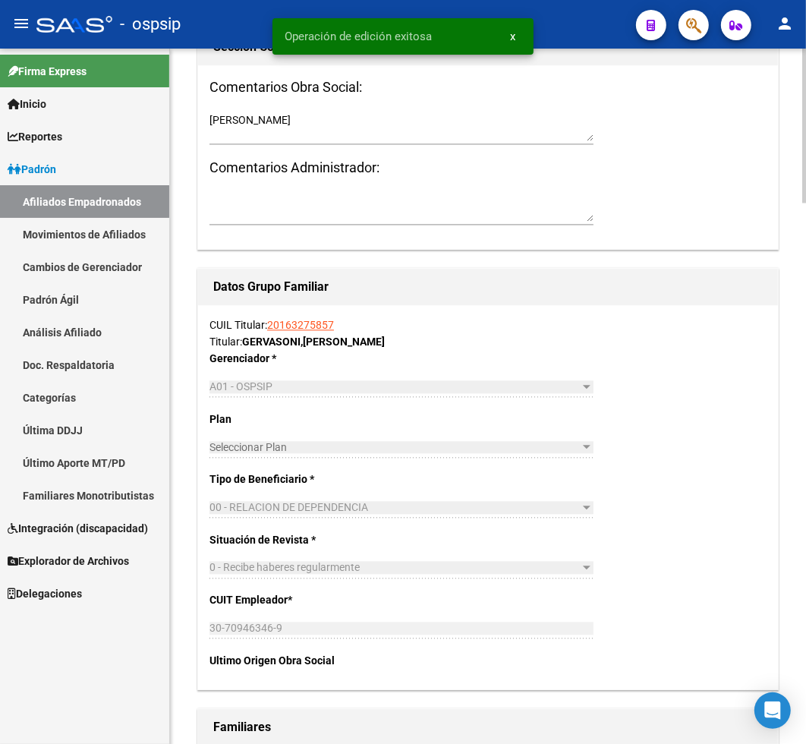
scroll to position [2444, 0]
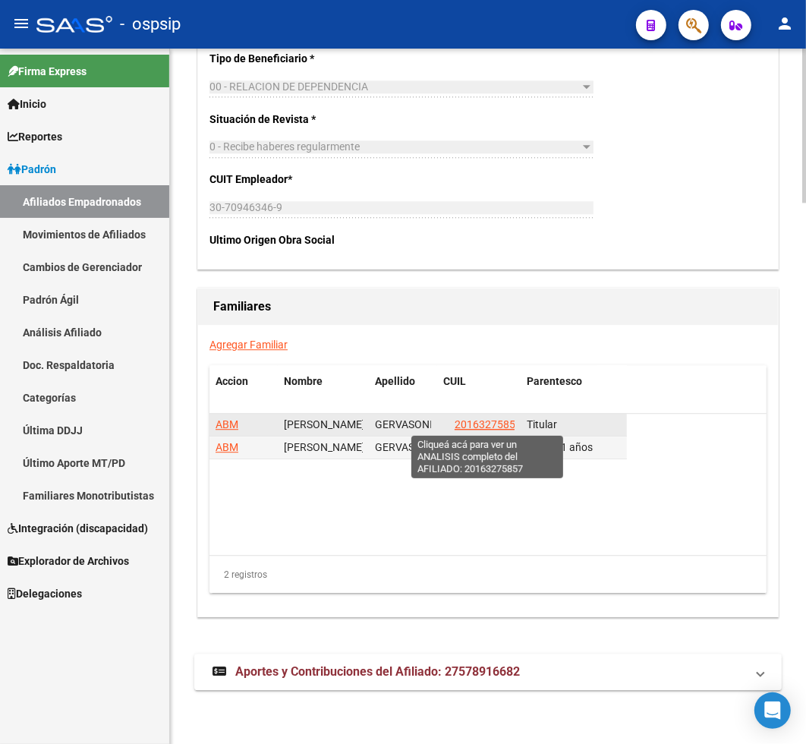
click at [479, 425] on span "20163275857" at bounding box center [488, 424] width 67 height 12
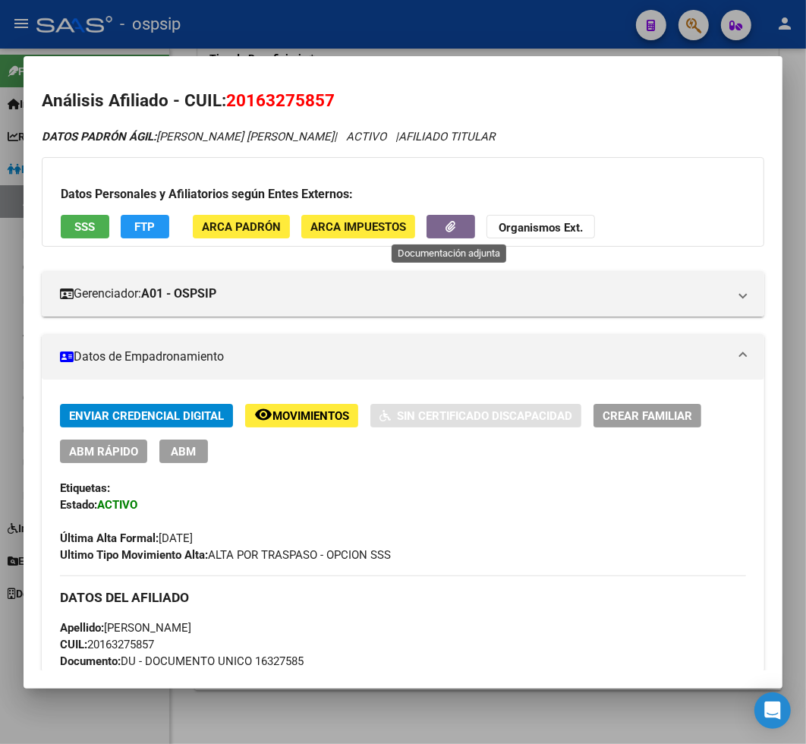
click at [438, 229] on button "button" at bounding box center [451, 227] width 49 height 24
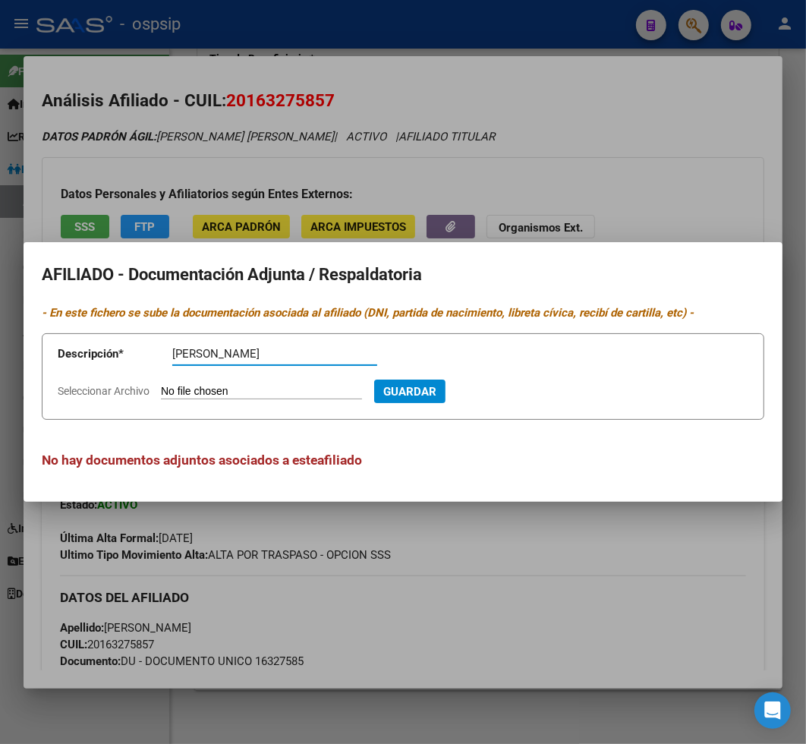
type input "[PERSON_NAME]"
click at [283, 384] on app-file-uploader "Seleccionar Archivo" at bounding box center [216, 391] width 317 height 14
click at [206, 393] on input "Seleccionar Archivo" at bounding box center [261, 392] width 201 height 14
type input "C:\fakepath\TESTIMONIO.pdf"
click at [518, 391] on span "Guardar" at bounding box center [491, 392] width 53 height 14
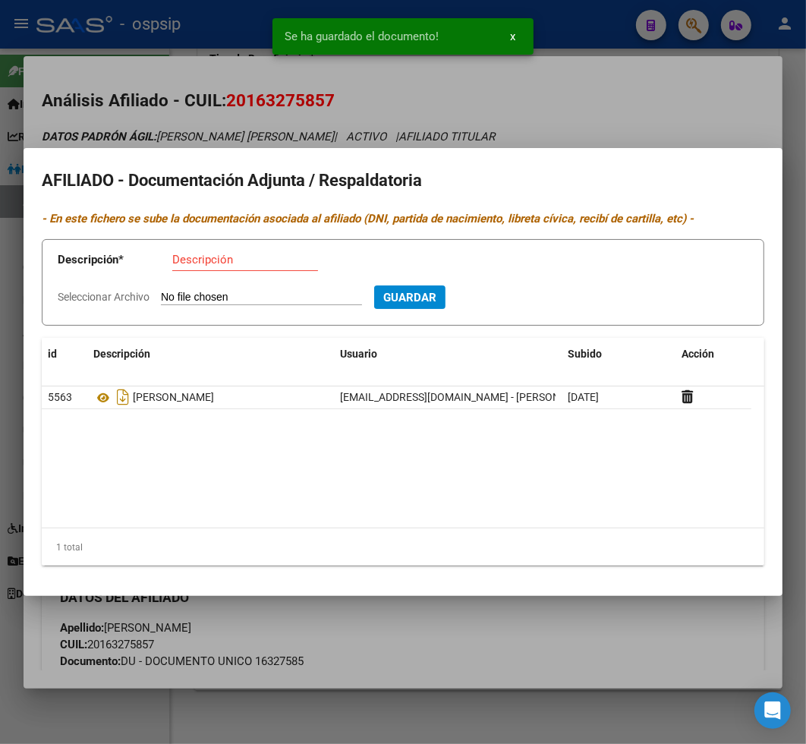
click at [591, 100] on div at bounding box center [403, 372] width 806 height 744
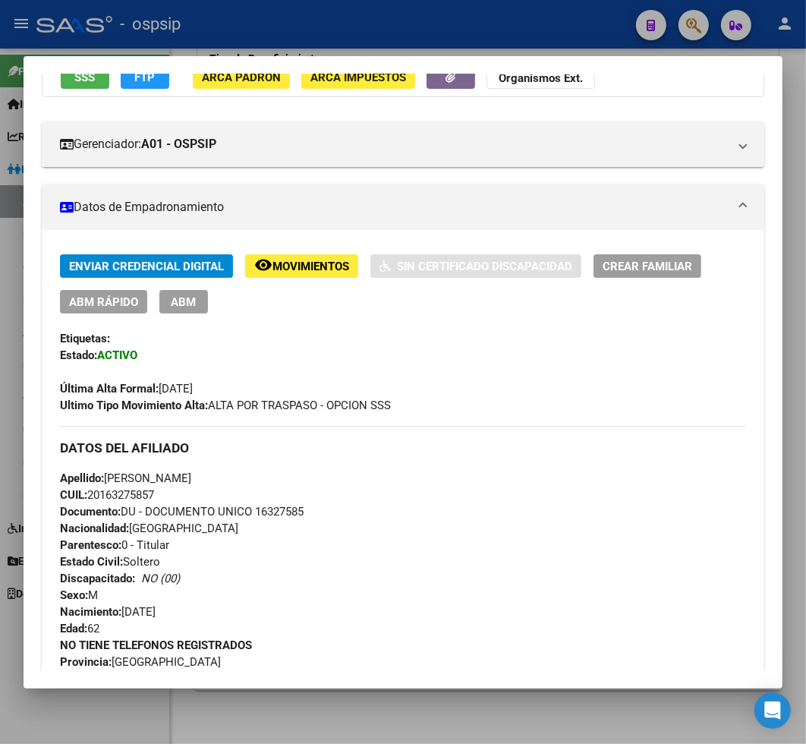
scroll to position [127, 0]
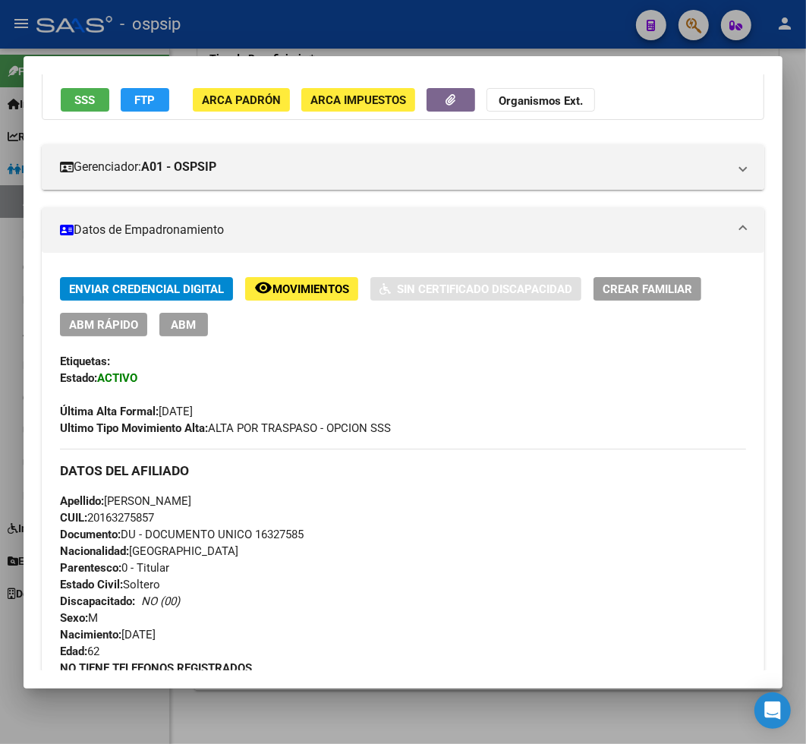
click at [183, 325] on span "ABM" at bounding box center [184, 325] width 25 height 14
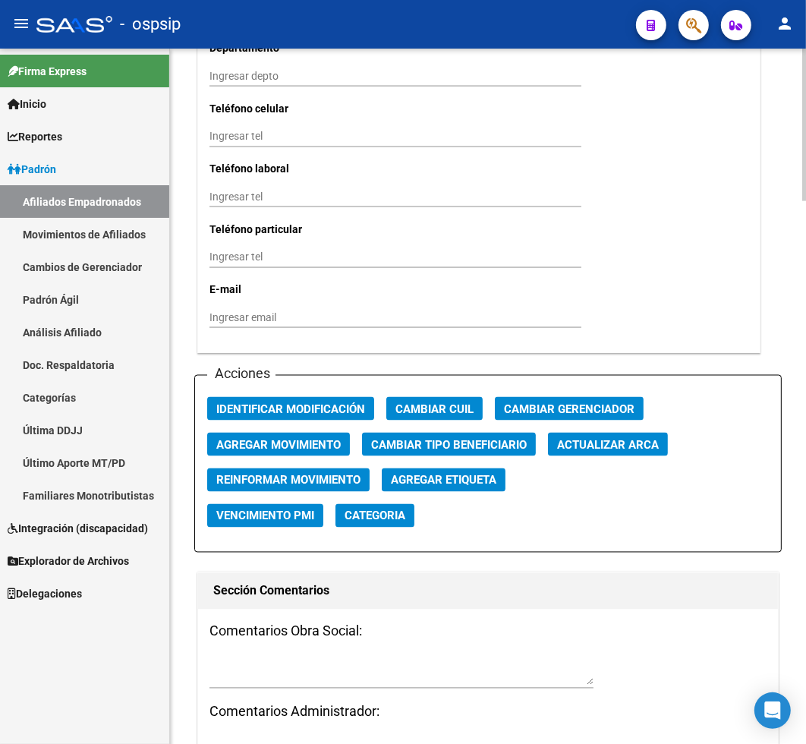
scroll to position [1518, 0]
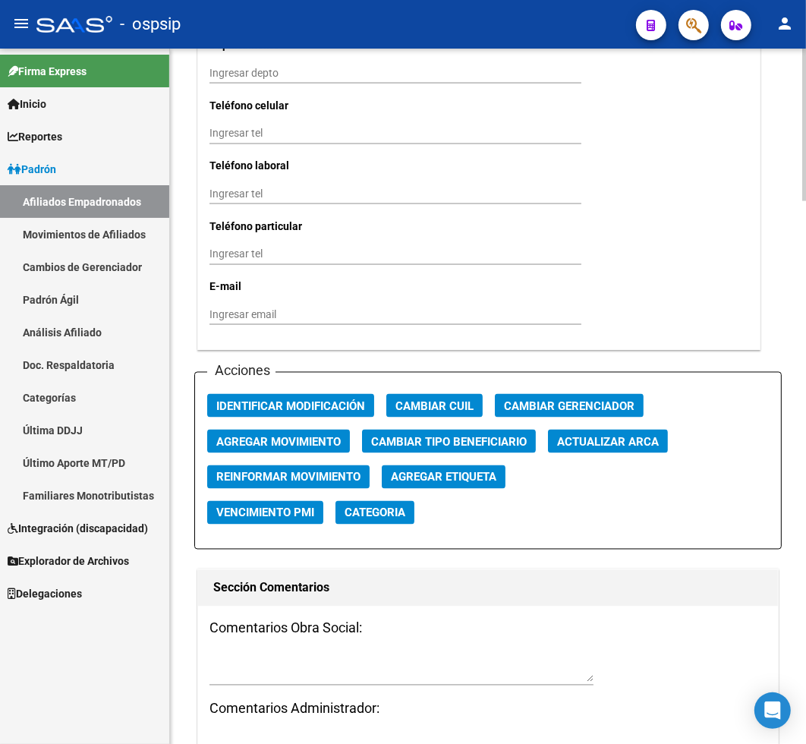
click at [251, 648] on div "Comentarios Obra Social: Comentarios Administrador:" at bounding box center [488, 699] width 580 height 184
click at [266, 660] on textarea at bounding box center [402, 668] width 384 height 29
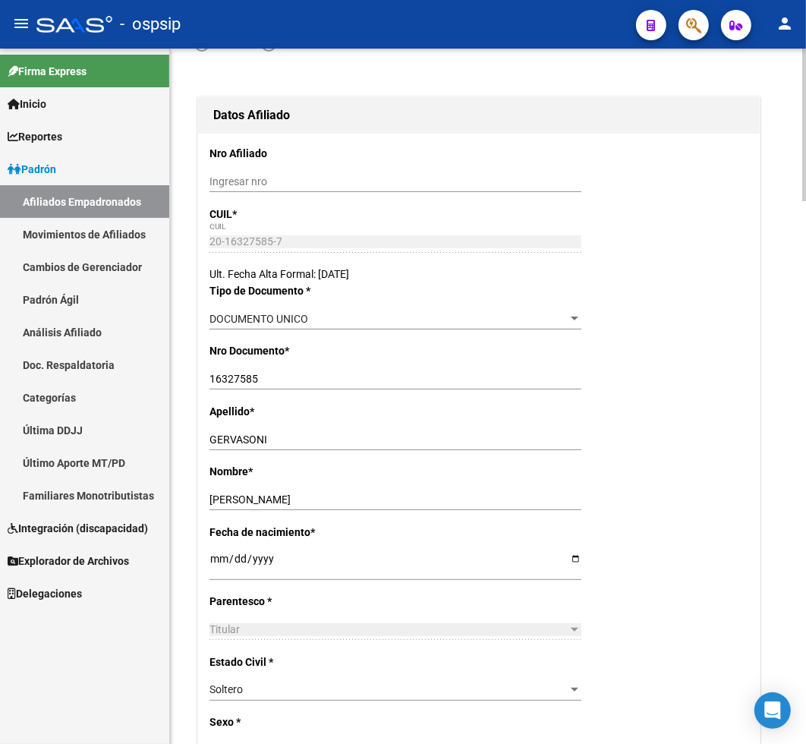
scroll to position [0, 0]
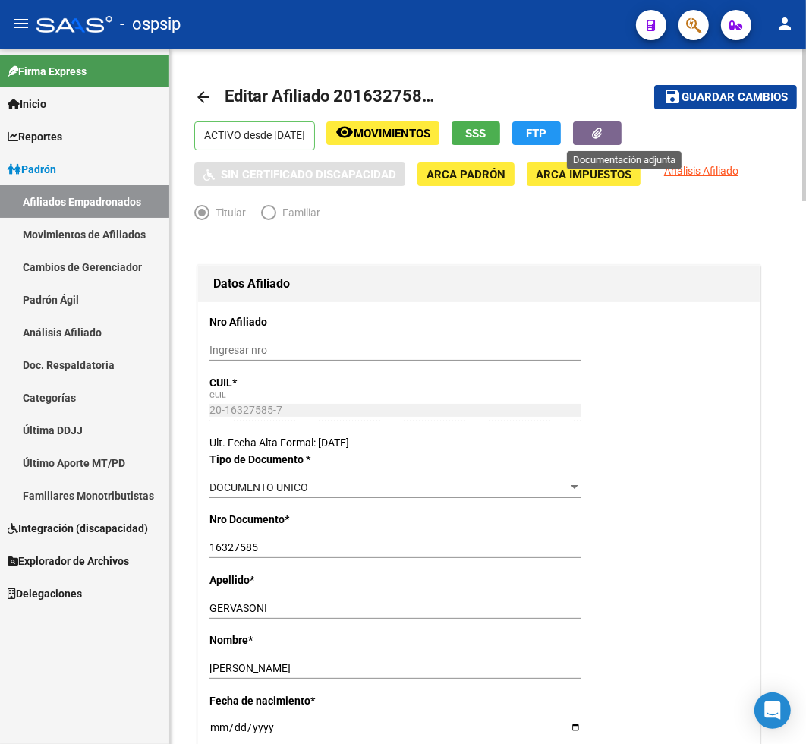
click at [609, 137] on button "button" at bounding box center [597, 133] width 49 height 24
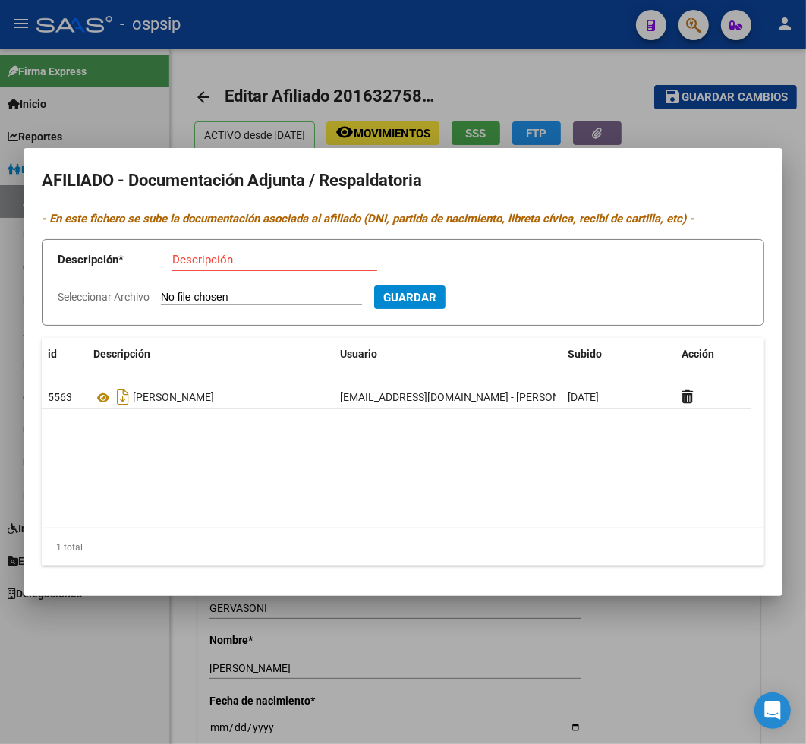
click at [655, 641] on div at bounding box center [403, 372] width 806 height 744
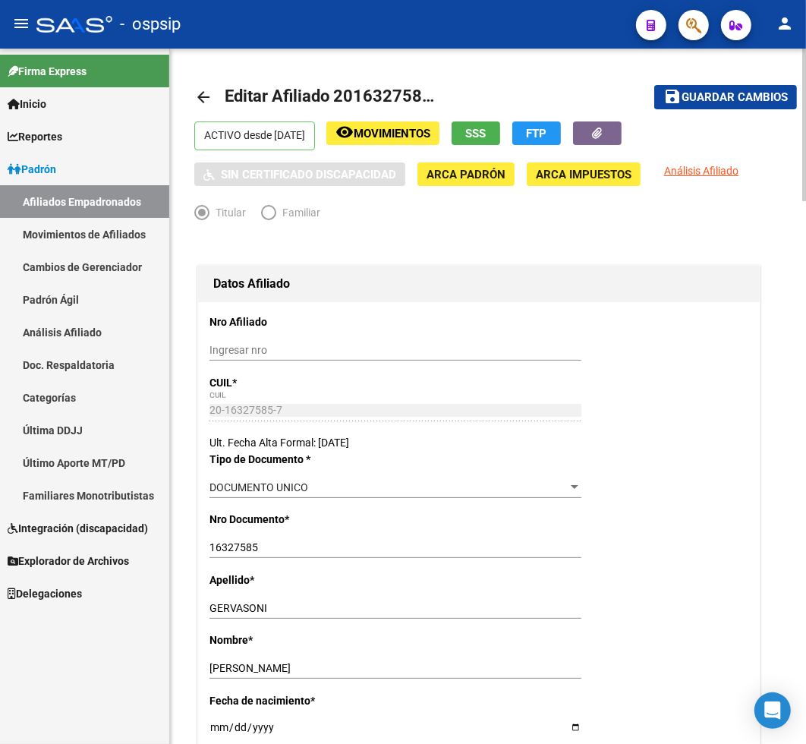
click at [720, 101] on span "Guardar cambios" at bounding box center [735, 98] width 106 height 14
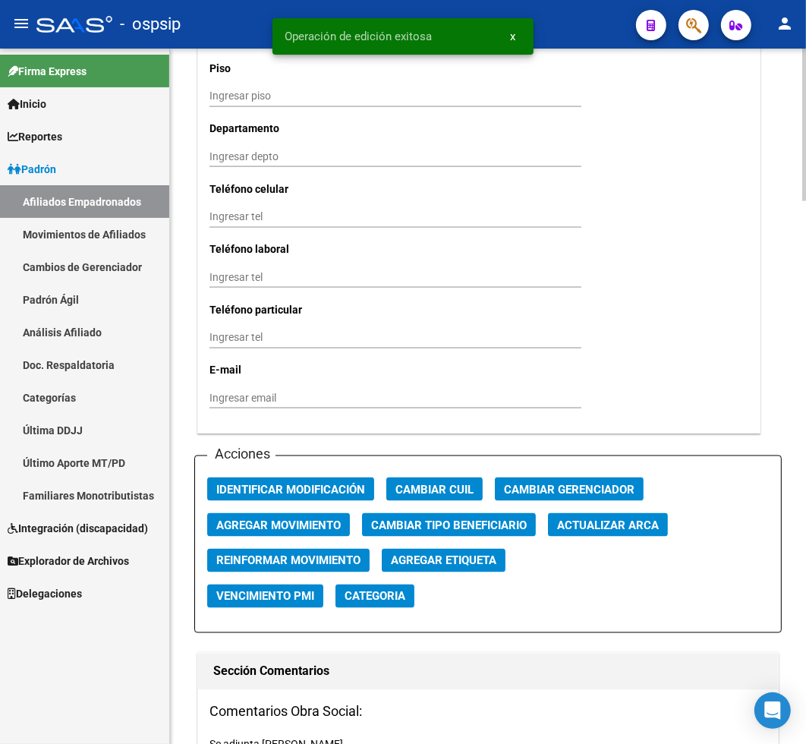
scroll to position [1603, 0]
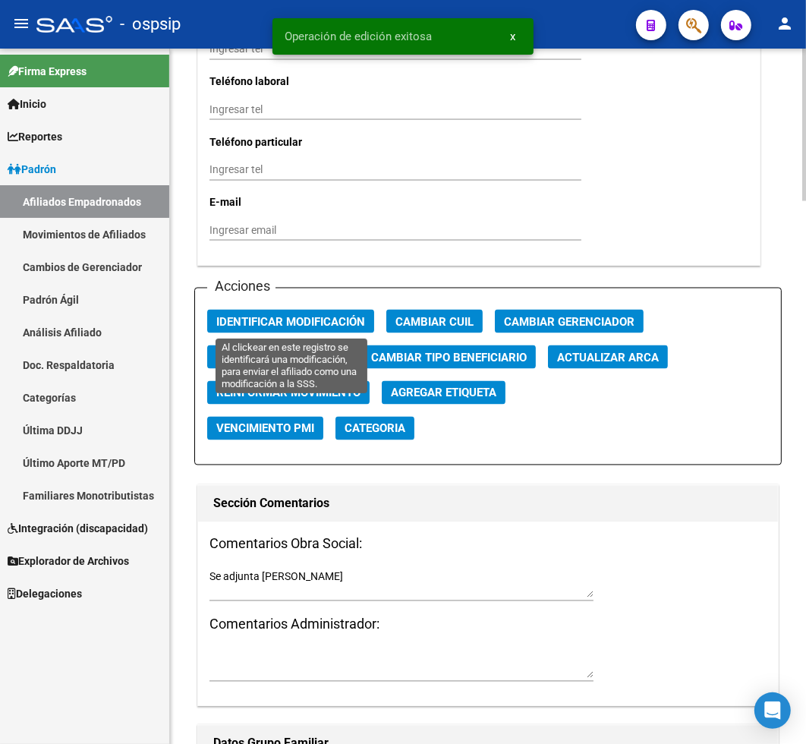
click at [264, 322] on span "Identificar Modificación" at bounding box center [290, 322] width 149 height 14
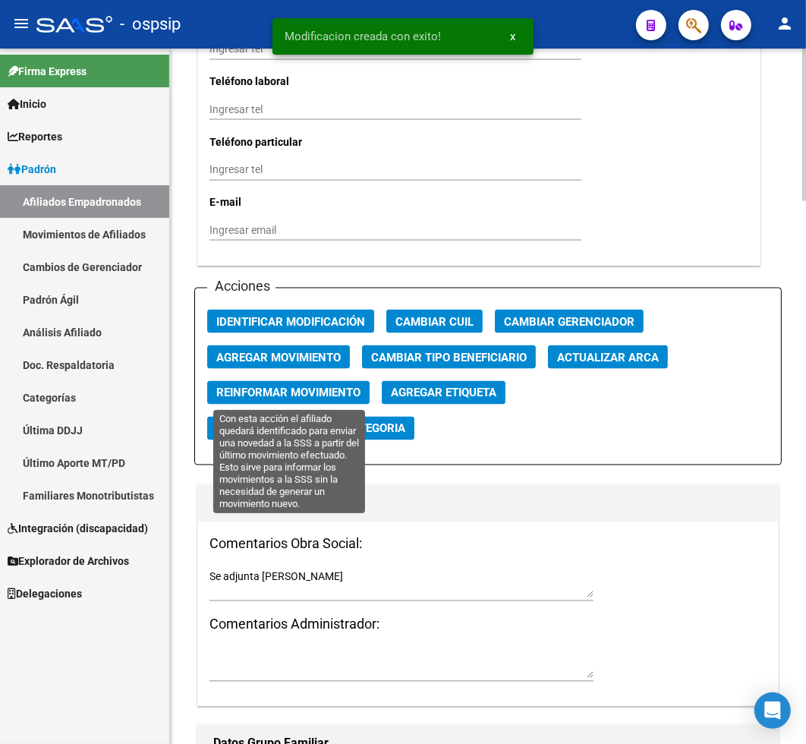
click at [282, 396] on span "Reinformar Movimiento" at bounding box center [288, 393] width 144 height 14
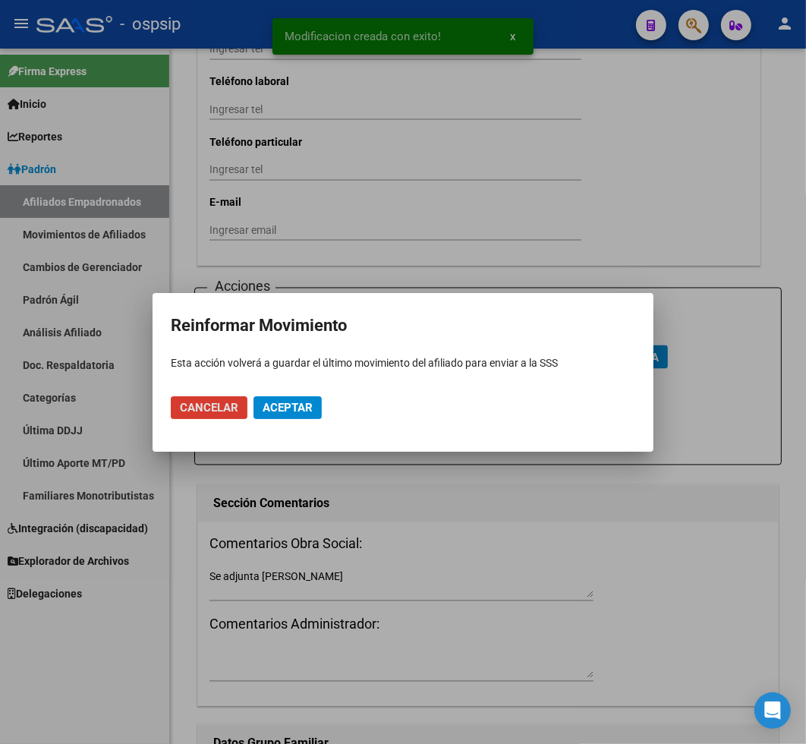
click at [298, 408] on span "Aceptar" at bounding box center [288, 408] width 50 height 14
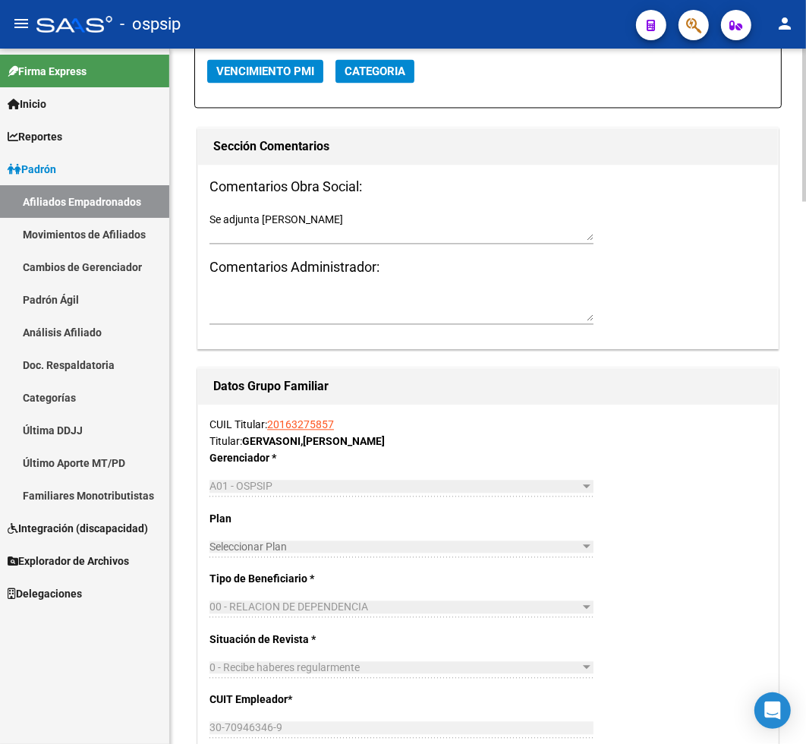
scroll to position [1805, 0]
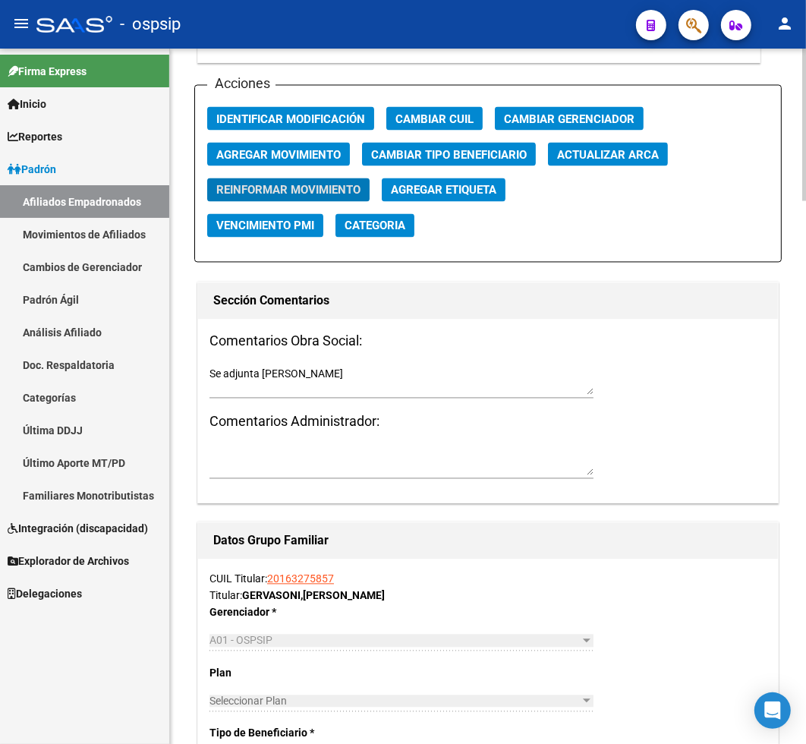
click at [323, 378] on textarea "Se adjunta [PERSON_NAME]" at bounding box center [402, 381] width 384 height 29
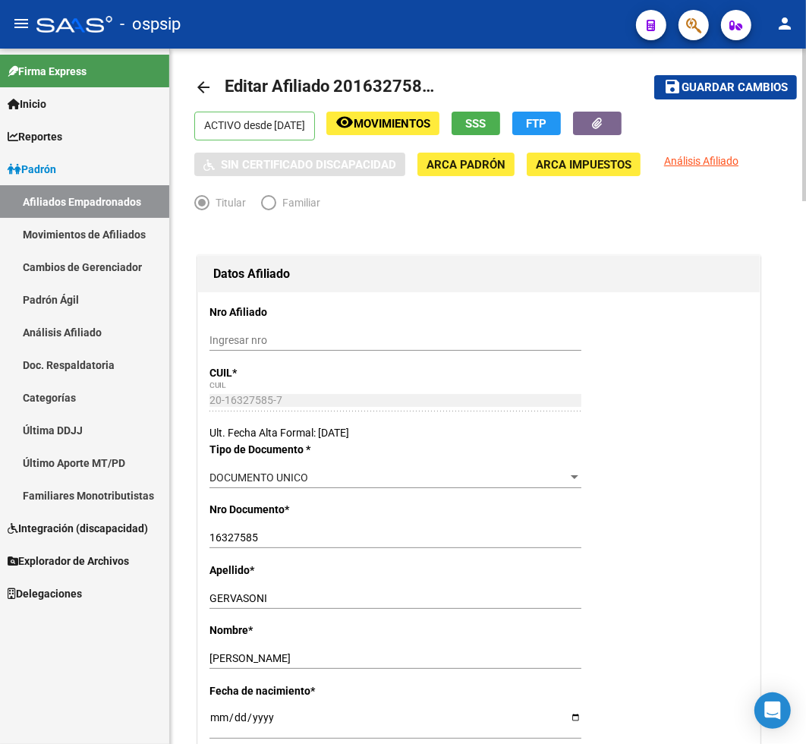
scroll to position [0, 0]
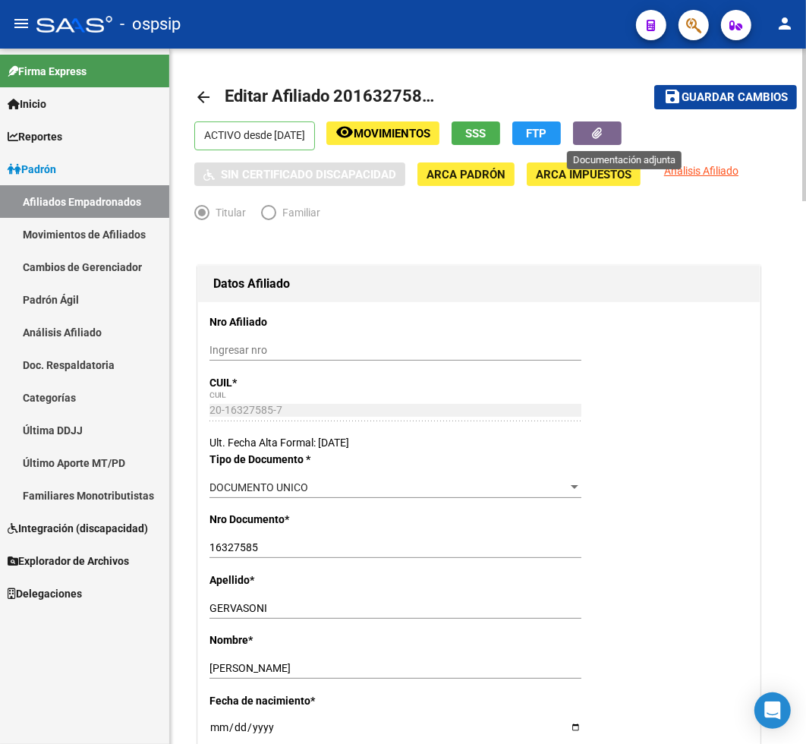
type textarea "Se adjunta [PERSON_NAME] Presenta opciòn de cambio"
click at [619, 134] on button "button" at bounding box center [597, 133] width 49 height 24
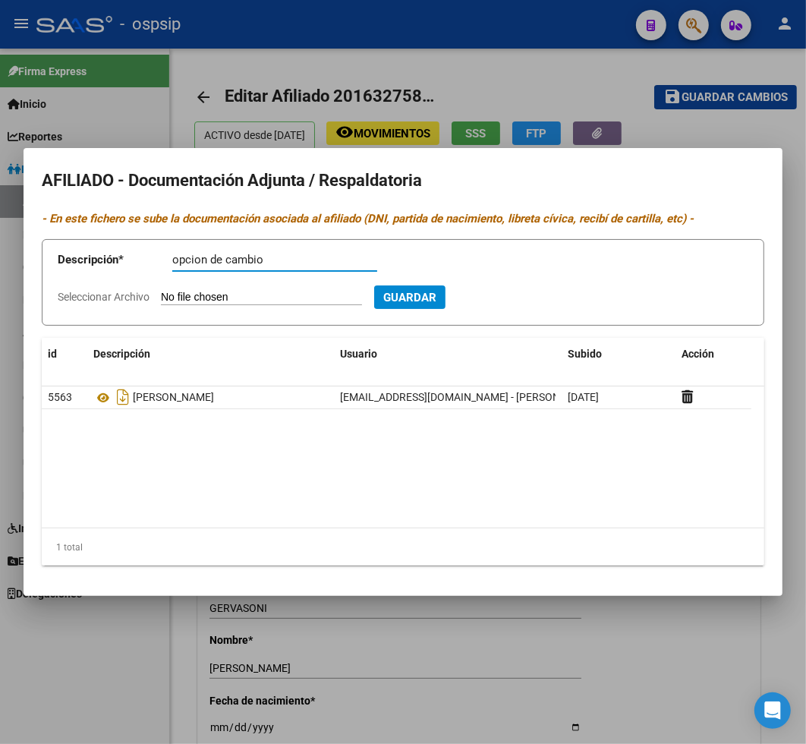
type input "opcion de cambio"
click at [231, 295] on input "Seleccionar Archivo" at bounding box center [261, 298] width 201 height 14
type input "C:\fakepath\CAMBIO_OS_DARIO.pdf"
click at [518, 291] on span "Guardar" at bounding box center [491, 298] width 53 height 14
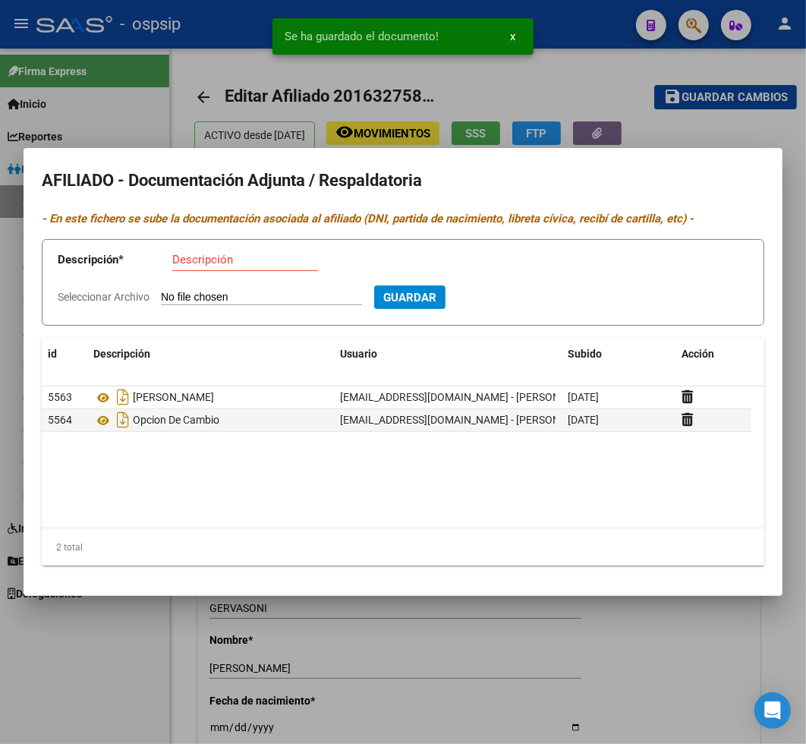
click at [719, 117] on div at bounding box center [403, 372] width 806 height 744
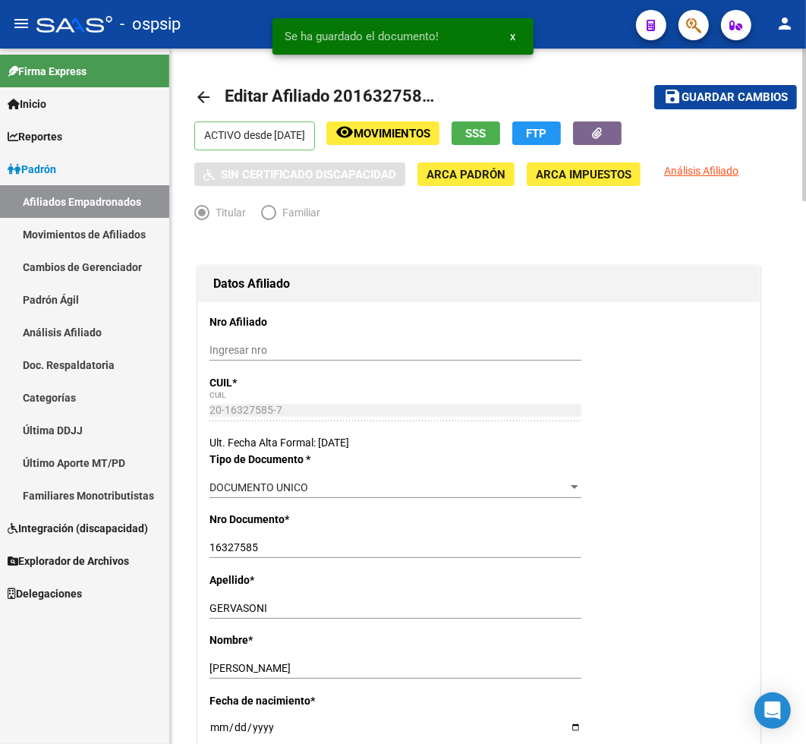
click at [726, 97] on span "Guardar cambios" at bounding box center [735, 98] width 106 height 14
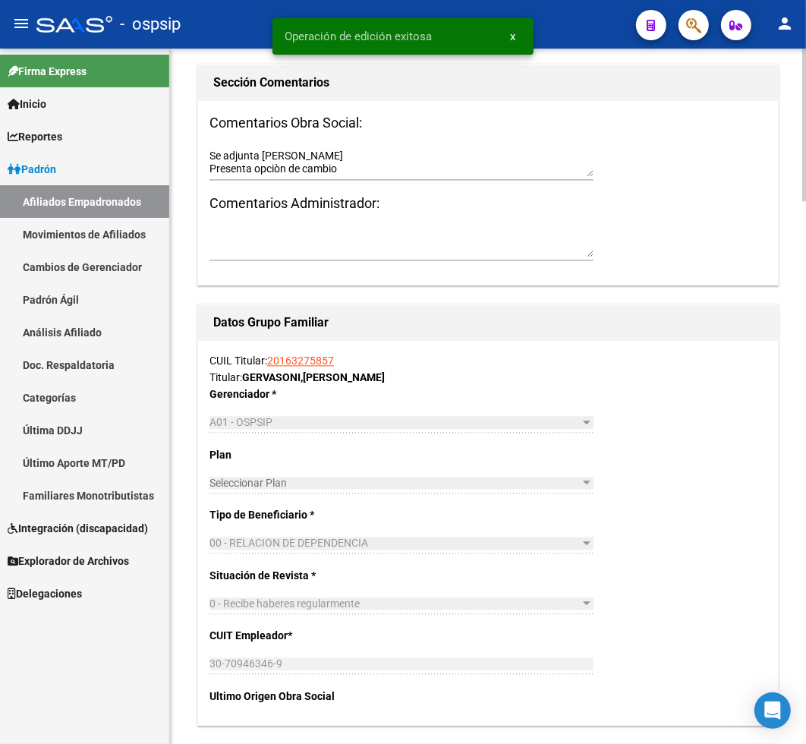
scroll to position [2362, 0]
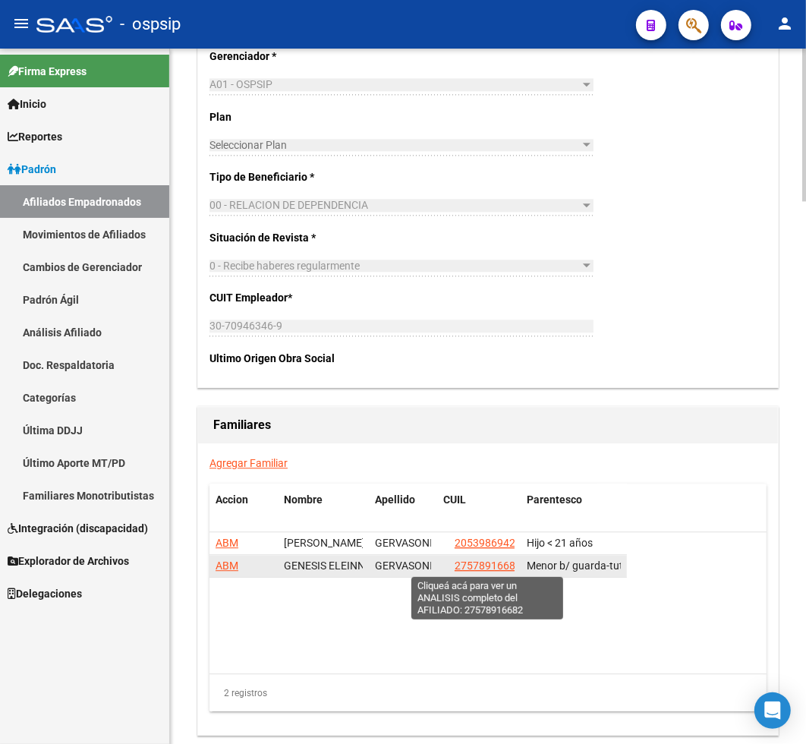
click at [488, 563] on span "27578916682" at bounding box center [488, 565] width 67 height 12
type textarea "27578916682"
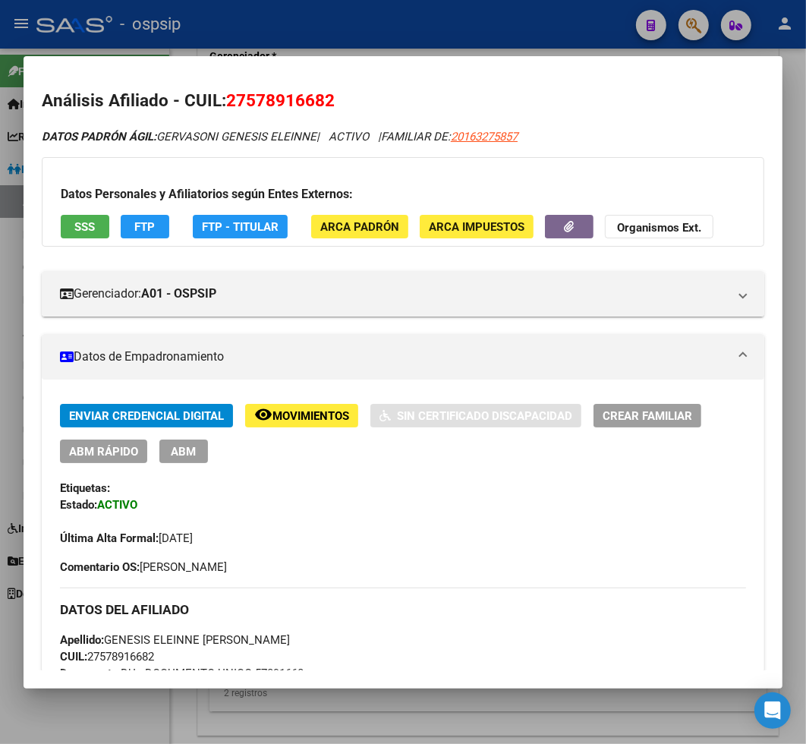
click at [194, 454] on span "ABM" at bounding box center [184, 452] width 25 height 14
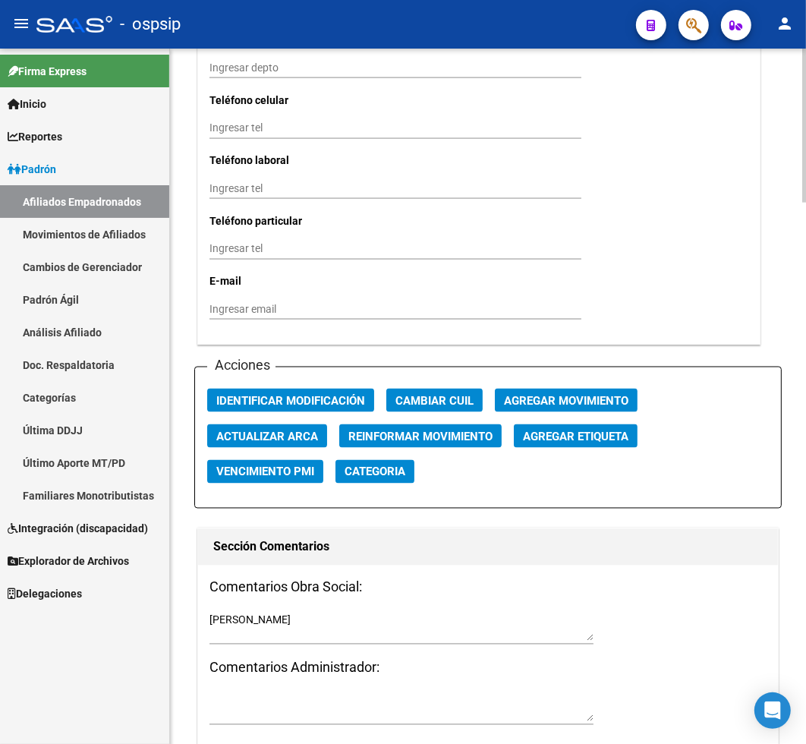
scroll to position [1687, 0]
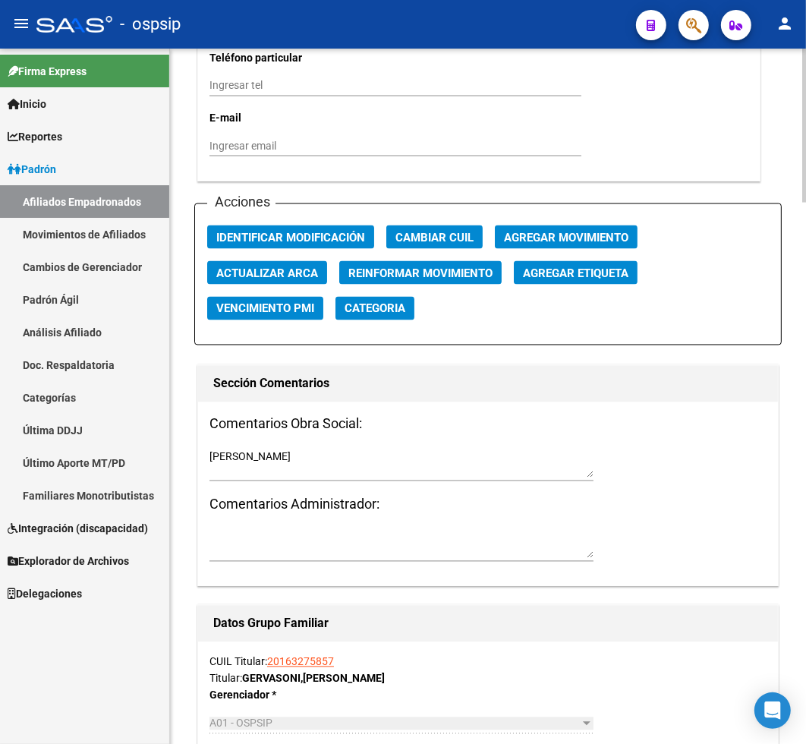
click at [534, 237] on span "Agregar Movimiento" at bounding box center [566, 238] width 124 height 14
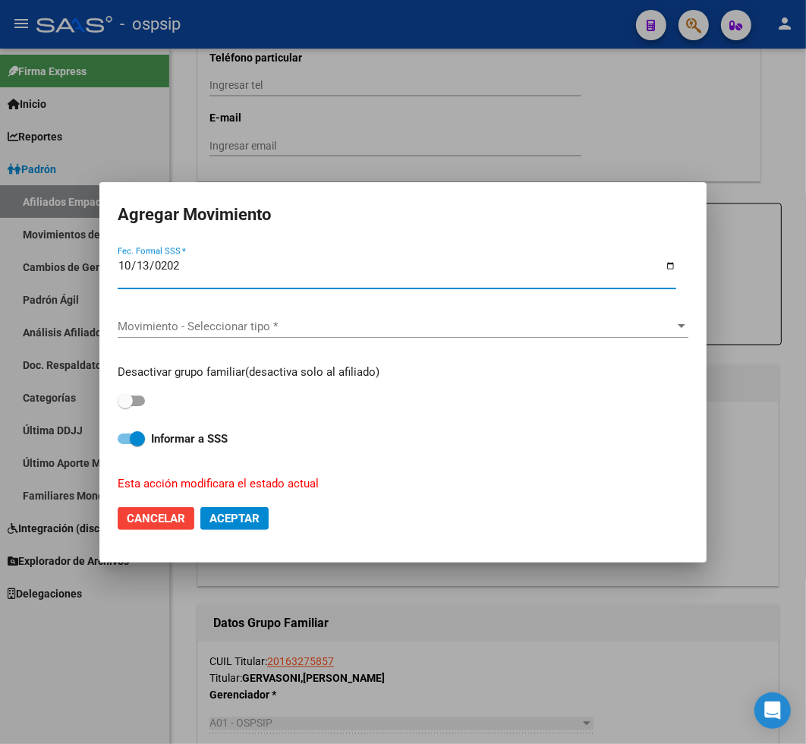
type input "[DATE]"
click at [408, 328] on span "Movimiento - Seleccionar tipo *" at bounding box center [396, 327] width 557 height 14
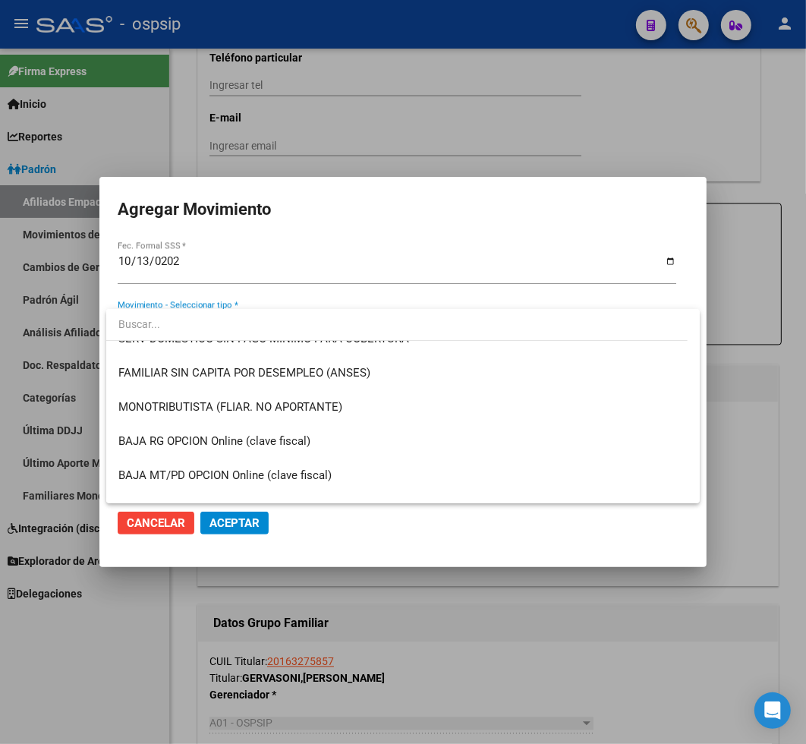
scroll to position [1012, 0]
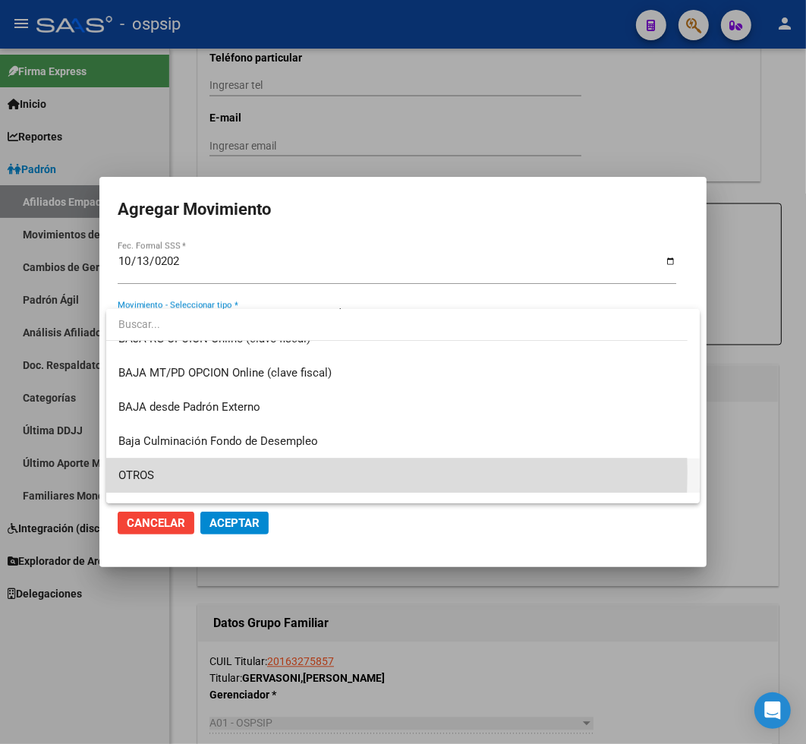
click at [168, 472] on span "OTROS" at bounding box center [402, 476] width 569 height 34
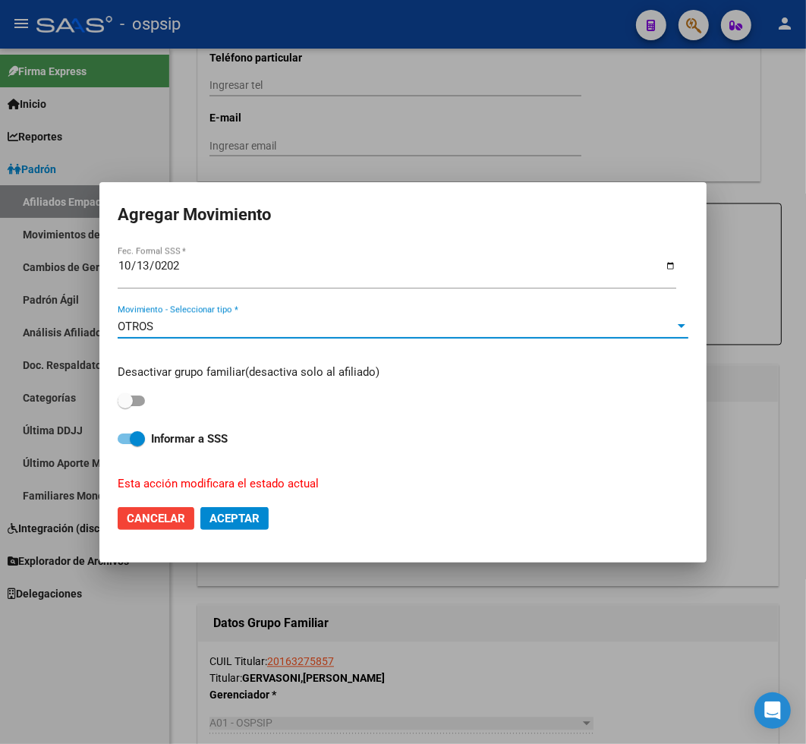
click at [237, 512] on span "Aceptar" at bounding box center [235, 519] width 50 height 14
checkbox input "false"
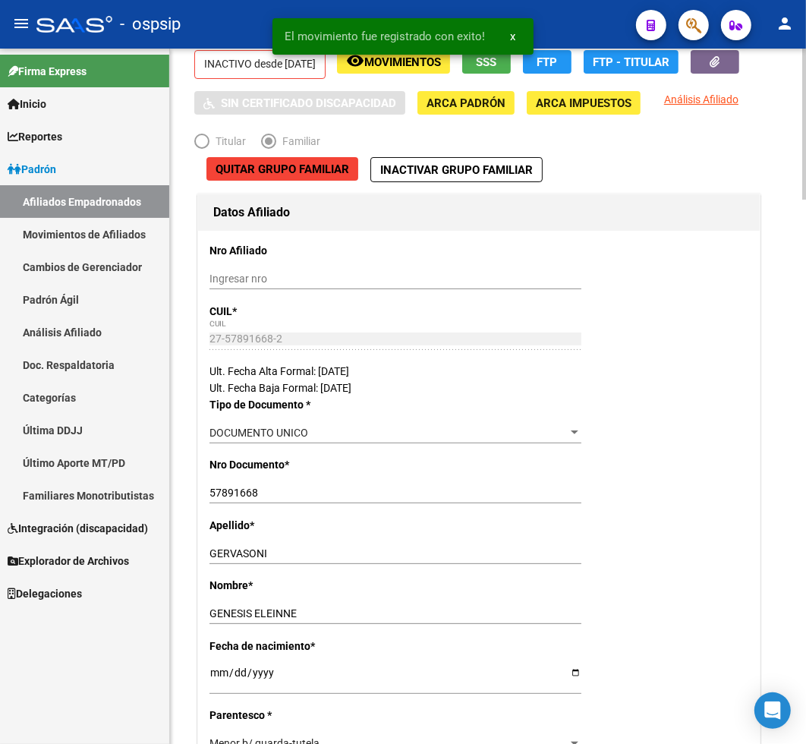
scroll to position [0, 0]
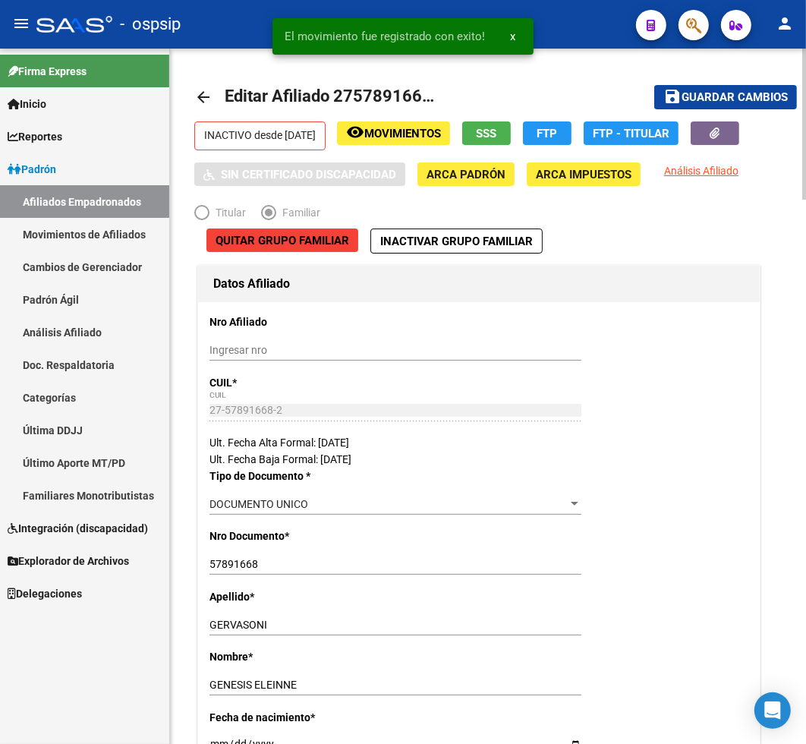
click at [737, 96] on span "Guardar cambios" at bounding box center [735, 98] width 106 height 14
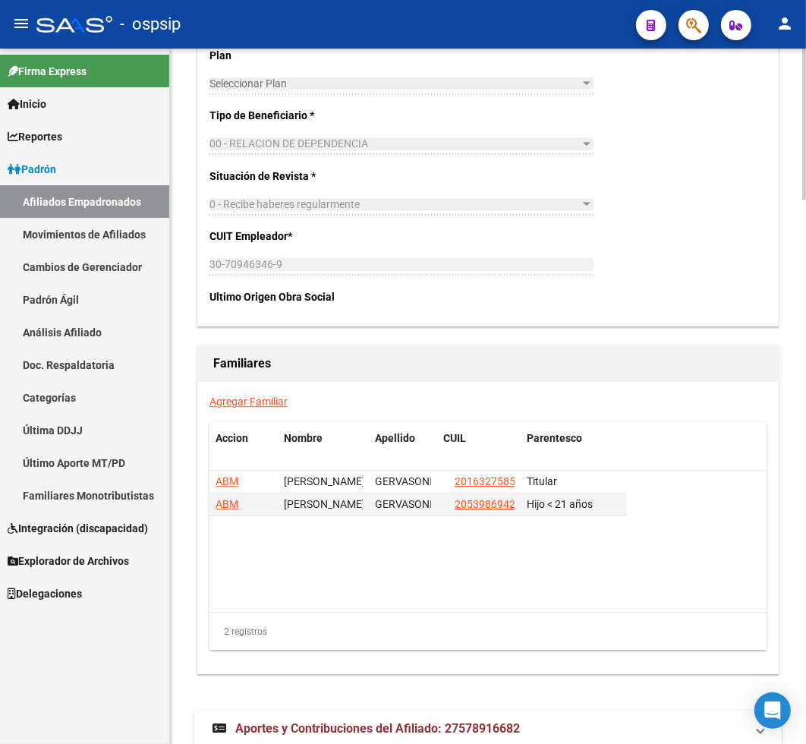
scroll to position [2446, 0]
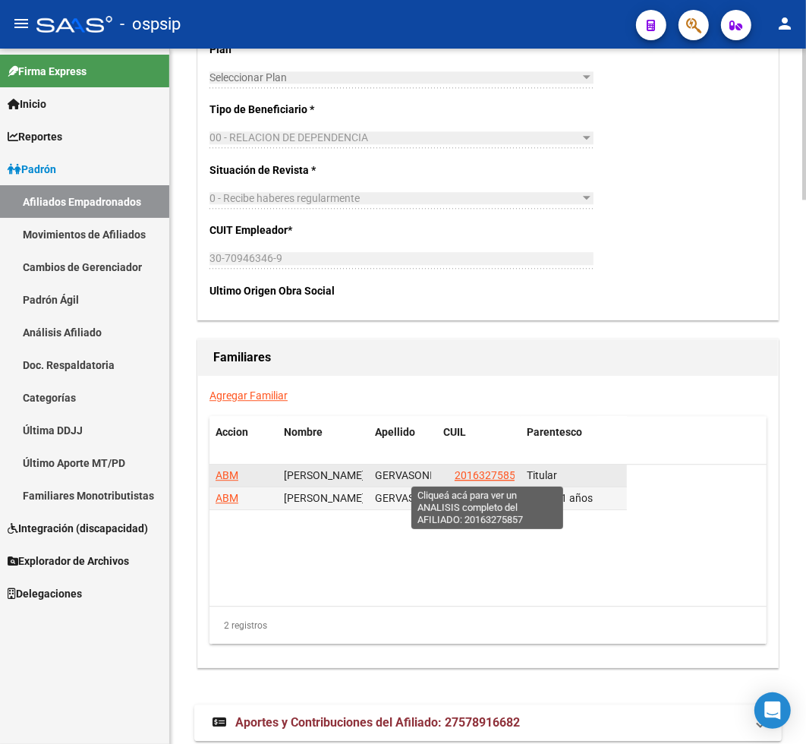
click at [477, 474] on span "20163275857" at bounding box center [488, 475] width 67 height 12
type textarea "20163275857"
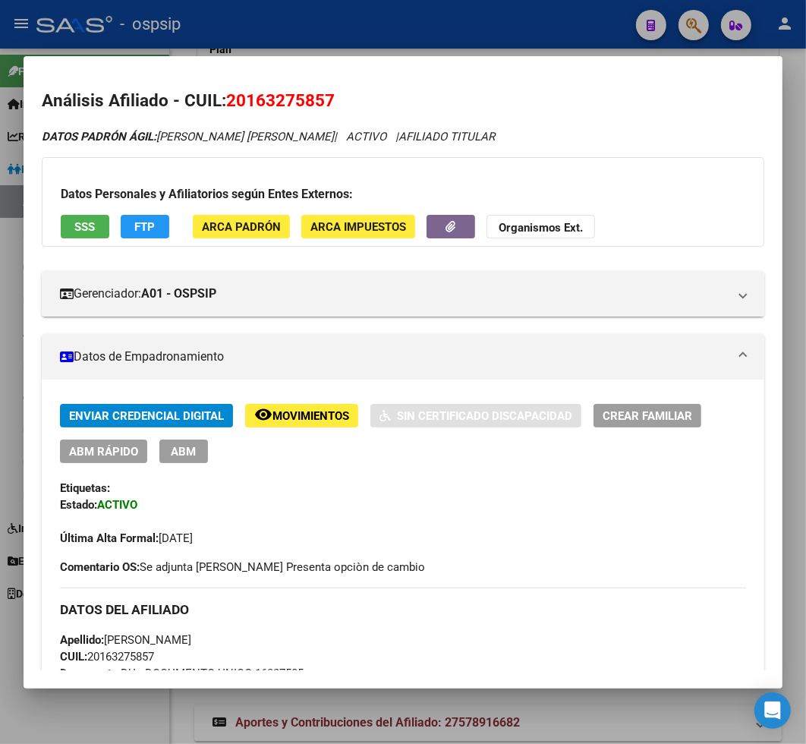
drag, startPoint x: 247, startPoint y: 100, endPoint x: 324, endPoint y: 95, distance: 76.9
click at [324, 95] on span "20163275857" at bounding box center [280, 100] width 109 height 20
copy span "16327585"
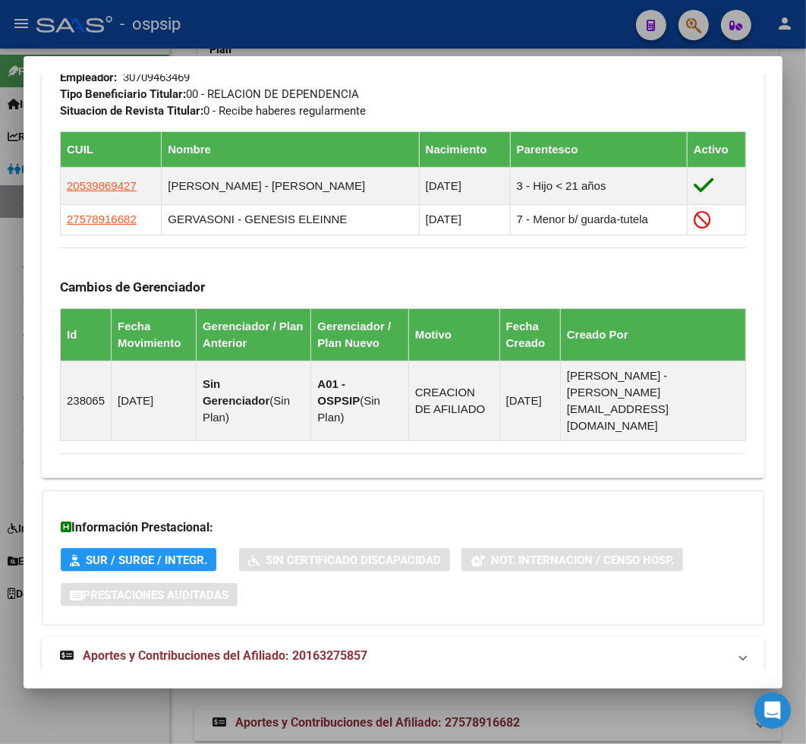
scroll to position [891, 0]
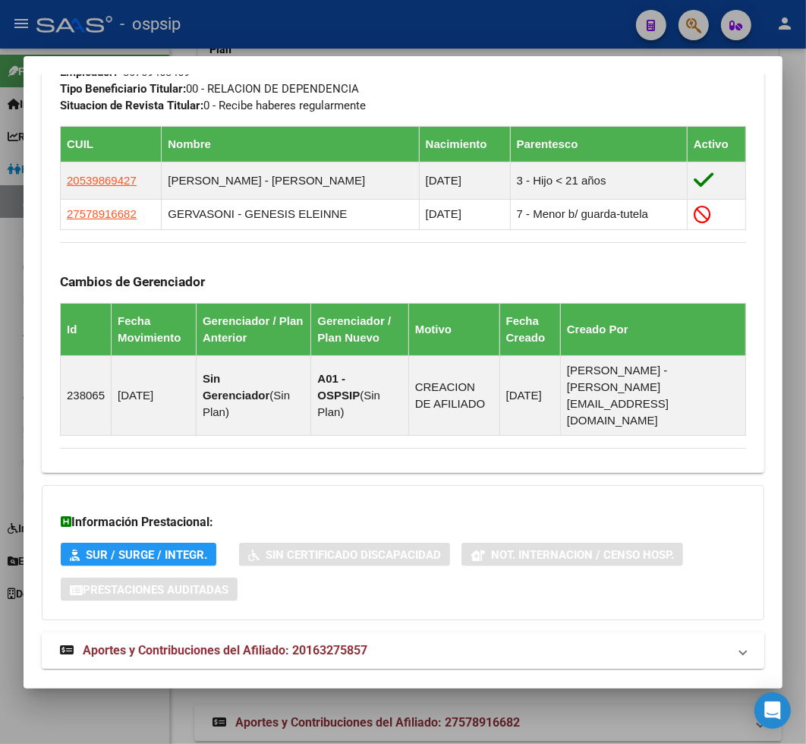
drag, startPoint x: 279, startPoint y: 620, endPoint x: 281, endPoint y: 610, distance: 10.1
click at [279, 643] on span "Aportes y Contribuciones del Afiliado: 20163275857" at bounding box center [225, 650] width 285 height 14
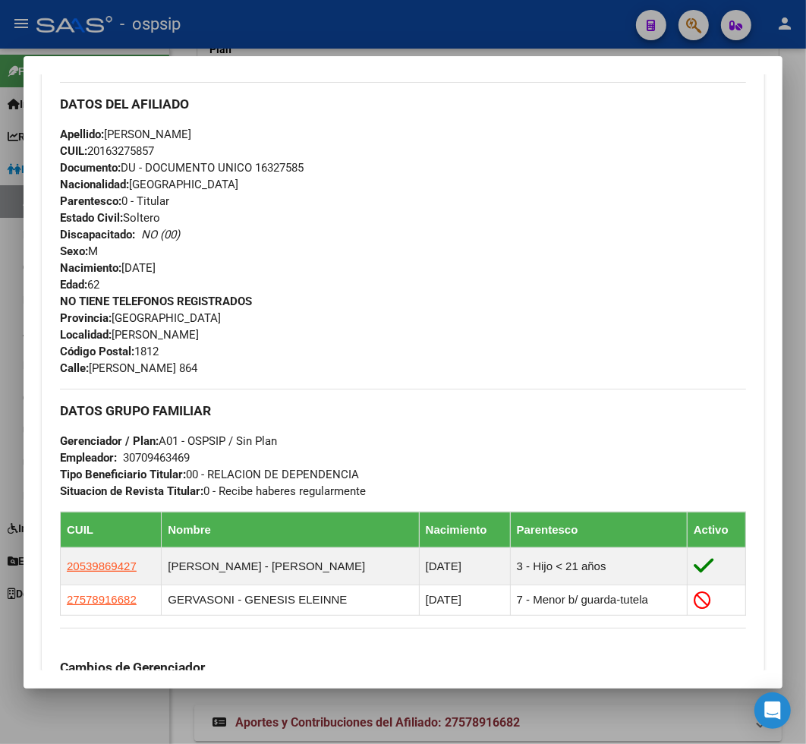
scroll to position [674, 0]
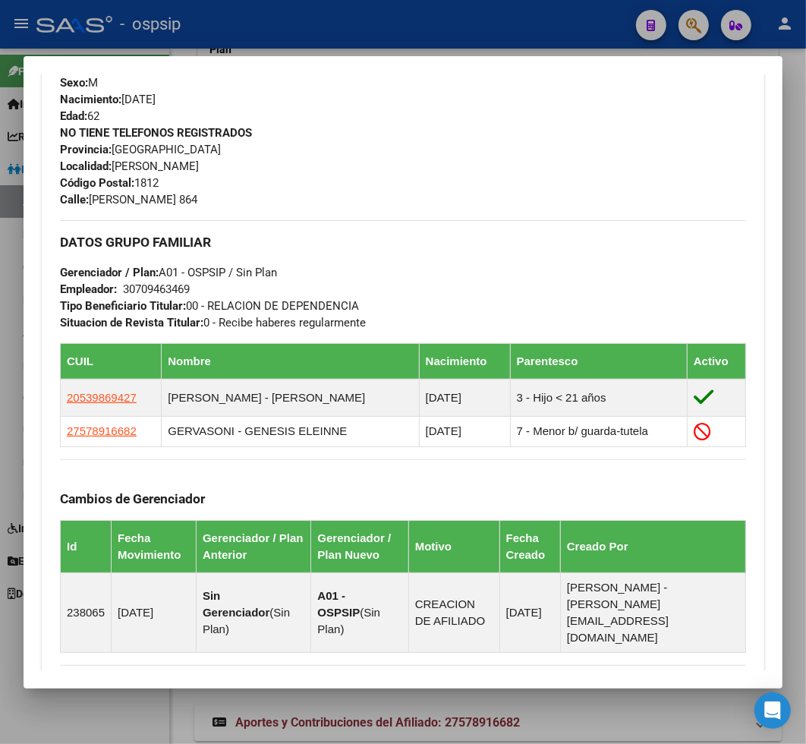
click at [689, 27] on div at bounding box center [403, 372] width 806 height 744
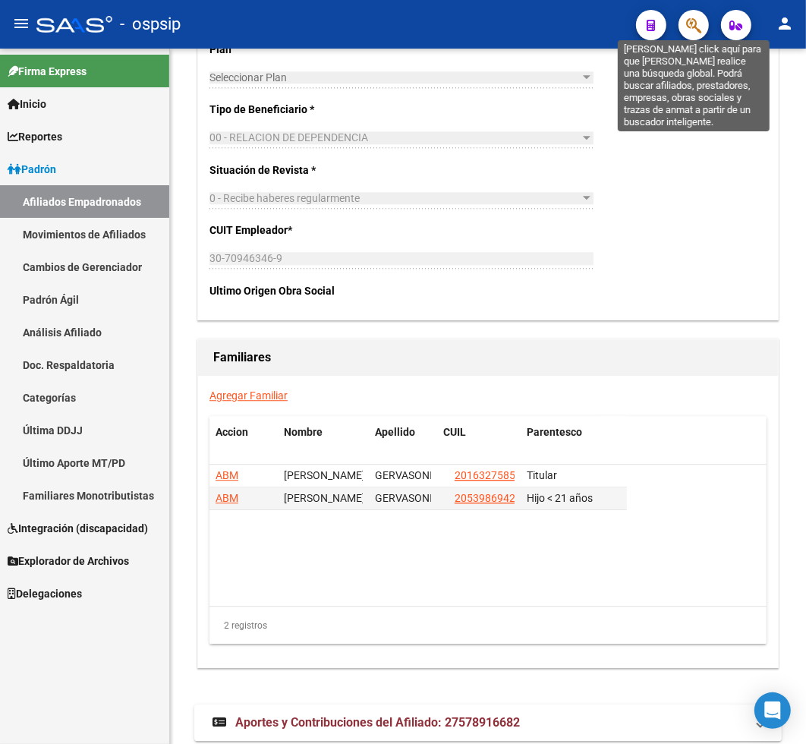
click at [687, 33] on icon "button" at bounding box center [693, 25] width 15 height 17
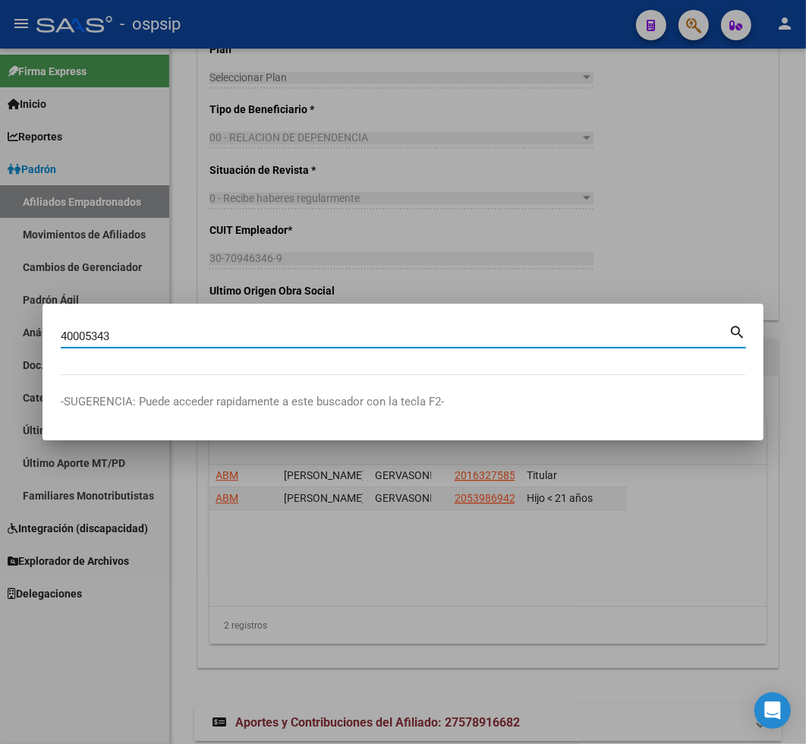
type input "40005343"
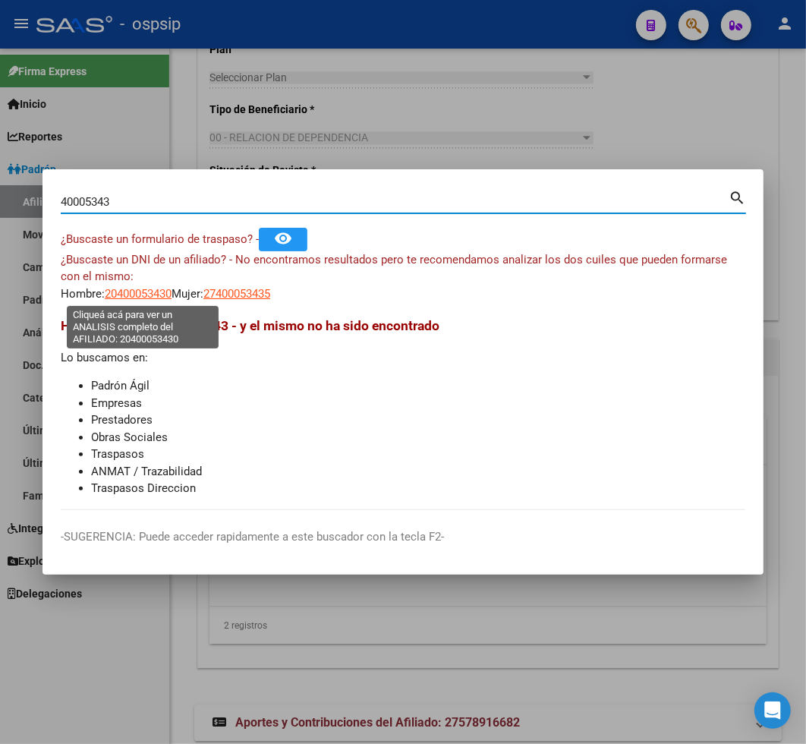
click at [143, 295] on span "20400053430" at bounding box center [138, 294] width 67 height 14
type textarea "20400053430"
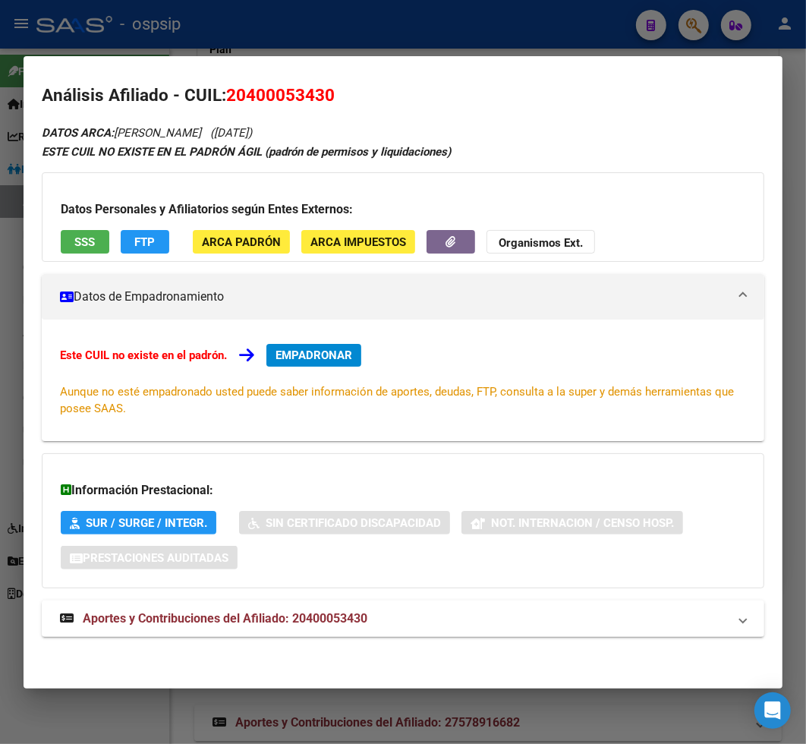
scroll to position [6, 0]
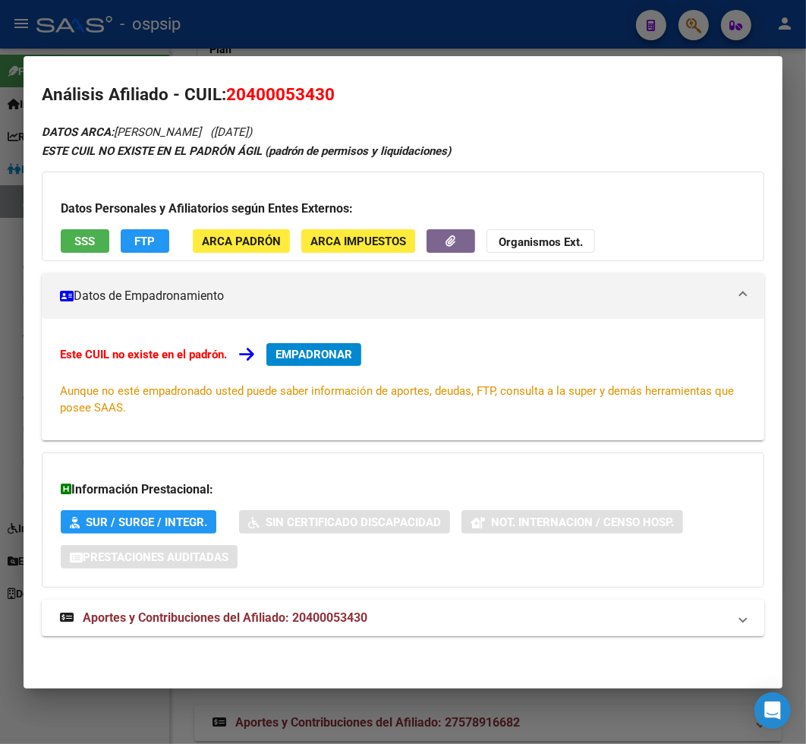
click at [192, 624] on span "Aportes y Contribuciones del Afiliado: 20400053430" at bounding box center [225, 617] width 285 height 14
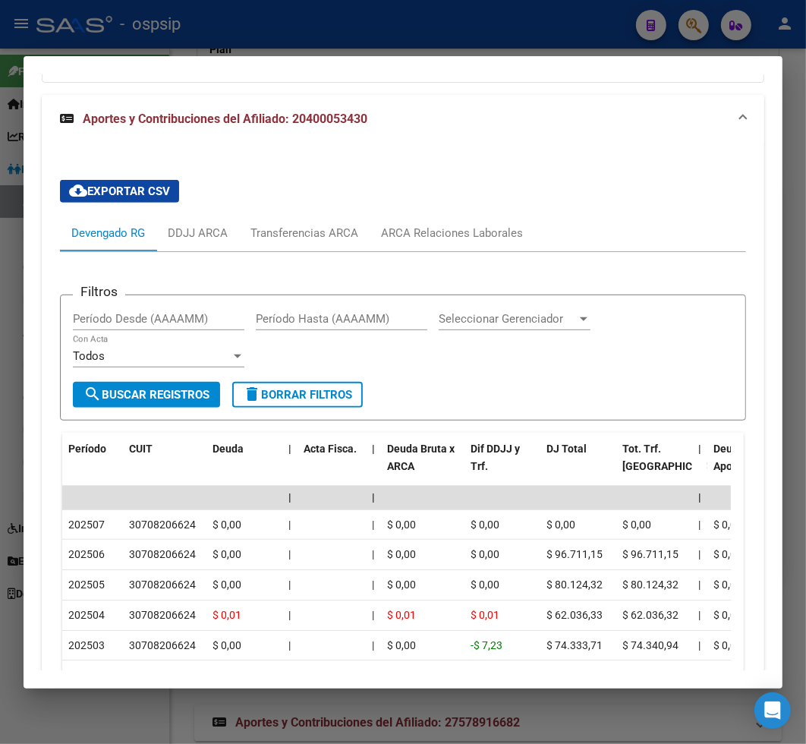
scroll to position [518, 0]
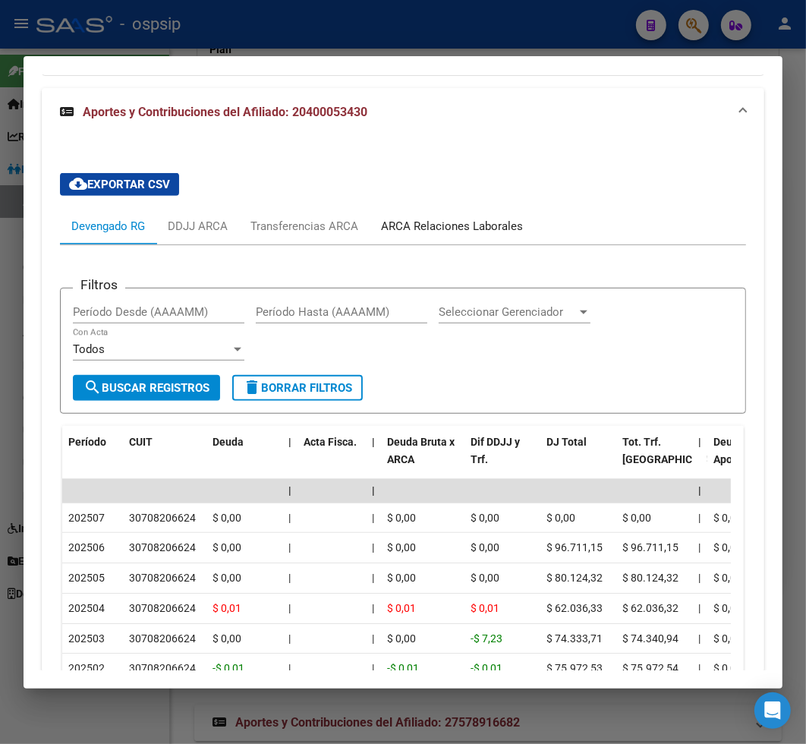
click at [459, 225] on div "ARCA Relaciones Laborales" at bounding box center [452, 226] width 142 height 17
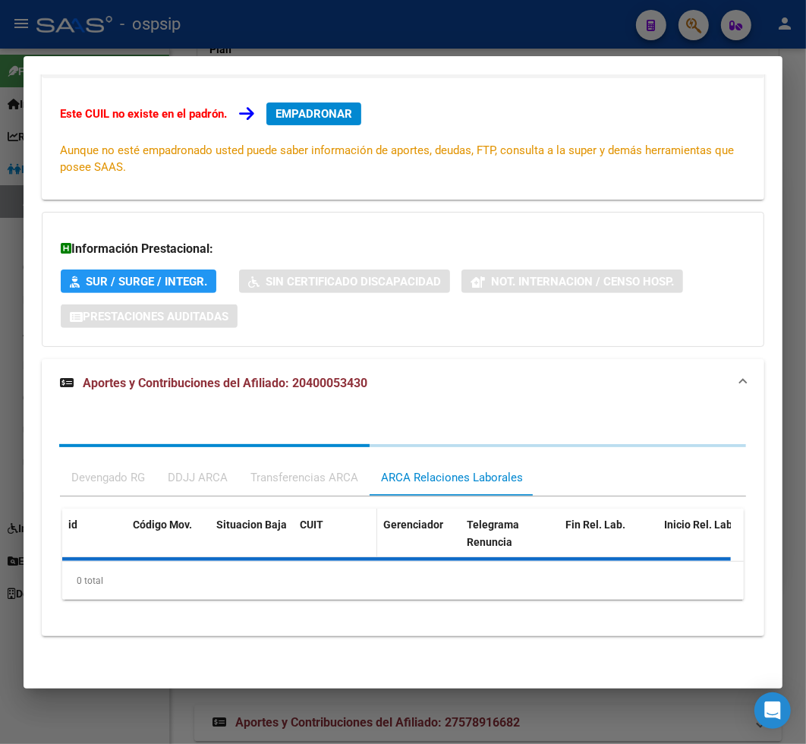
scroll to position [357, 0]
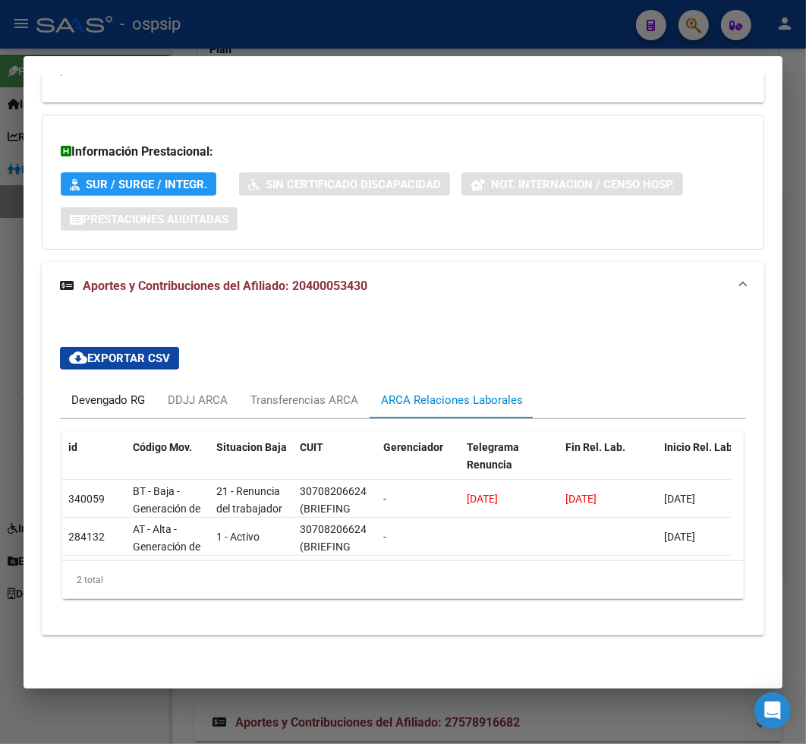
click at [84, 392] on div "Devengado RG" at bounding box center [108, 400] width 74 height 17
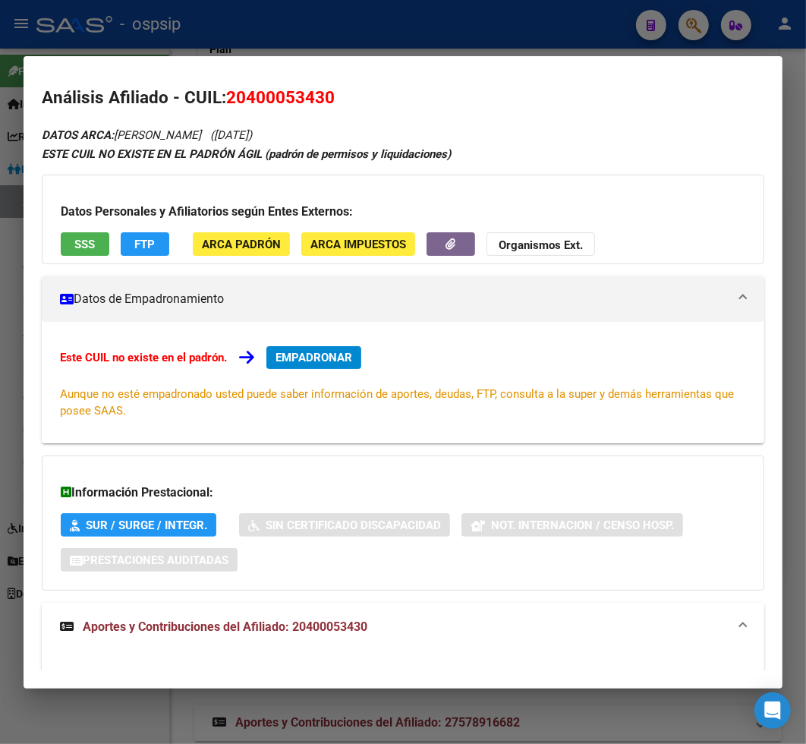
scroll to position [0, 0]
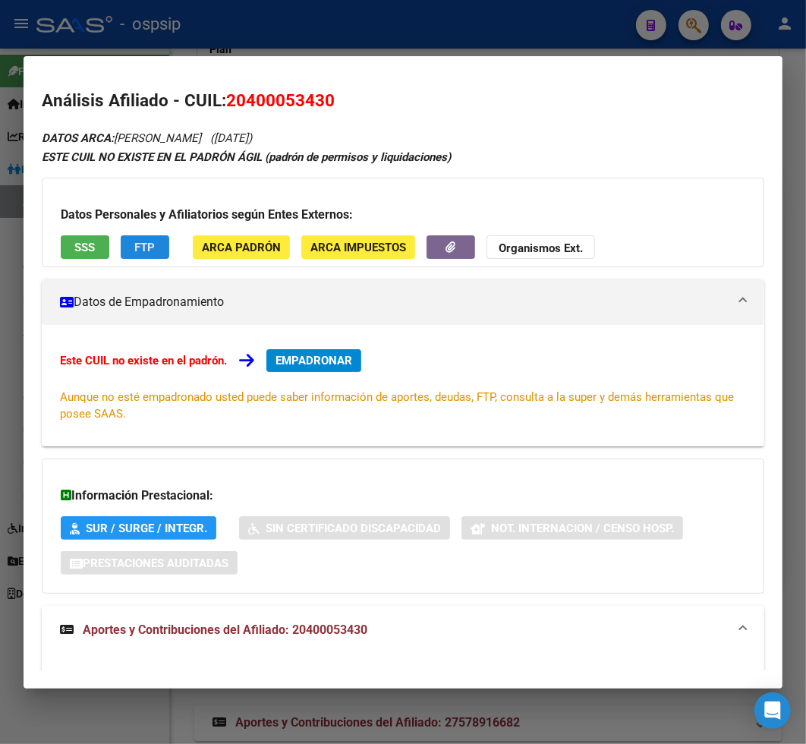
click at [153, 256] on button "FTP" at bounding box center [145, 247] width 49 height 24
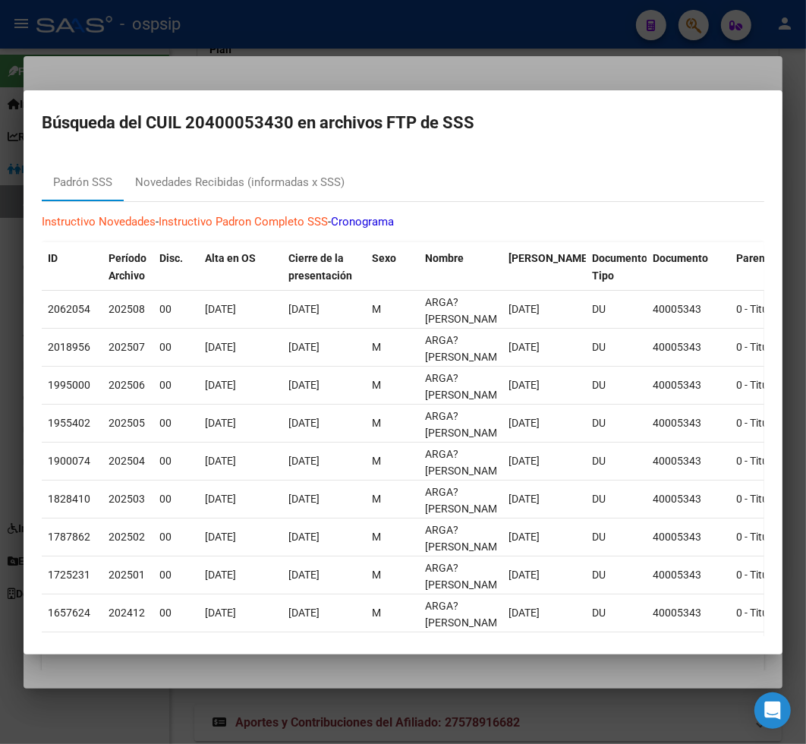
click at [80, 717] on div at bounding box center [403, 372] width 806 height 744
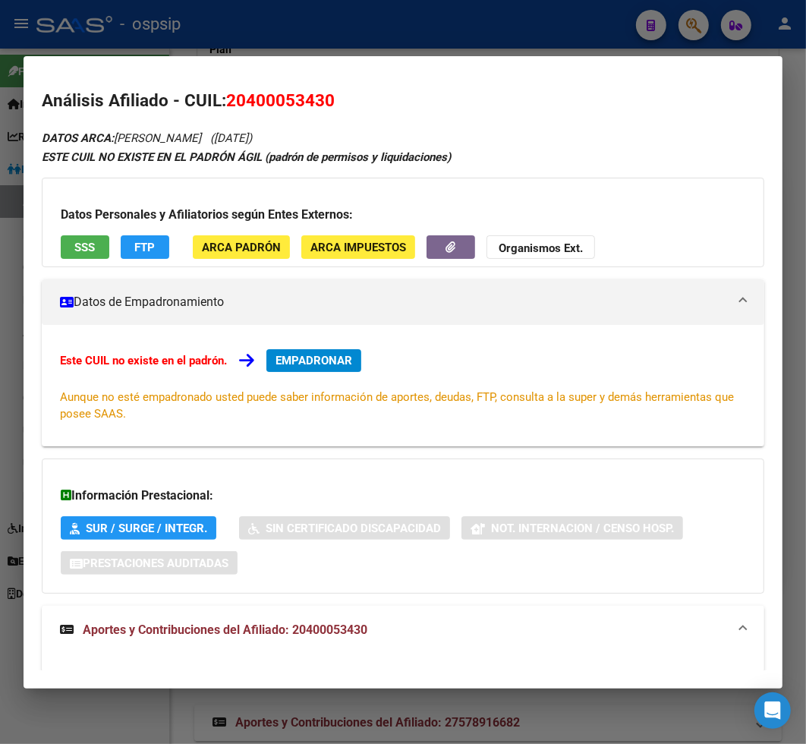
drag, startPoint x: 228, startPoint y: 104, endPoint x: 346, endPoint y: 107, distance: 118.5
click at [346, 107] on h2 "Análisis Afiliado - CUIL: 20400053430" at bounding box center [403, 101] width 723 height 26
copy span "20400053430"
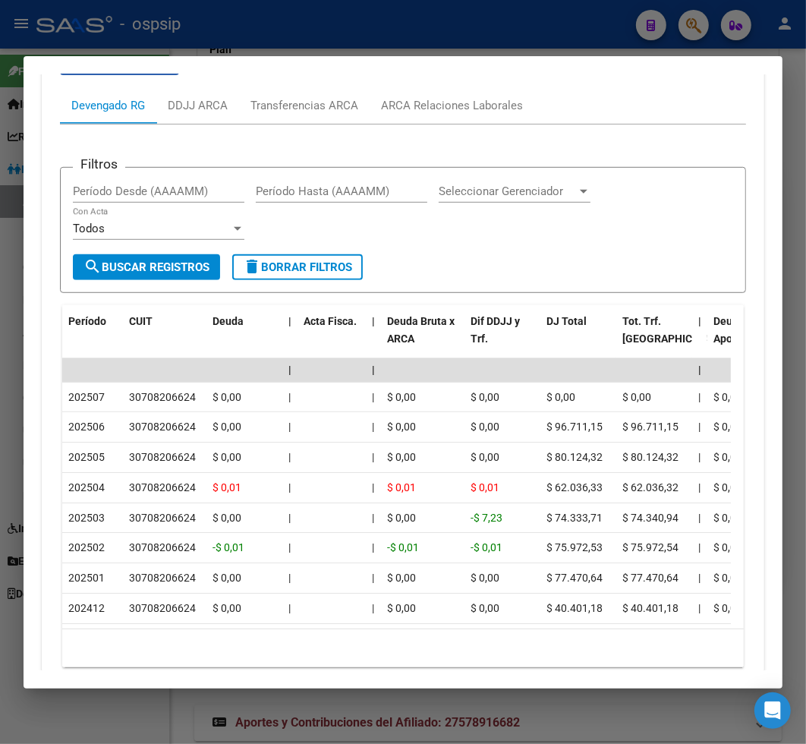
scroll to position [471, 0]
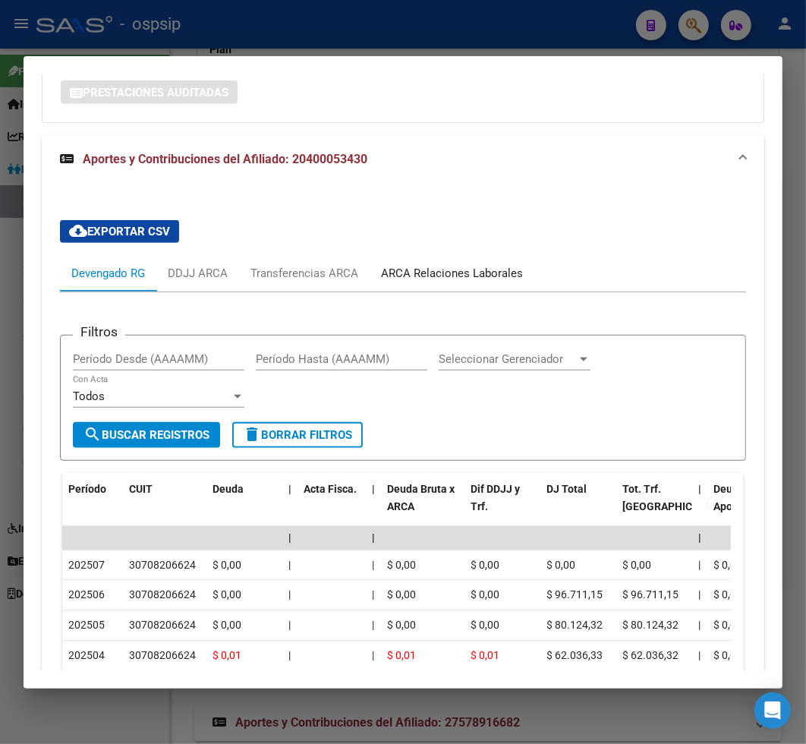
click at [440, 282] on div "ARCA Relaciones Laborales" at bounding box center [452, 273] width 142 height 17
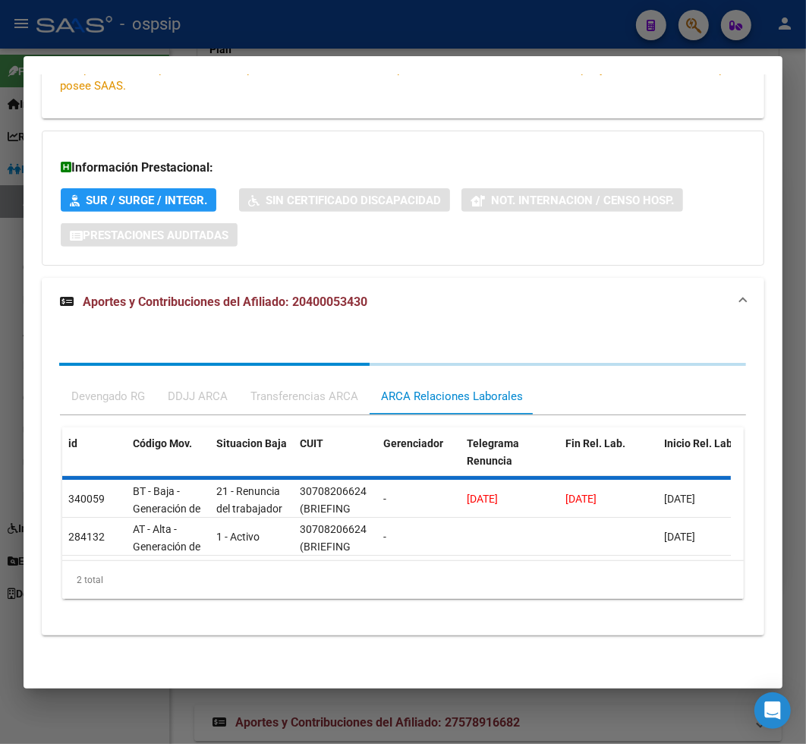
scroll to position [357, 0]
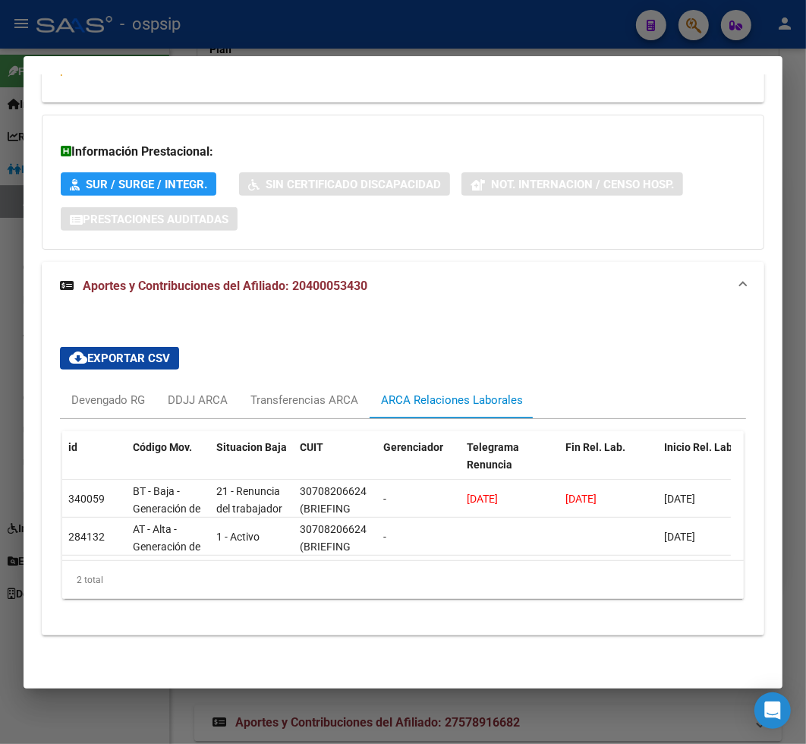
click at [691, 28] on div at bounding box center [403, 372] width 806 height 744
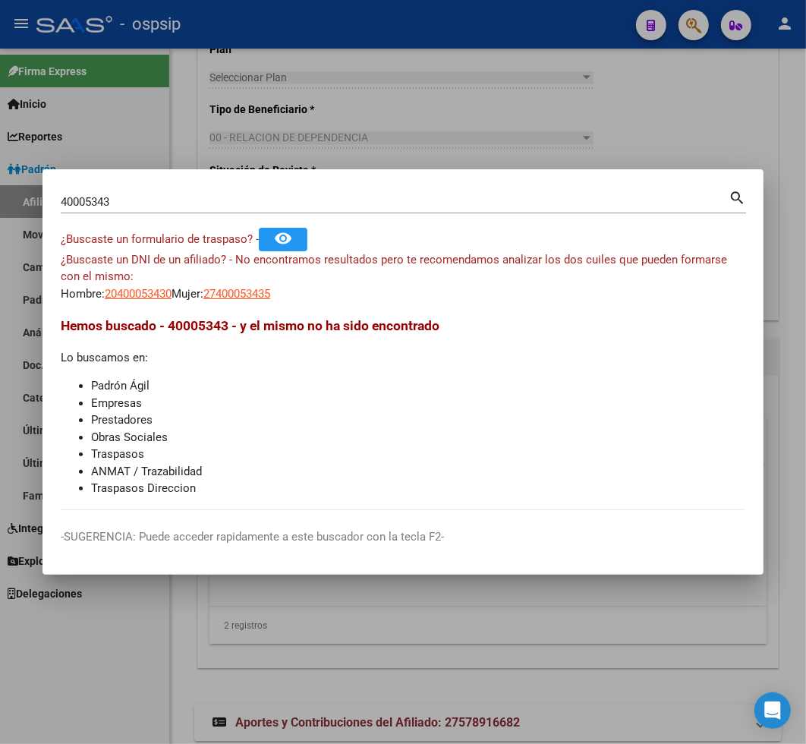
click at [124, 193] on div "40005343 Buscar (apellido, dni, cuil, nro traspaso, cuit, obra social)" at bounding box center [395, 202] width 668 height 23
type input "4"
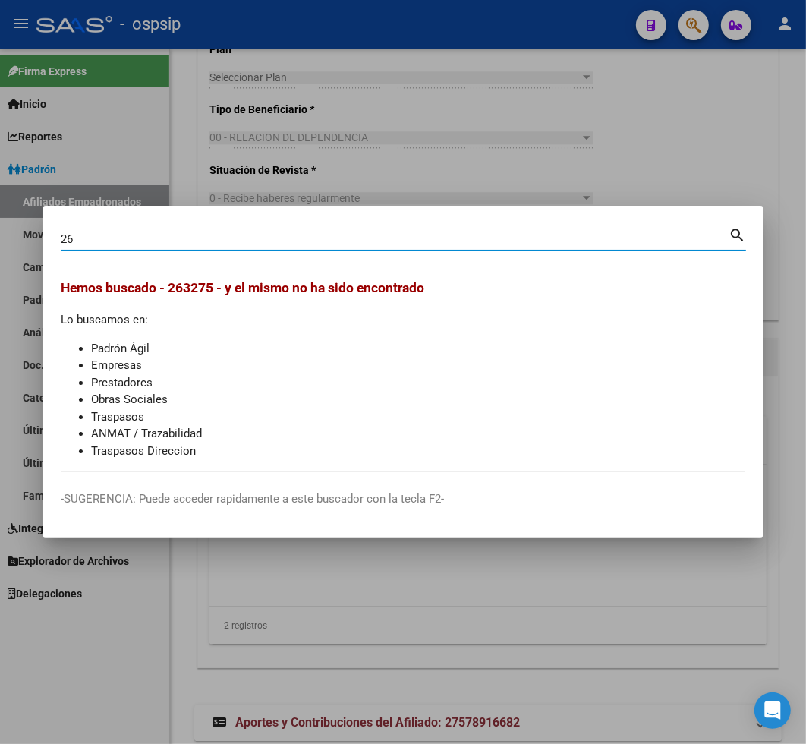
type input "2"
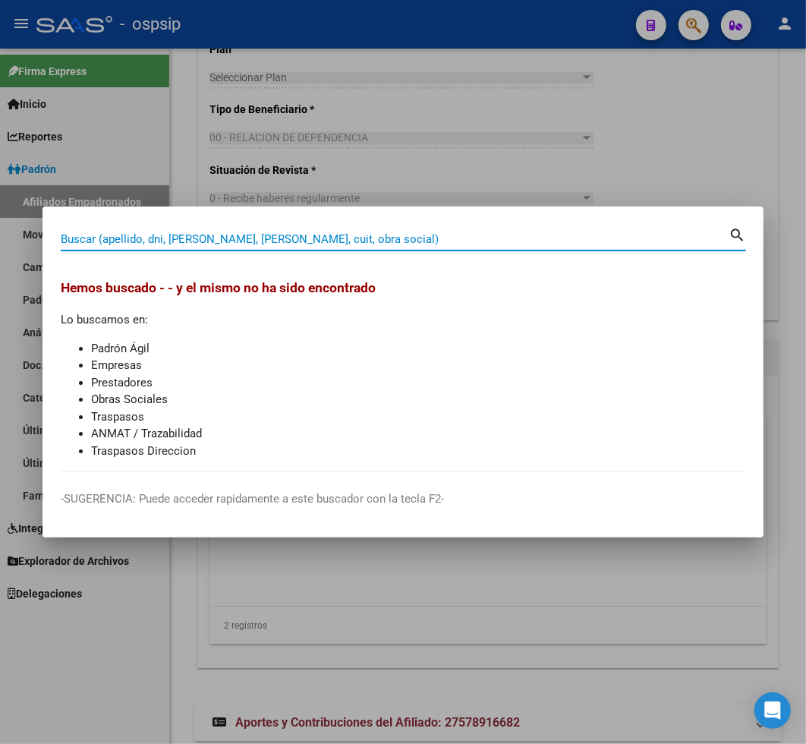
click at [107, 241] on input "Buscar (apellido, dni, [PERSON_NAME], [PERSON_NAME], cuit, obra social)" at bounding box center [395, 239] width 668 height 14
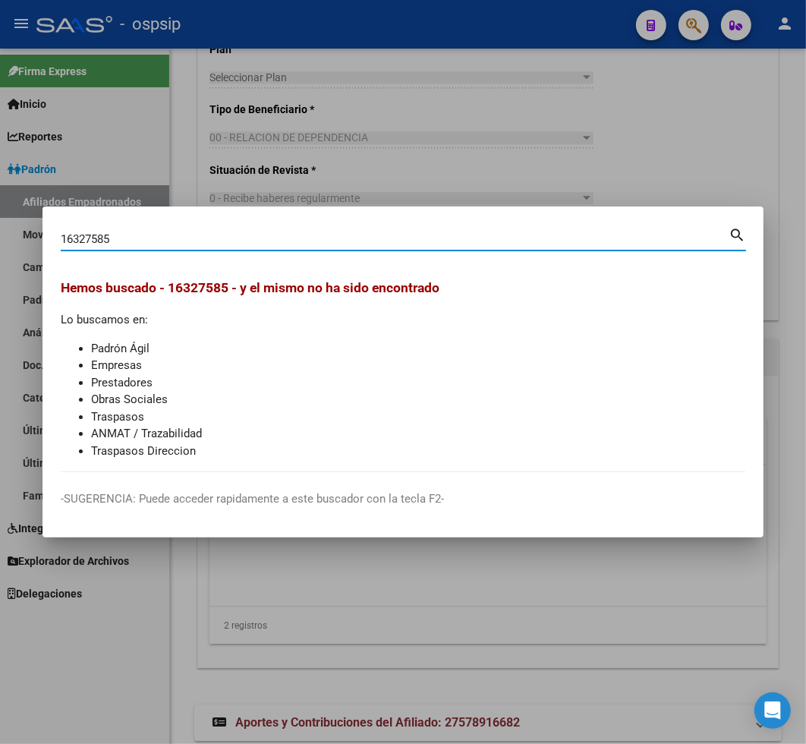
type input "16327585"
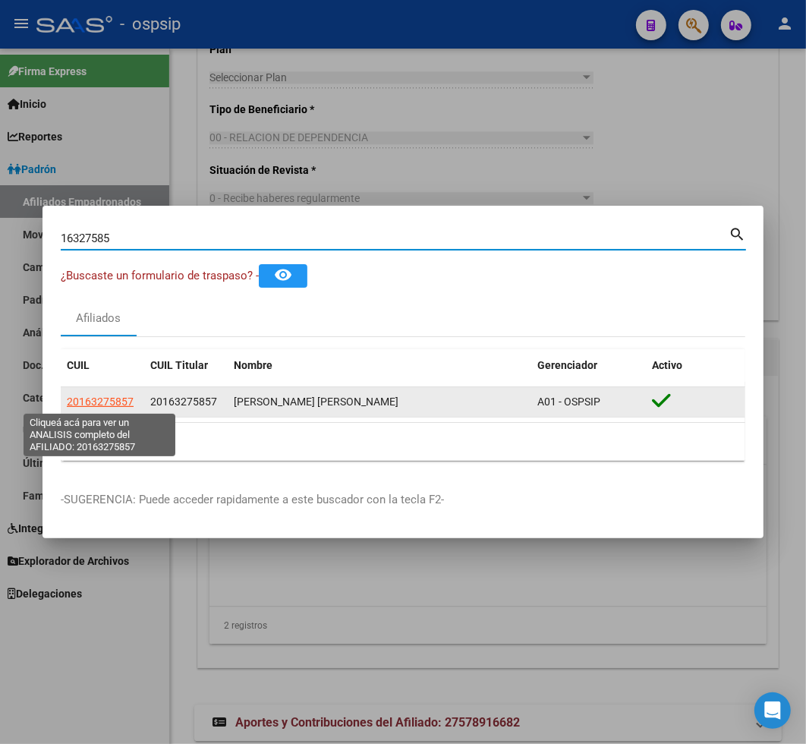
click at [105, 407] on span "20163275857" at bounding box center [100, 402] width 67 height 12
type textarea "20163275857"
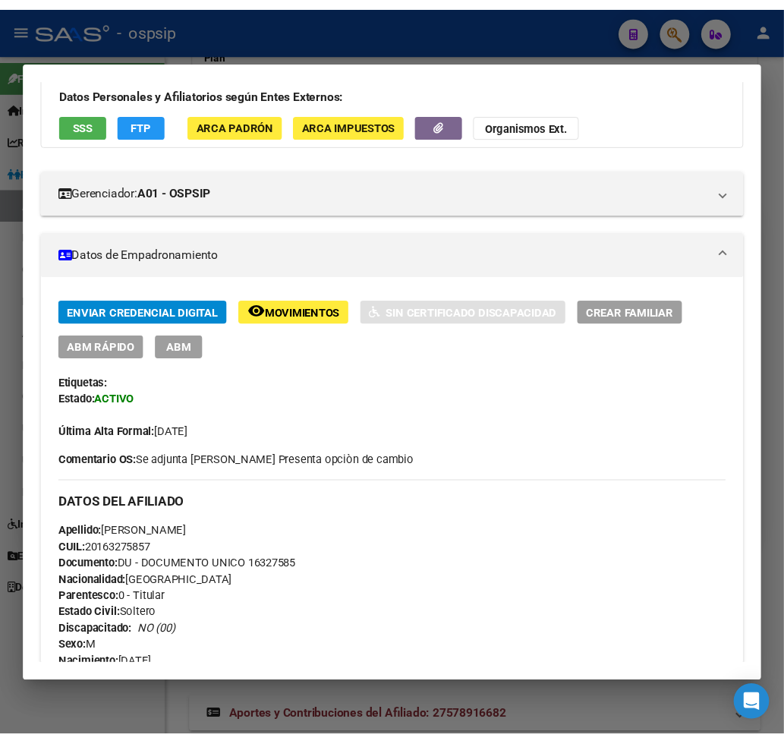
scroll to position [0, 0]
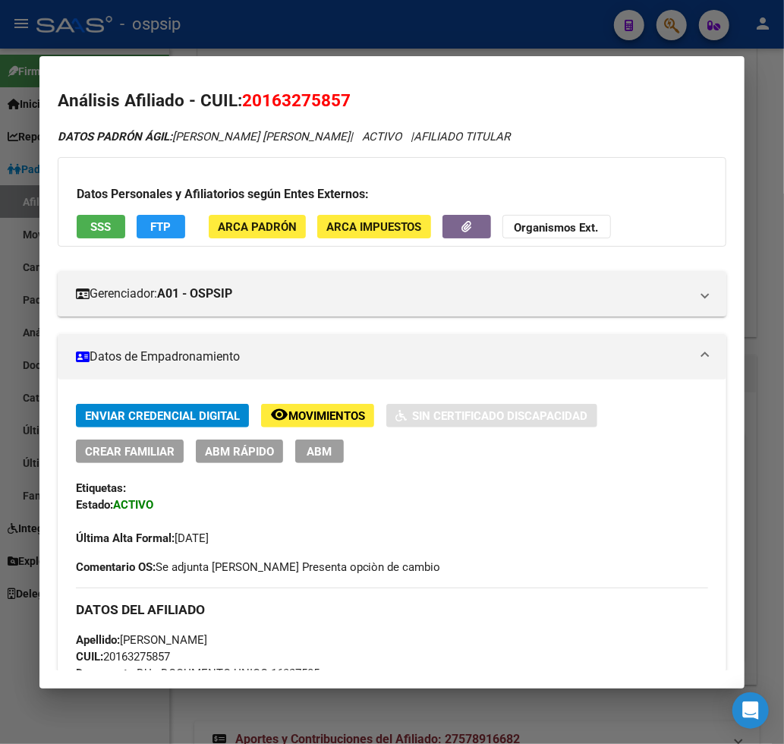
click at [674, 27] on div at bounding box center [392, 372] width 784 height 744
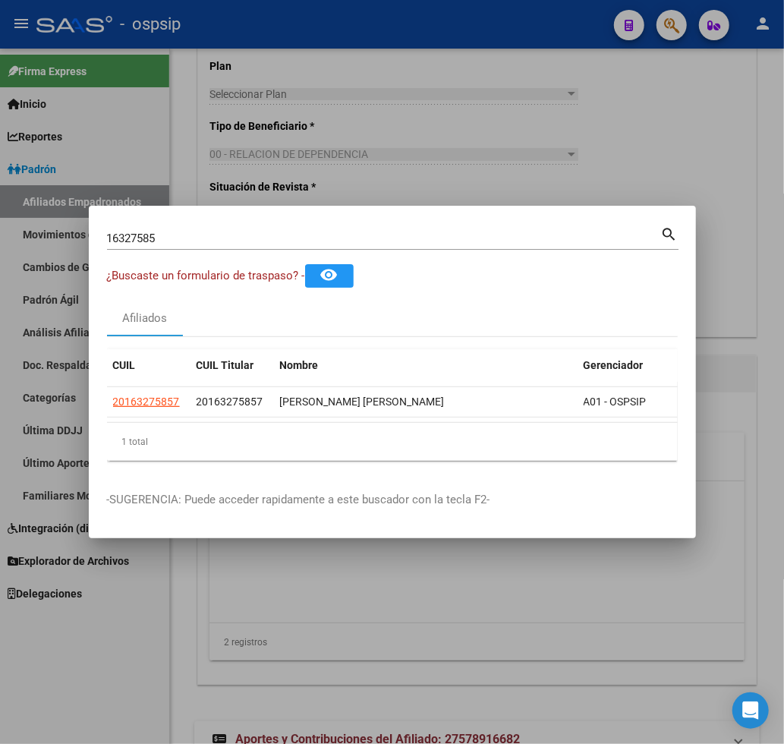
click at [165, 232] on input "16327585" at bounding box center [384, 239] width 554 height 14
type input "1"
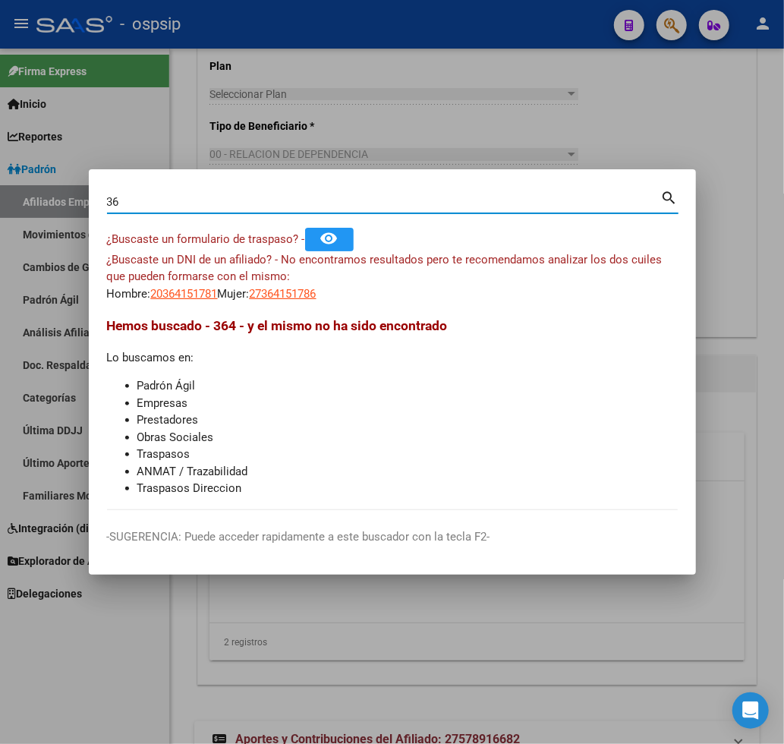
type input "3"
type input "36415178"
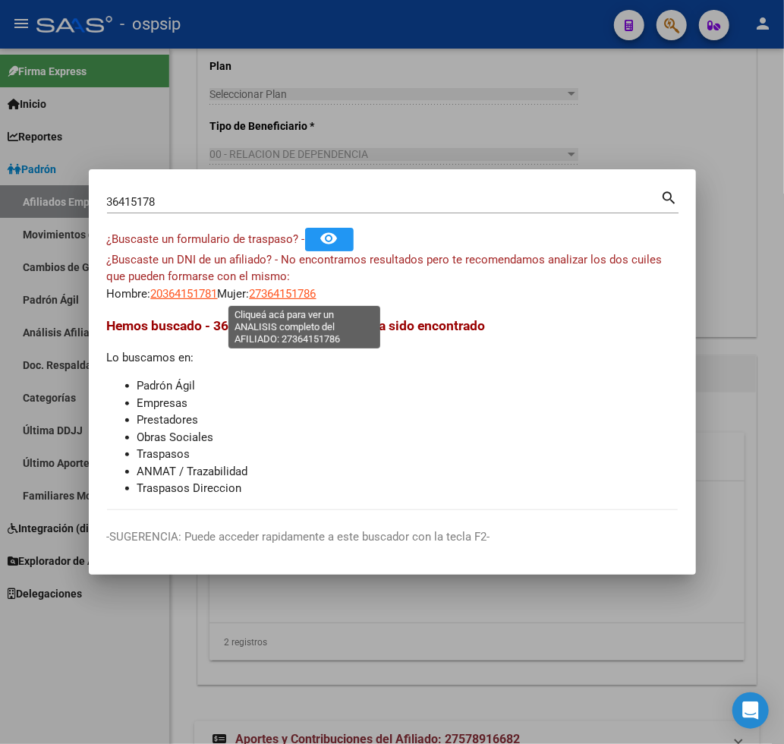
click at [292, 299] on span "27364151786" at bounding box center [283, 294] width 67 height 14
type textarea "27364151786"
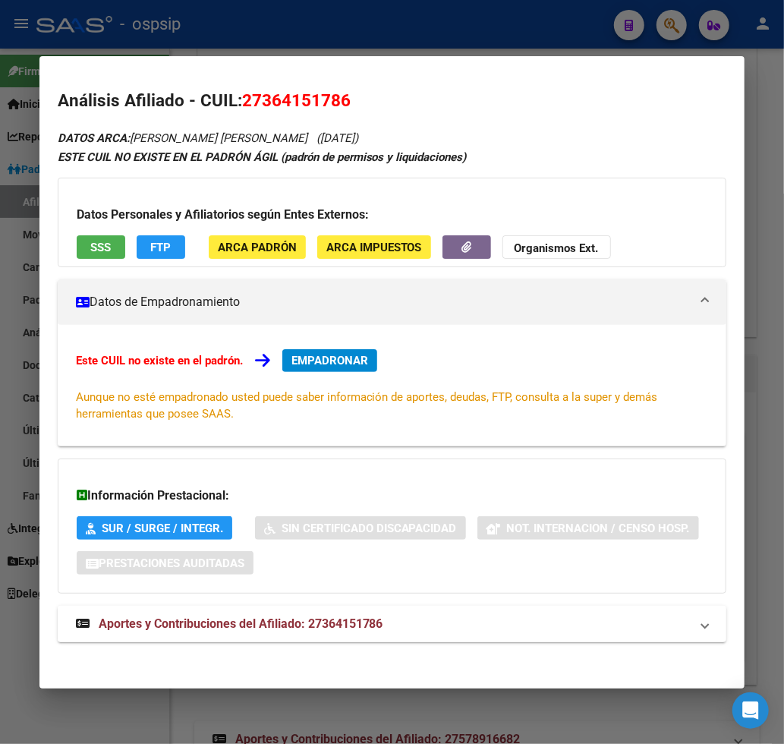
click at [194, 628] on span "Aportes y Contribuciones del Afiliado: 27364151786" at bounding box center [241, 623] width 285 height 14
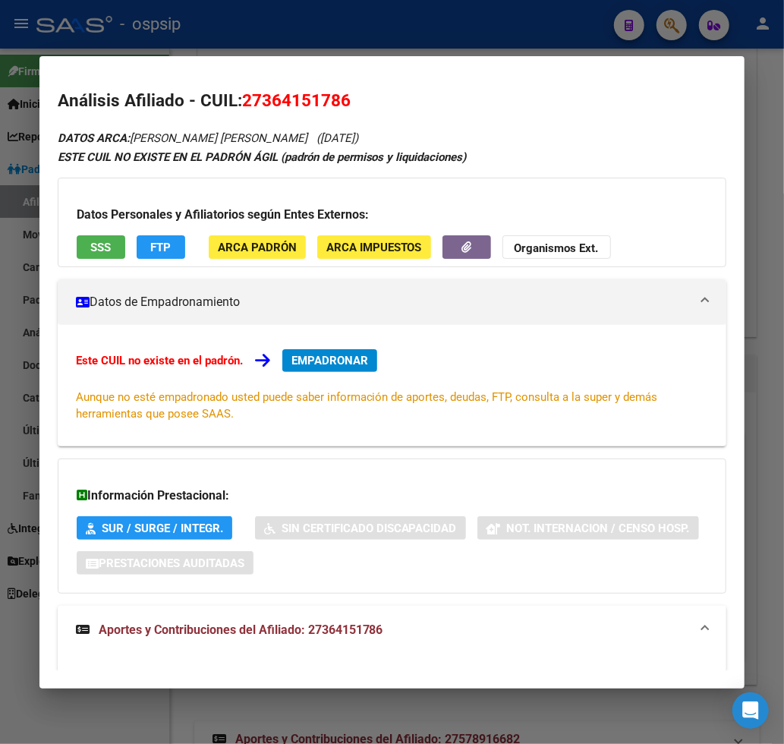
drag, startPoint x: 263, startPoint y: 100, endPoint x: 275, endPoint y: 96, distance: 12.7
click at [263, 100] on span "27364151786" at bounding box center [296, 100] width 109 height 20
drag, startPoint x: 275, startPoint y: 96, endPoint x: 317, endPoint y: 92, distance: 42.8
click at [317, 92] on span "27364151786" at bounding box center [296, 100] width 109 height 20
drag, startPoint x: 454, startPoint y: 123, endPoint x: 425, endPoint y: 123, distance: 28.8
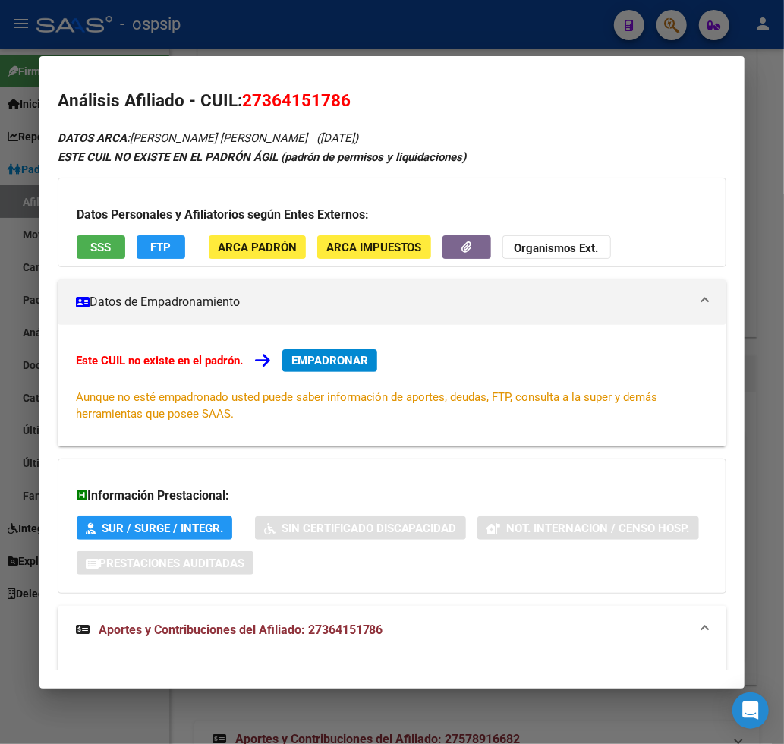
click at [450, 123] on div "Análisis Afiliado - CUIL: 27364151786 DATOS ARCA: [PERSON_NAME] [PERSON_NAME] (…" at bounding box center [393, 550] width 670 height 925
drag, startPoint x: 260, startPoint y: 99, endPoint x: 314, endPoint y: 102, distance: 53.2
click at [335, 94] on span "27364151786" at bounding box center [296, 100] width 109 height 20
drag, startPoint x: 314, startPoint y: 102, endPoint x: 361, endPoint y: 74, distance: 55.5
click at [468, 76] on mat-dialog-content "Análisis Afiliado - CUIL: 27364151786 DATOS ARCA: [PERSON_NAME] [PERSON_NAME] (…" at bounding box center [392, 372] width 706 height 596
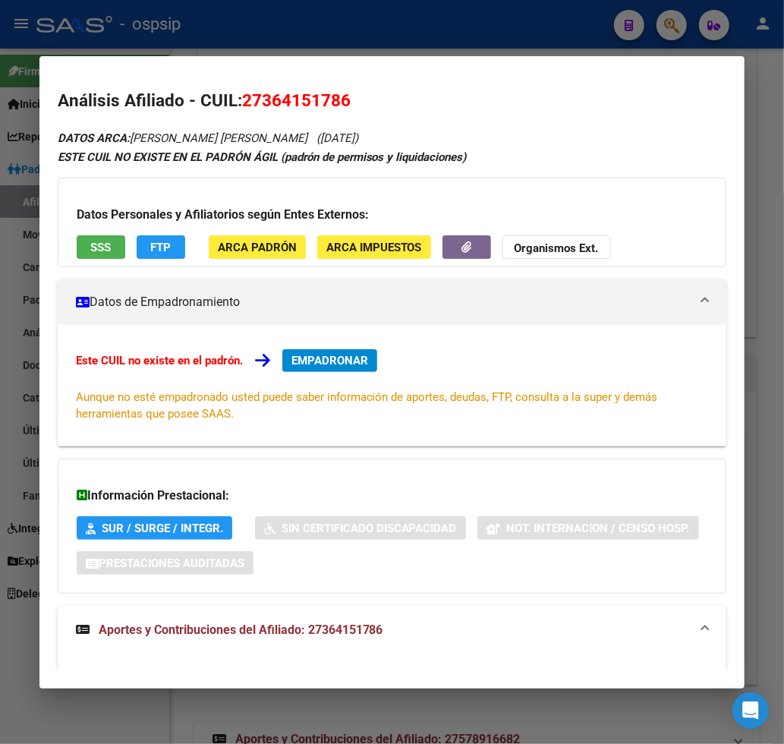
click at [263, 97] on span "27364151786" at bounding box center [296, 100] width 109 height 20
drag, startPoint x: 263, startPoint y: 97, endPoint x: 350, endPoint y: 96, distance: 87.3
click at [323, 96] on span "27364151786" at bounding box center [296, 100] width 109 height 20
click at [412, 93] on h2 "Análisis Afiliado - CUIL: 27364151786" at bounding box center [393, 101] width 670 height 26
drag, startPoint x: 264, startPoint y: 103, endPoint x: 337, endPoint y: 95, distance: 73.4
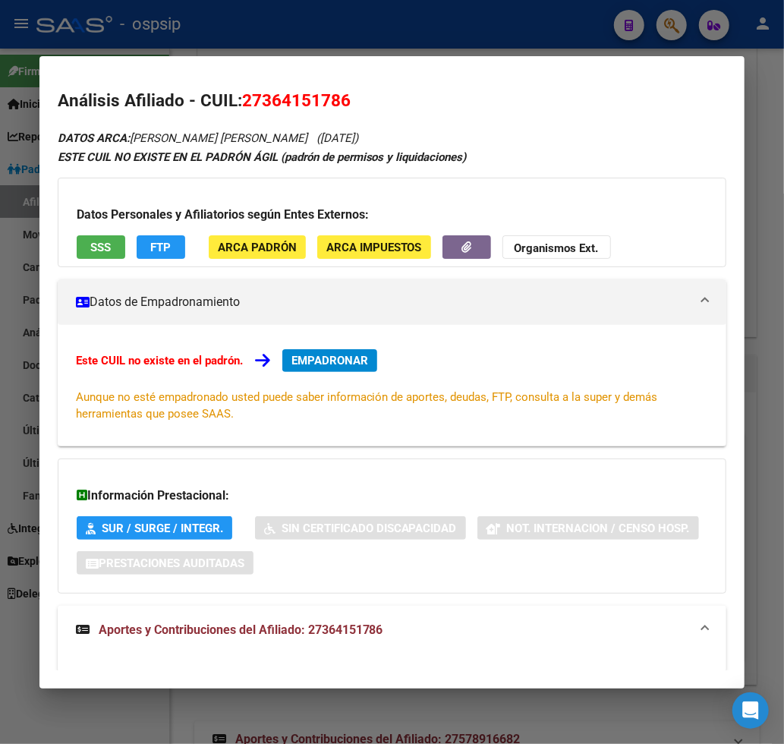
click at [337, 95] on span "27364151786" at bounding box center [296, 100] width 109 height 20
copy span "36415178"
click at [672, 27] on div at bounding box center [392, 372] width 784 height 744
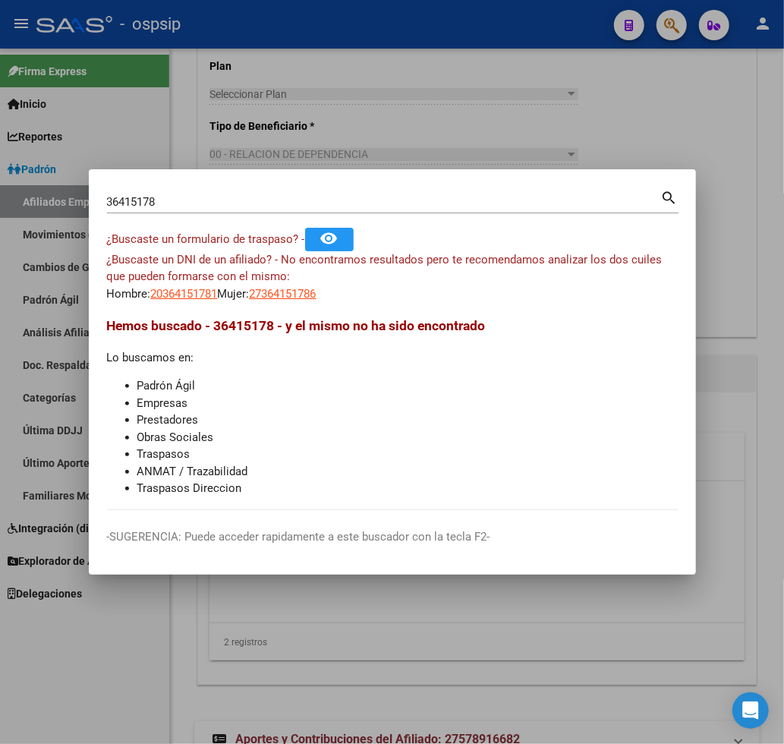
click at [206, 206] on input "36415178" at bounding box center [384, 202] width 554 height 14
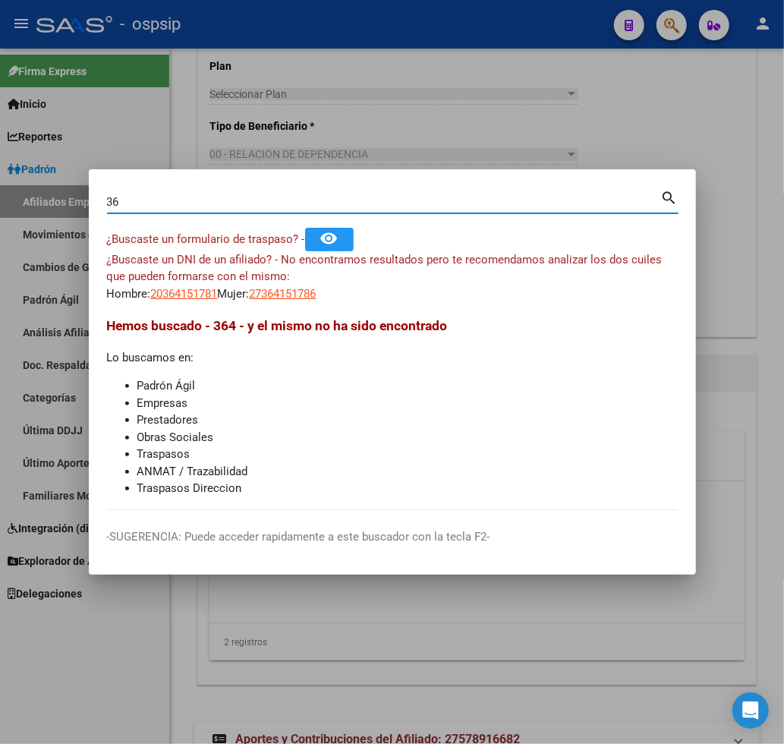
type input "3"
type input "48801019"
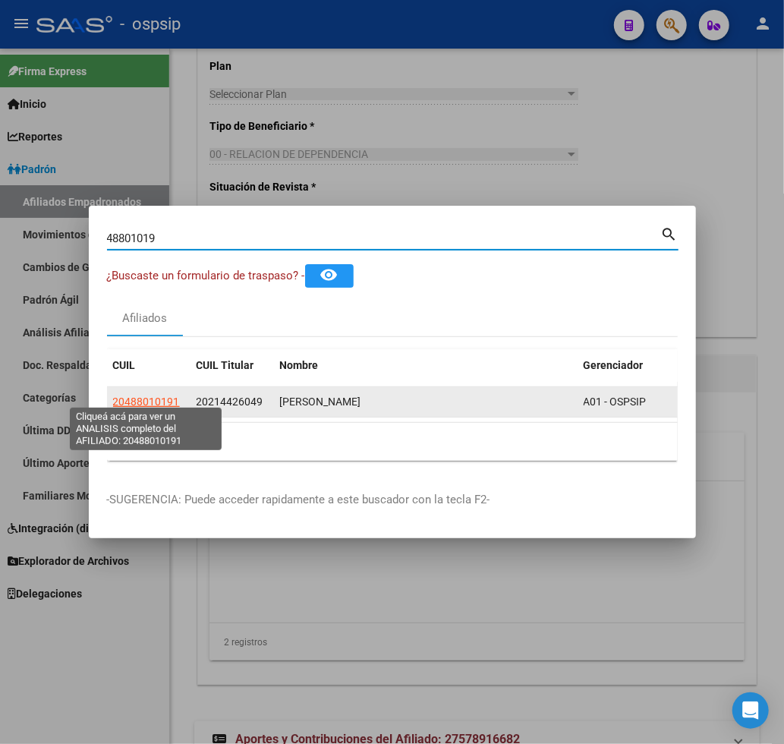
click at [156, 396] on span "20488010191" at bounding box center [146, 402] width 67 height 12
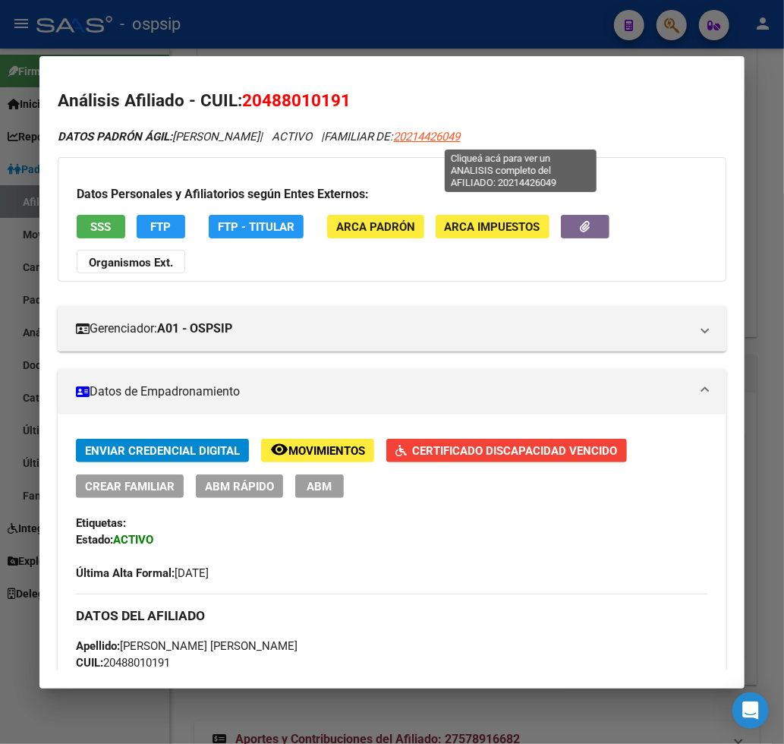
click at [461, 138] on span "20214426049" at bounding box center [427, 137] width 67 height 14
type textarea "20214426049"
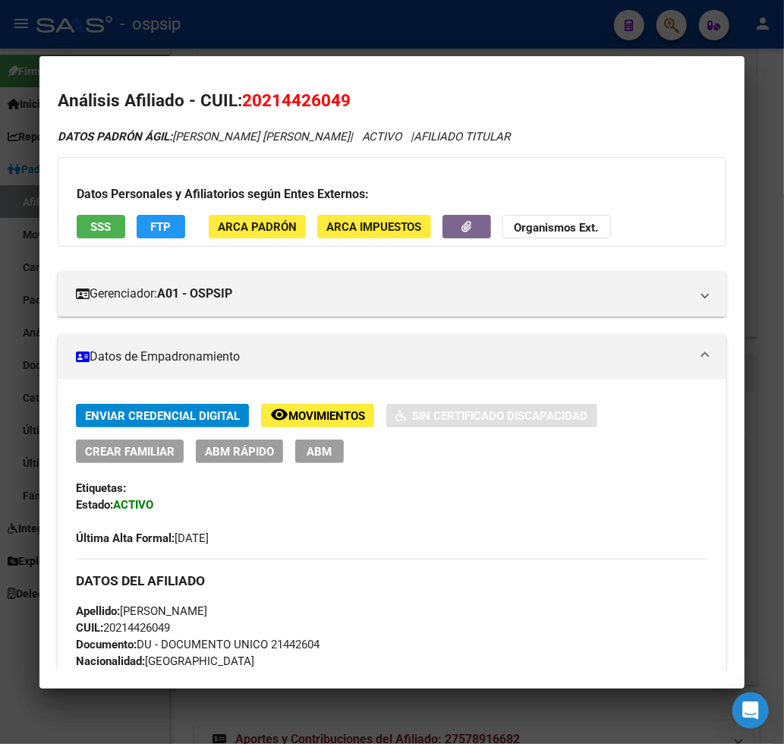
click at [313, 418] on span "Movimientos" at bounding box center [326, 416] width 77 height 14
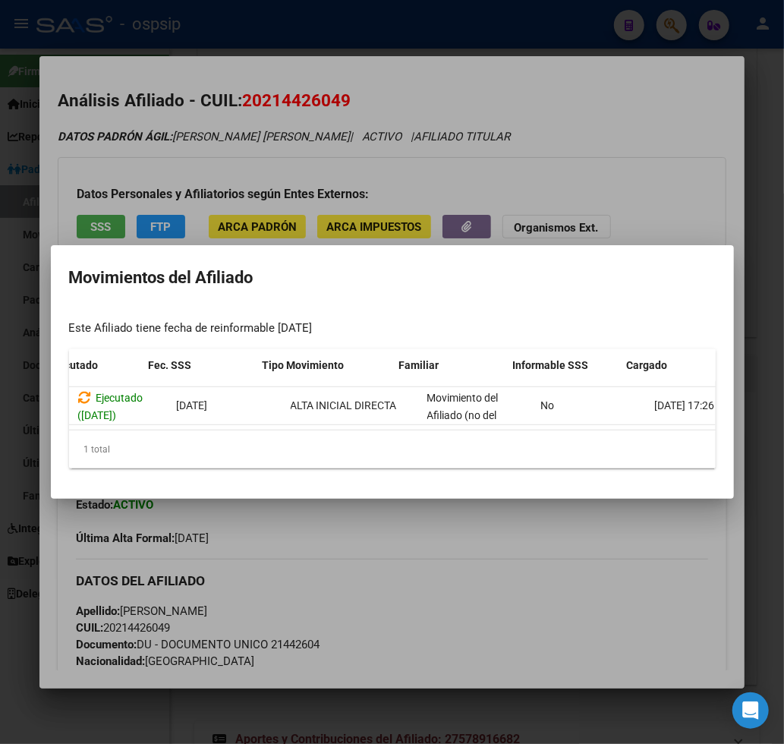
scroll to position [0, 247]
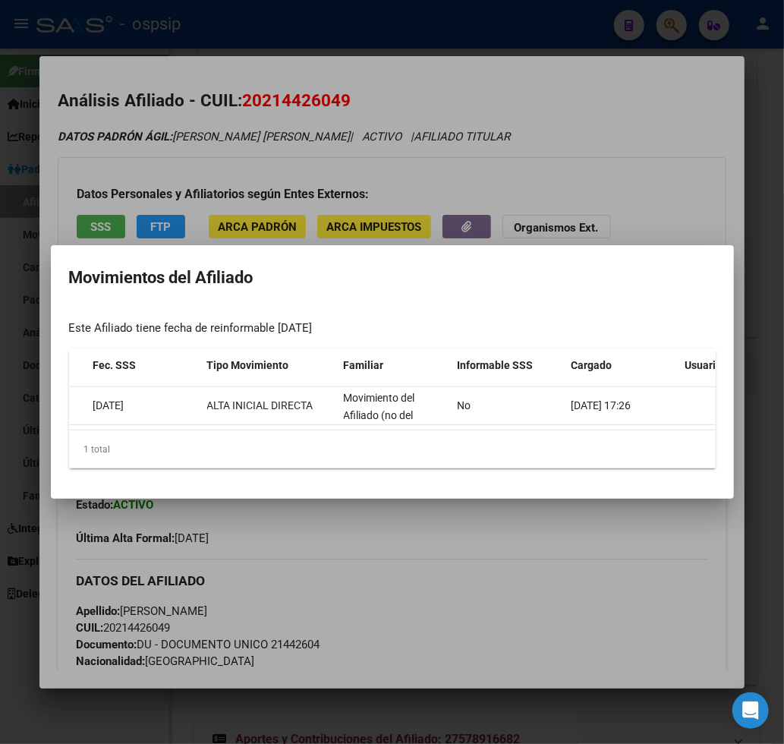
click at [492, 586] on div at bounding box center [392, 372] width 784 height 744
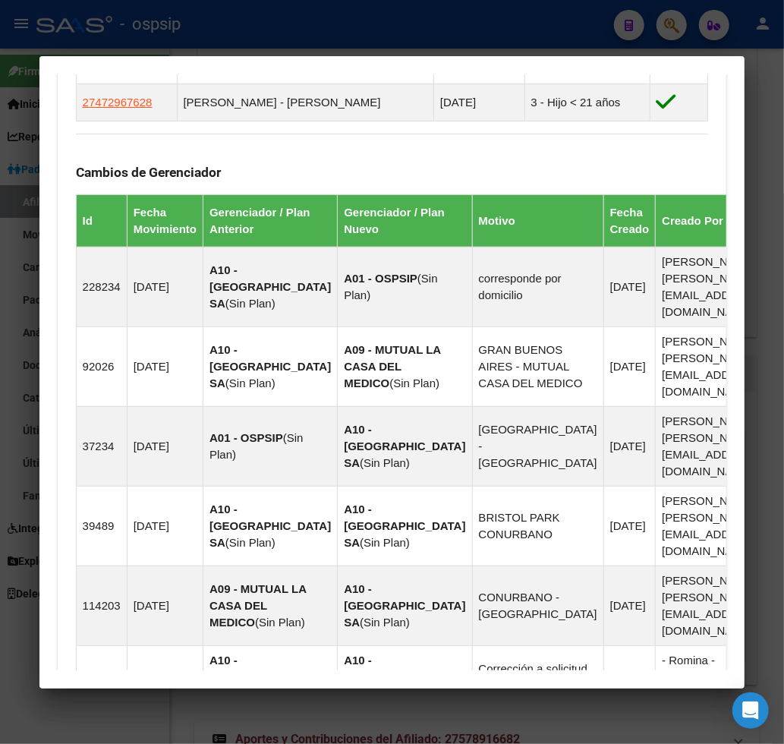
scroll to position [1272, 0]
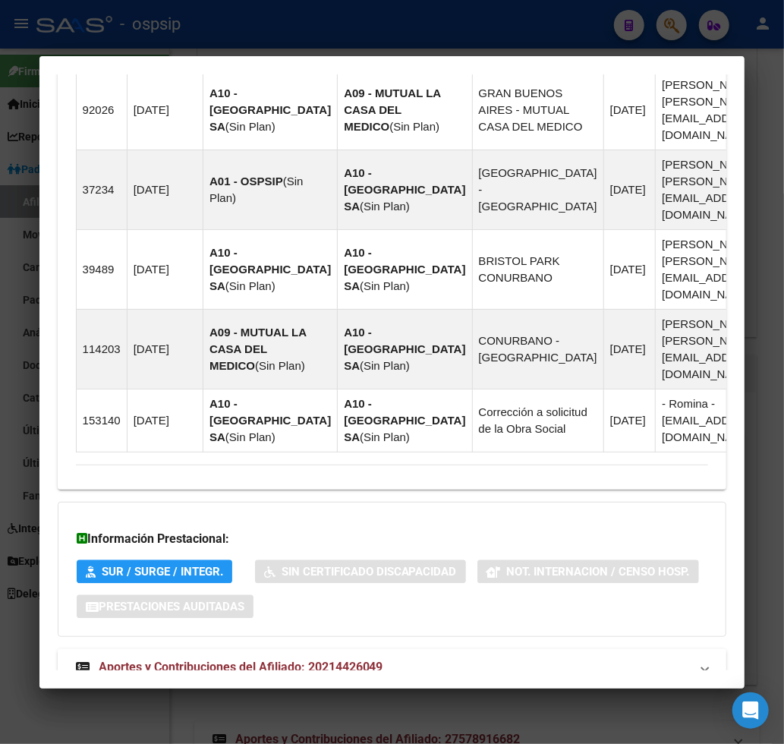
click at [236, 660] on span "Aportes y Contribuciones del Afiliado: 20214426049" at bounding box center [241, 667] width 285 height 14
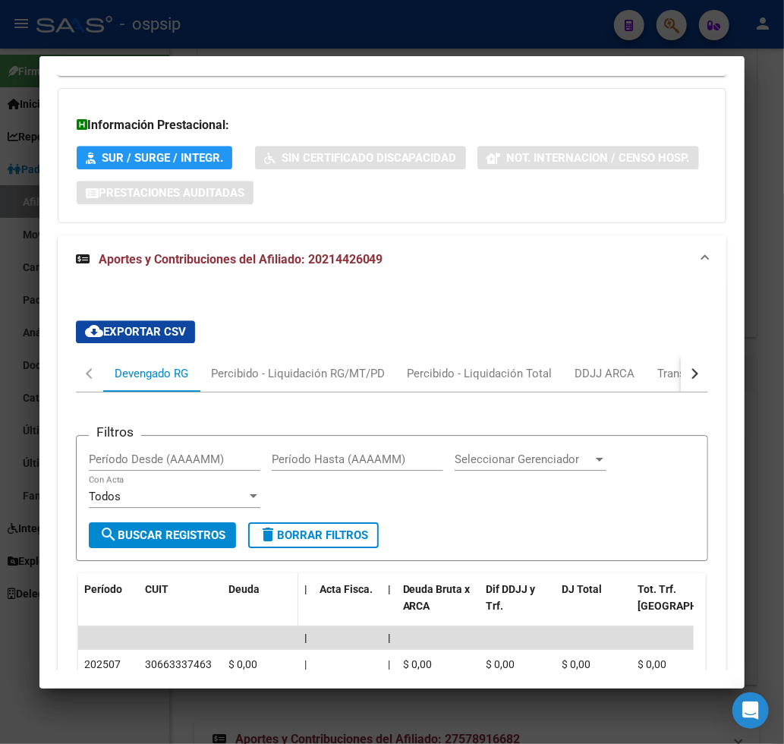
scroll to position [1770, 0]
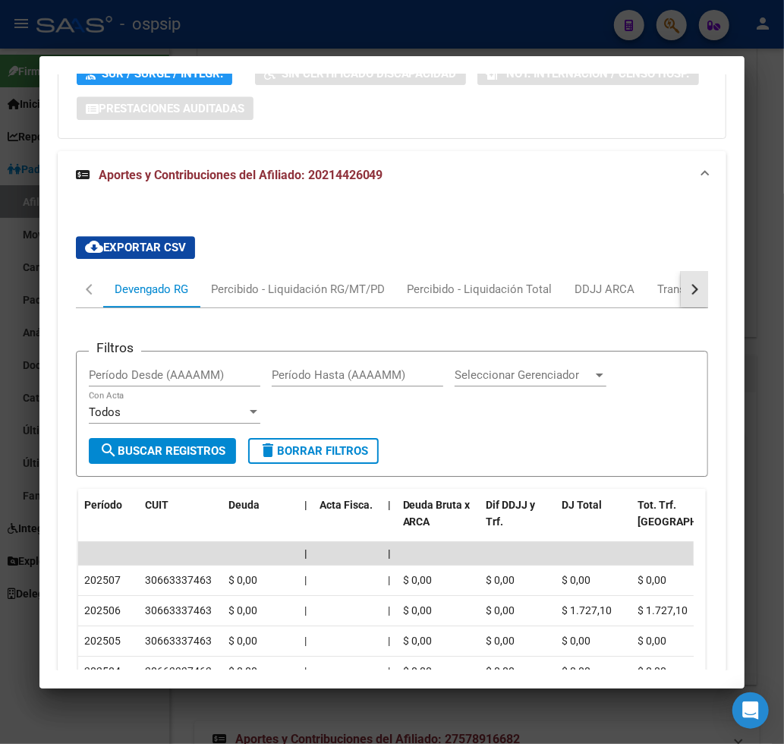
click at [694, 271] on button "button" at bounding box center [694, 289] width 27 height 36
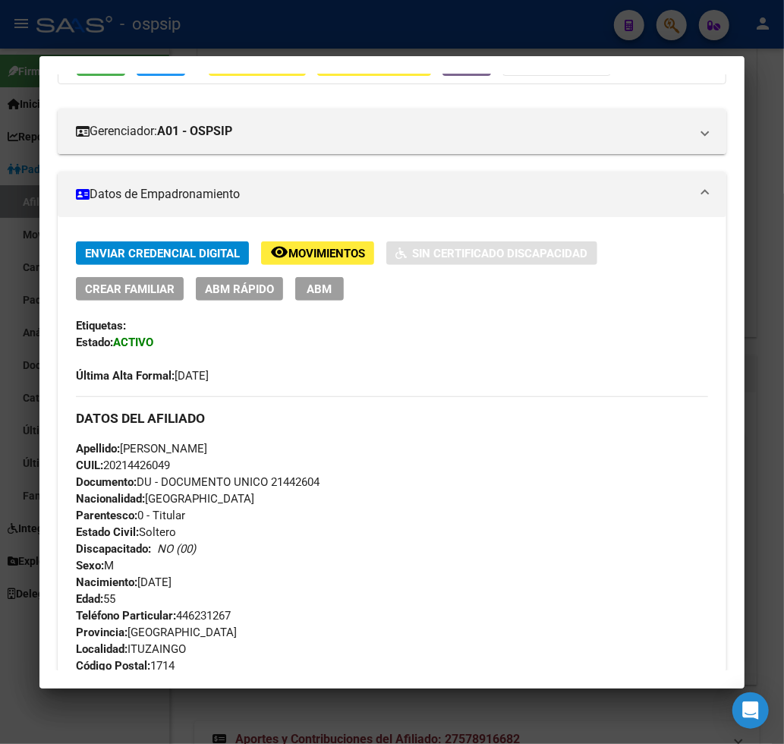
scroll to position [0, 0]
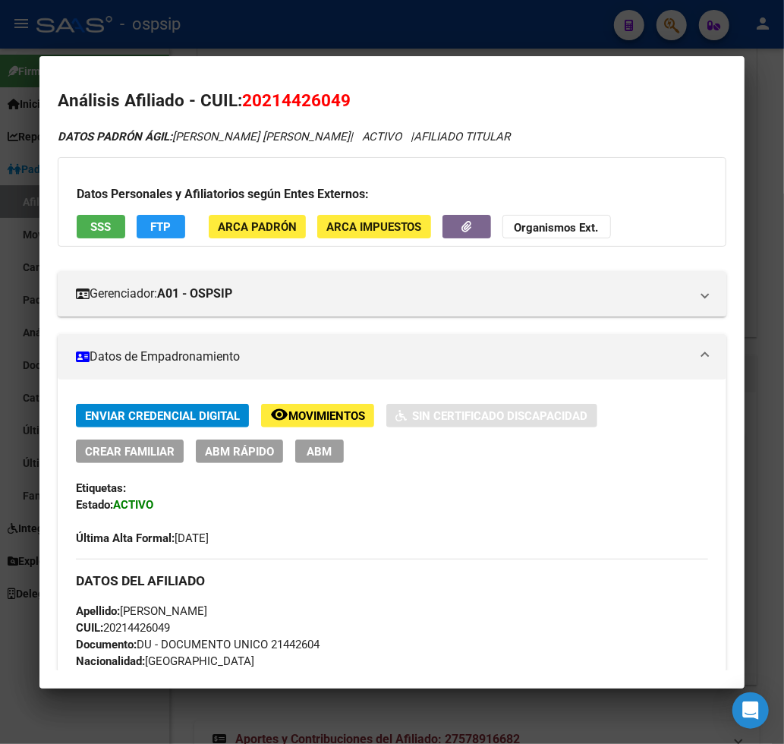
drag, startPoint x: 262, startPoint y: 96, endPoint x: 279, endPoint y: 96, distance: 17.5
click at [268, 96] on span "20214426049" at bounding box center [296, 100] width 109 height 20
click at [407, 102] on h2 "Análisis Afiliado - CUIL: 20214426049" at bounding box center [393, 101] width 670 height 26
drag, startPoint x: 260, startPoint y: 102, endPoint x: 300, endPoint y: 95, distance: 40.8
click at [279, 97] on span "20214426049" at bounding box center [296, 100] width 109 height 20
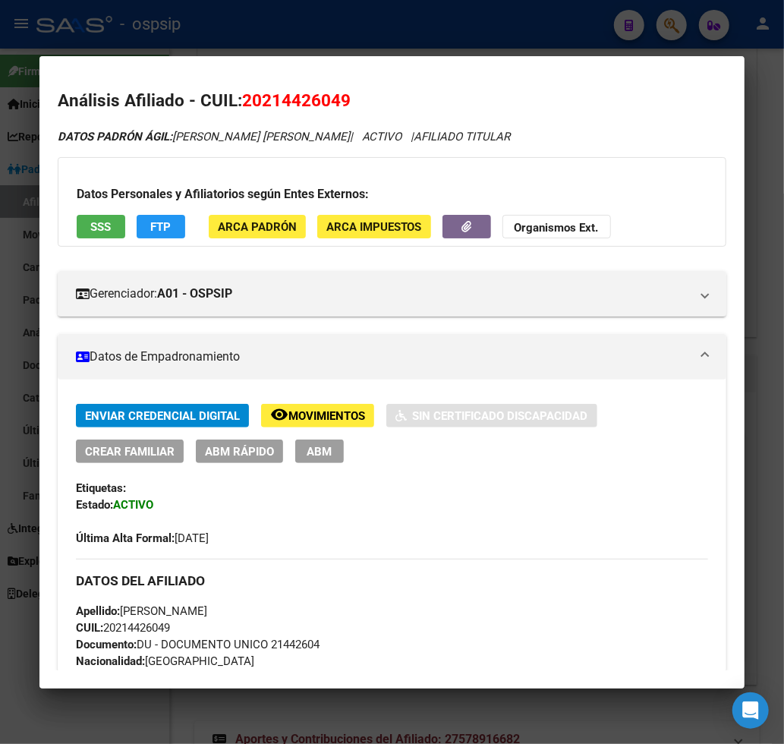
click at [295, 95] on span "20214426049" at bounding box center [296, 100] width 109 height 20
drag, startPoint x: 300, startPoint y: 95, endPoint x: 326, endPoint y: 93, distance: 26.6
click at [326, 93] on span "20214426049" at bounding box center [296, 100] width 109 height 20
drag, startPoint x: 380, startPoint y: 88, endPoint x: 295, endPoint y: 102, distance: 86.9
click at [377, 88] on h2 "Análisis Afiliado - CUIL: 20214426049" at bounding box center [393, 101] width 670 height 26
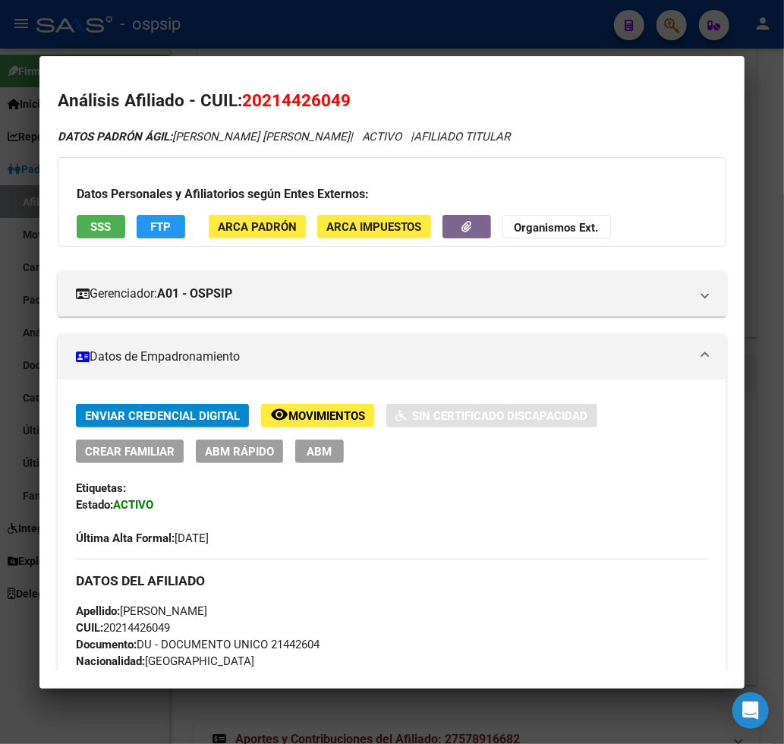
drag, startPoint x: 263, startPoint y: 102, endPoint x: 340, endPoint y: 97, distance: 76.9
click at [340, 97] on span "20214426049" at bounding box center [296, 100] width 109 height 20
copy span "21442604"
click at [674, 30] on div at bounding box center [392, 372] width 784 height 744
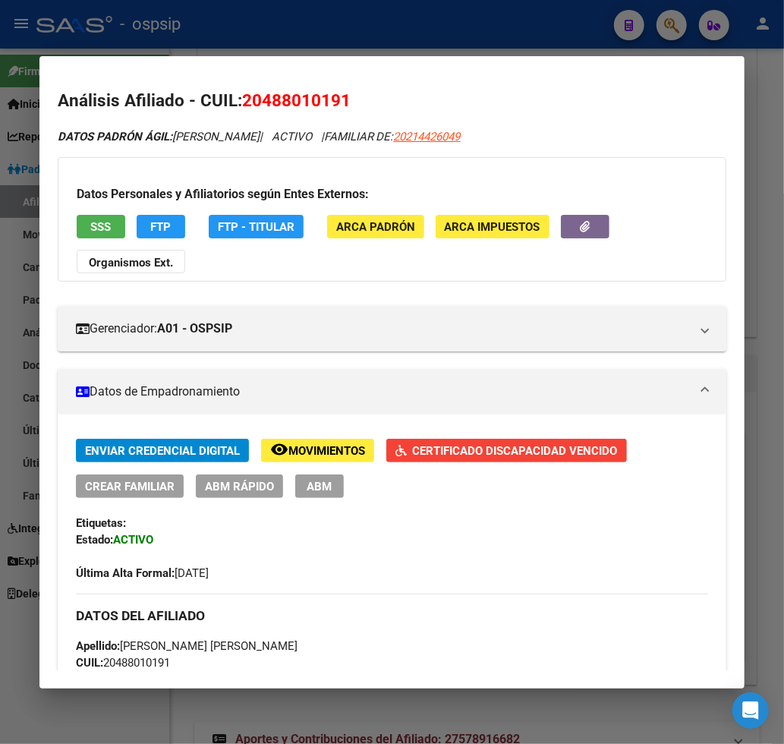
click at [674, 30] on div at bounding box center [392, 372] width 784 height 744
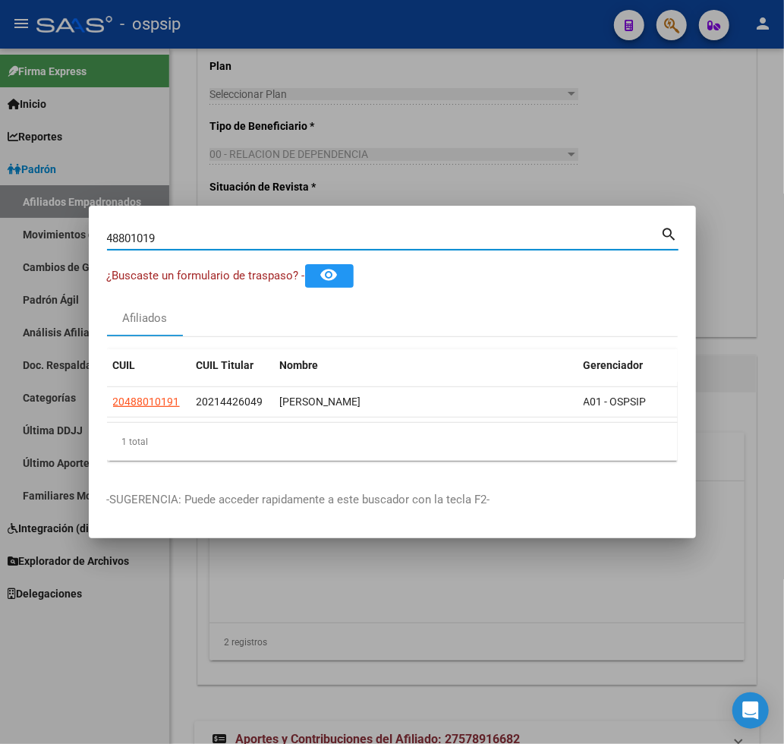
click at [188, 232] on input "48801019" at bounding box center [384, 239] width 554 height 14
type input "4"
type input "35782293"
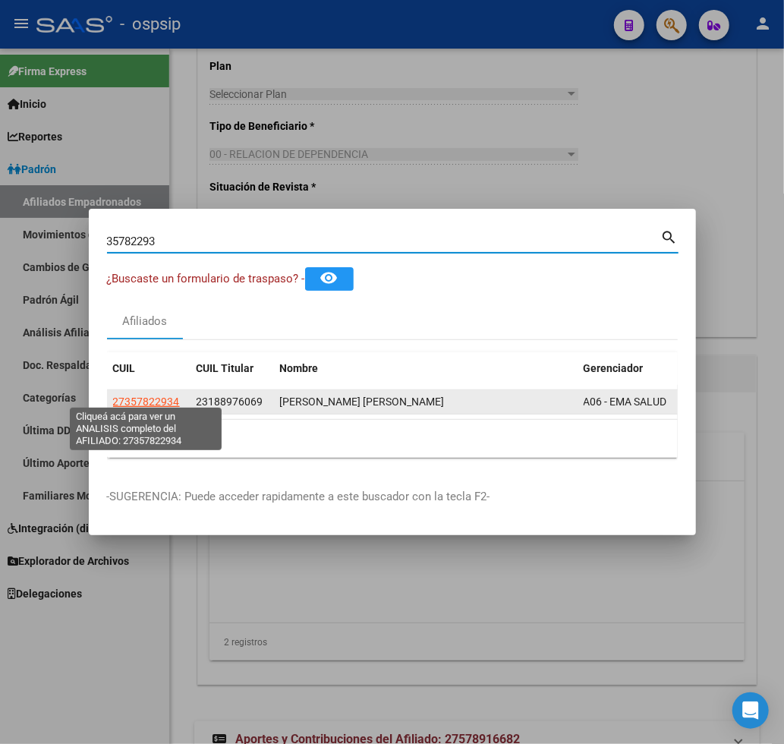
click at [154, 396] on span "27357822934" at bounding box center [146, 402] width 67 height 12
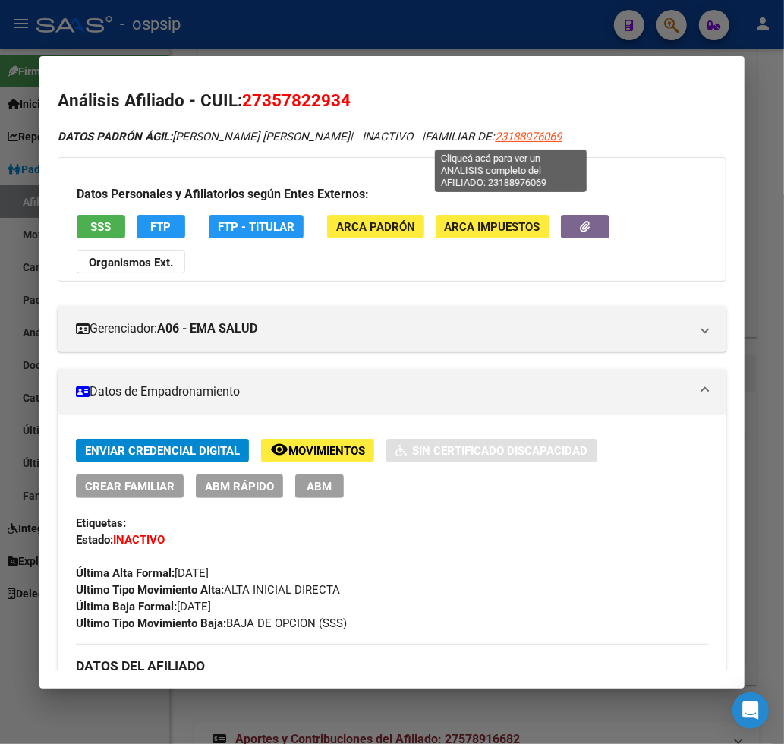
click at [505, 142] on span "23188976069" at bounding box center [529, 137] width 67 height 14
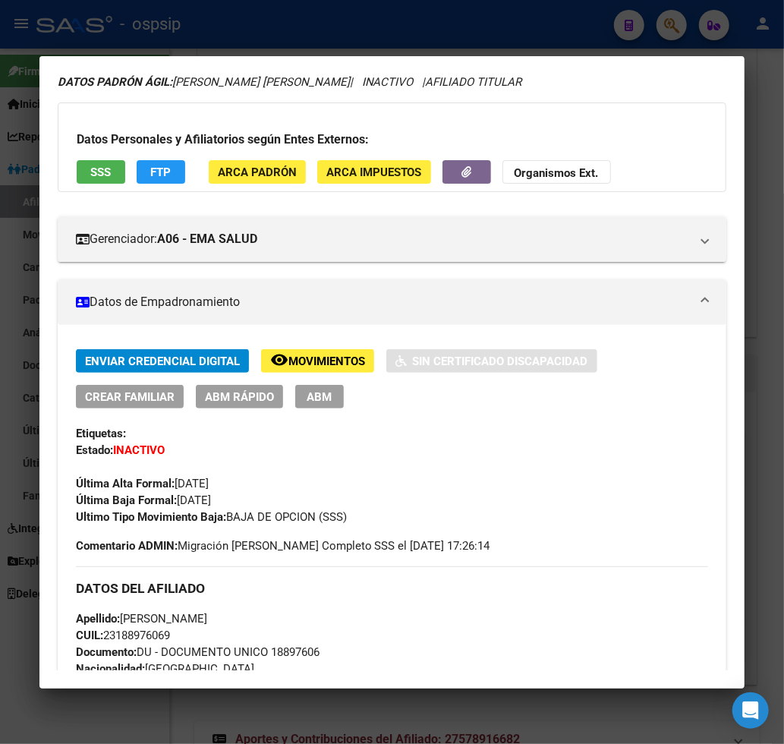
scroll to position [84, 0]
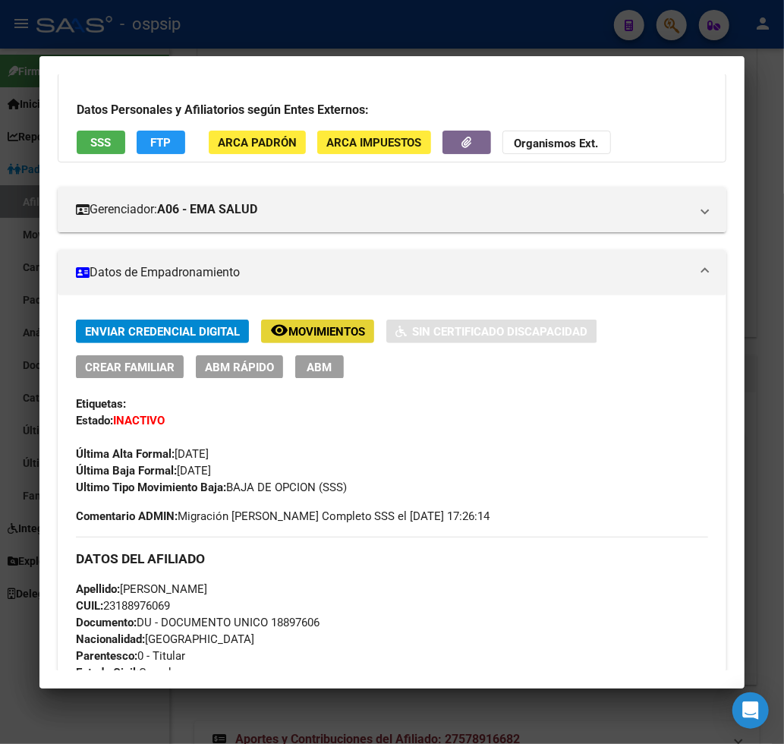
click at [323, 336] on span "Movimientos" at bounding box center [326, 332] width 77 height 14
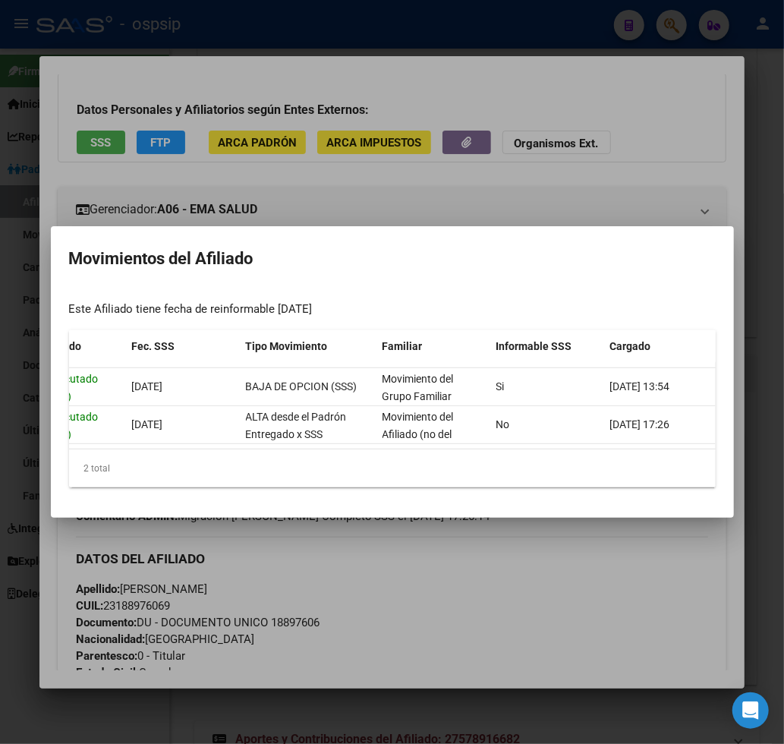
scroll to position [0, 215]
click at [586, 165] on div at bounding box center [392, 372] width 784 height 744
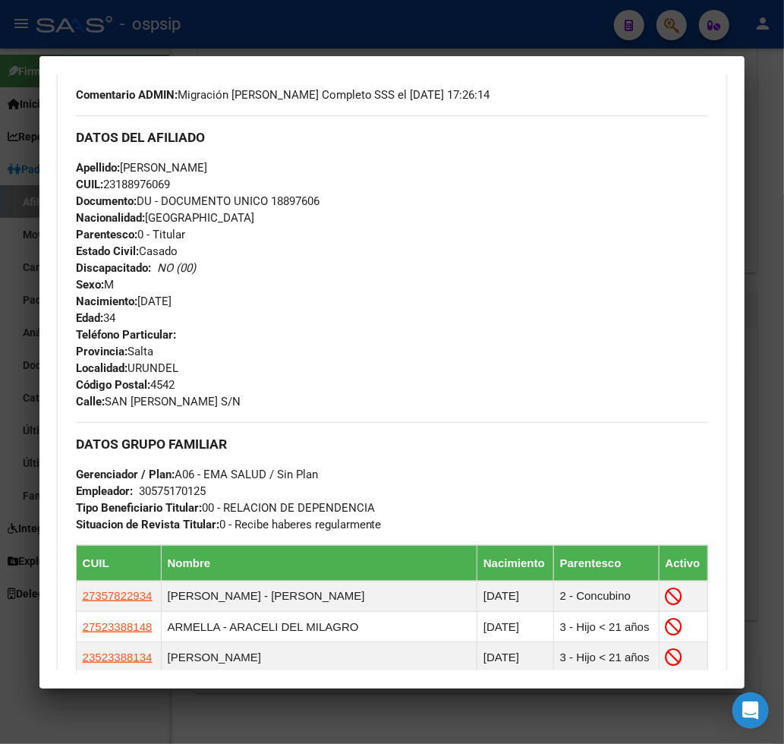
scroll to position [759, 0]
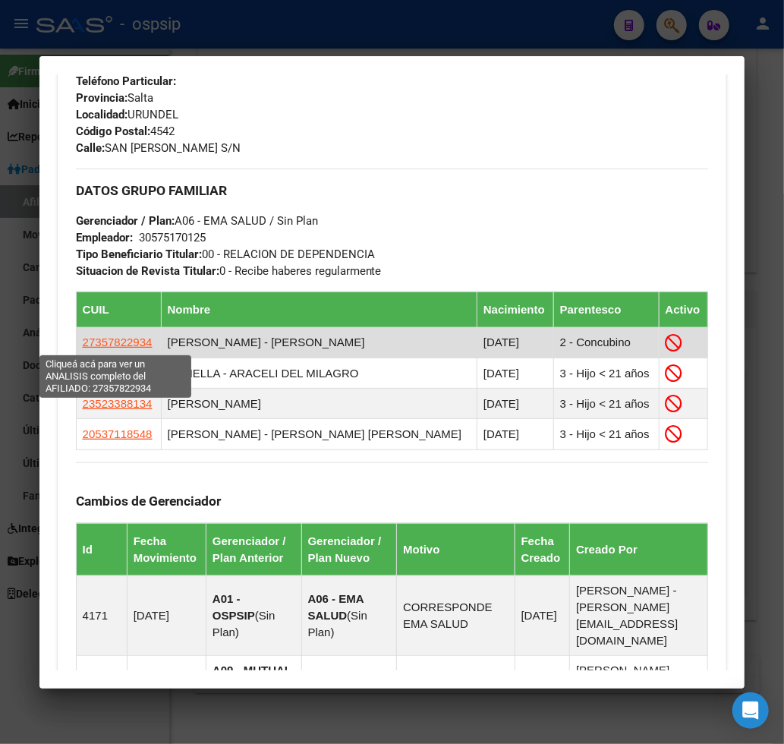
click at [107, 347] on span "27357822934" at bounding box center [118, 342] width 70 height 13
type textarea "27357822934"
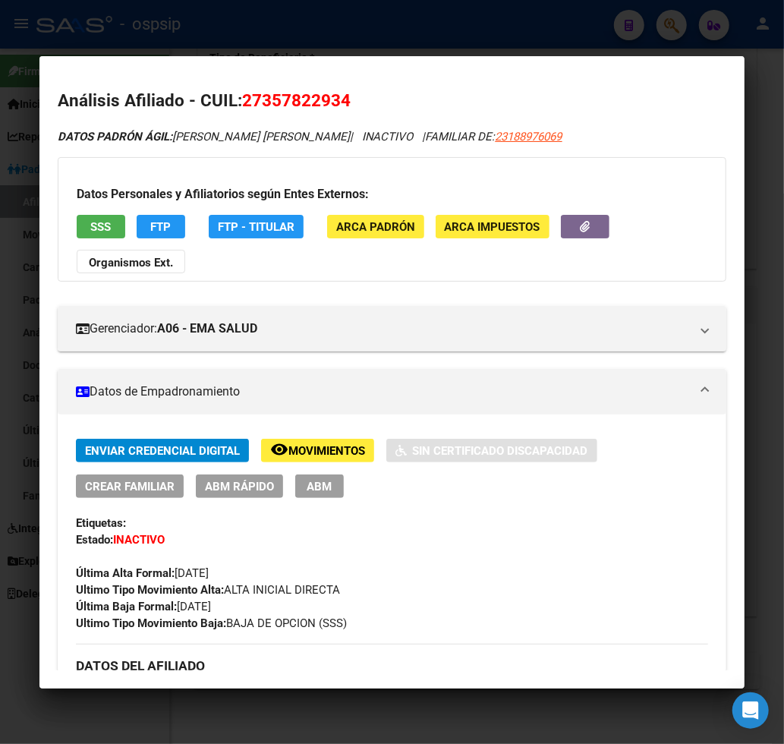
click at [662, 30] on div at bounding box center [392, 372] width 784 height 744
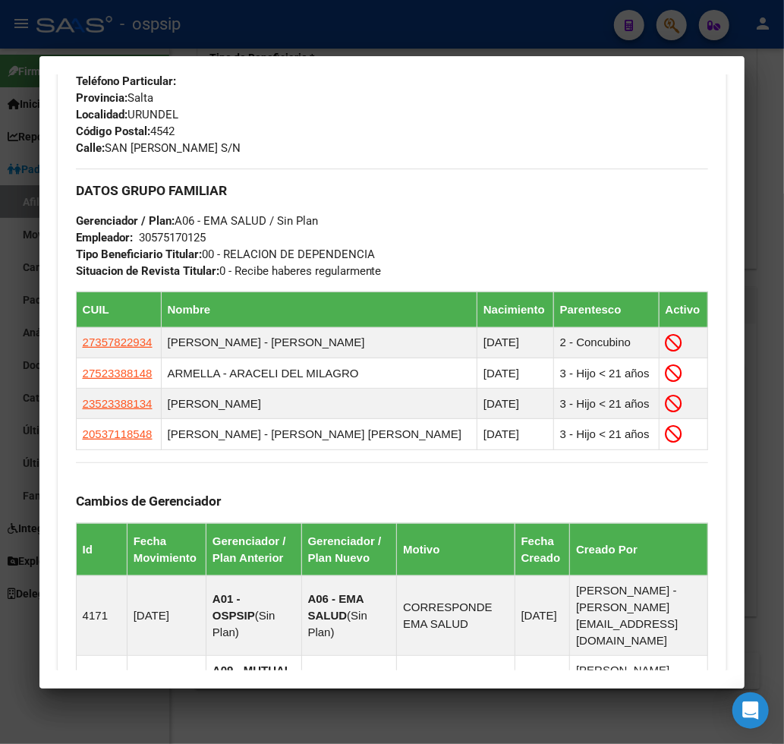
click at [666, 29] on div at bounding box center [392, 372] width 784 height 744
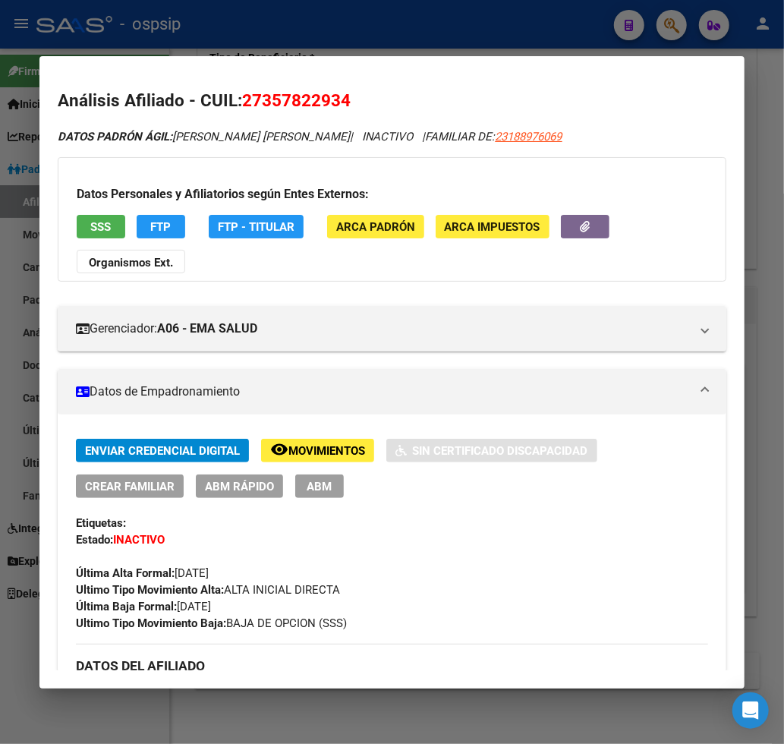
click at [666, 29] on div at bounding box center [392, 372] width 784 height 744
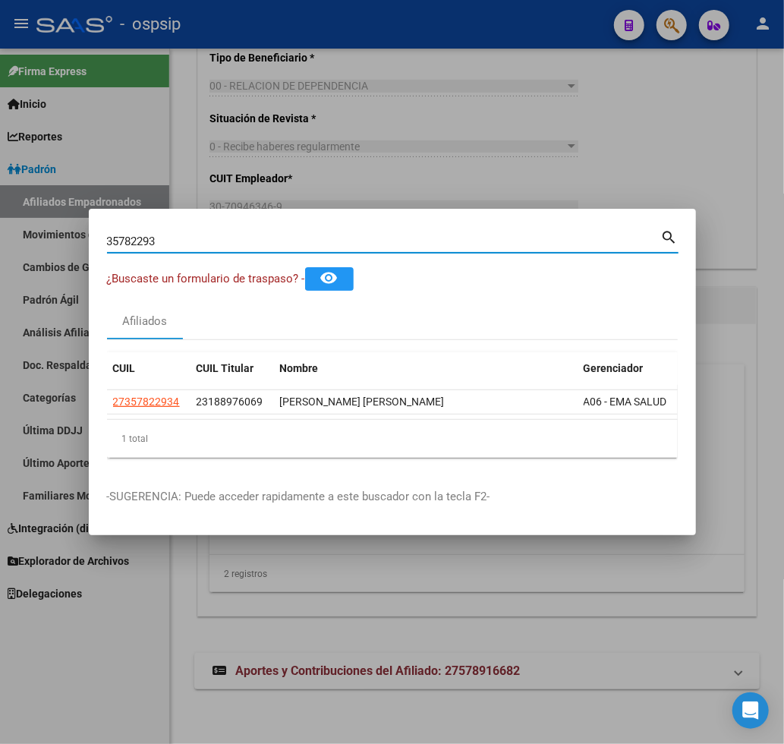
click at [172, 237] on input "35782293" at bounding box center [384, 242] width 554 height 14
type input "3"
type input "48801"
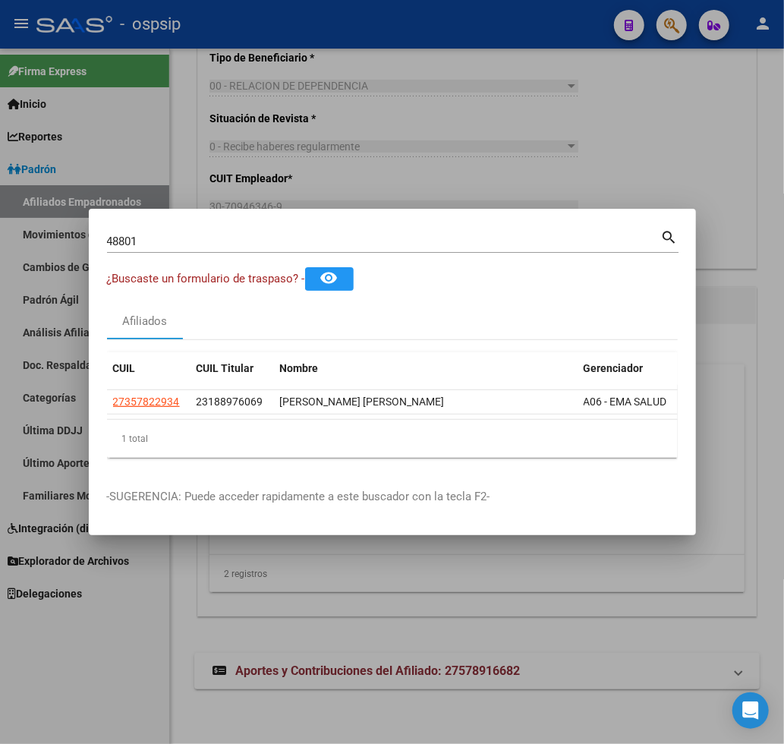
click at [610, 163] on div at bounding box center [392, 372] width 784 height 744
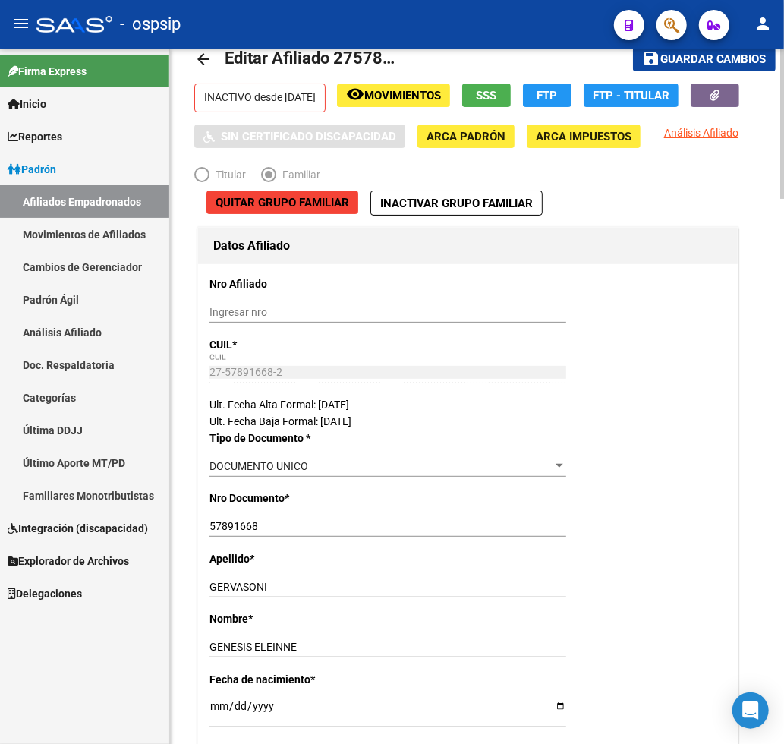
scroll to position [0, 0]
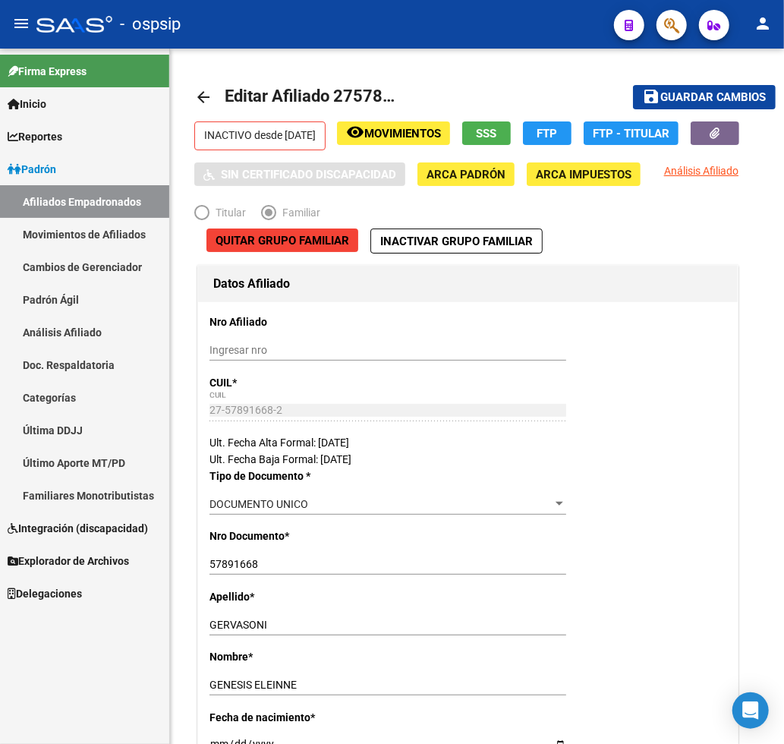
click at [674, 29] on icon "button" at bounding box center [671, 25] width 15 height 17
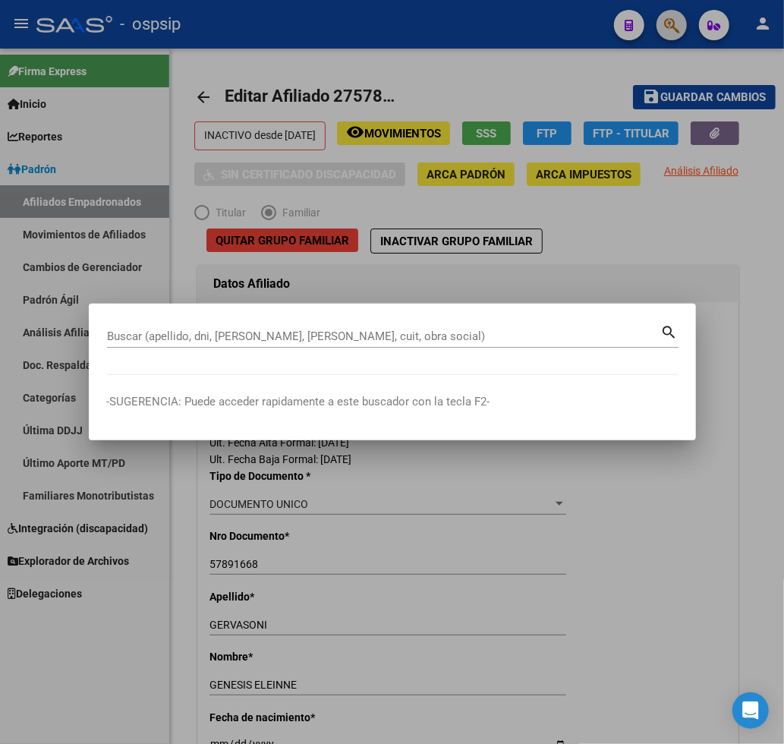
click at [674, 29] on div at bounding box center [392, 372] width 784 height 744
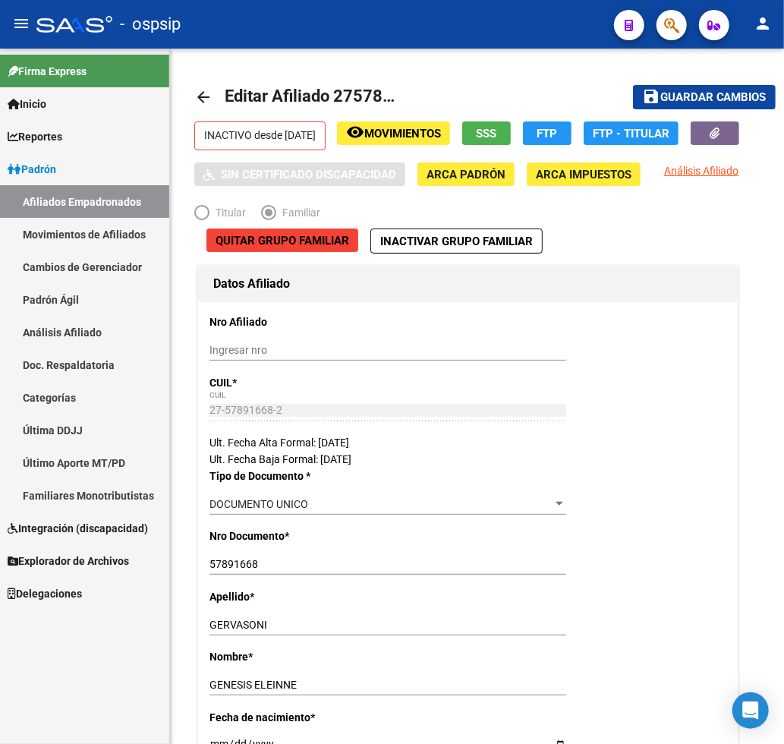
click at [656, 27] on div at bounding box center [666, 24] width 43 height 31
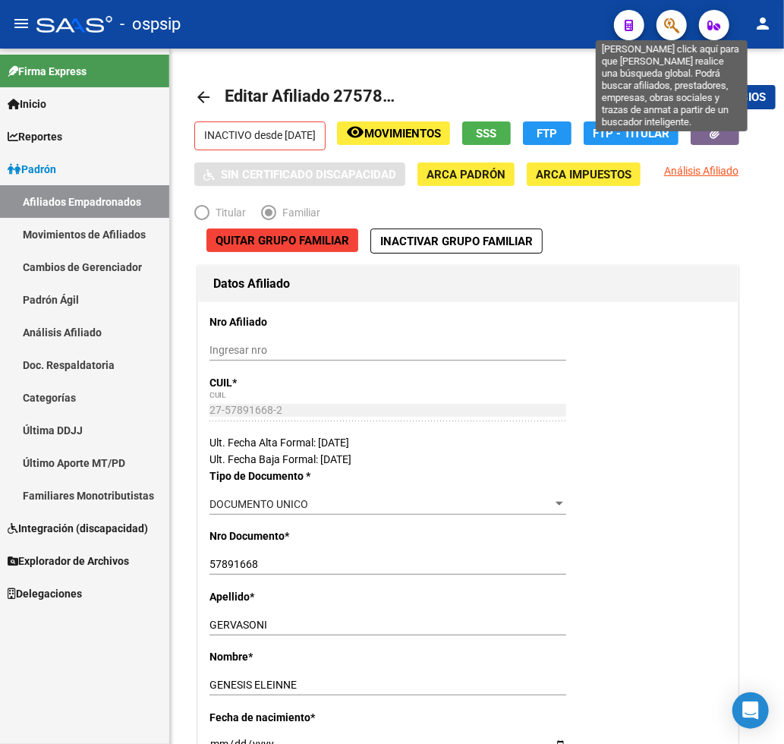
click at [676, 24] on icon "button" at bounding box center [671, 25] width 15 height 17
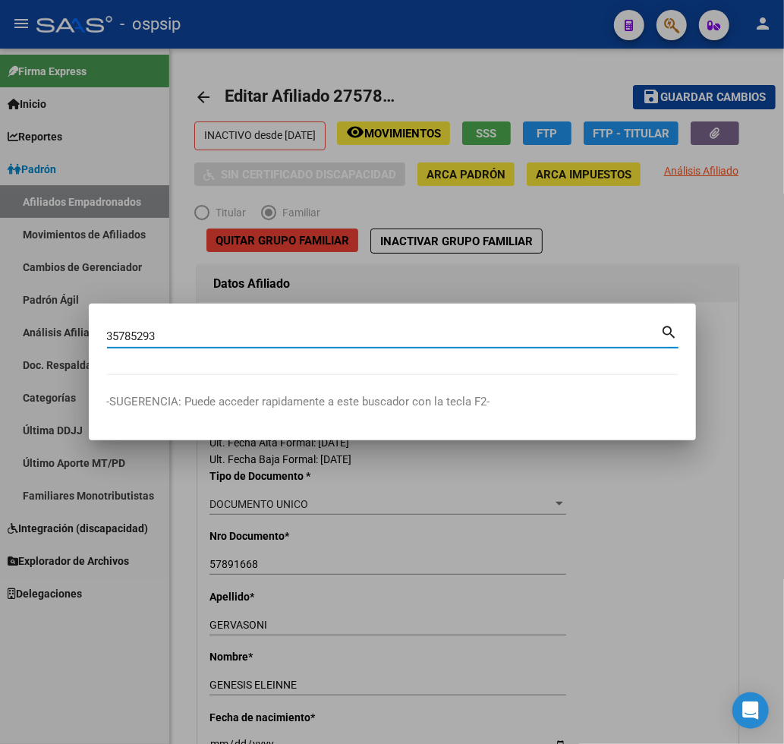
type input "35785293"
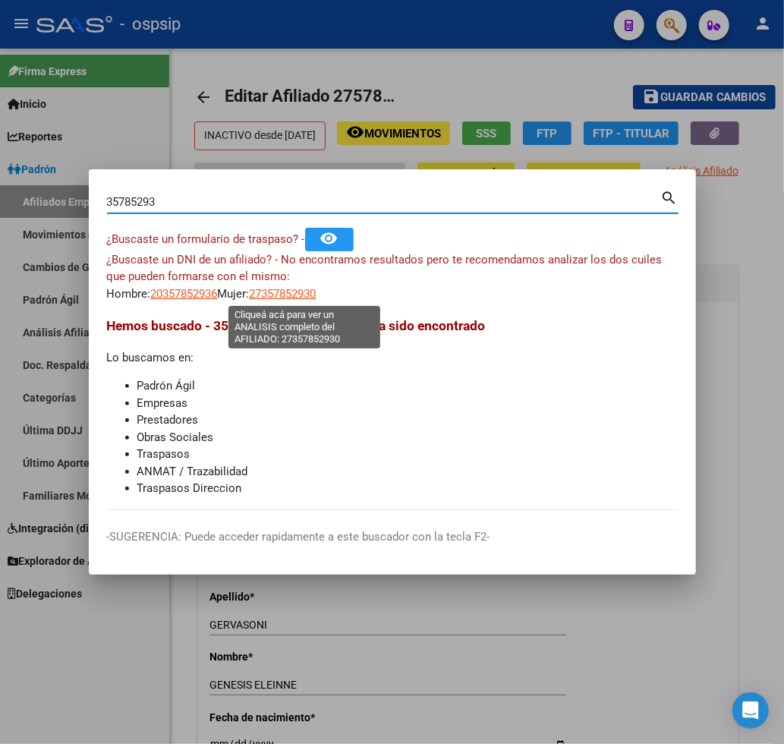
click at [286, 294] on span "27357852930" at bounding box center [283, 294] width 67 height 14
type textarea "27357852930"
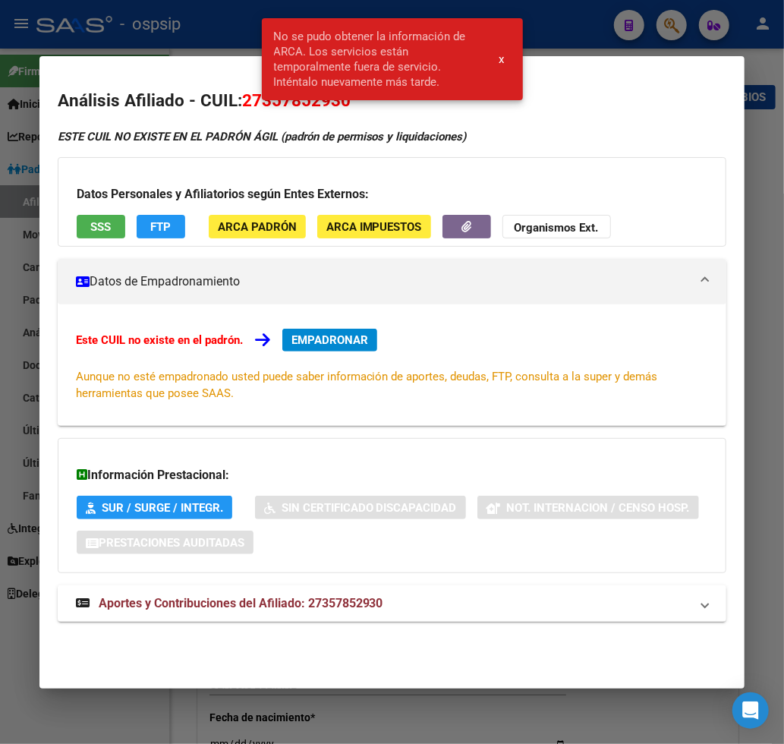
click at [666, 36] on div at bounding box center [392, 372] width 784 height 744
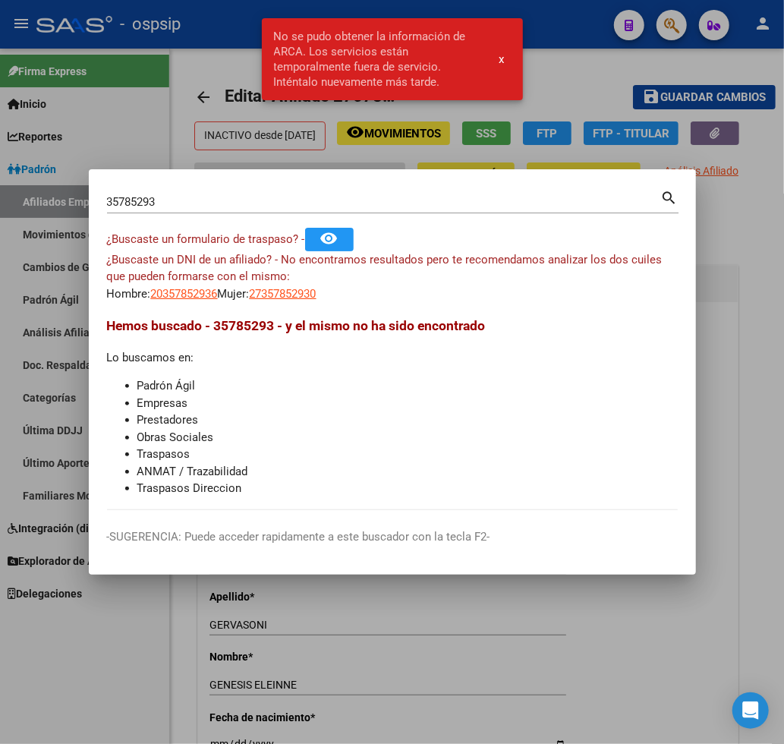
click at [176, 210] on div "35785293 Buscar (apellido, dni, [PERSON_NAME], [PERSON_NAME], cuit, obra social)" at bounding box center [384, 202] width 554 height 23
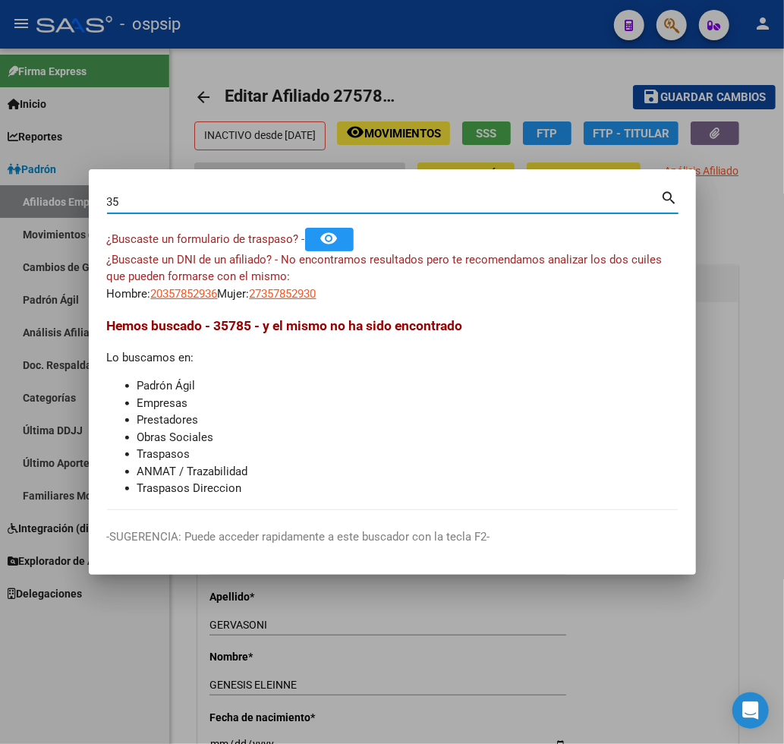
type input "3"
type input "35782293"
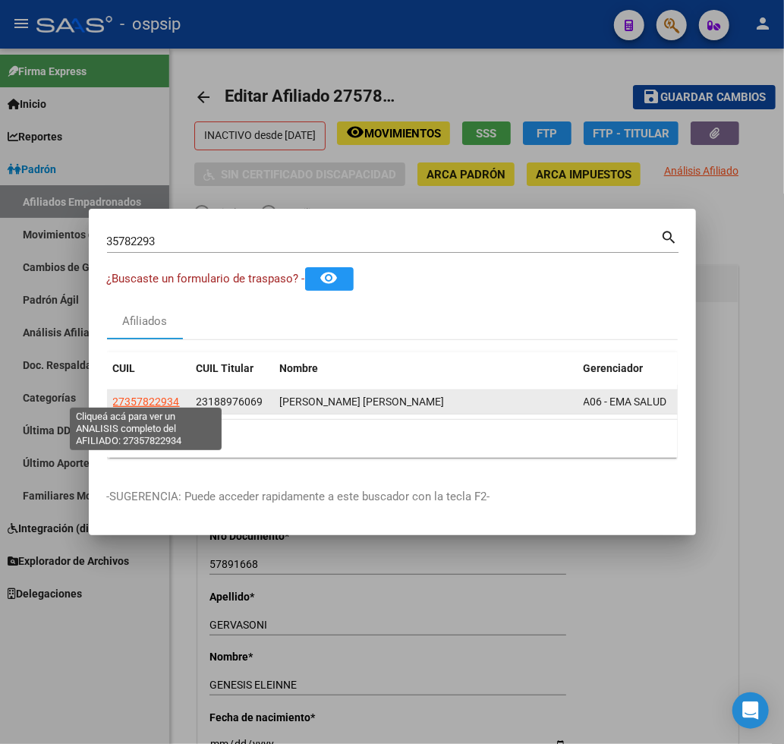
click at [157, 396] on span "27357822934" at bounding box center [146, 402] width 67 height 12
type textarea "27357822934"
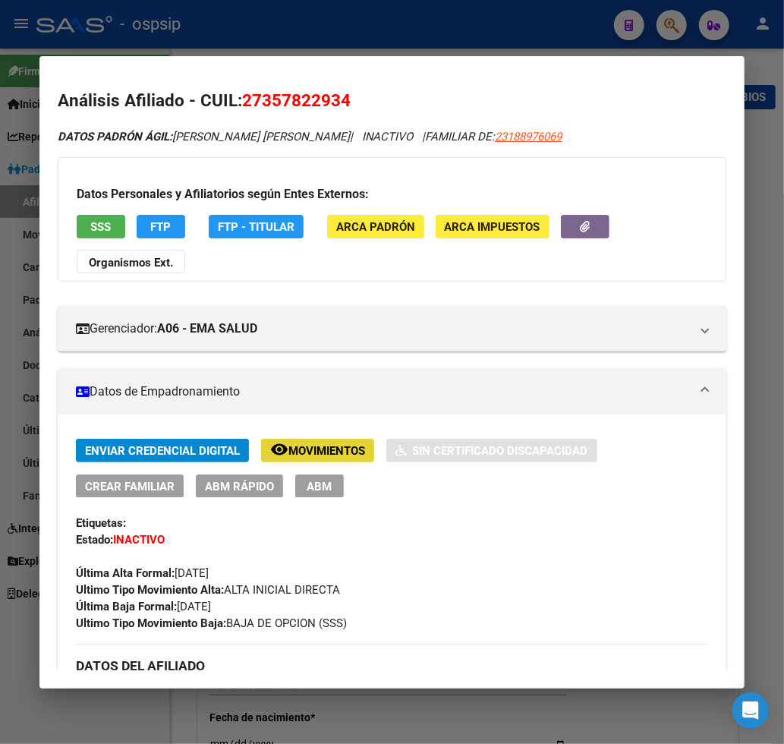
click at [335, 441] on button "remove_red_eye Movimientos" at bounding box center [317, 451] width 113 height 24
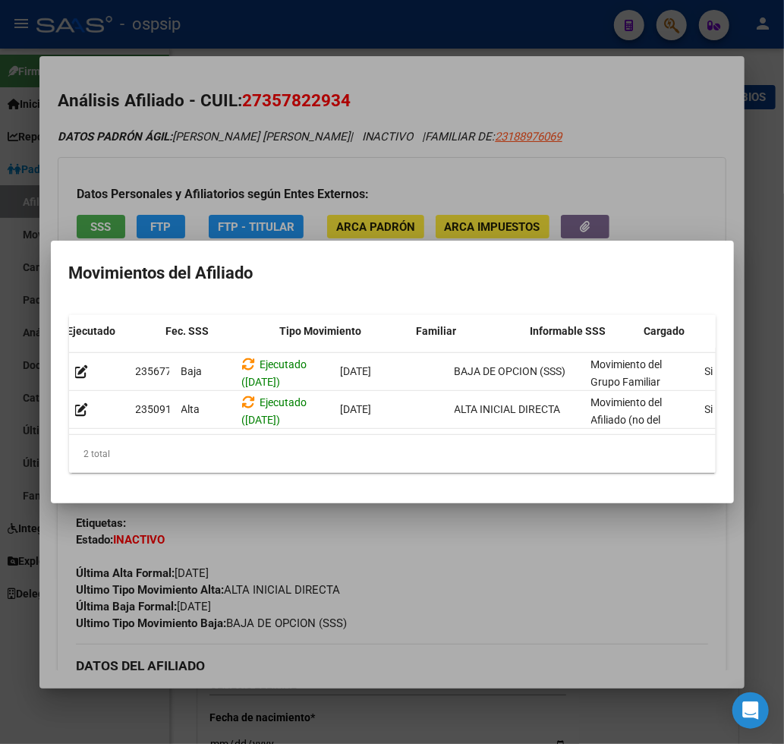
scroll to position [0, 324]
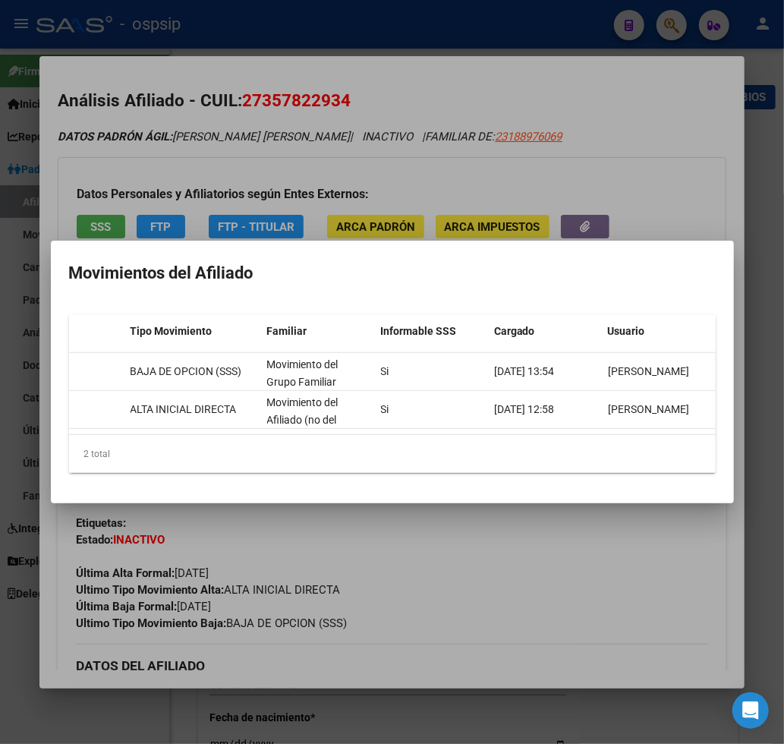
click at [524, 610] on div at bounding box center [392, 372] width 784 height 744
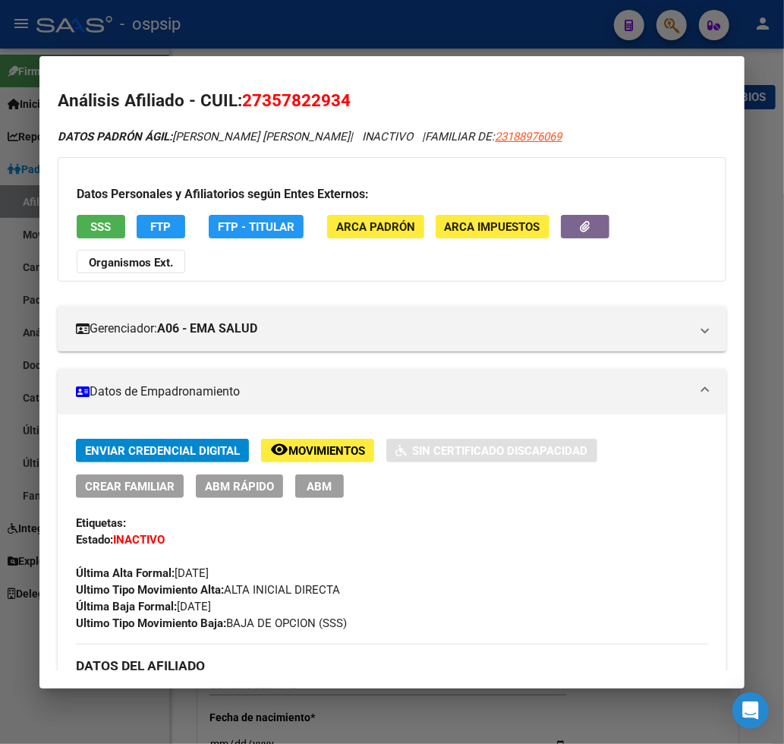
click at [671, 20] on div at bounding box center [392, 372] width 784 height 744
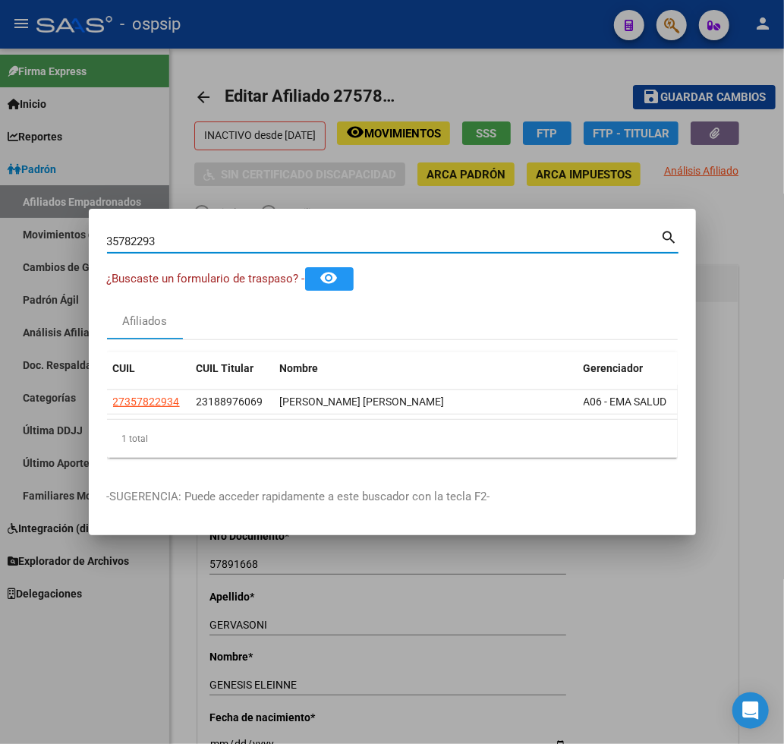
click at [171, 235] on input "35782293" at bounding box center [384, 242] width 554 height 14
type input "3"
type input "48801019"
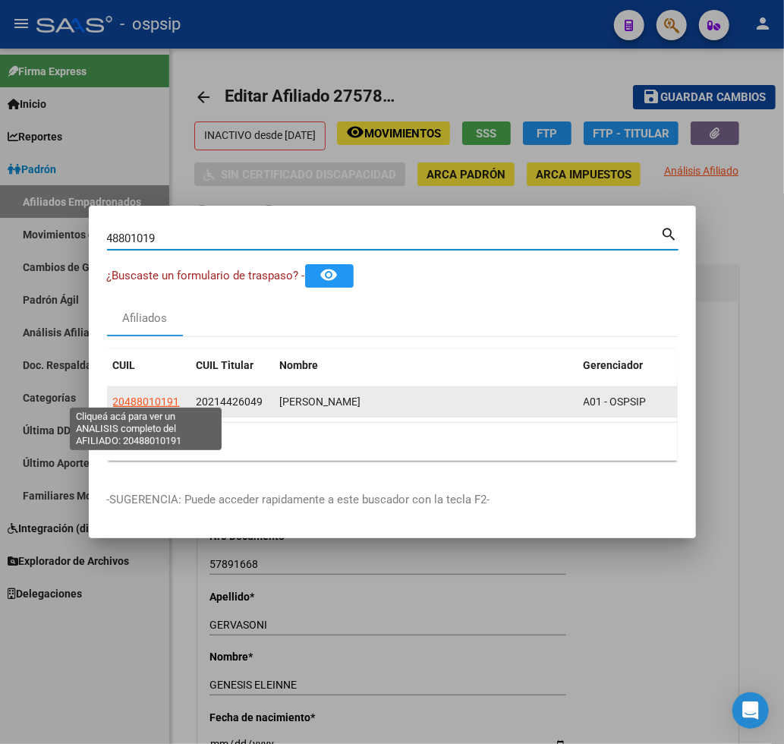
click at [155, 396] on span "20488010191" at bounding box center [146, 402] width 67 height 12
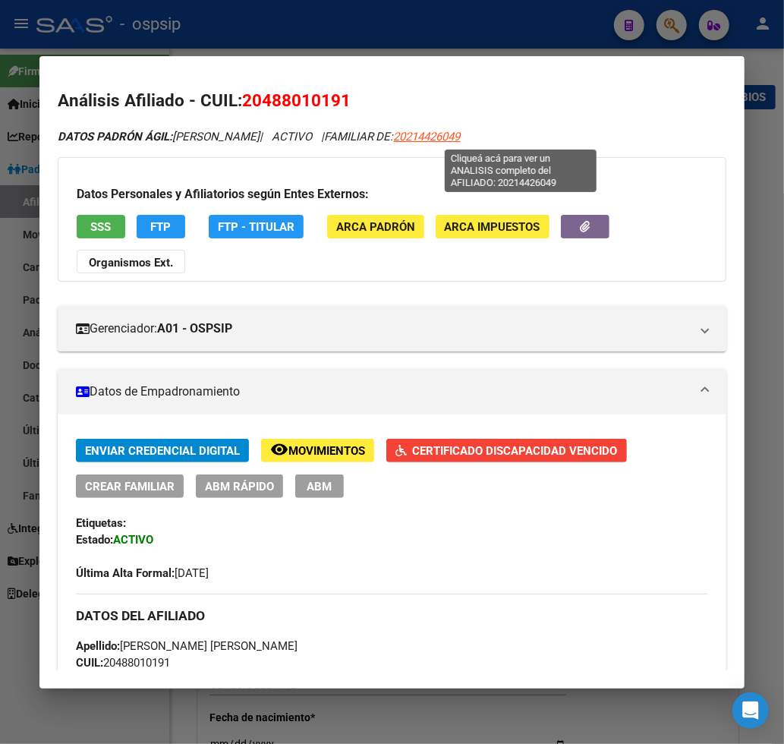
click at [461, 137] on span "20214426049" at bounding box center [427, 137] width 67 height 14
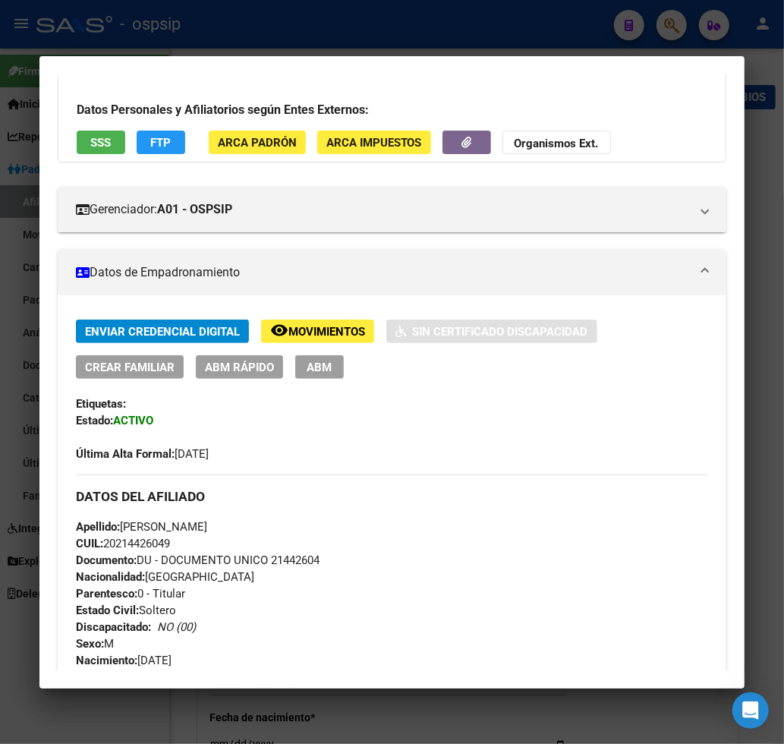
scroll to position [0, 0]
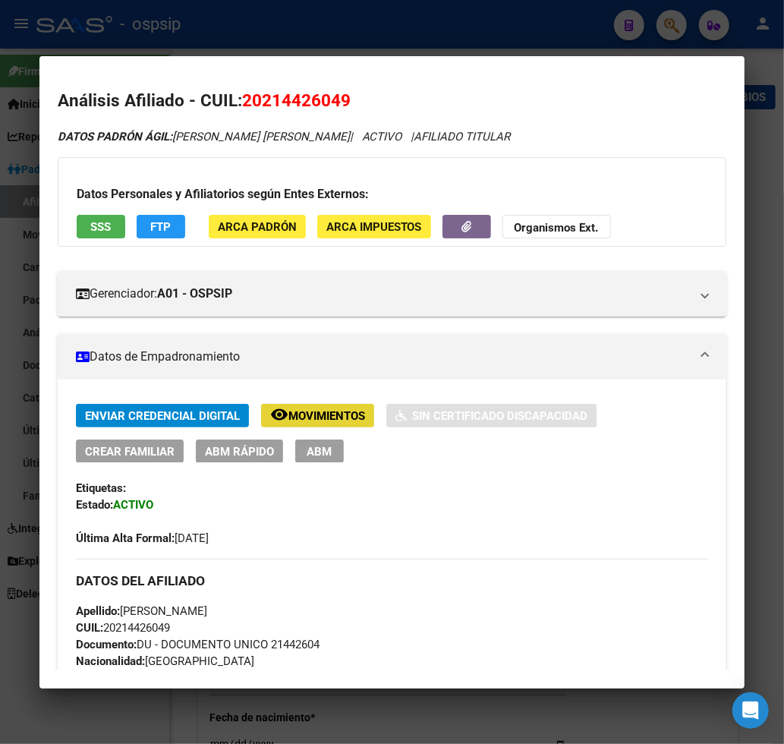
click at [329, 416] on span "Movimientos" at bounding box center [326, 416] width 77 height 14
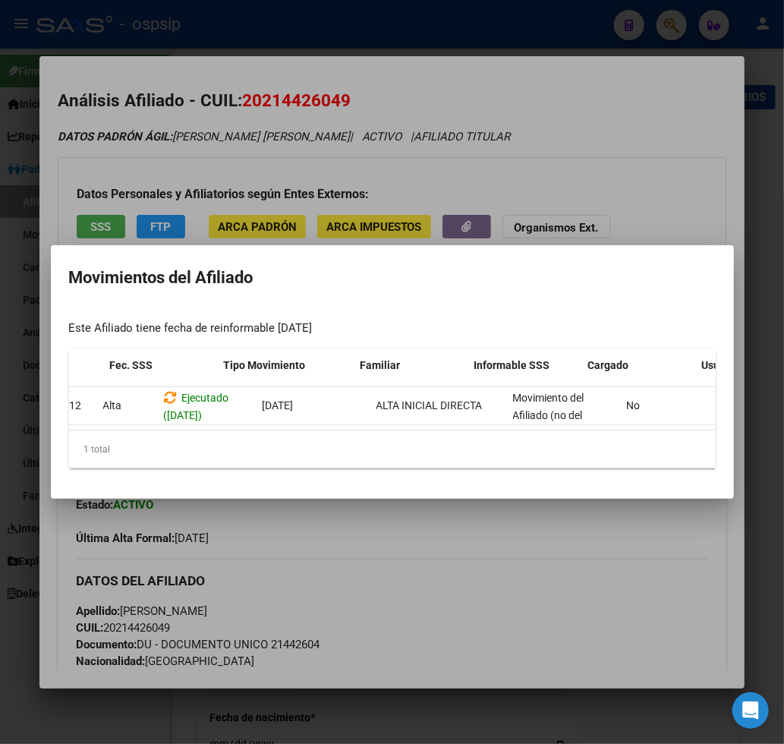
scroll to position [0, 324]
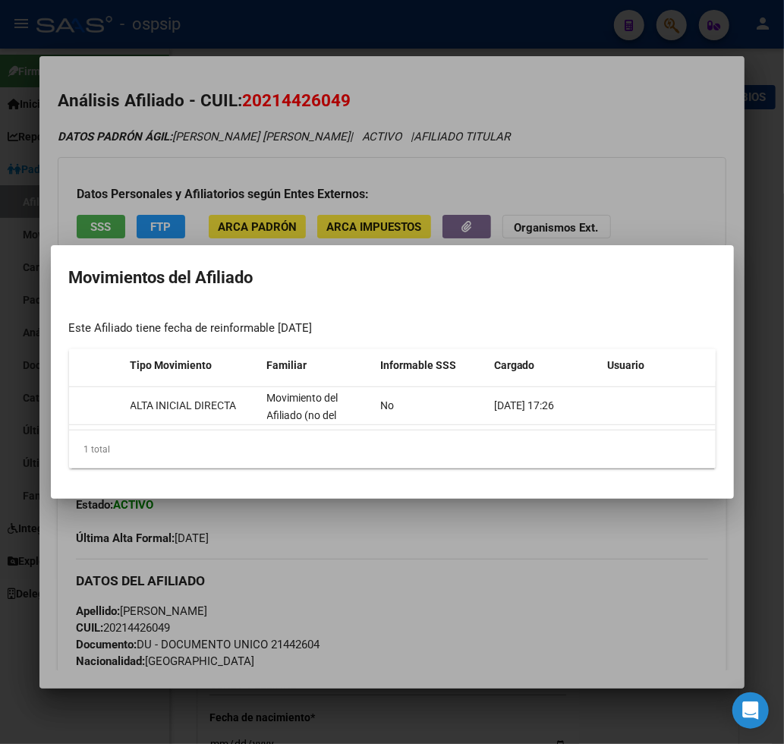
click at [522, 597] on div at bounding box center [392, 372] width 784 height 744
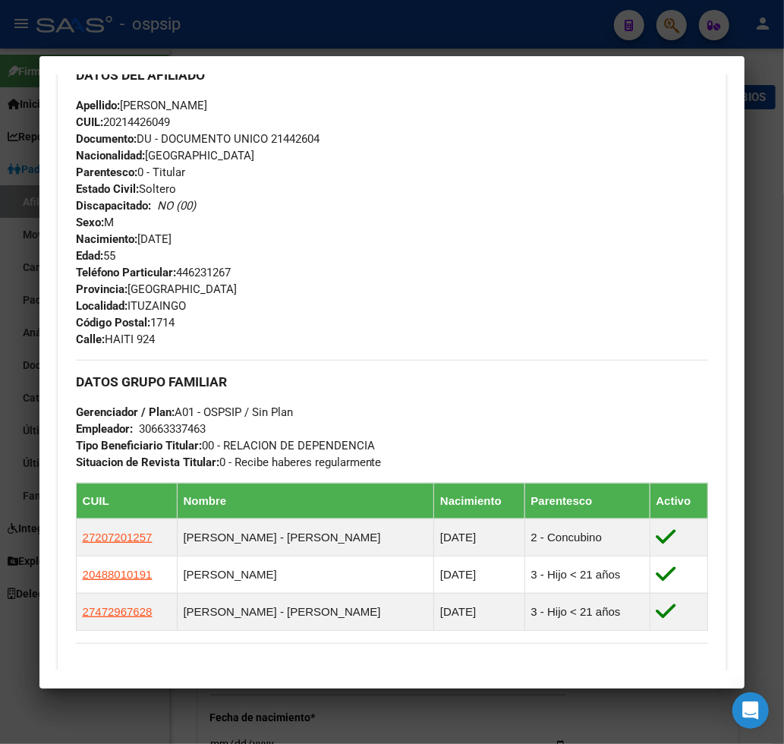
scroll to position [590, 0]
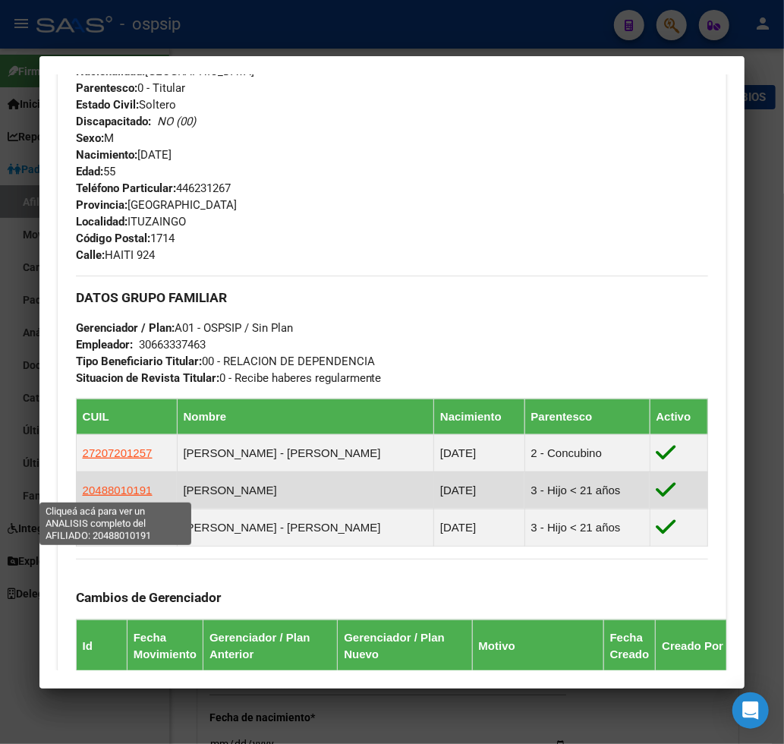
click at [126, 493] on span "20488010191" at bounding box center [118, 490] width 70 height 13
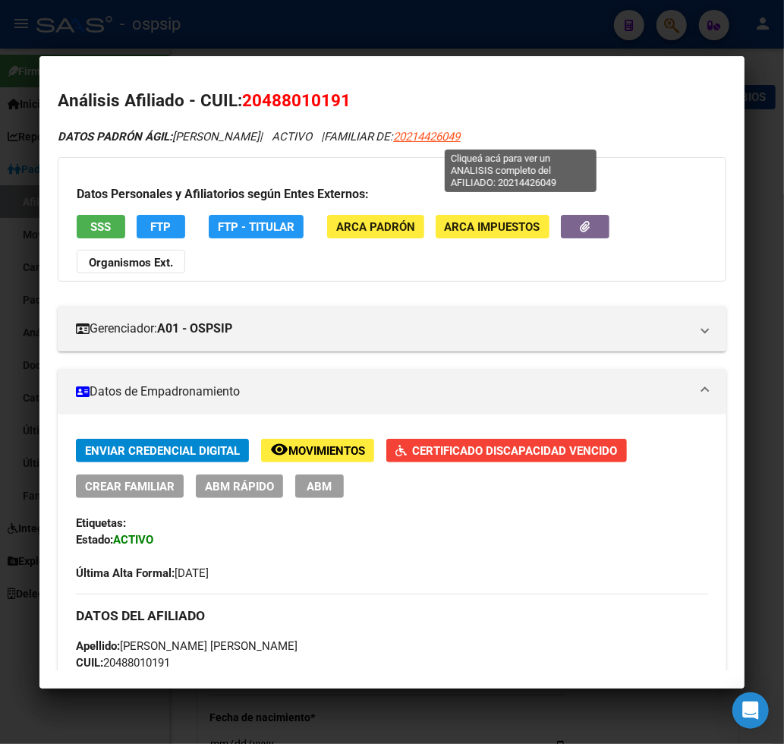
click at [461, 140] on span "20214426049" at bounding box center [427, 137] width 67 height 14
type textarea "20214426049"
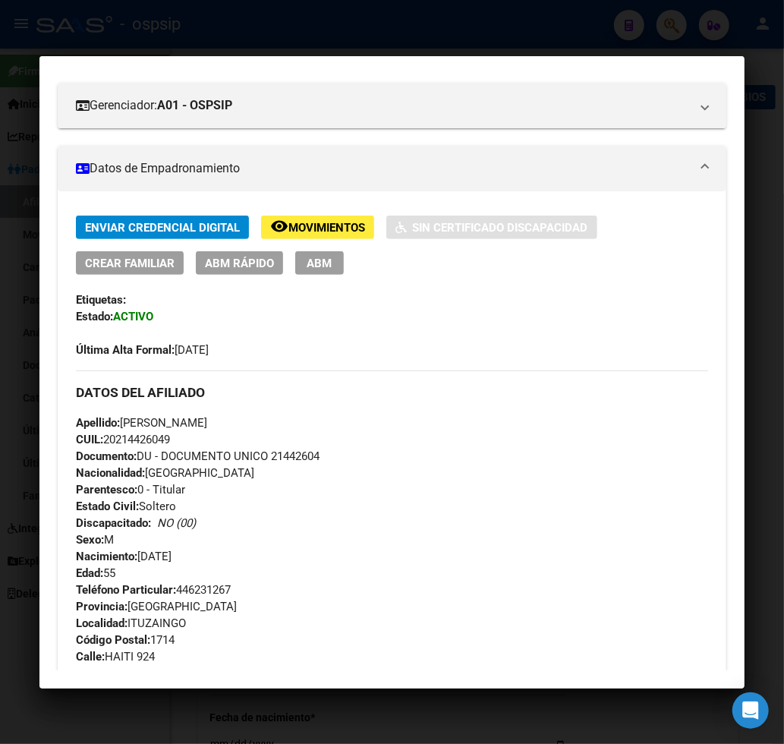
scroll to position [0, 0]
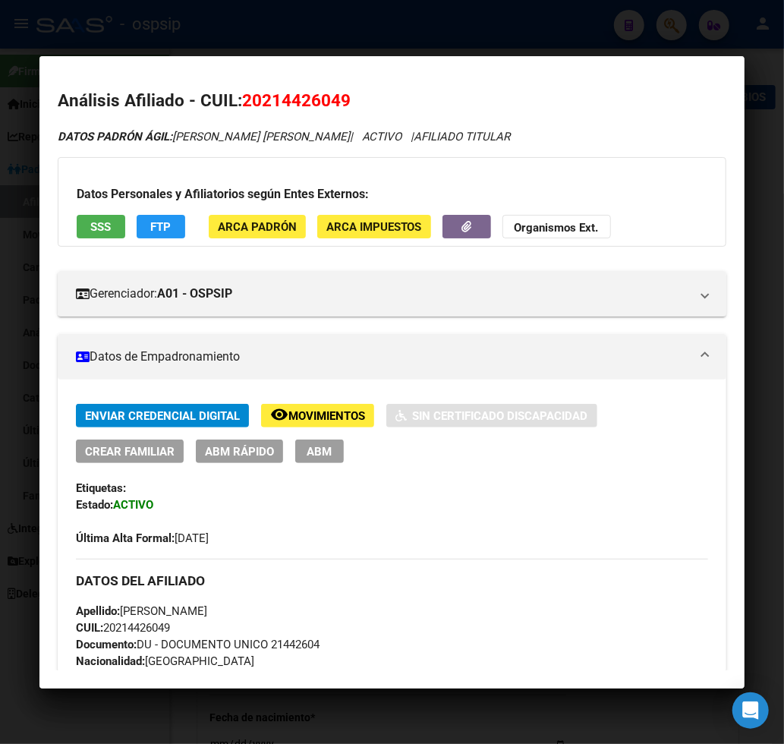
click at [632, 71] on mat-dialog-container "Análisis Afiliado - CUIL: 20214426049 DATOS [PERSON_NAME] ÁGIL: [PERSON_NAME] […" at bounding box center [392, 372] width 706 height 632
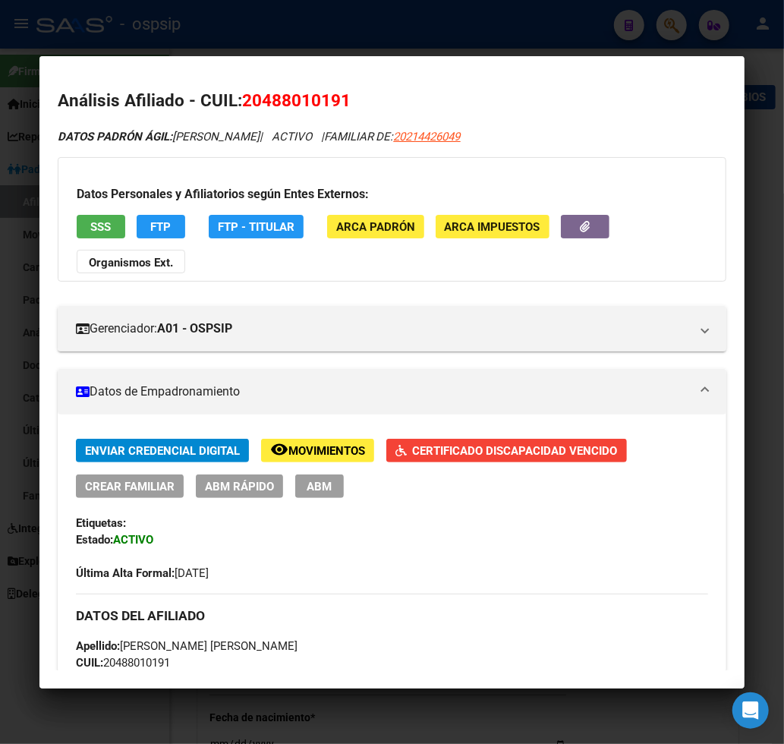
click at [662, 21] on div at bounding box center [392, 372] width 784 height 744
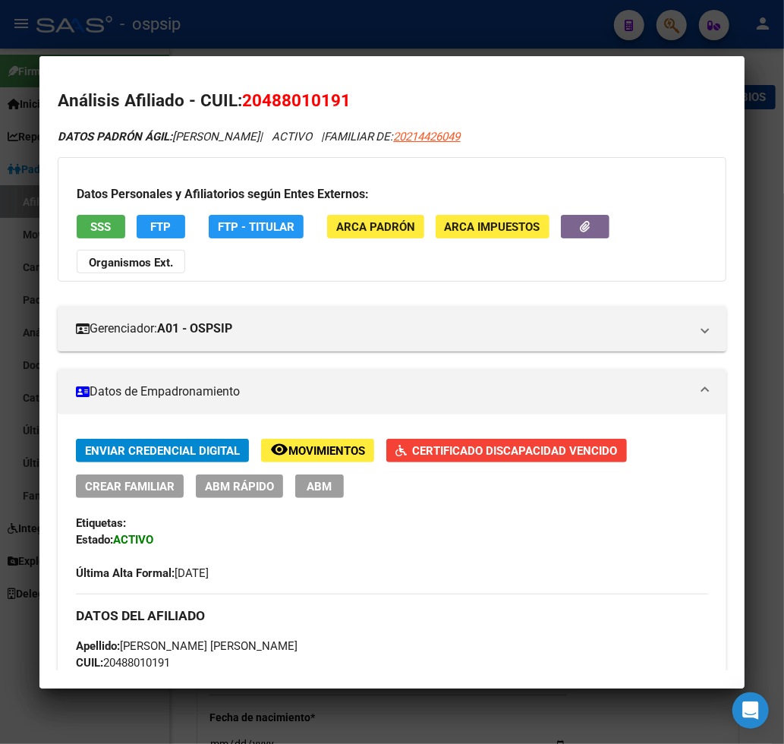
click at [662, 21] on div at bounding box center [392, 372] width 784 height 744
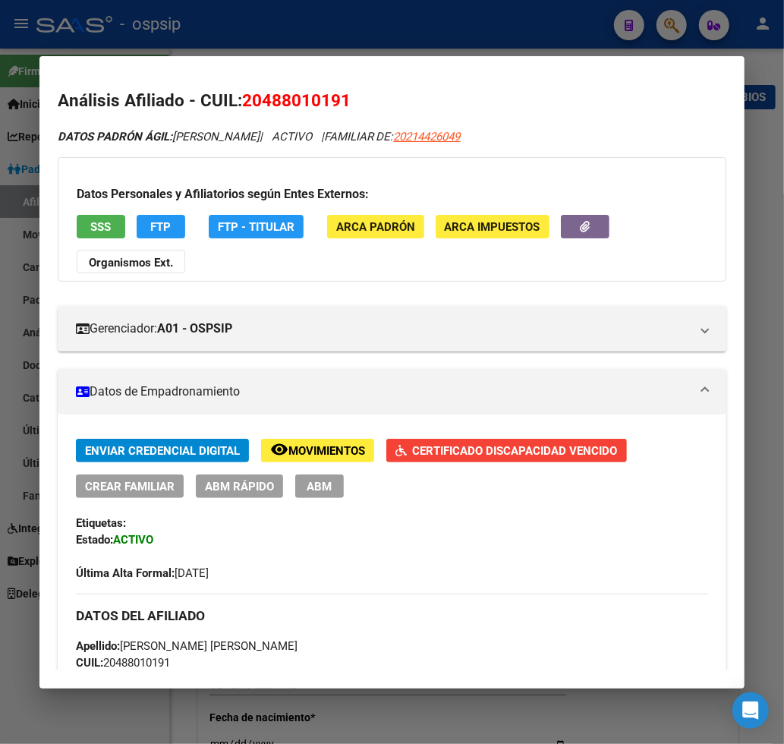
click at [662, 21] on div at bounding box center [392, 372] width 784 height 744
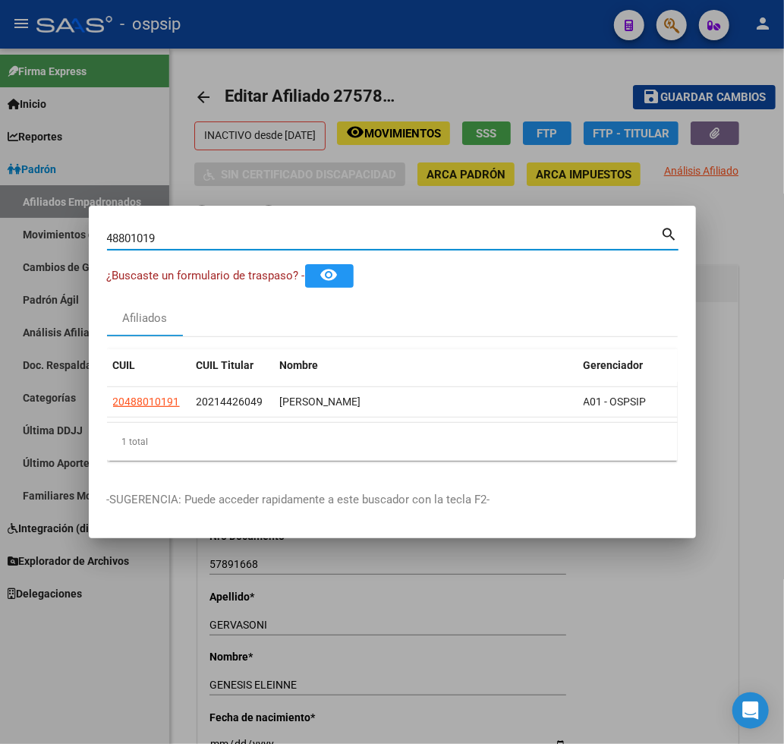
click at [191, 236] on input "48801019" at bounding box center [384, 239] width 554 height 14
type input "4"
type input "94660121"
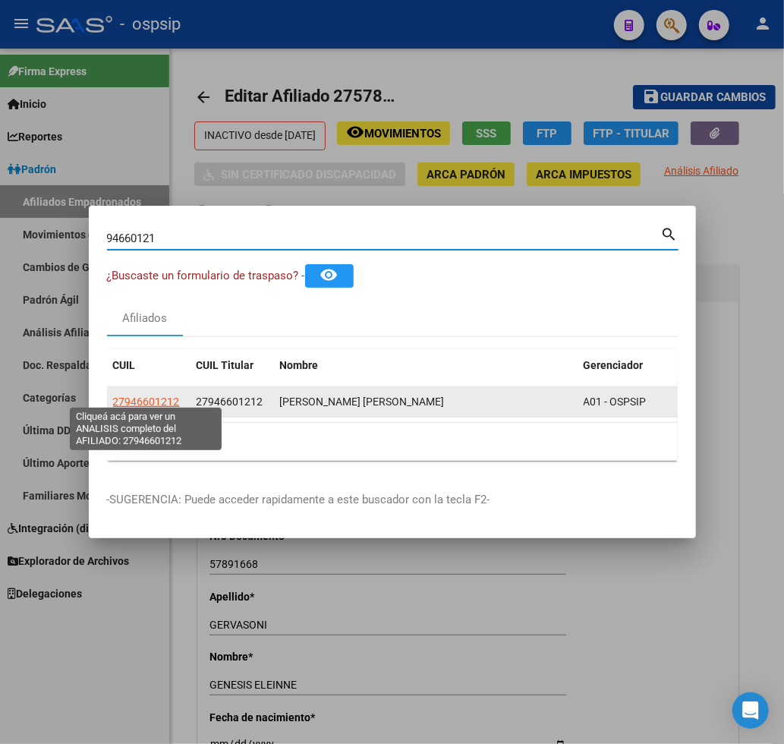
click at [144, 396] on span "27946601212" at bounding box center [146, 402] width 67 height 12
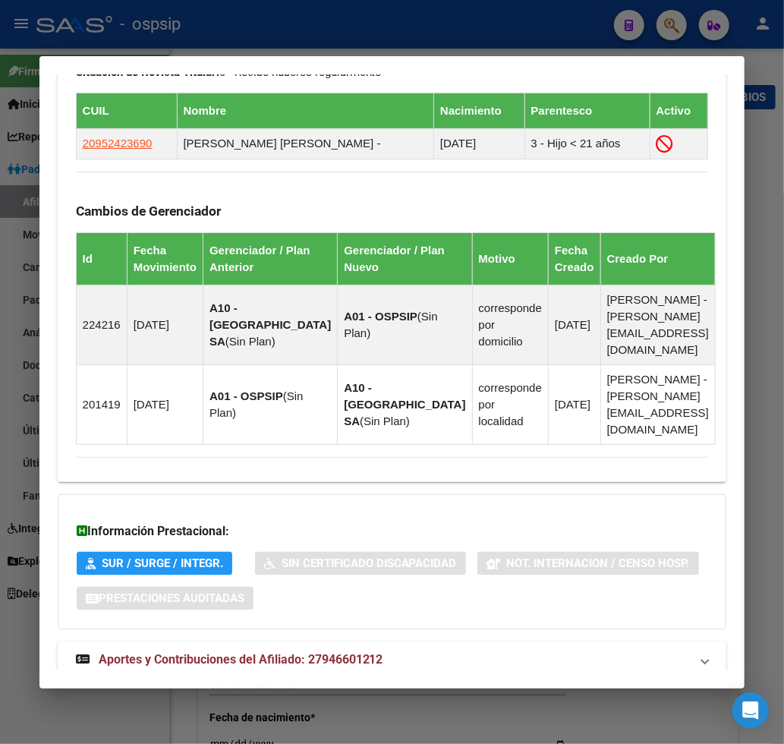
scroll to position [967, 0]
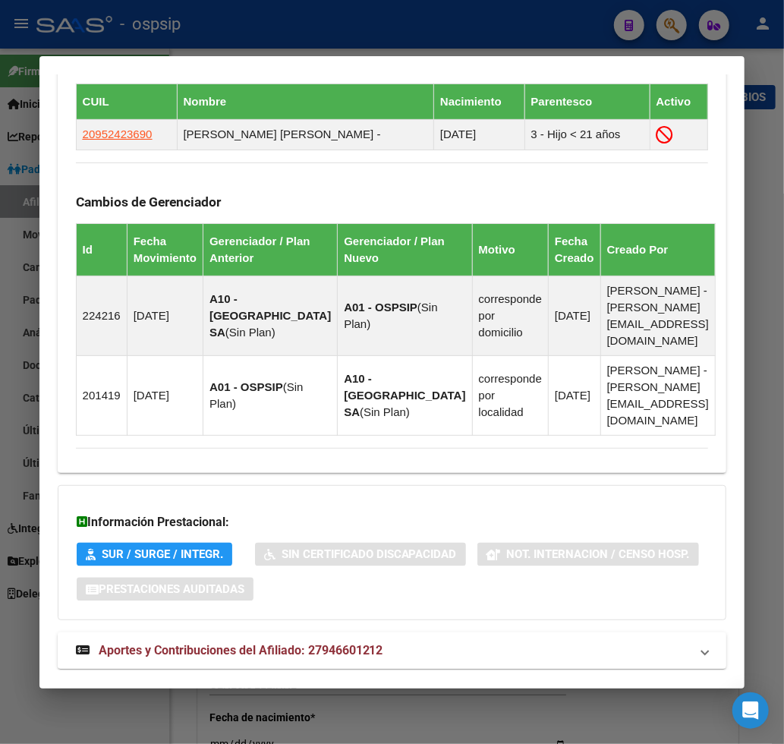
click at [192, 643] on span "Aportes y Contribuciones del Afiliado: 27946601212" at bounding box center [241, 650] width 285 height 14
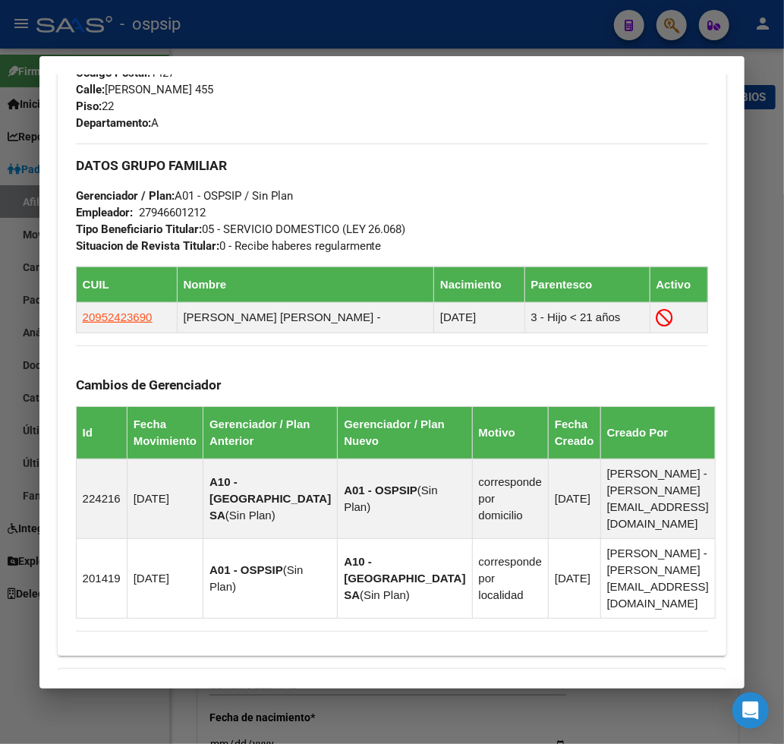
scroll to position [635, 0]
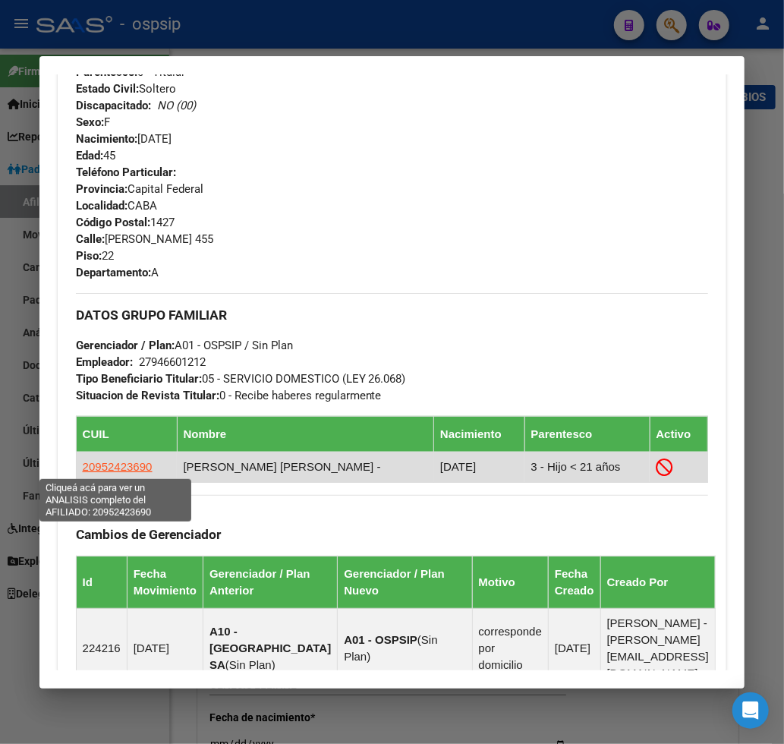
click at [112, 464] on span "20952423690" at bounding box center [118, 466] width 70 height 13
type textarea "20952423690"
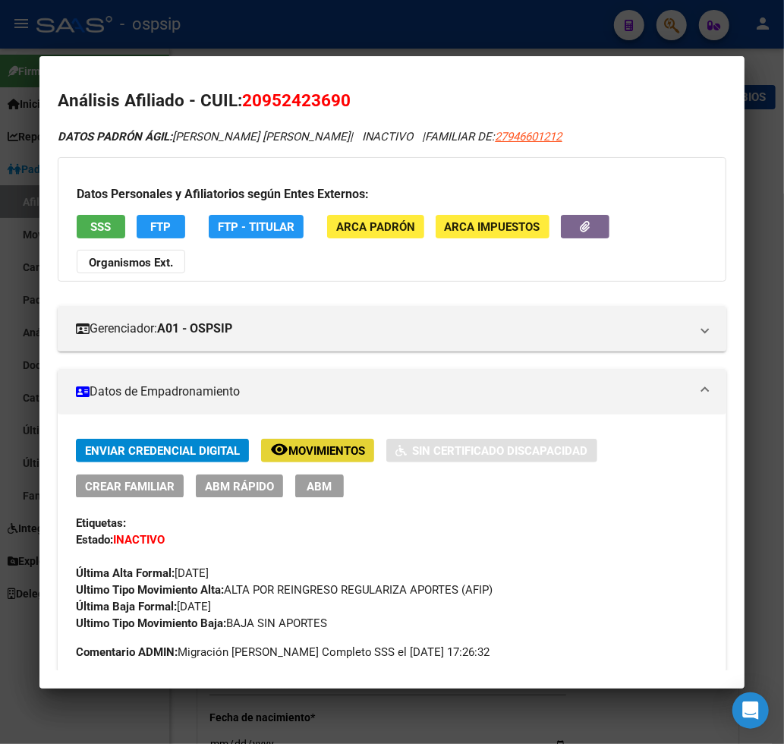
click at [307, 449] on span "Movimientos" at bounding box center [326, 451] width 77 height 14
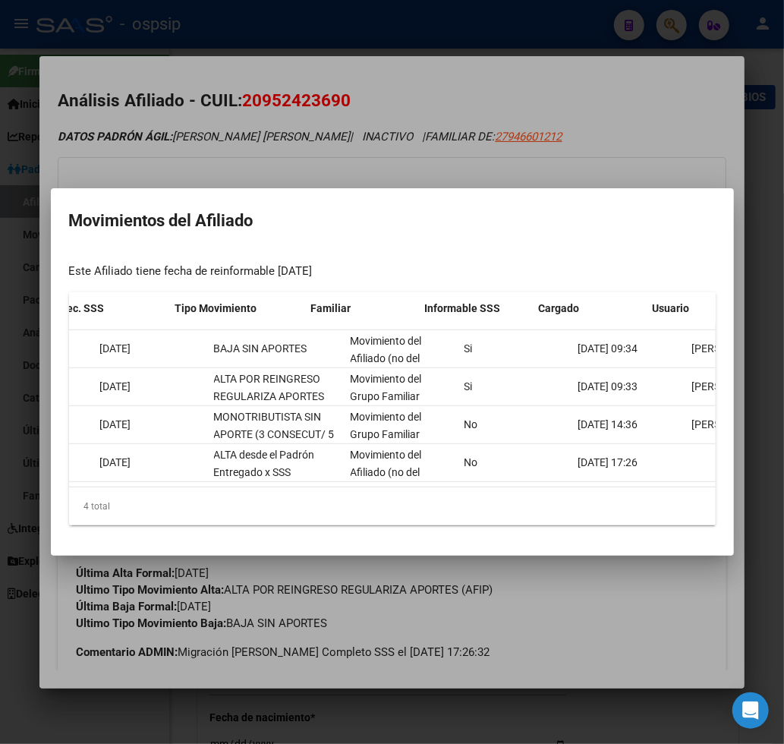
scroll to position [0, 324]
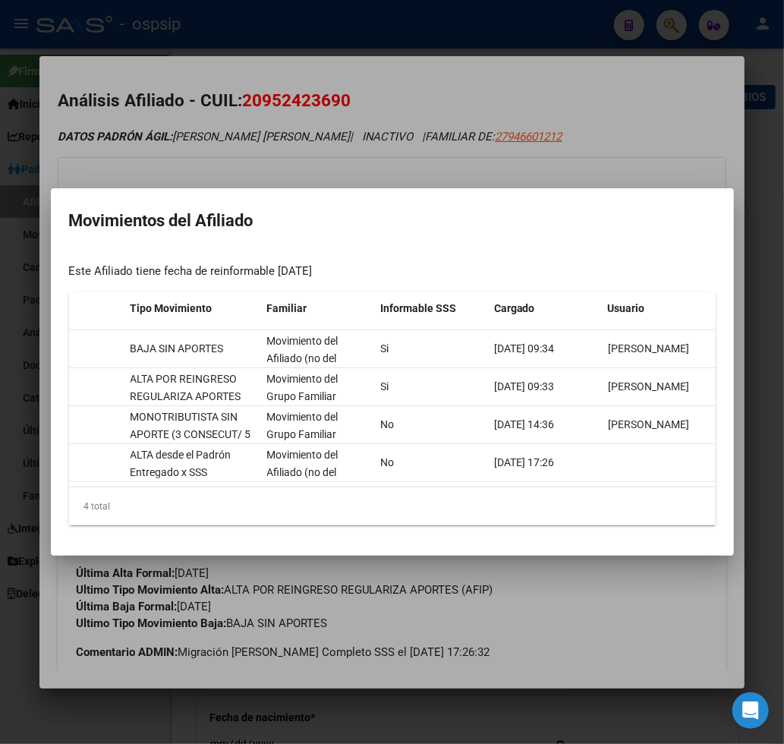
click at [654, 651] on div at bounding box center [392, 372] width 784 height 744
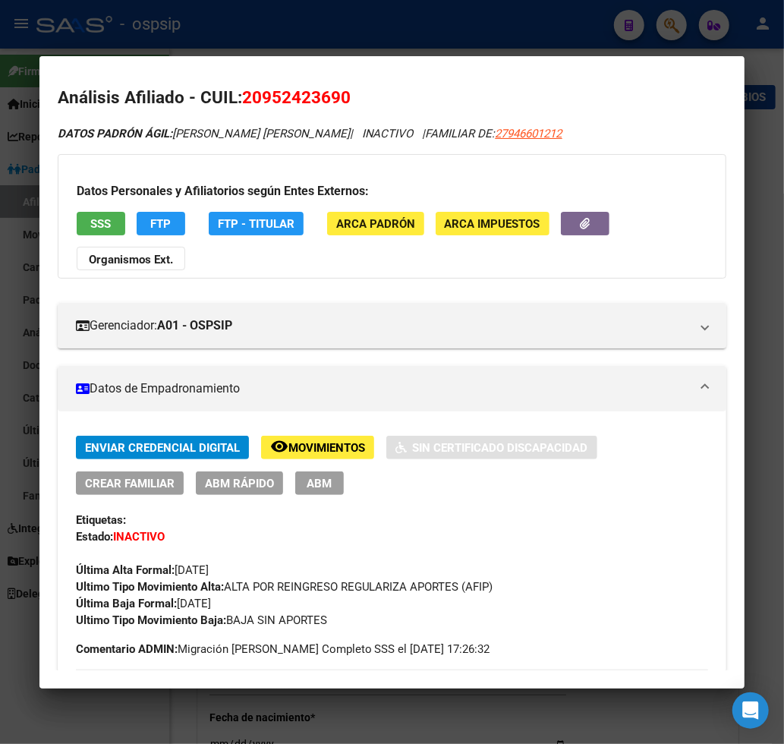
scroll to position [0, 0]
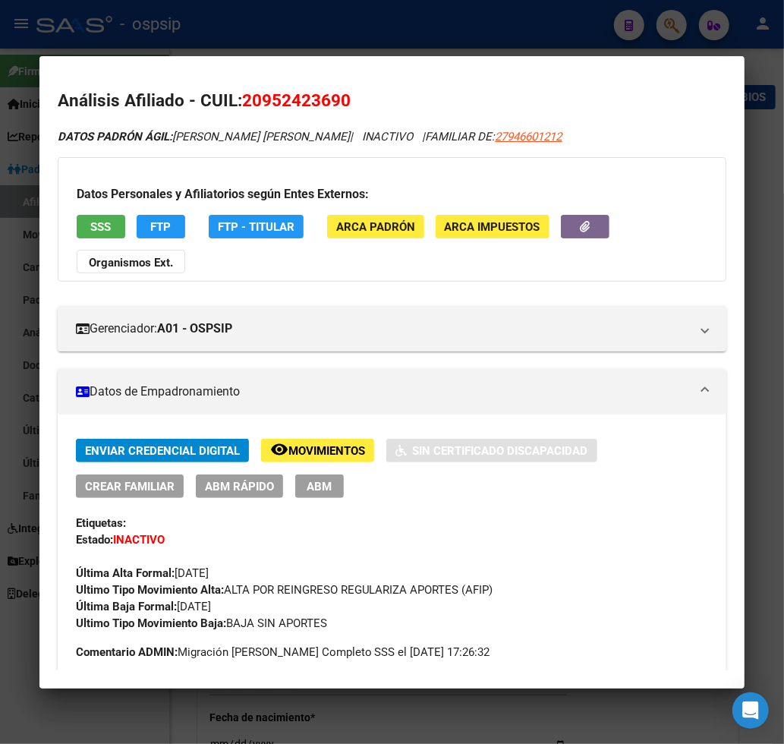
click at [662, 24] on div at bounding box center [392, 372] width 784 height 744
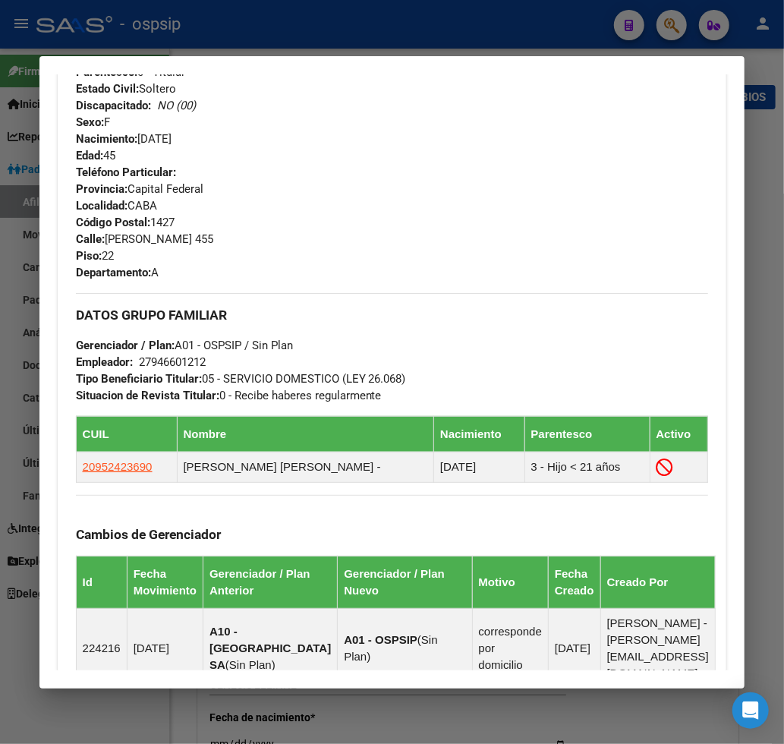
click at [662, 24] on div at bounding box center [392, 372] width 784 height 744
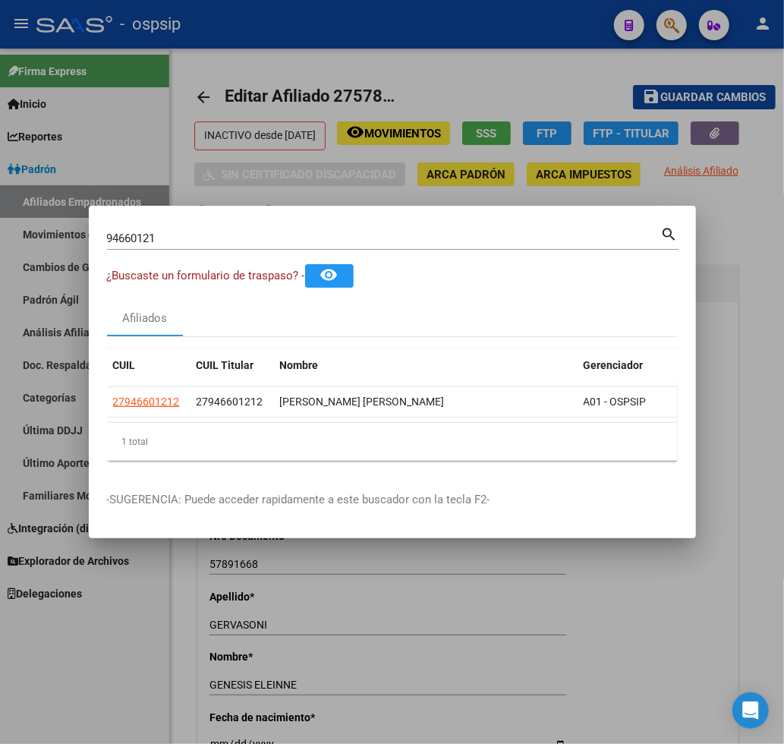
click at [176, 232] on input "94660121" at bounding box center [384, 239] width 554 height 14
type input "9"
type input "48801019"
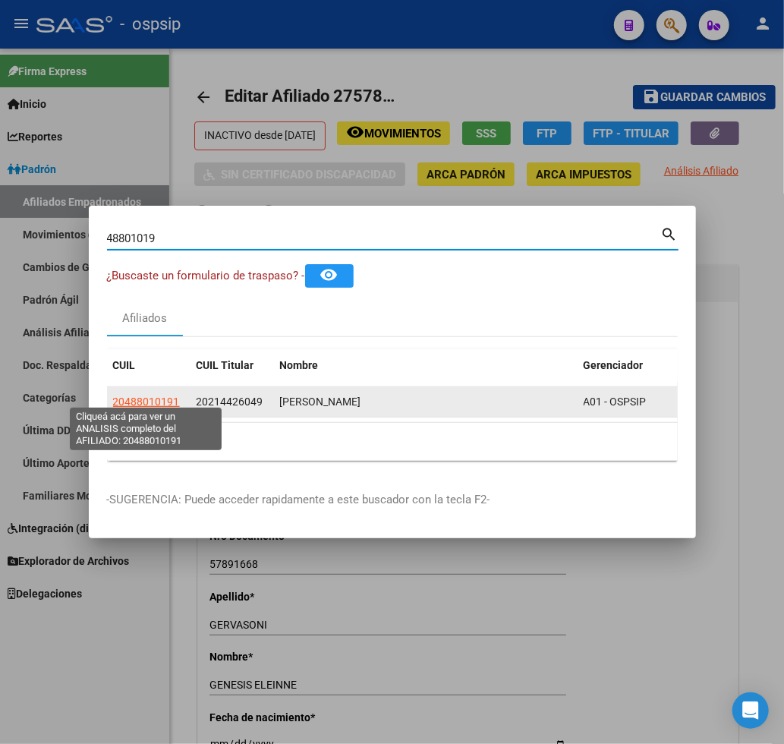
click at [134, 396] on span "20488010191" at bounding box center [146, 402] width 67 height 12
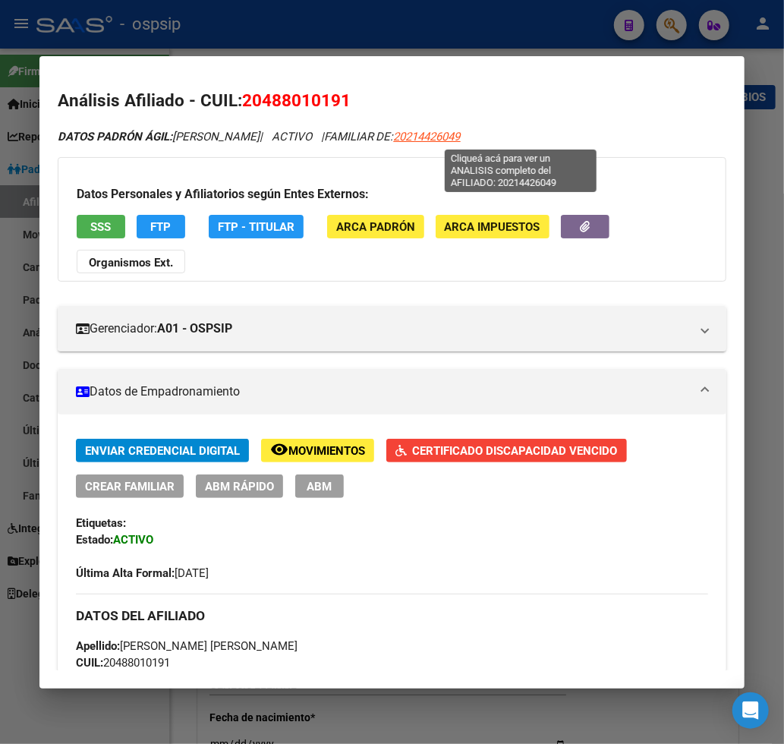
click at [461, 137] on span "20214426049" at bounding box center [427, 137] width 67 height 14
type textarea "20214426049"
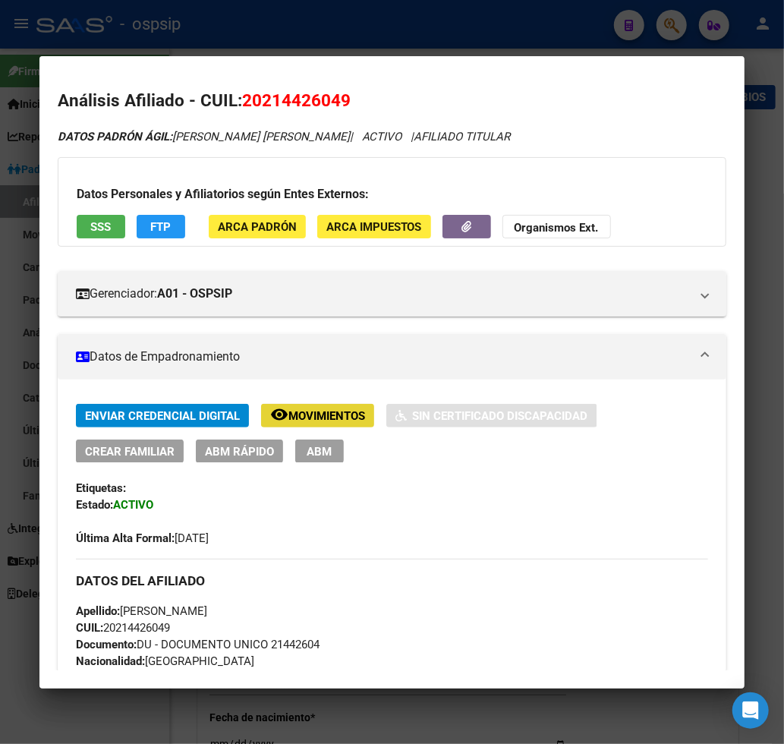
click at [334, 414] on span "Movimientos" at bounding box center [326, 416] width 77 height 14
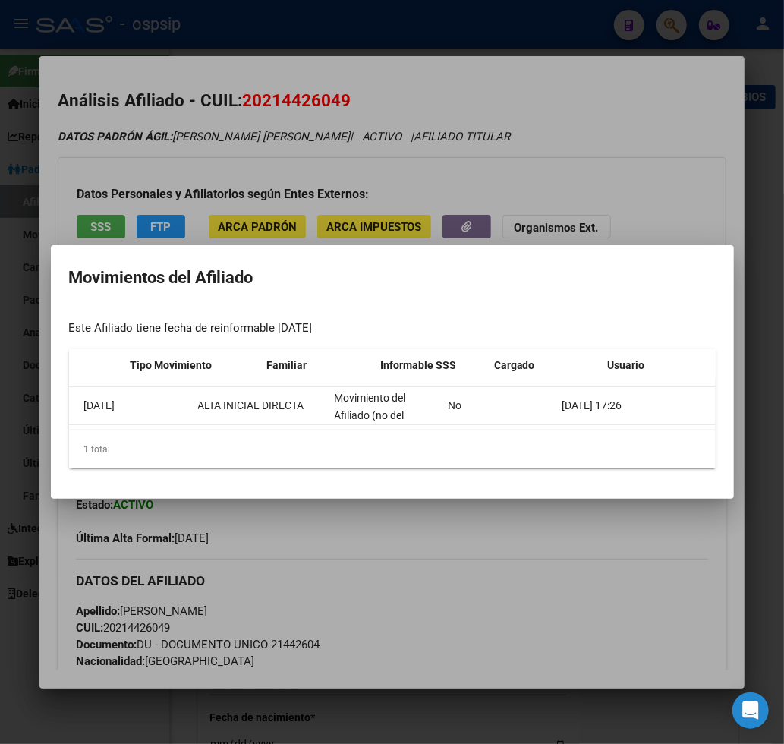
scroll to position [0, 324]
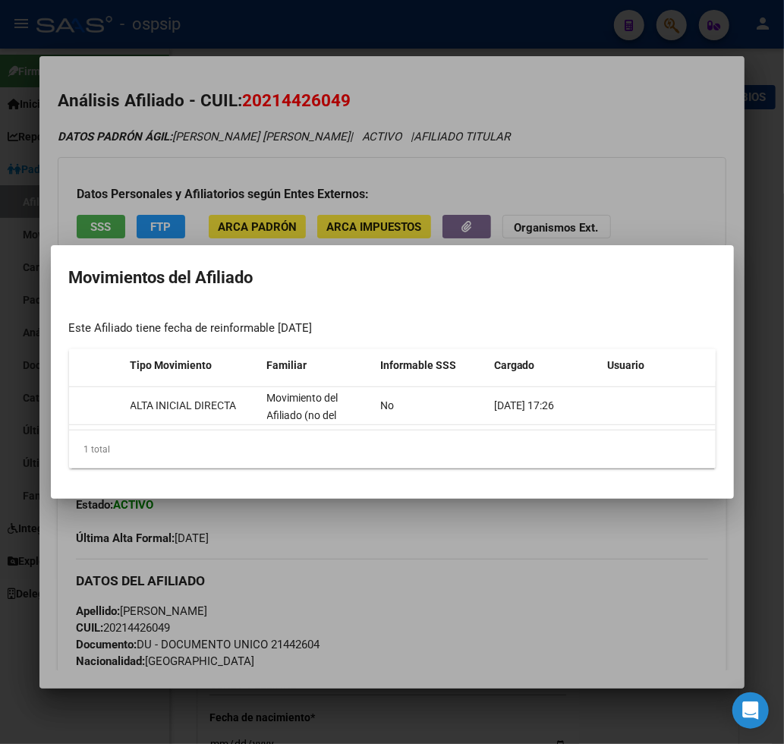
click at [642, 521] on div at bounding box center [392, 372] width 784 height 744
